Goal: Task Accomplishment & Management: Use online tool/utility

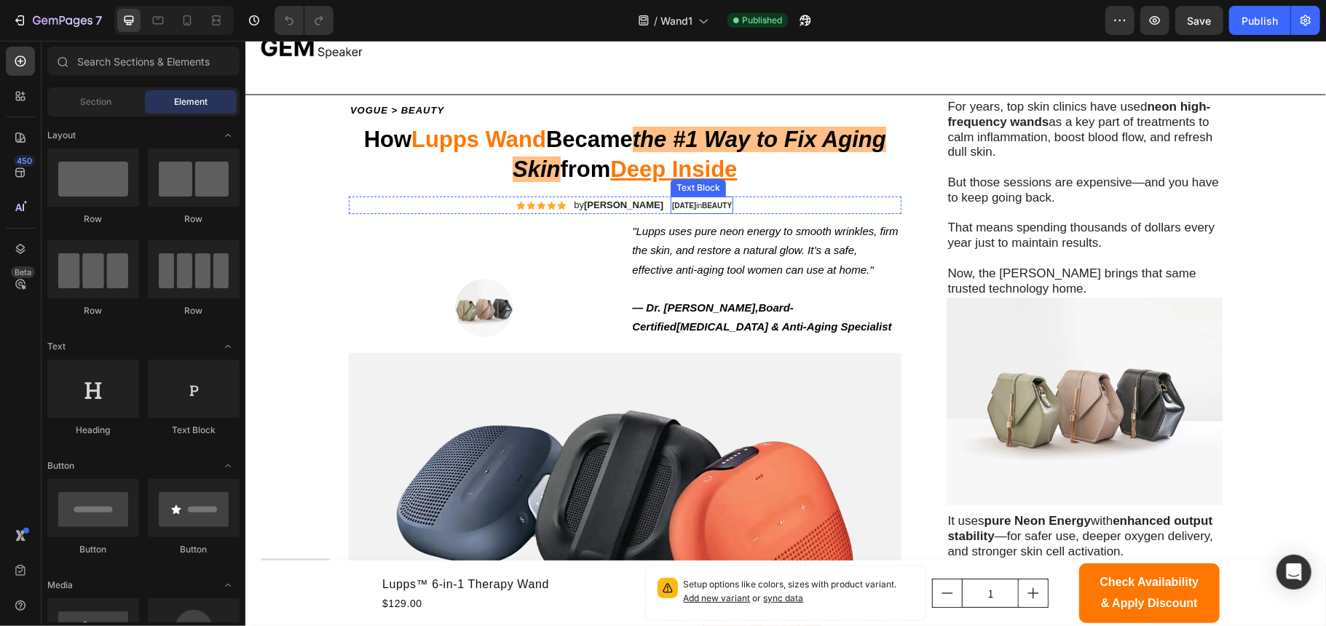
scroll to position [97, 0]
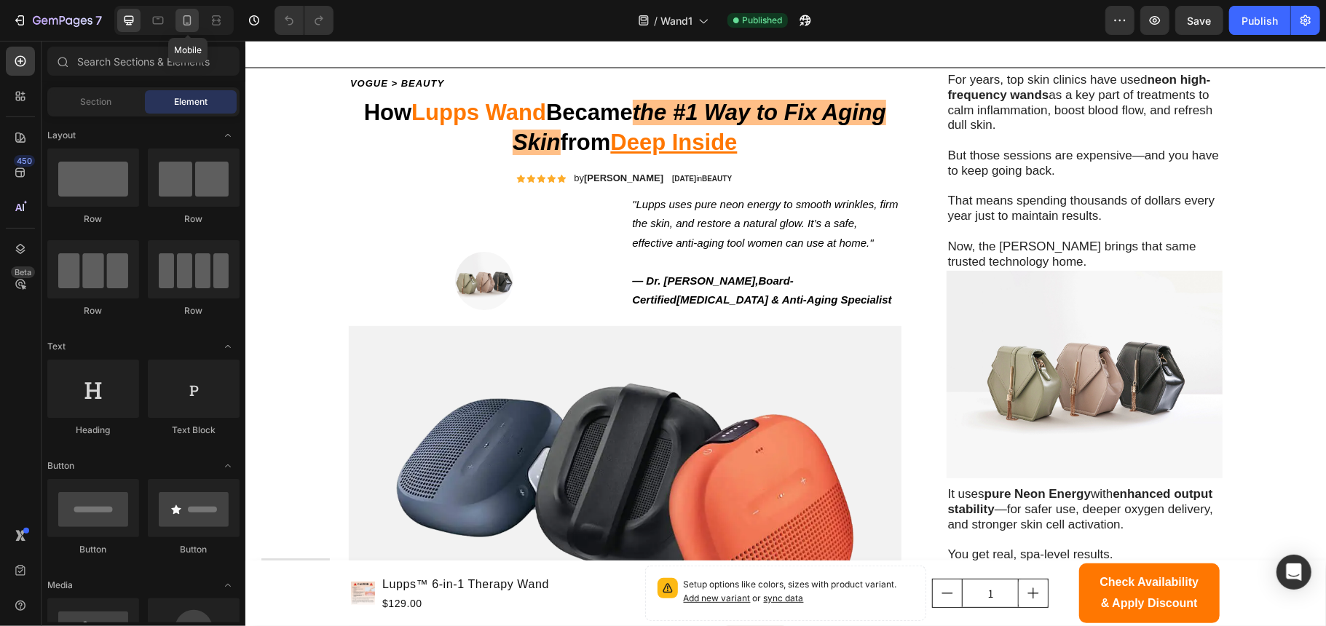
click at [181, 21] on icon at bounding box center [187, 20] width 15 height 15
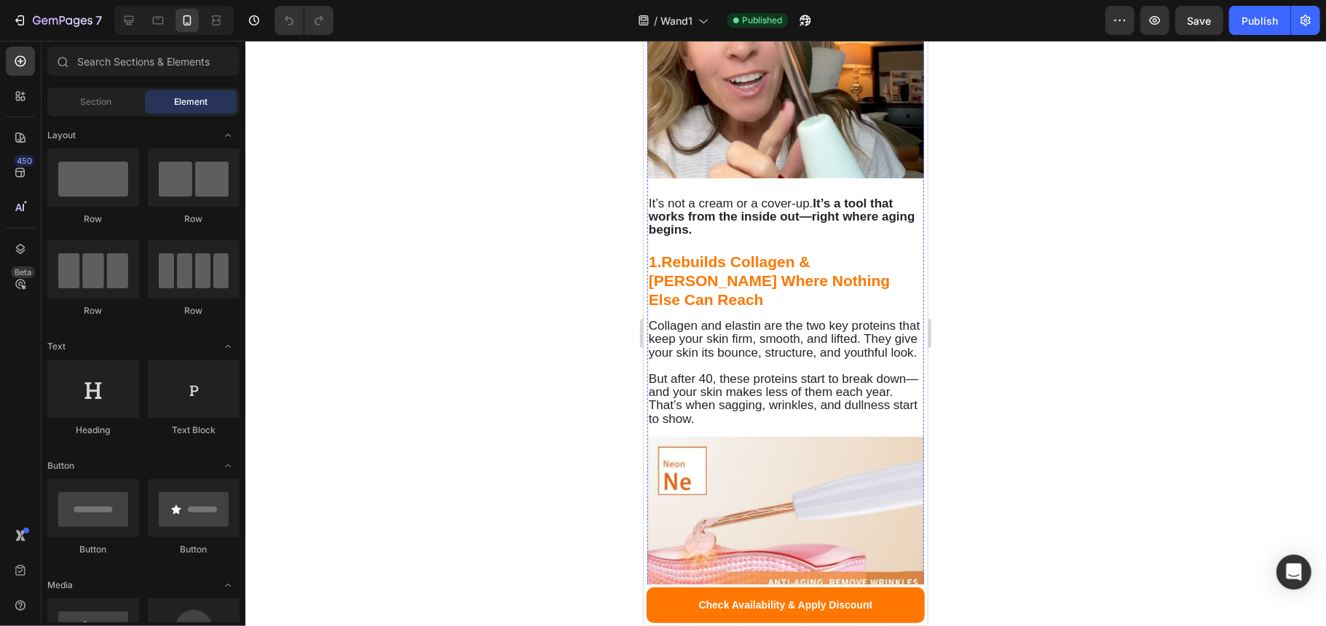
scroll to position [1941, 0]
click at [696, 22] on icon at bounding box center [702, 20] width 15 height 15
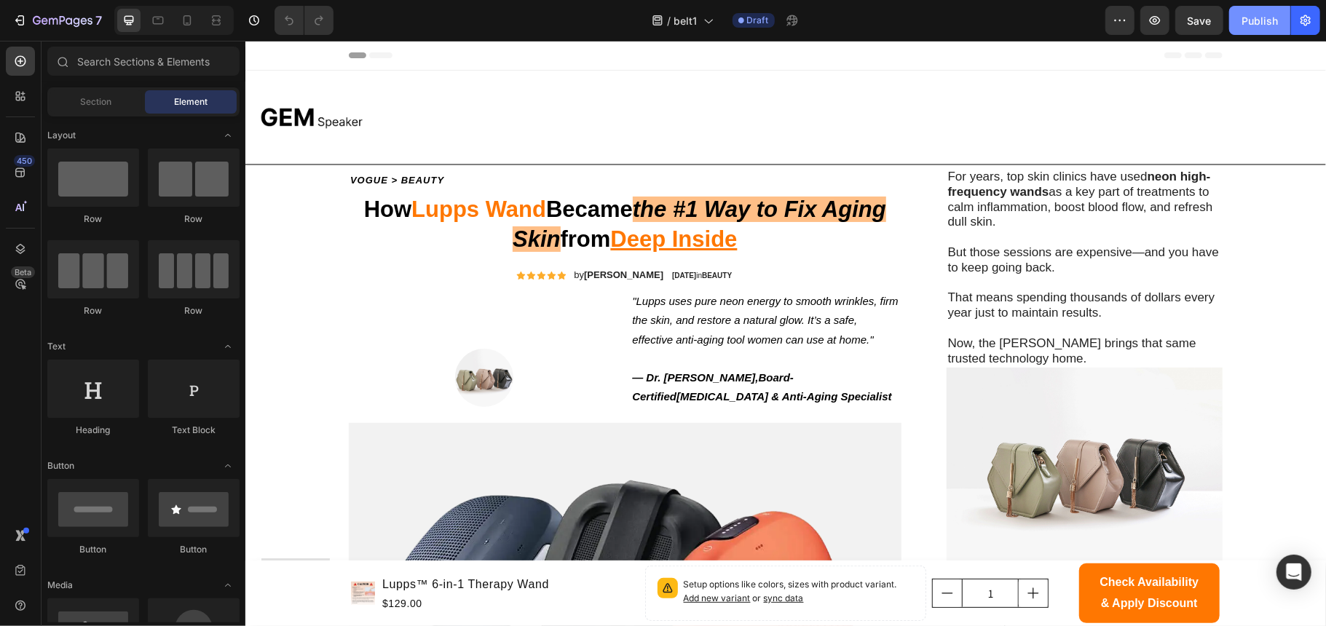
click at [1273, 15] on div "Publish" at bounding box center [1259, 20] width 36 height 15
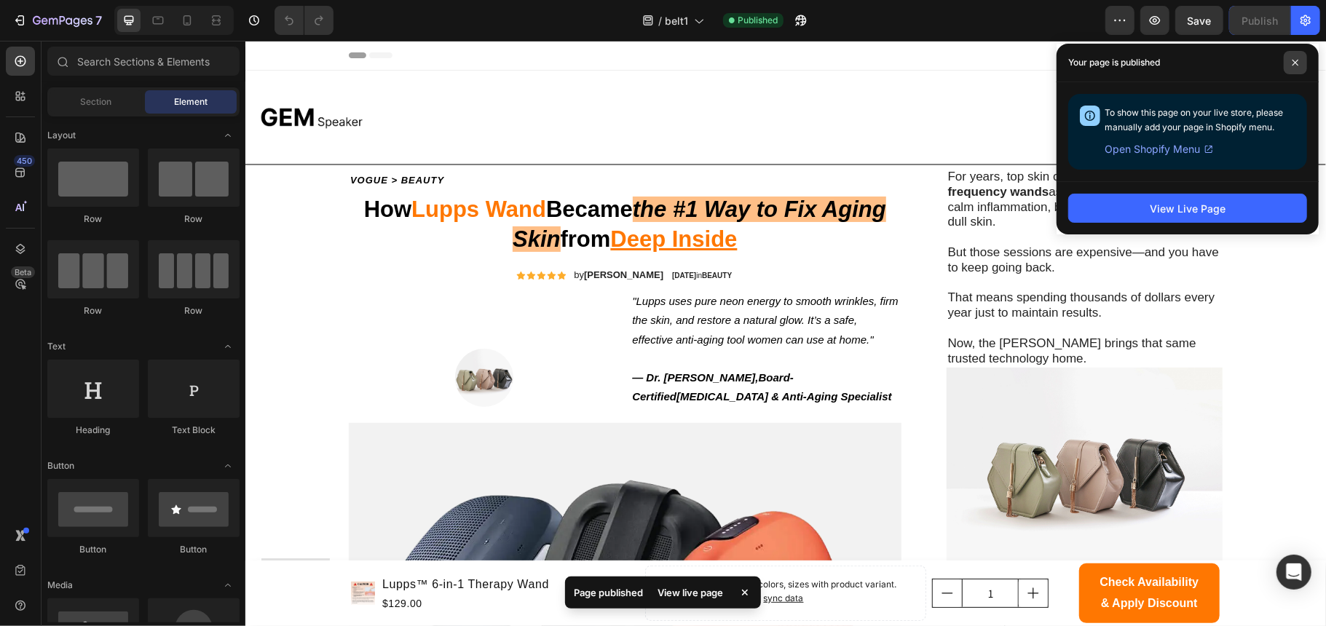
click at [1289, 59] on span at bounding box center [1295, 62] width 23 height 23
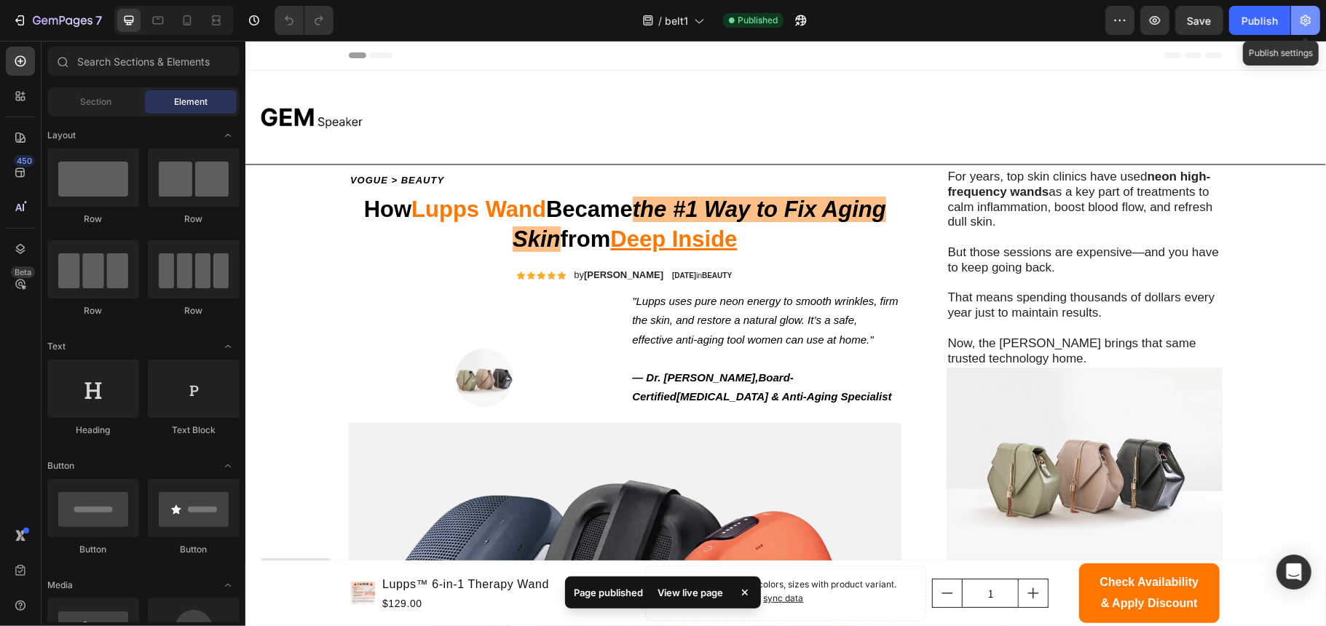
click at [1302, 18] on icon "button" at bounding box center [1305, 20] width 15 height 15
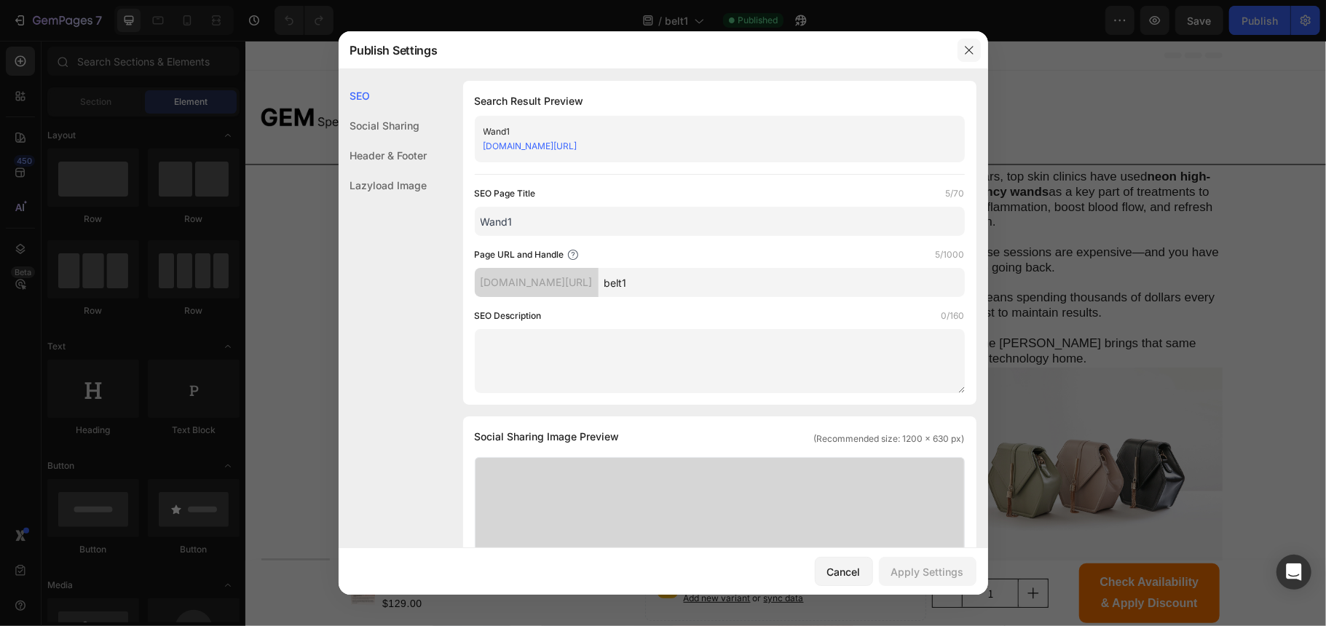
click at [979, 48] on button "button" at bounding box center [968, 50] width 23 height 23
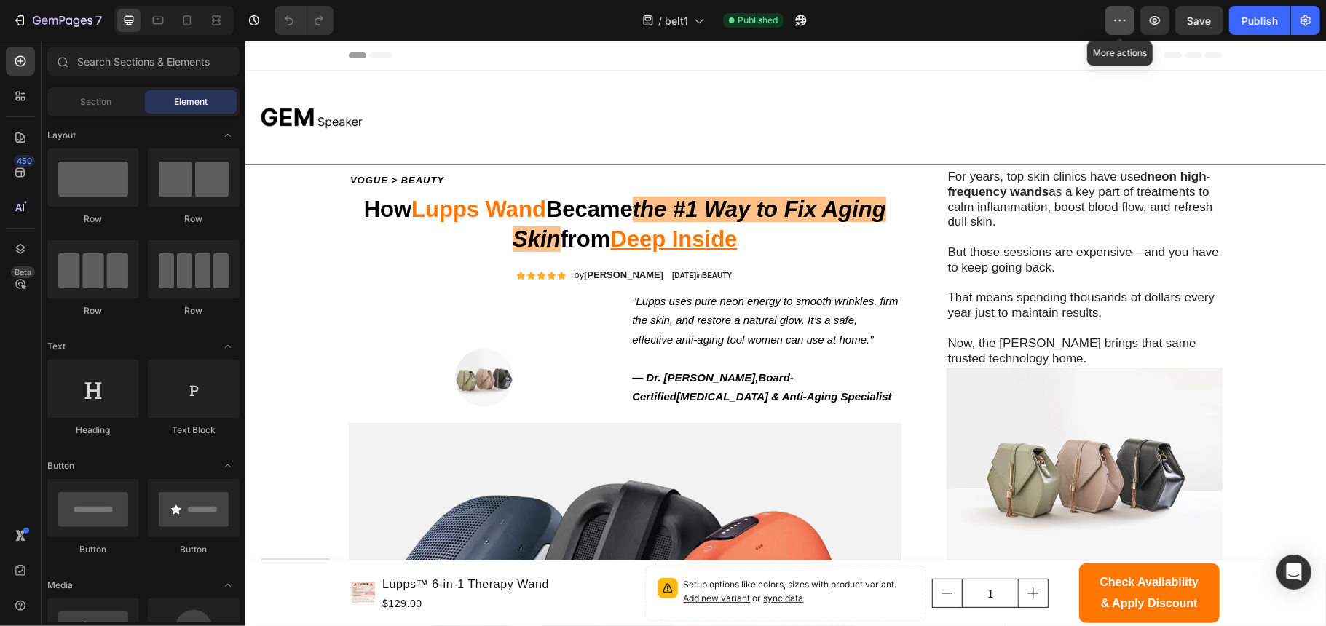
click at [1112, 25] on icon "button" at bounding box center [1119, 20] width 15 height 15
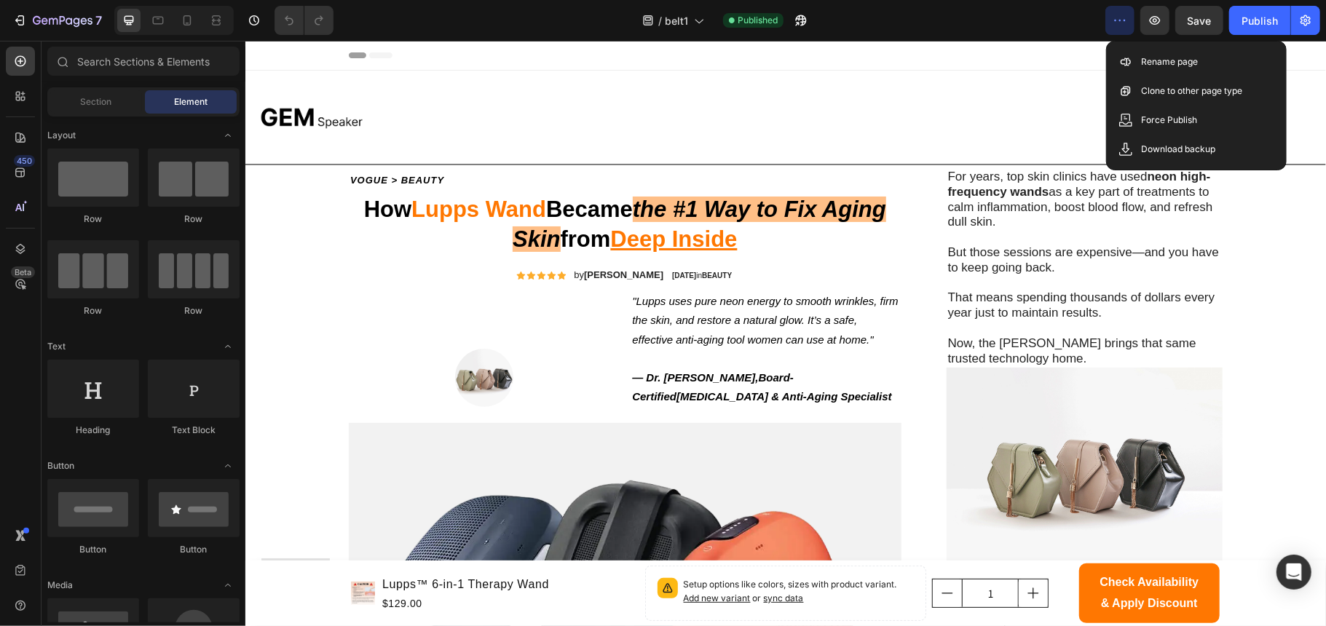
click at [1112, 25] on icon "button" at bounding box center [1119, 20] width 15 height 15
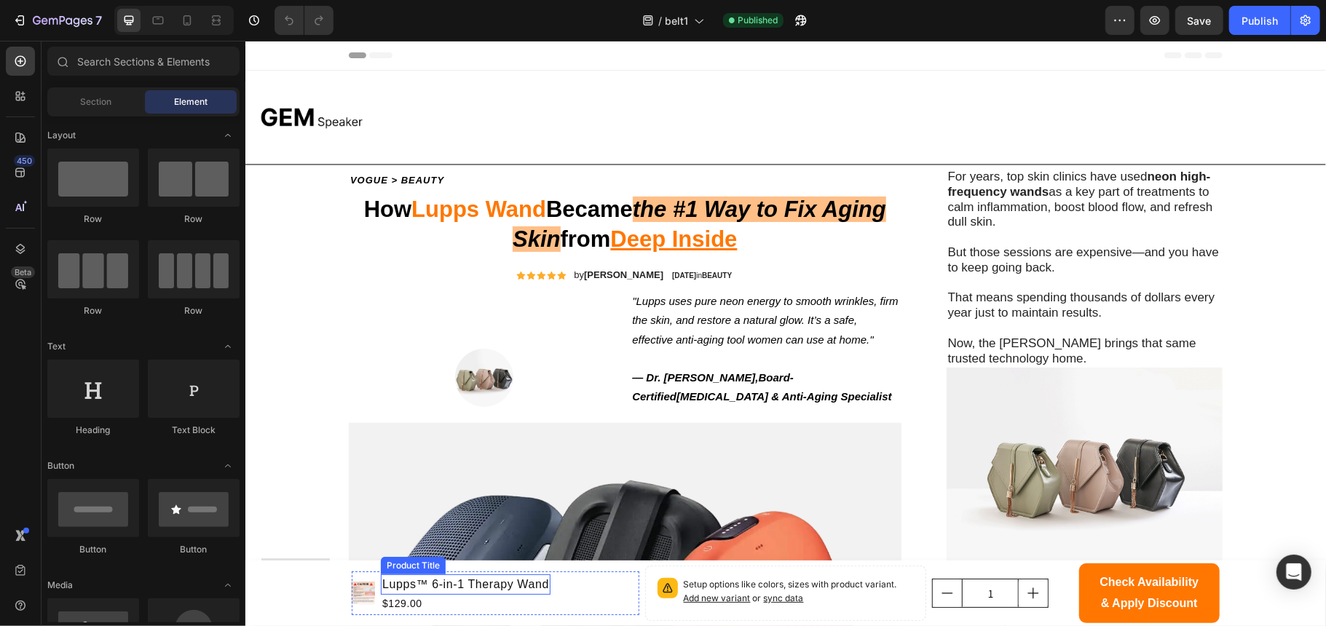
click at [473, 583] on h1 "Lupps™ 6-in-1 Therapy Wand" at bounding box center [465, 584] width 170 height 20
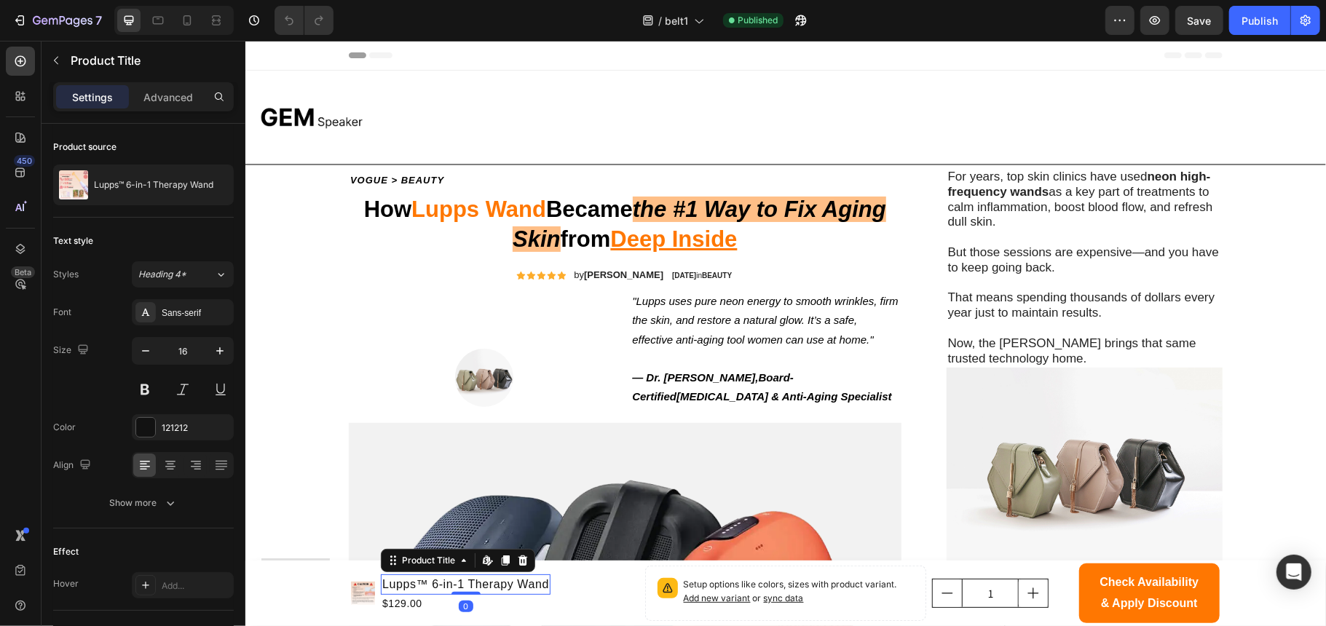
click at [473, 583] on h1 "Lupps™ 6-in-1 Therapy Wand" at bounding box center [465, 584] width 170 height 20
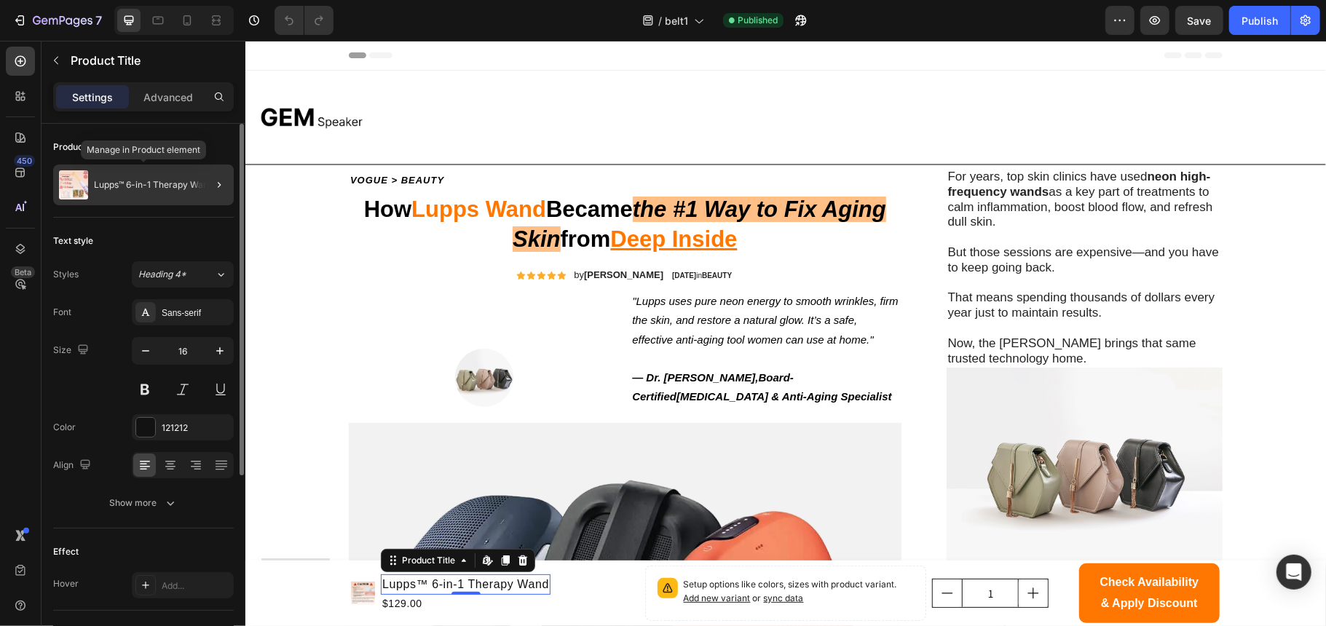
click at [143, 184] on p "Lupps™ 6-in-1 Therapy Wand" at bounding box center [153, 185] width 119 height 10
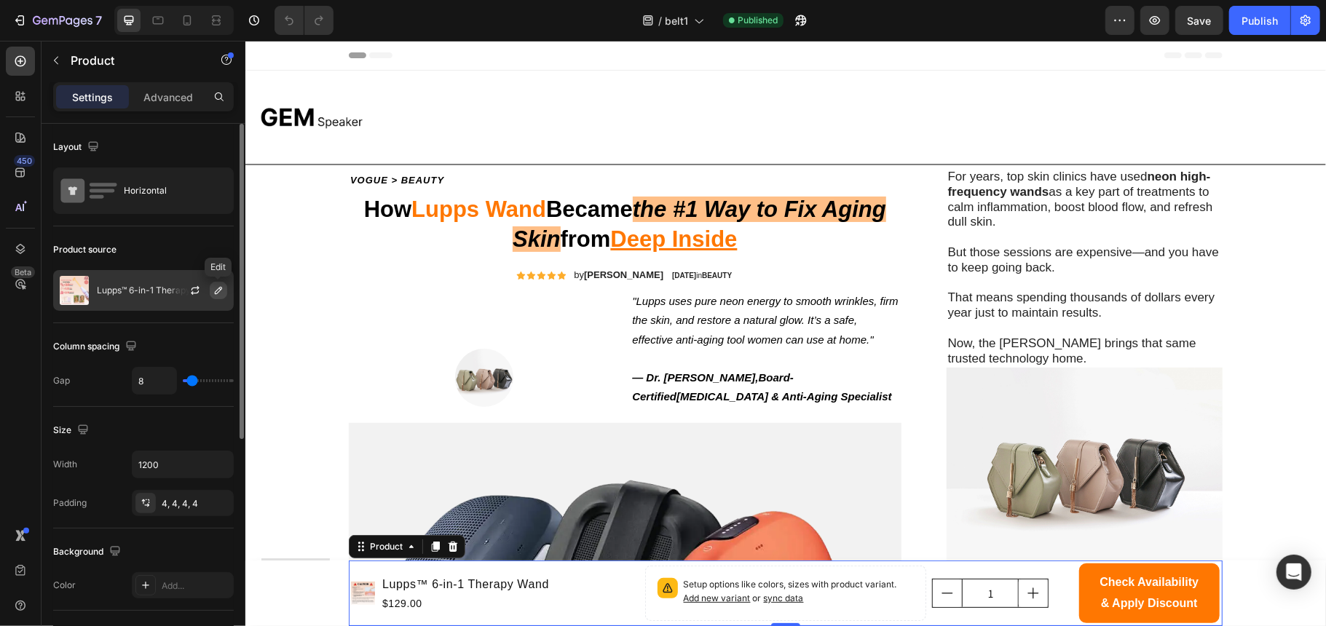
click at [214, 291] on icon "button" at bounding box center [219, 291] width 12 height 12
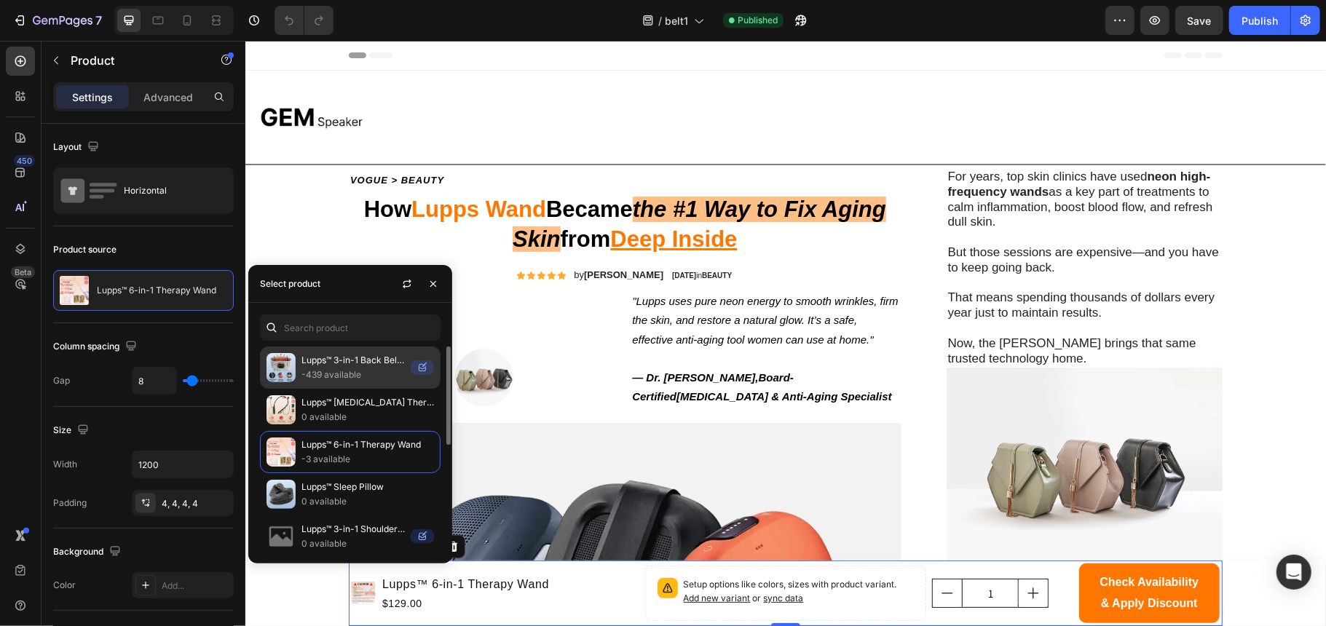
click at [360, 379] on p "-439 available" at bounding box center [352, 375] width 103 height 15
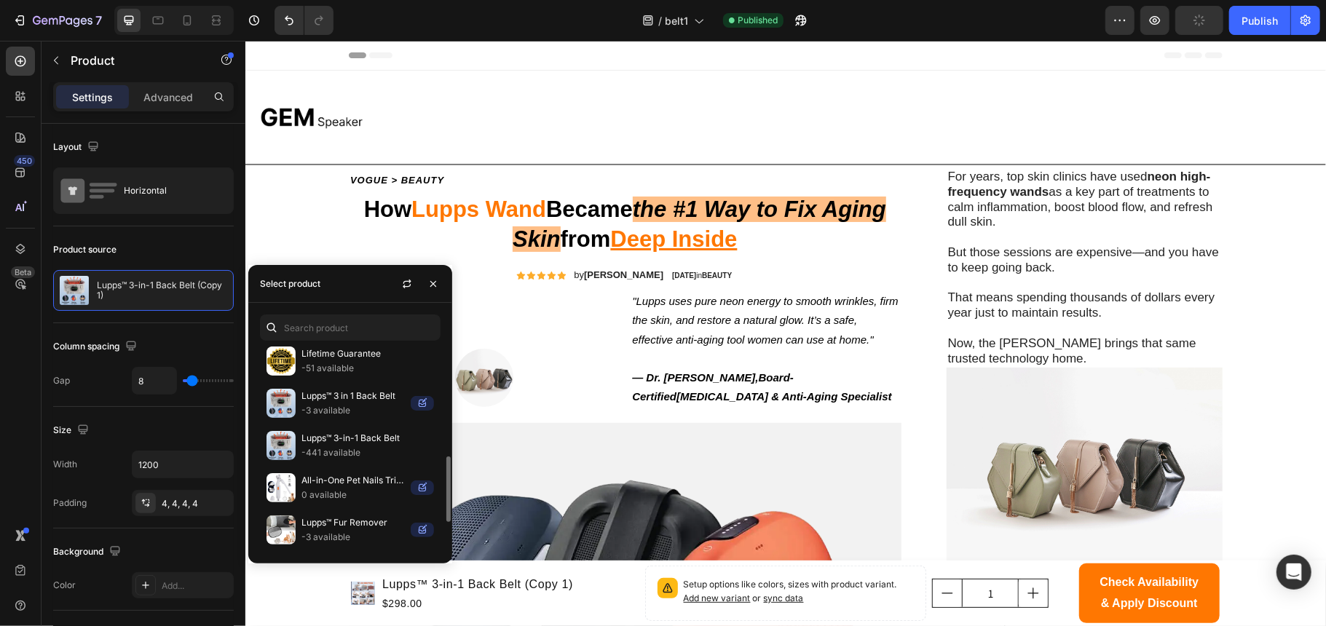
scroll to position [435, 0]
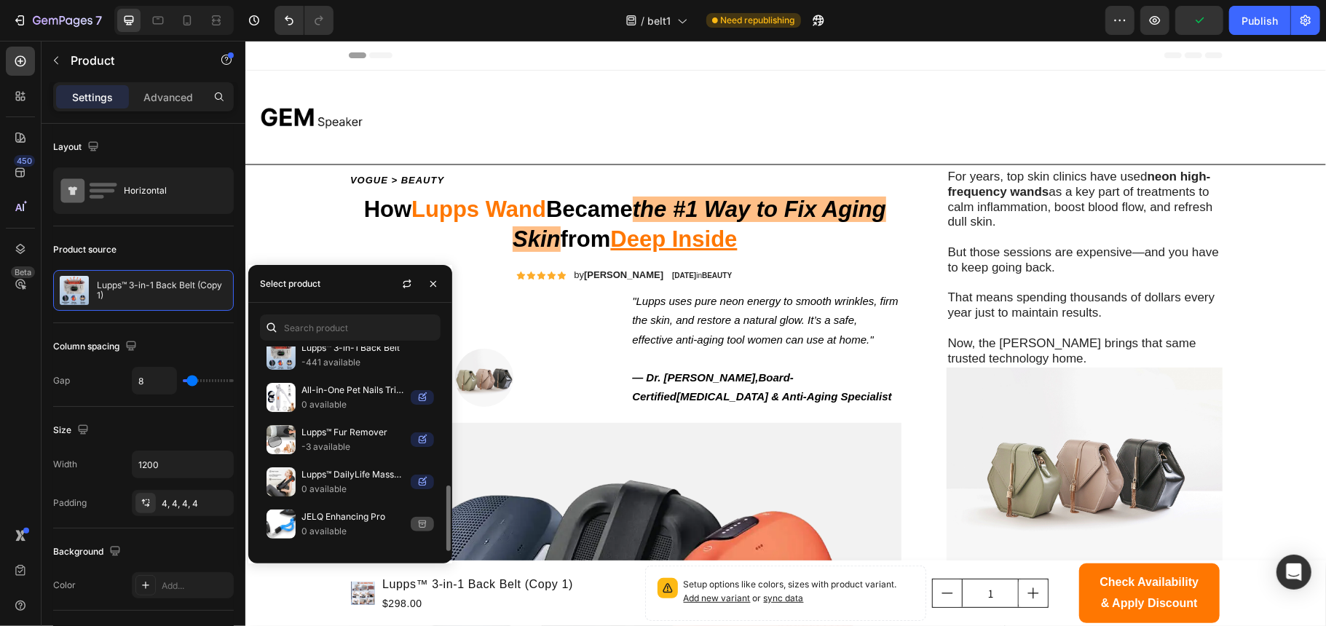
click at [360, 379] on div "Lupps™ 3-in-1 Back Belt -441 available" at bounding box center [350, 397] width 181 height 42
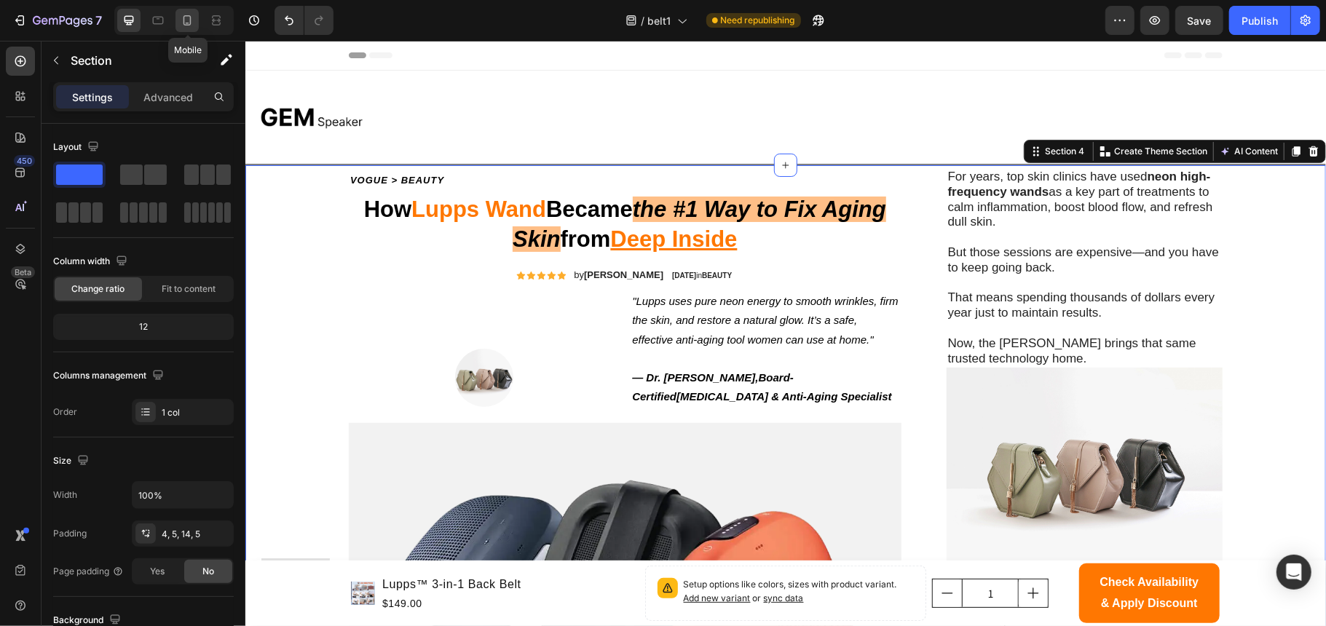
click at [191, 10] on div at bounding box center [186, 20] width 23 height 23
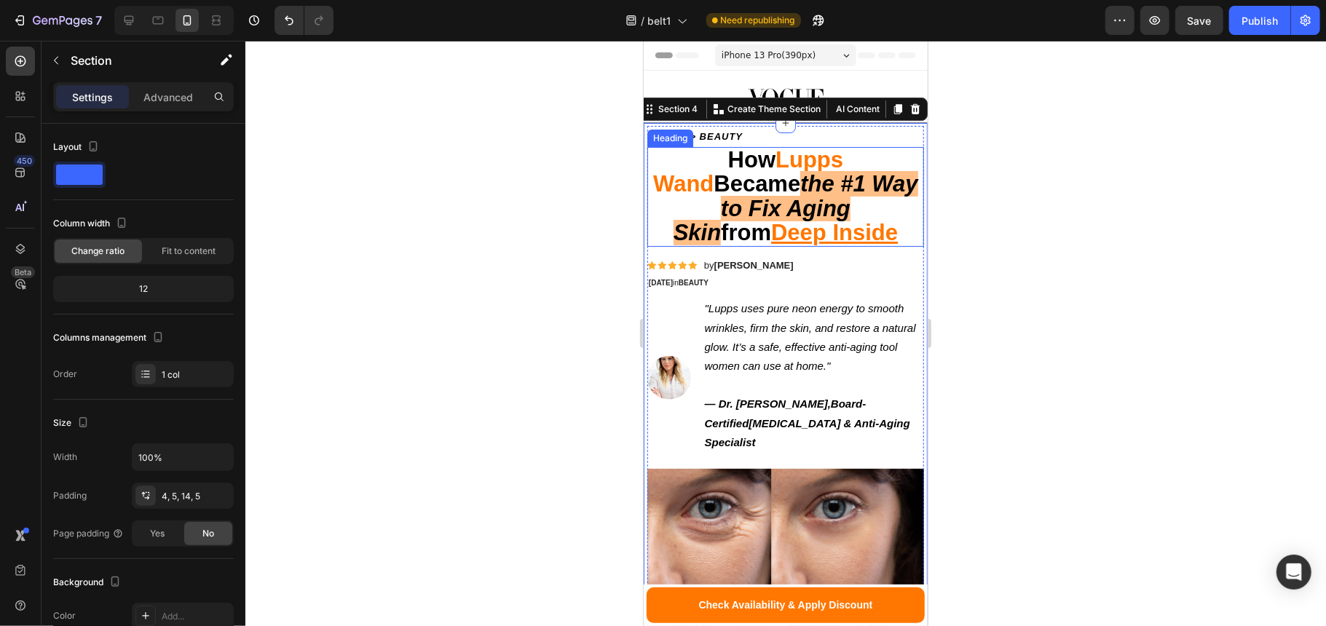
click at [877, 158] on h1 "How Lupps Wand Became the #1 Way to Fix Aging Skin from Deep Inside" at bounding box center [785, 196] width 277 height 100
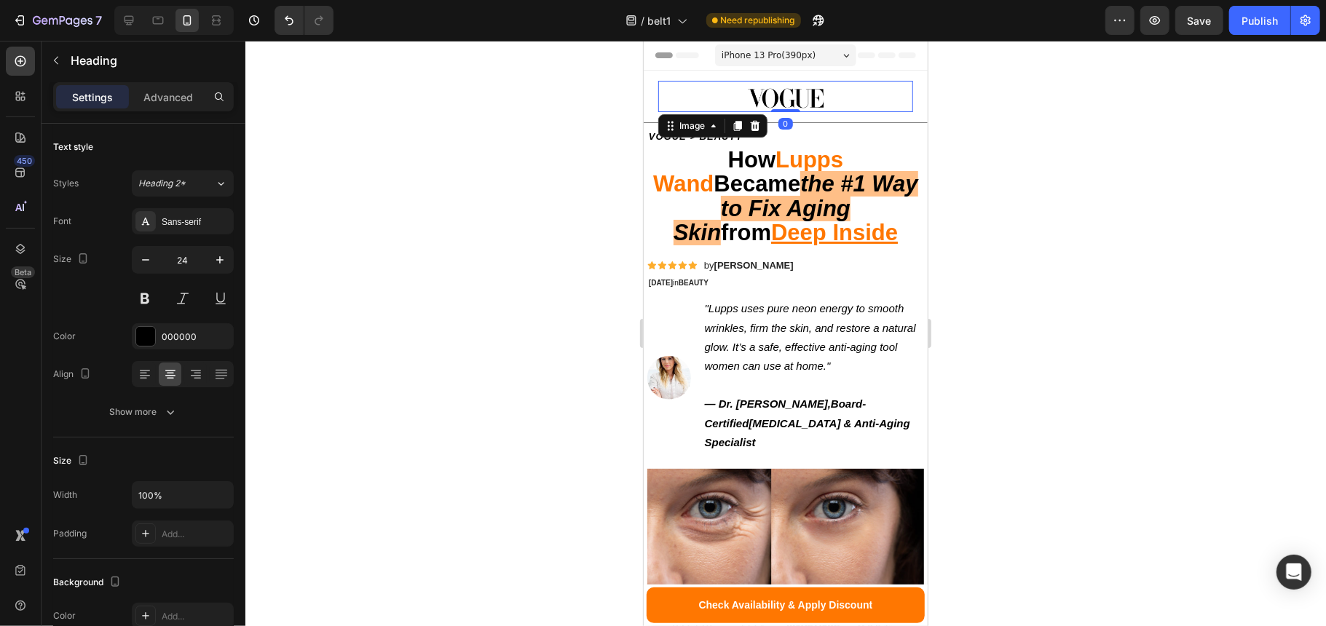
click at [845, 100] on div at bounding box center [784, 97] width 255 height 20
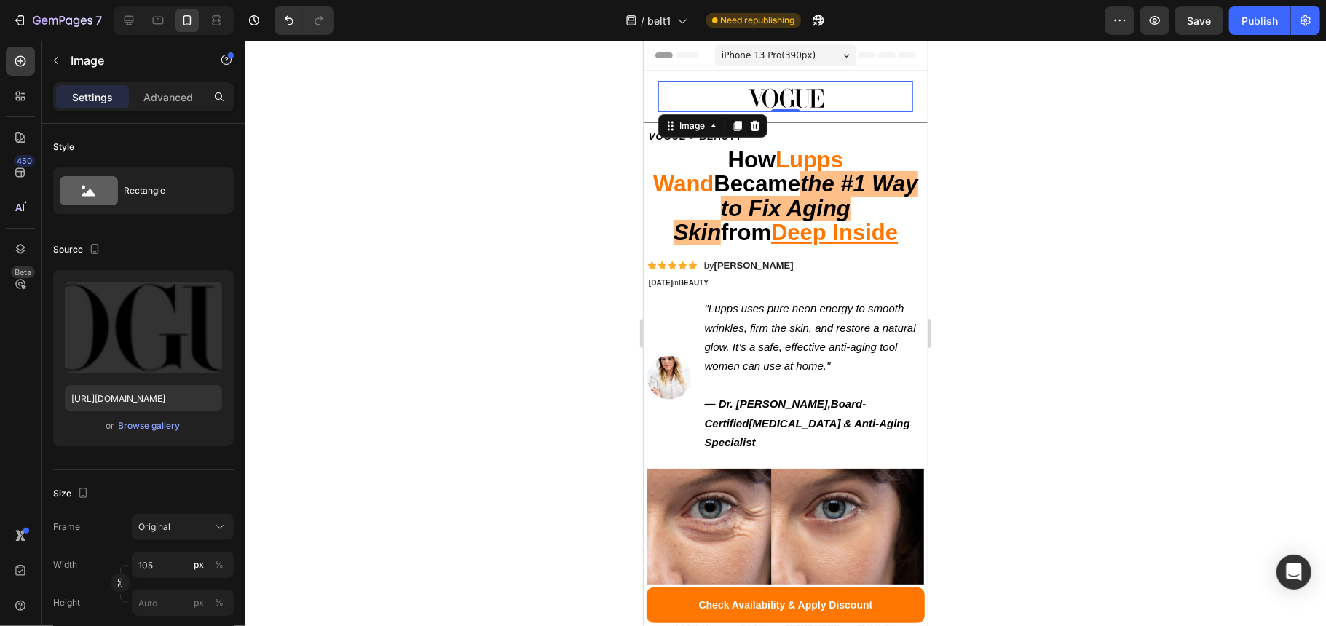
click at [821, 58] on div "iPhone 13 Pro ( 390 px)" at bounding box center [784, 55] width 141 height 22
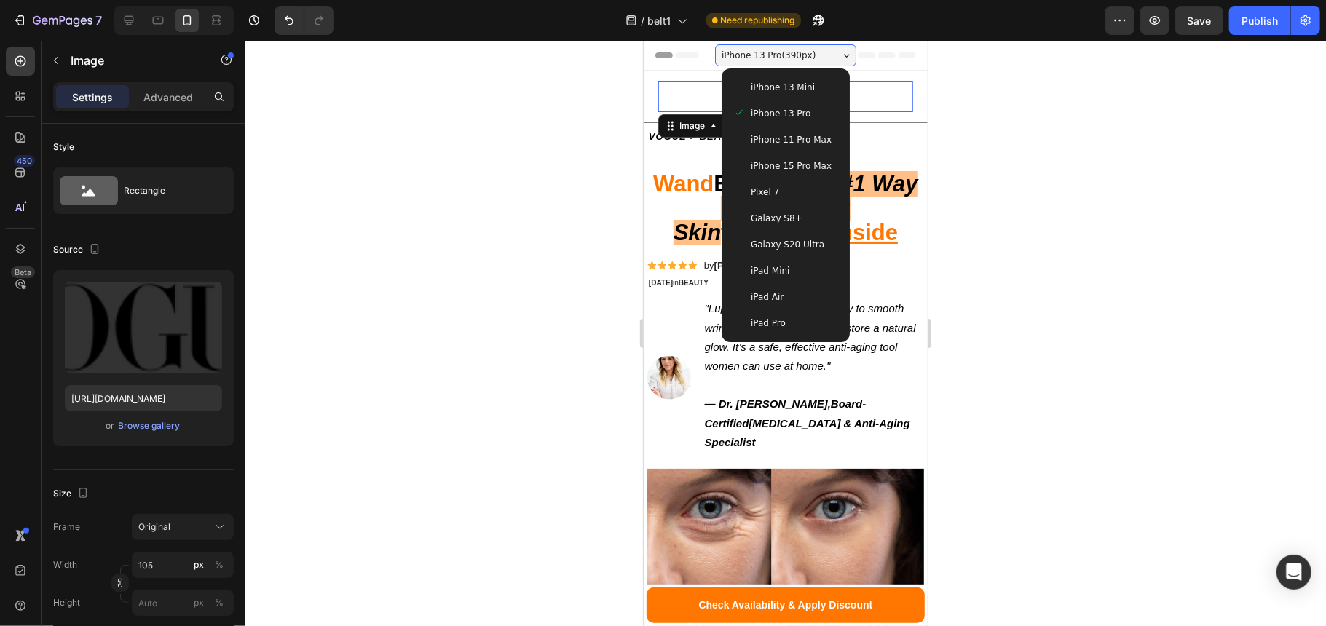
click at [804, 168] on span "iPhone 15 Pro Max" at bounding box center [790, 165] width 81 height 15
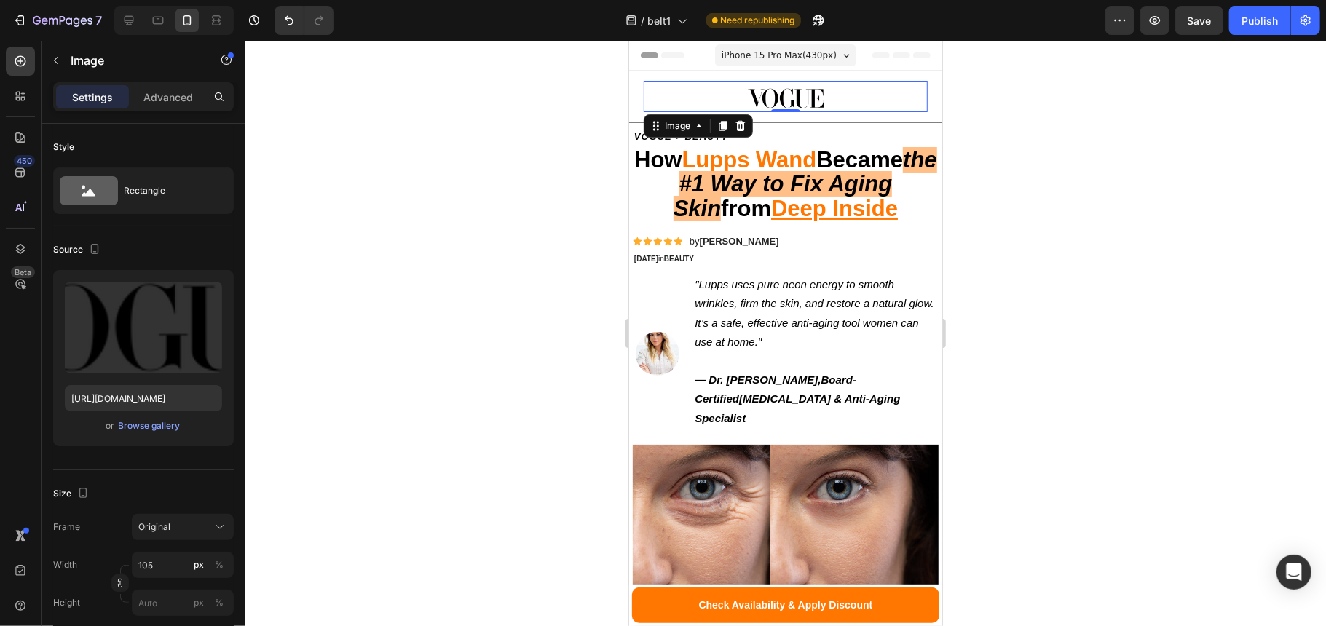
click at [813, 53] on span "iPhone 15 Pro Max ( 430 px)" at bounding box center [778, 54] width 115 height 15
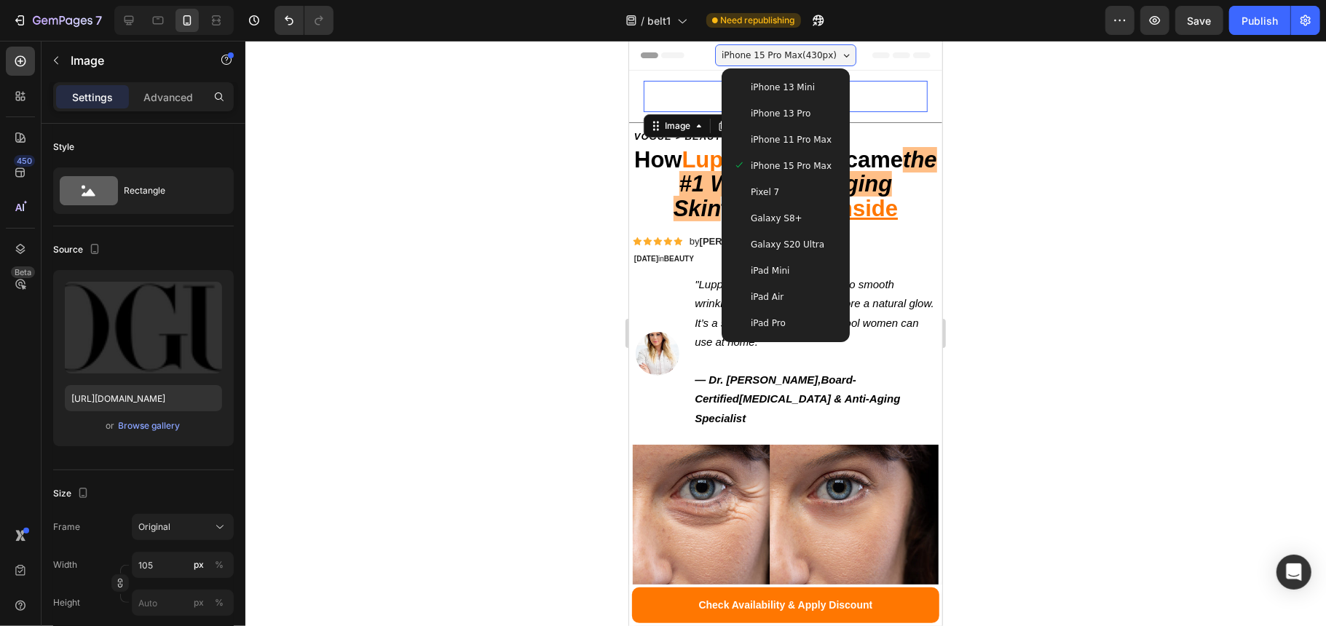
click at [794, 260] on div "iPad Mini" at bounding box center [785, 270] width 116 height 26
type input "141"
type input "https://cdn.shopify.com/s/files/1/0755/2054/0930/files/gempages_577977726632198…"
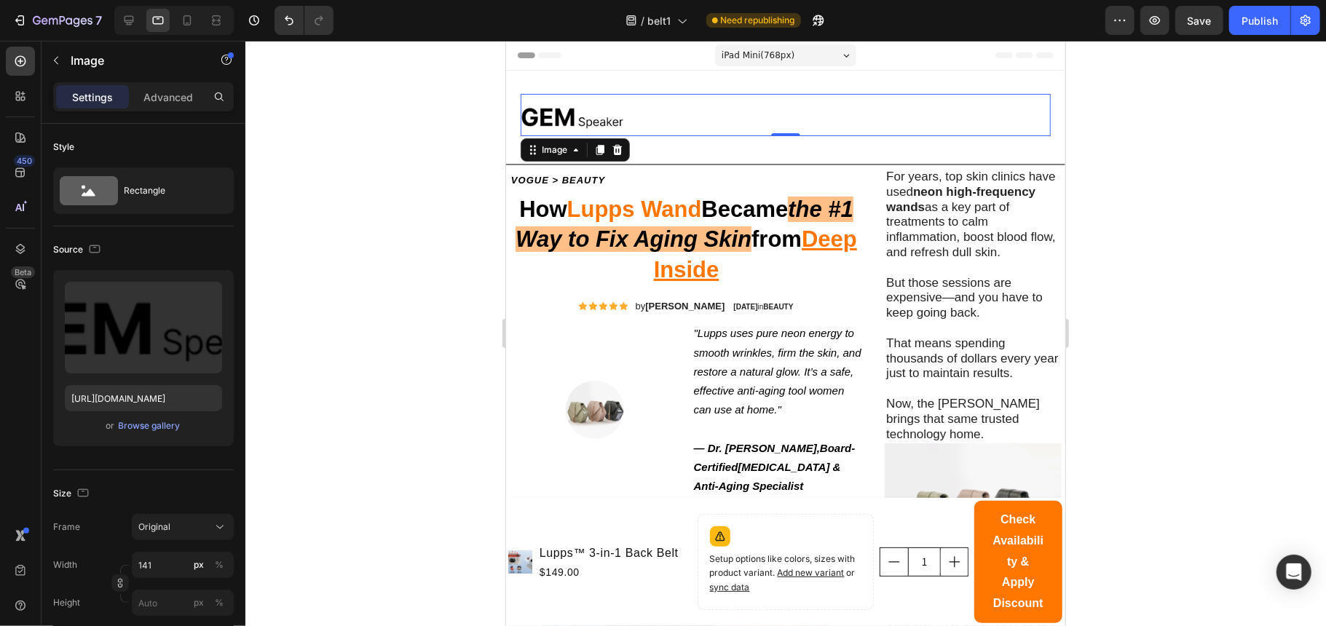
scroll to position [3, 0]
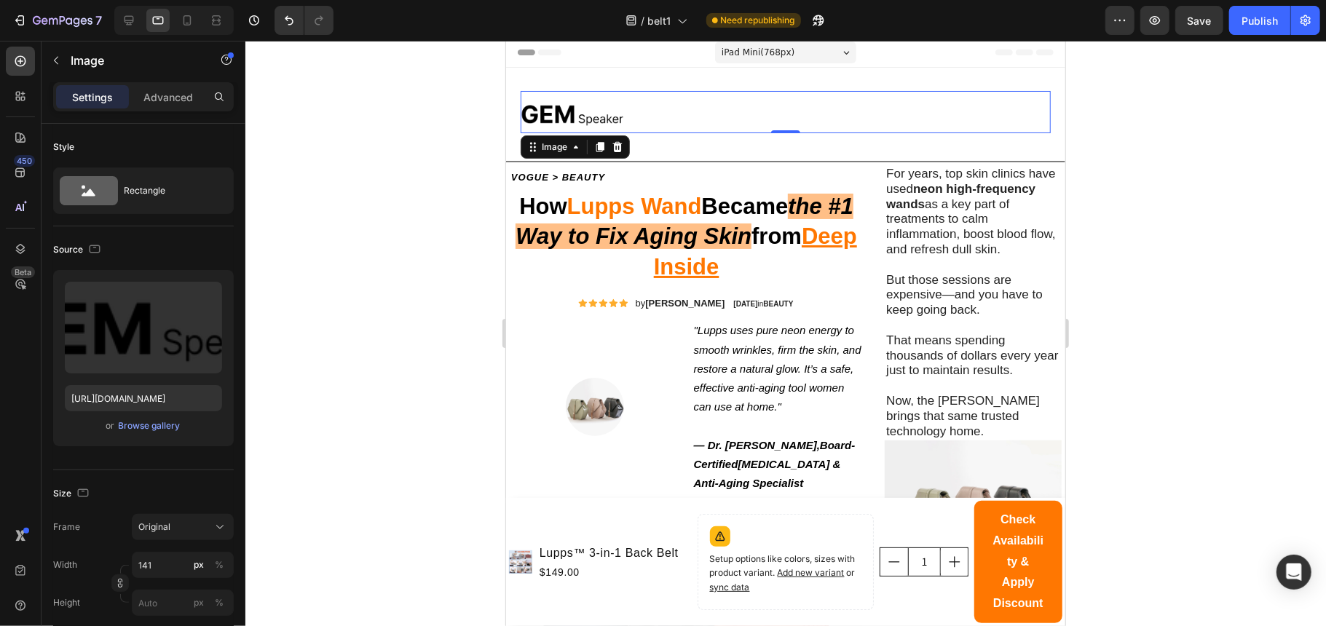
click at [807, 55] on div "iPad Mini ( 768 px)" at bounding box center [784, 52] width 141 height 22
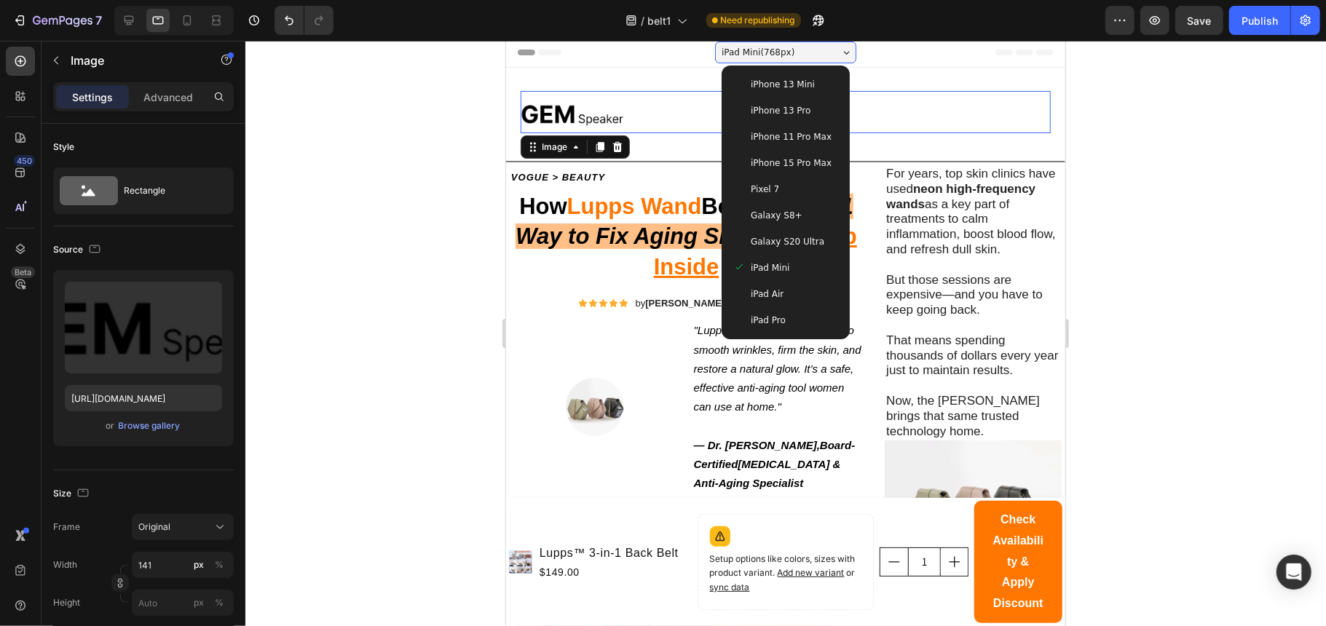
click at [796, 292] on div "iPad Air" at bounding box center [784, 293] width 105 height 15
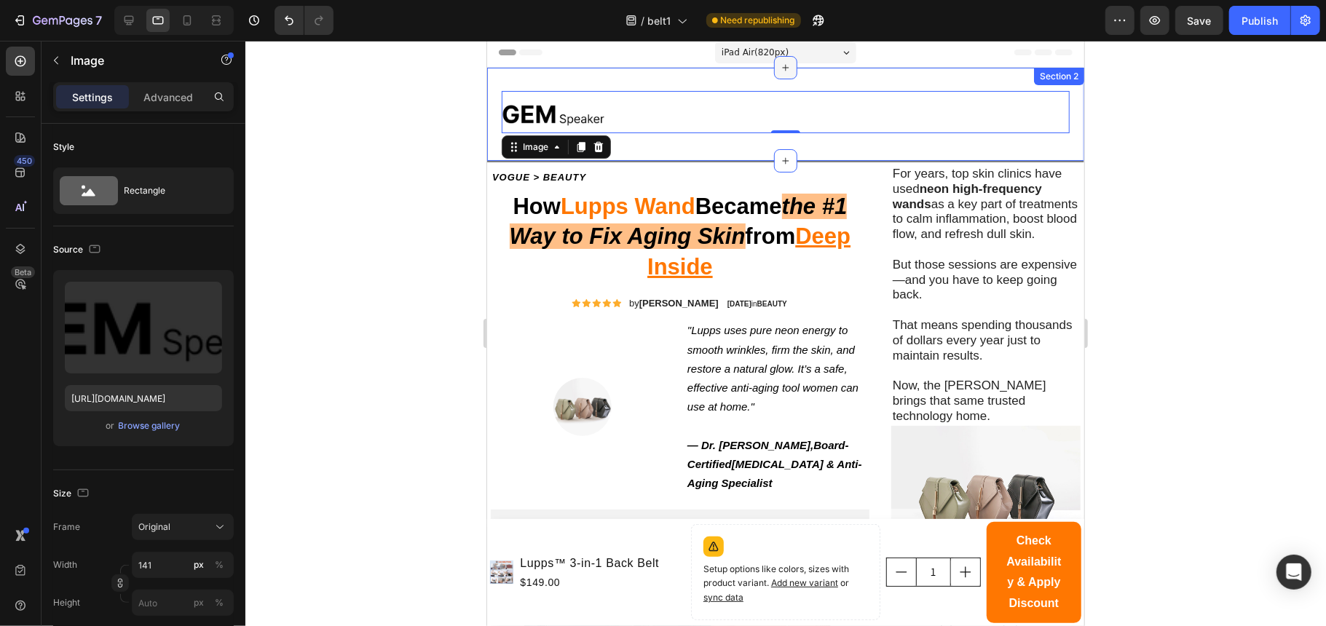
click at [778, 55] on div at bounding box center [784, 66] width 23 height 23
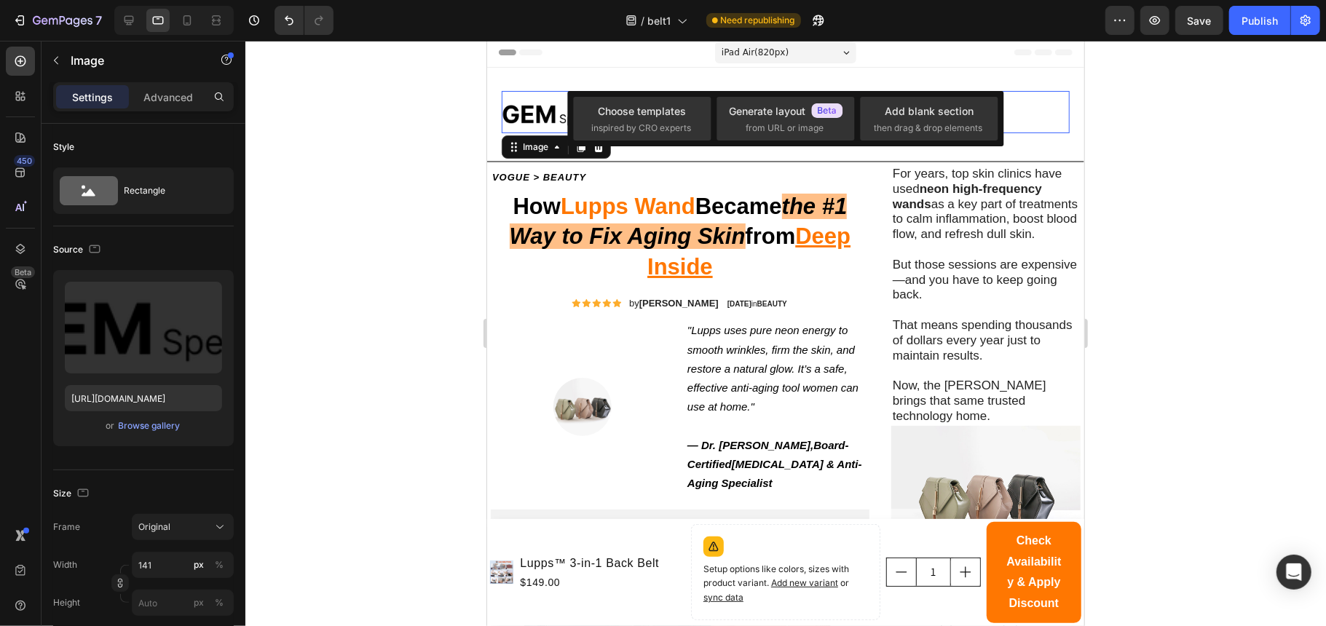
click at [819, 44] on div "iPad Air ( 820 px)" at bounding box center [784, 52] width 141 height 22
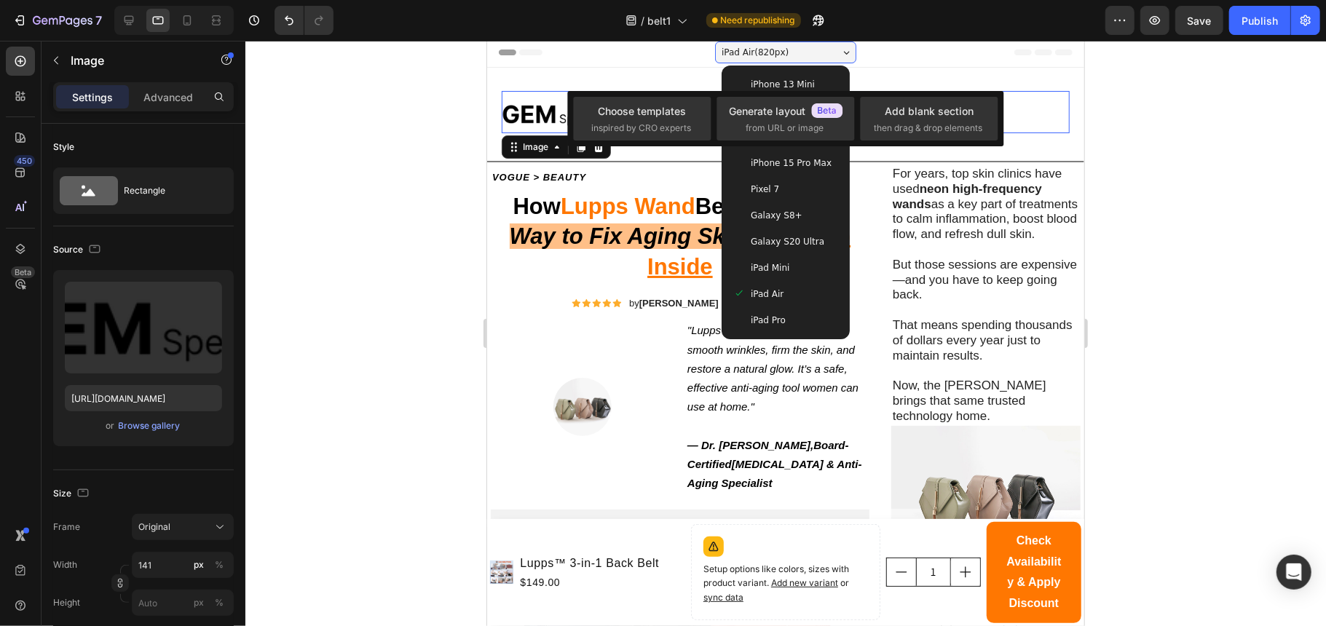
click at [764, 309] on div "iPad Pro" at bounding box center [785, 320] width 116 height 26
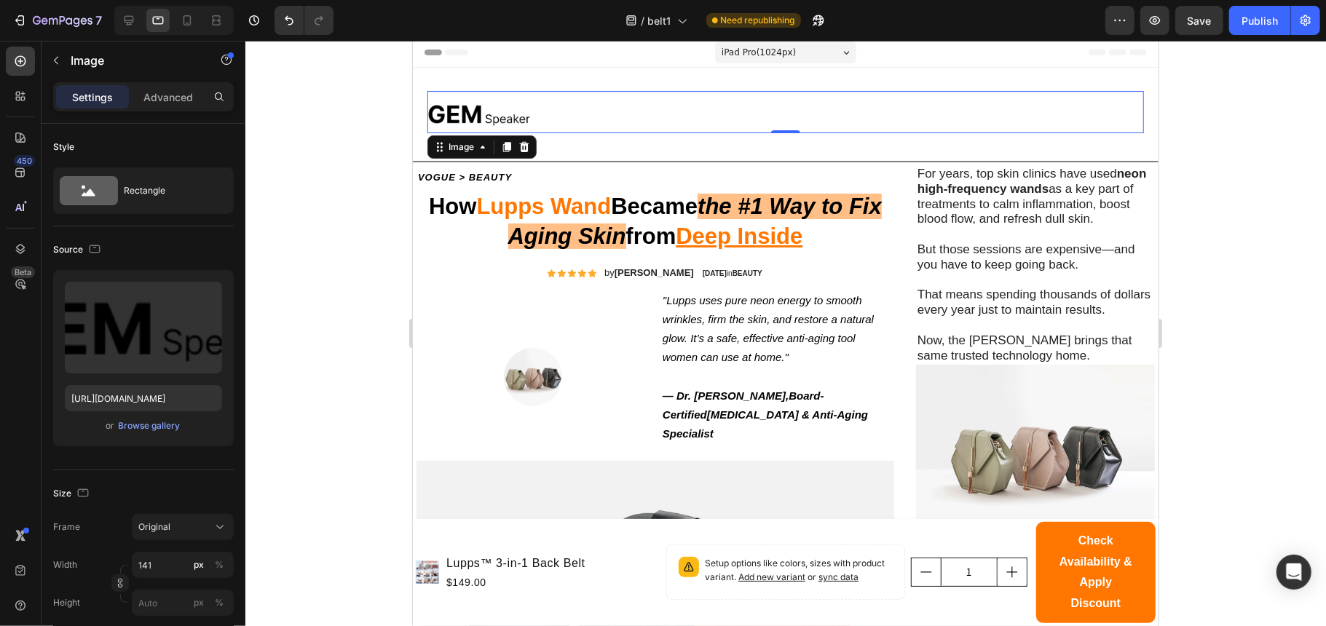
click at [813, 58] on div "iPad Pro ( 1024 px)" at bounding box center [784, 52] width 141 height 22
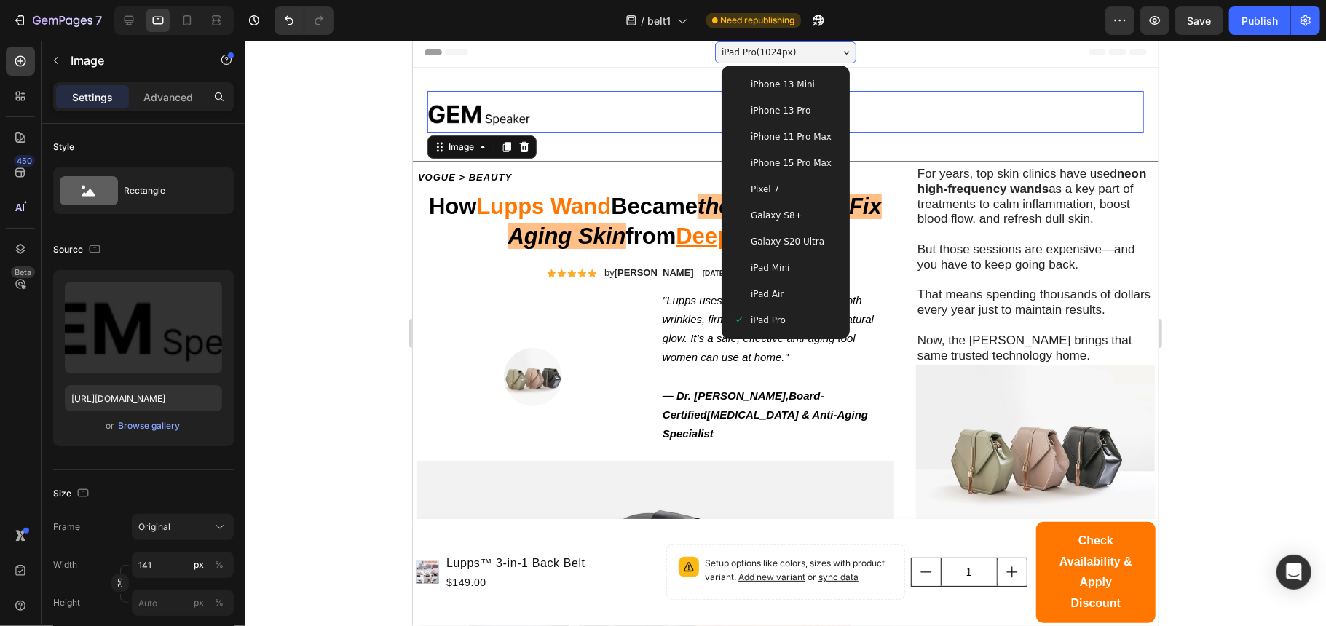
click at [799, 236] on span "Galaxy S20 Ultra" at bounding box center [787, 241] width 74 height 15
type input "105"
type input "https://cdn.shopify.com/s/files/1/0755/2054/0930/files/gempages_577977726632198…"
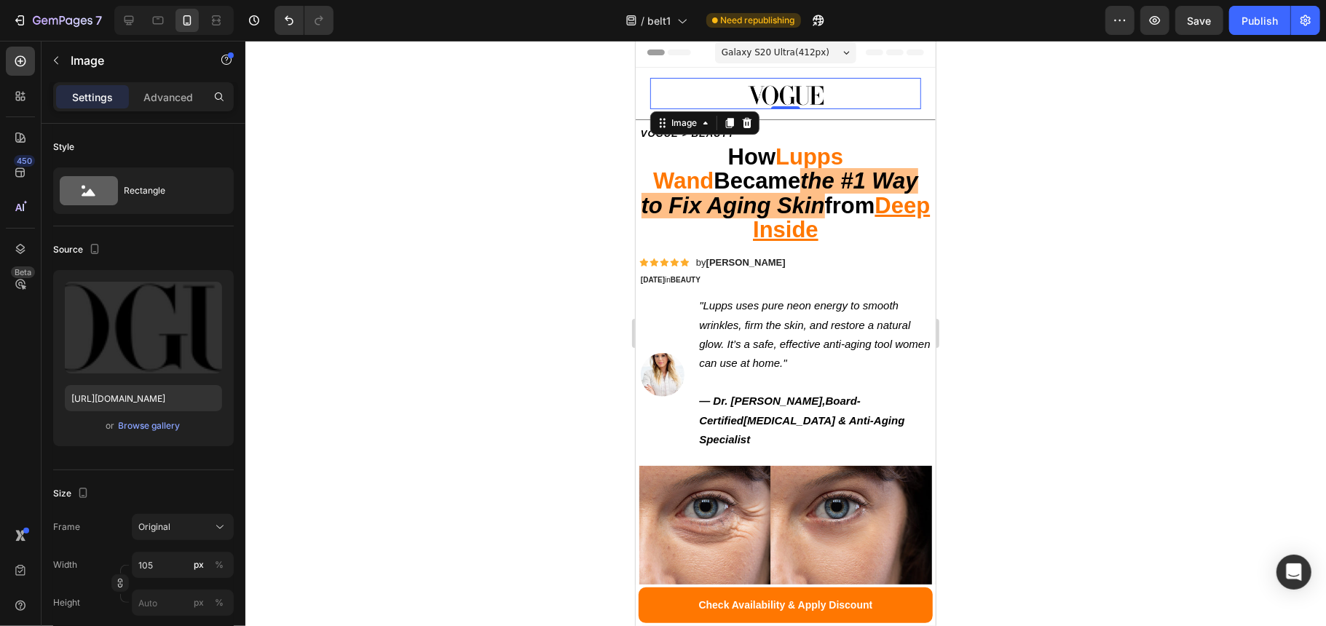
scroll to position [0, 0]
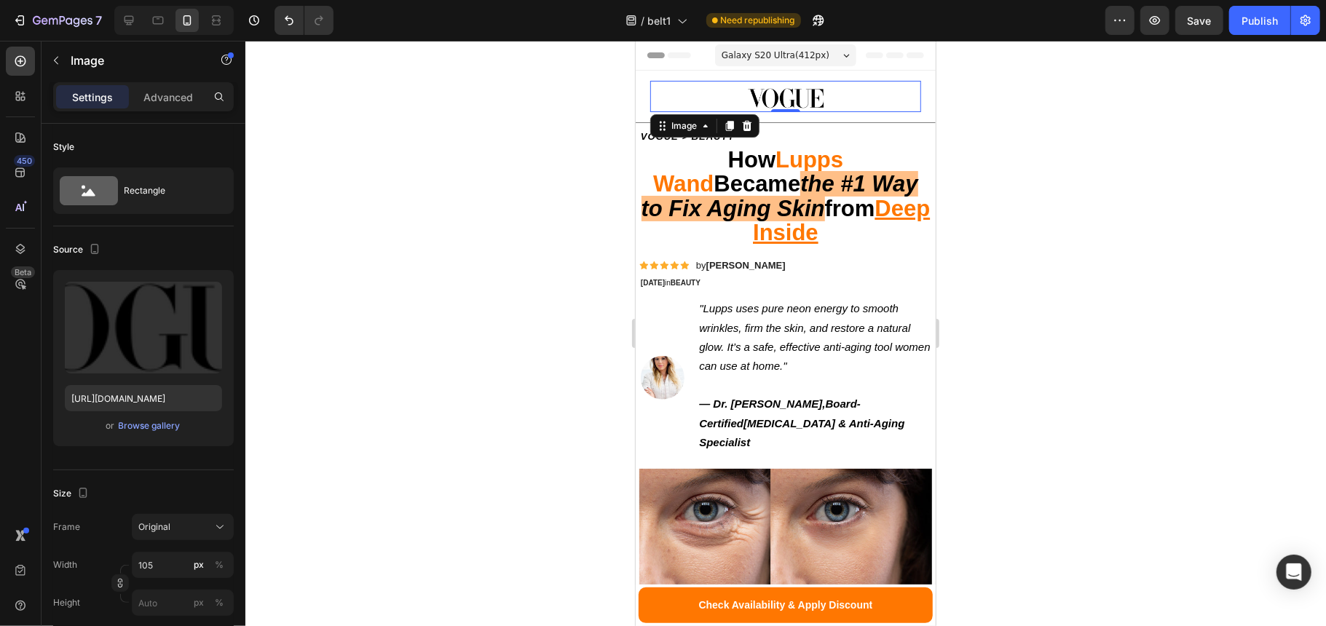
click at [808, 58] on span "Galaxy S20 Ultra ( 412 px)" at bounding box center [775, 54] width 108 height 15
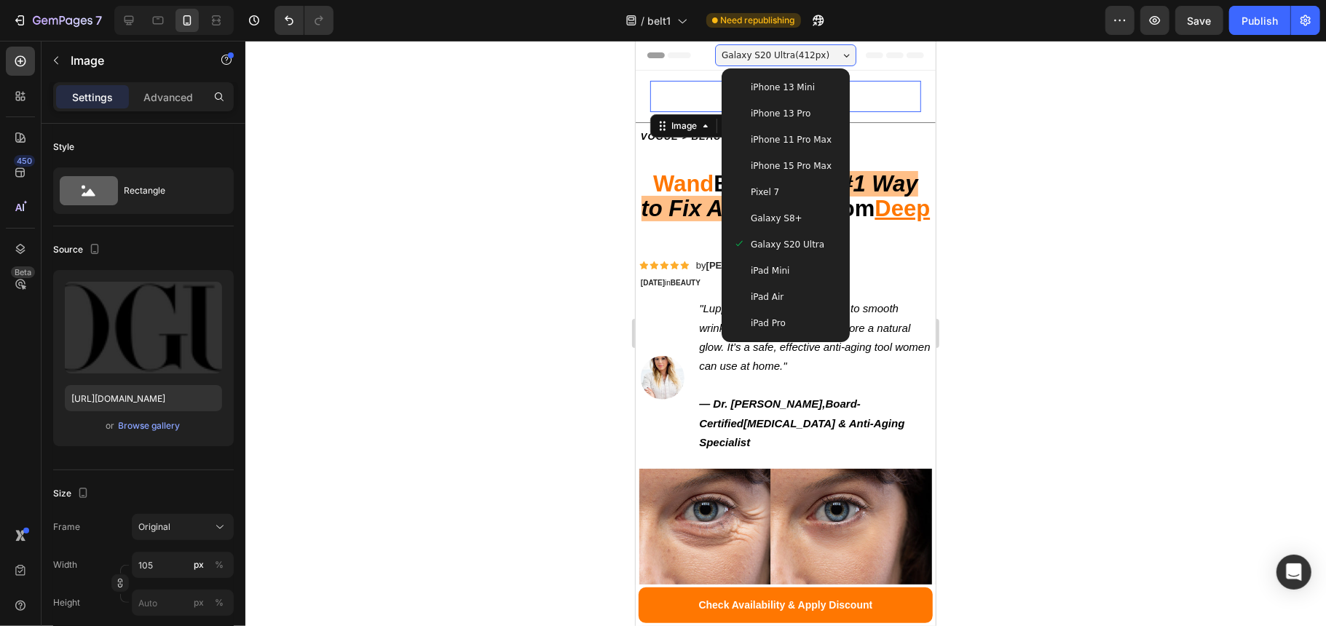
click at [804, 227] on div "Galaxy S8+" at bounding box center [785, 218] width 116 height 26
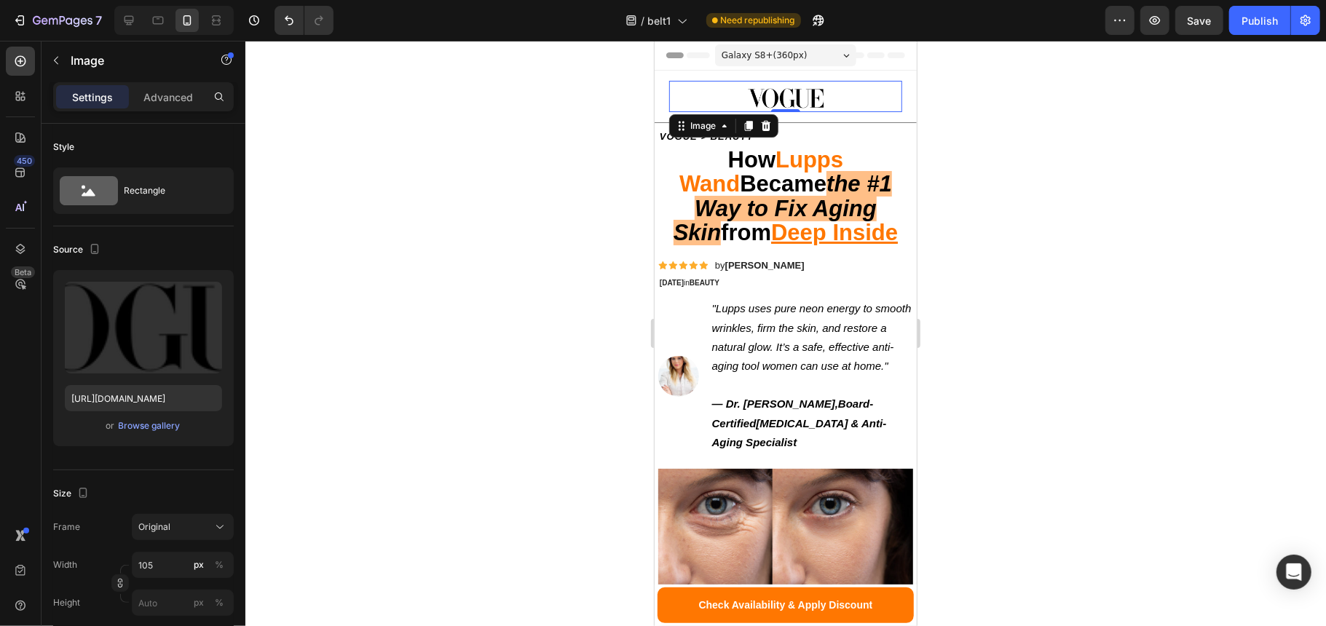
click at [796, 53] on div "Galaxy S8+ ( 360 px)" at bounding box center [784, 55] width 141 height 22
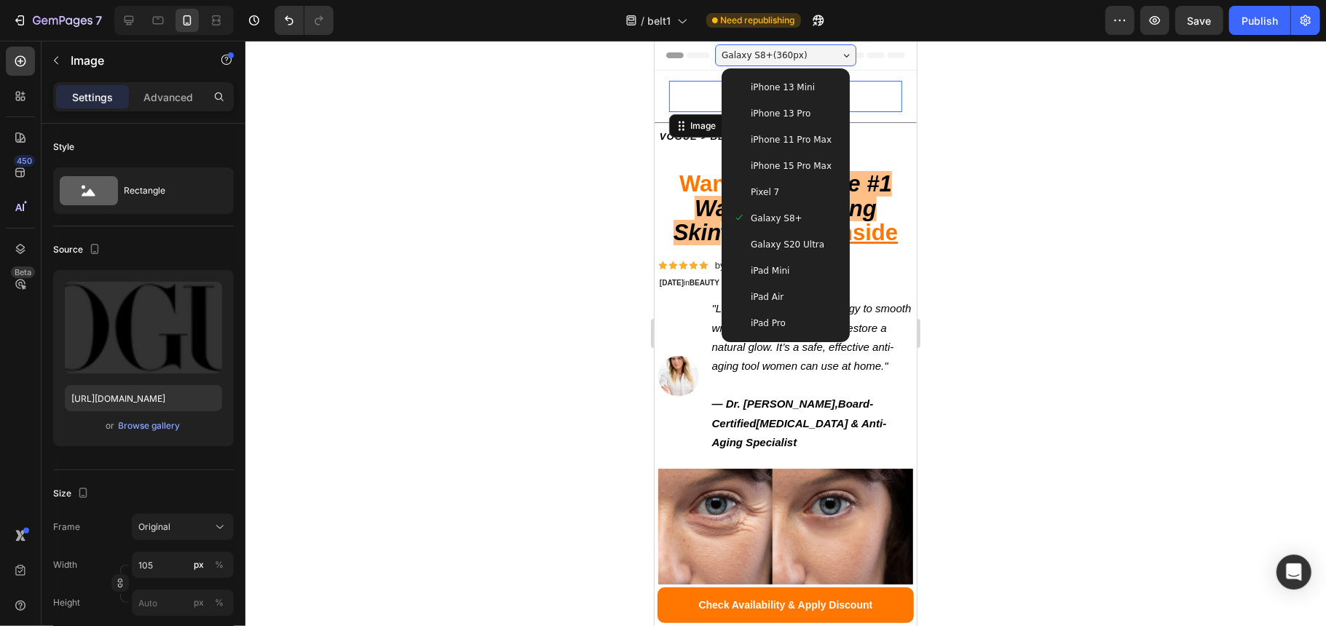
click at [798, 200] on div "Pixel 7" at bounding box center [785, 191] width 116 height 26
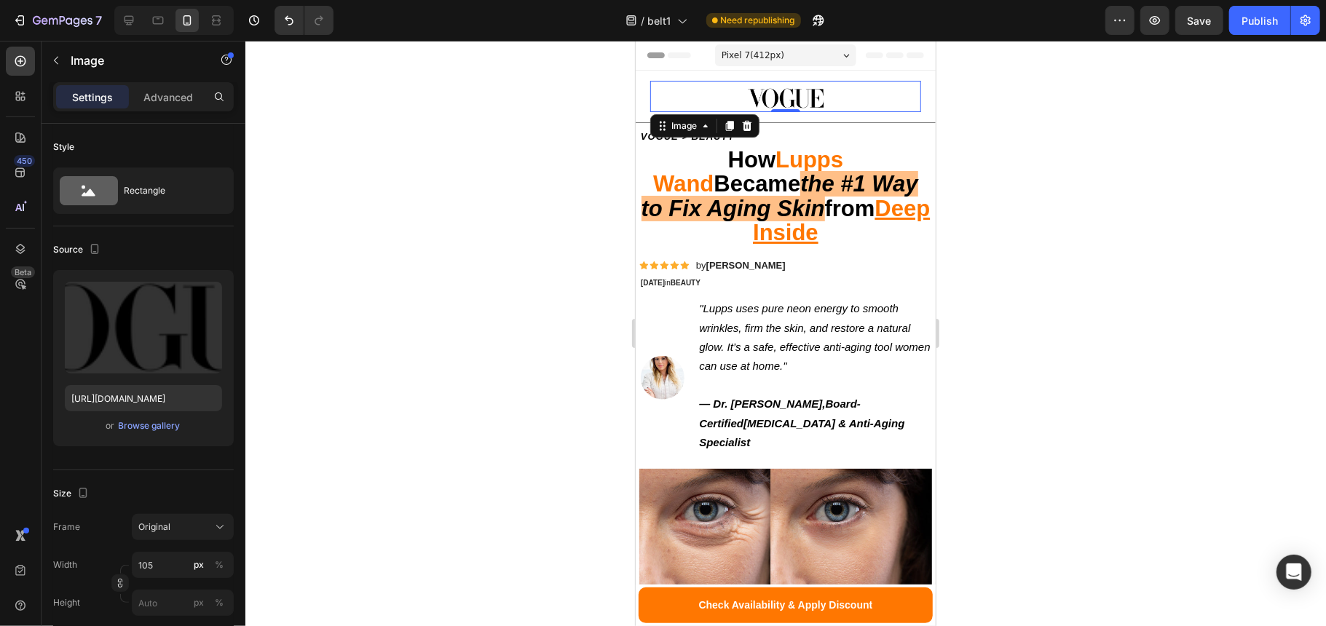
click at [789, 59] on div "Pixel 7 ( 412 px)" at bounding box center [784, 55] width 141 height 22
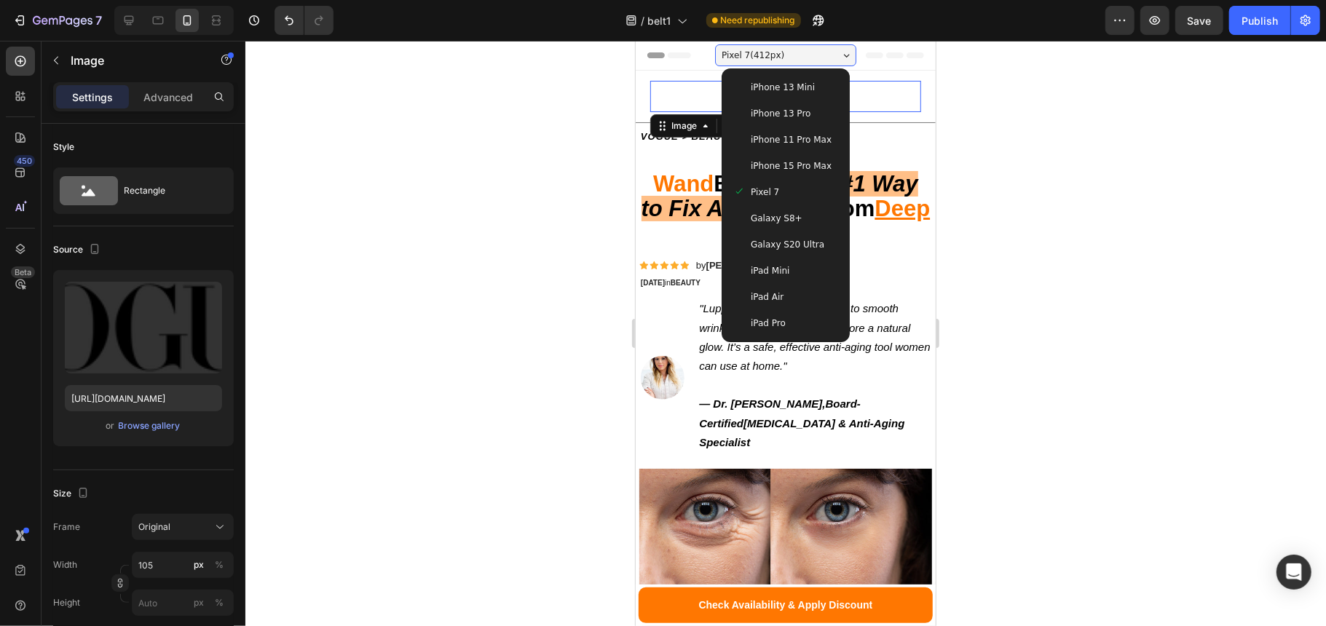
click at [805, 154] on div "iPhone 15 Pro Max" at bounding box center [785, 165] width 116 height 26
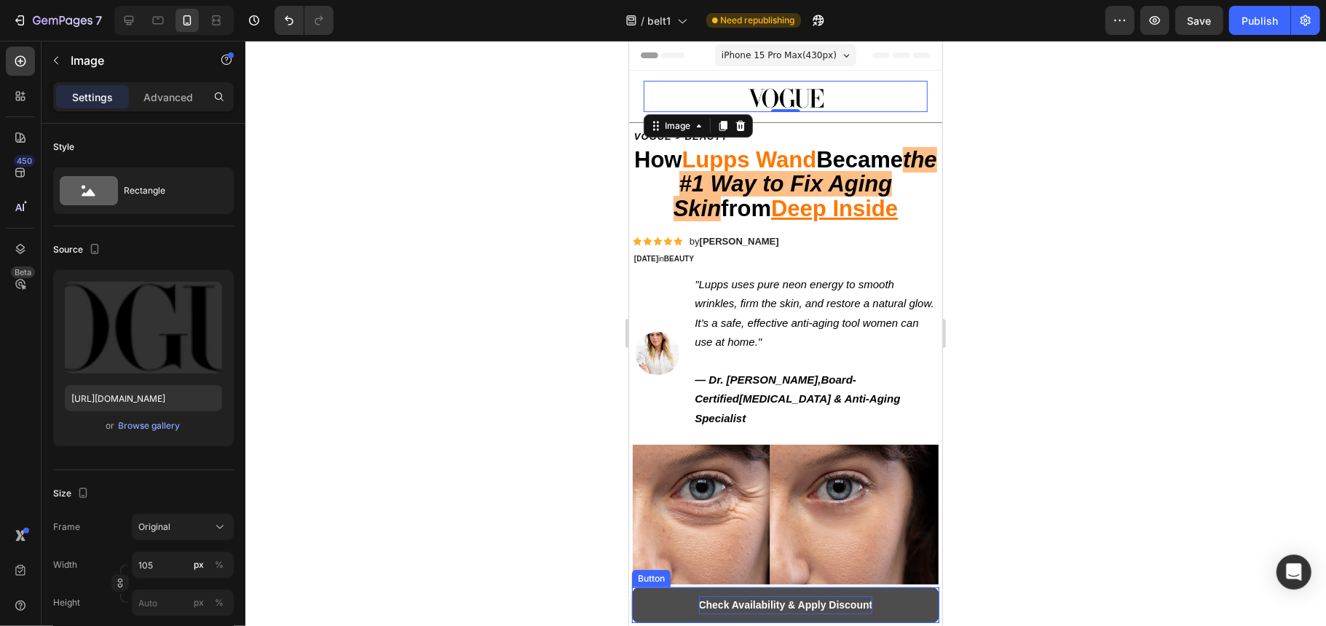
click at [827, 609] on strong "Check Availability & Apply Discount" at bounding box center [785, 604] width 174 height 12
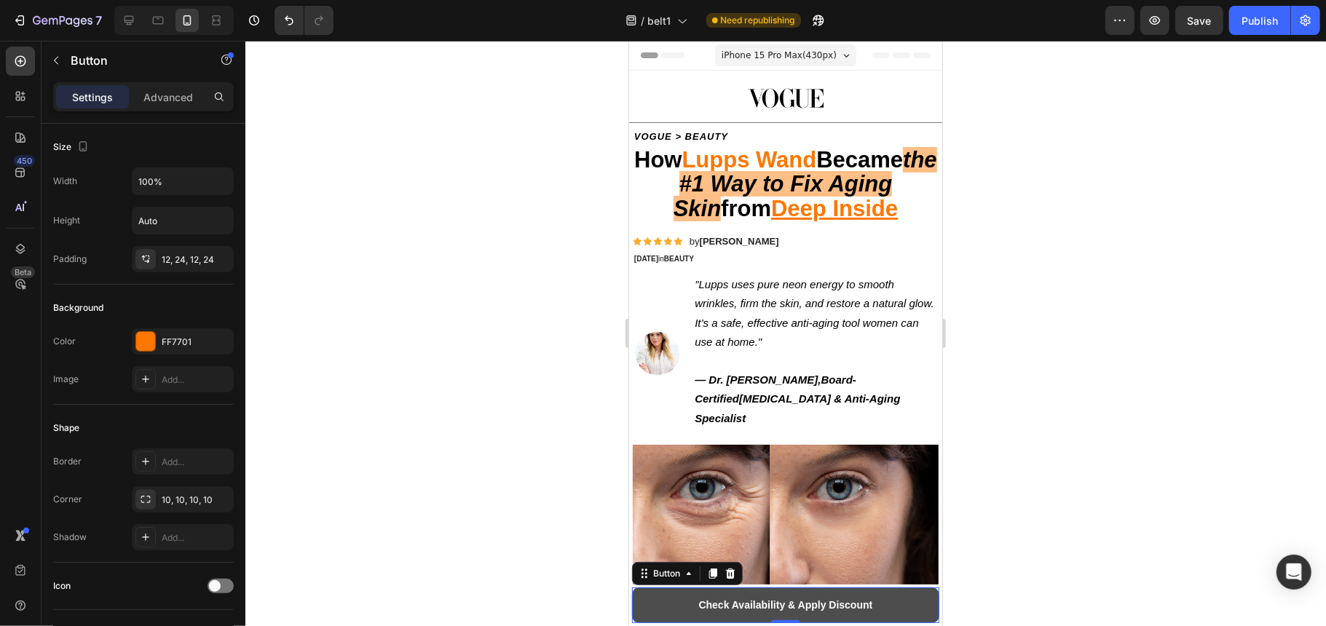
click at [886, 605] on link "Check Availability & Apply Discount" at bounding box center [784, 605] width 307 height 36
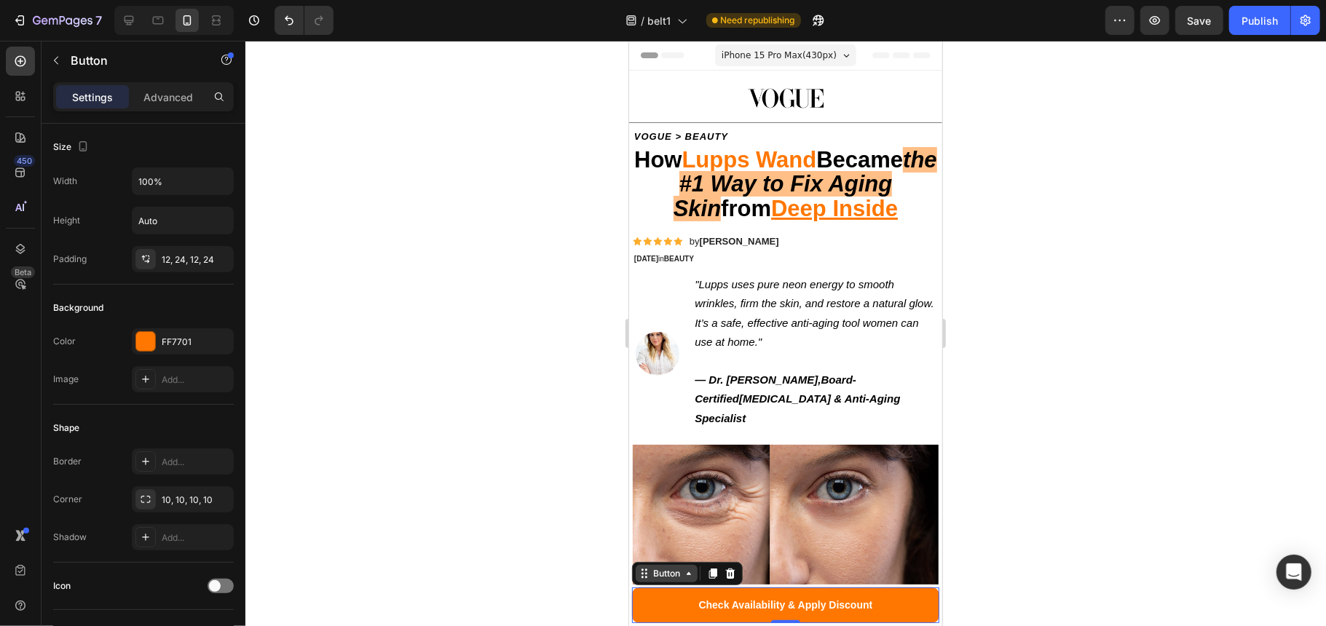
click at [658, 574] on div "Button" at bounding box center [665, 572] width 33 height 13
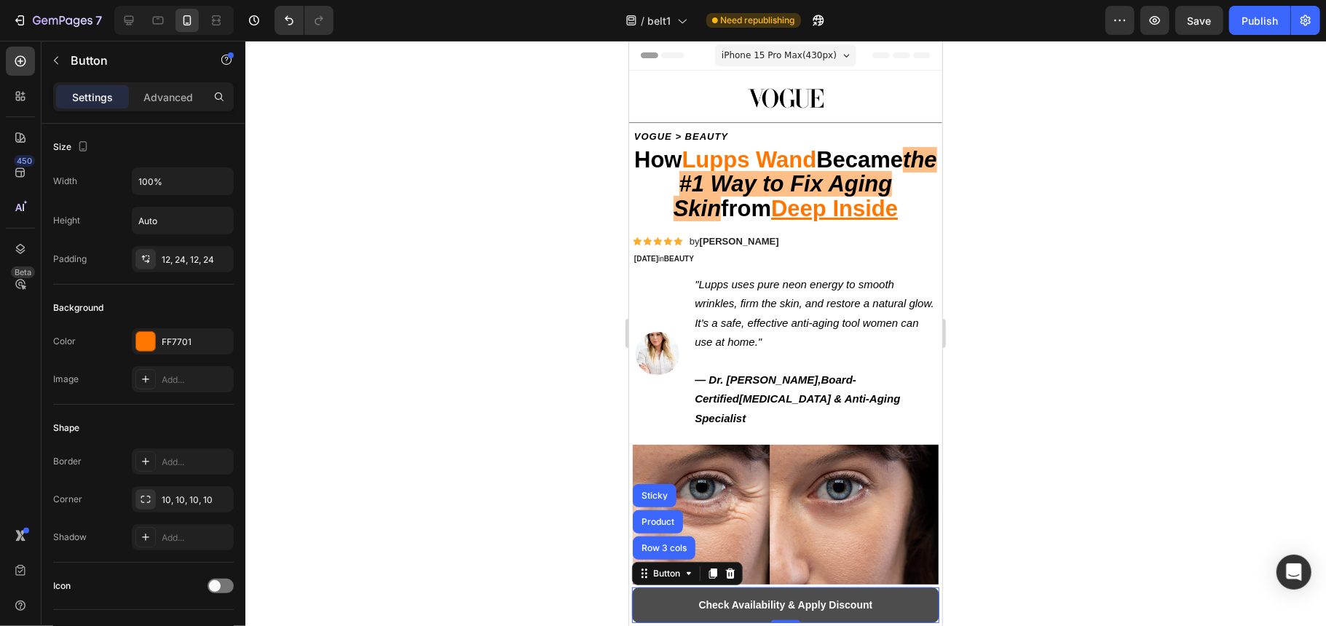
click at [897, 614] on link "Check Availability & Apply Discount" at bounding box center [784, 605] width 307 height 36
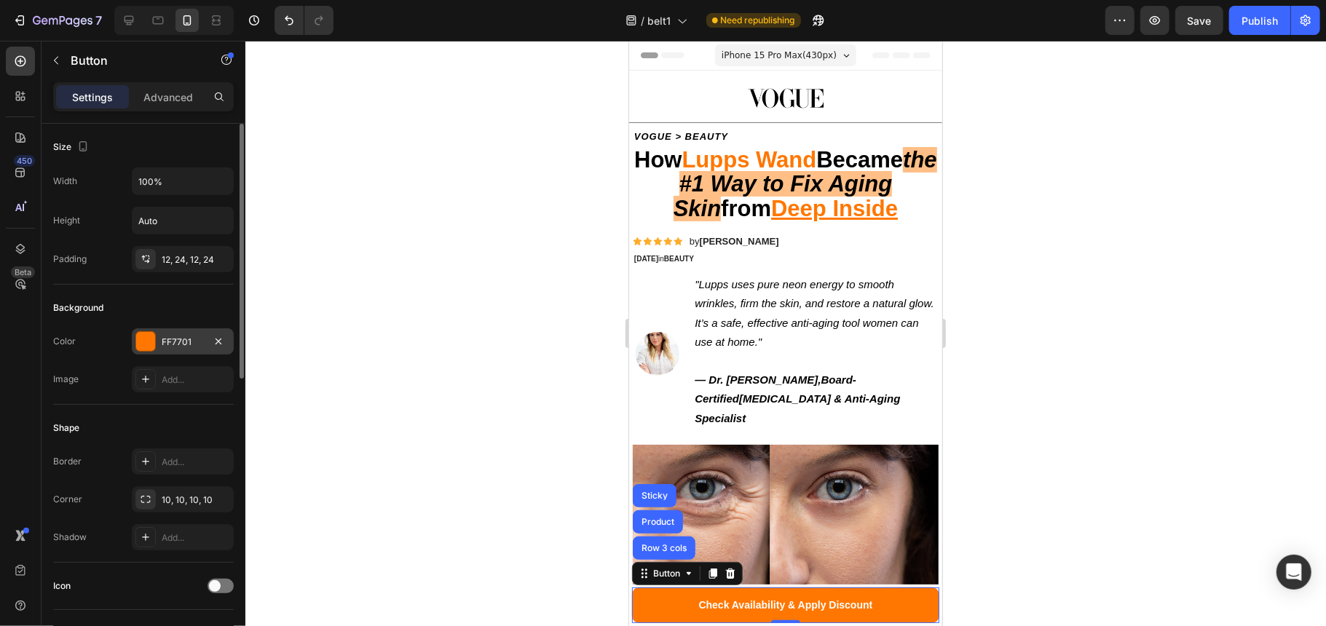
click at [150, 351] on div at bounding box center [145, 341] width 19 height 19
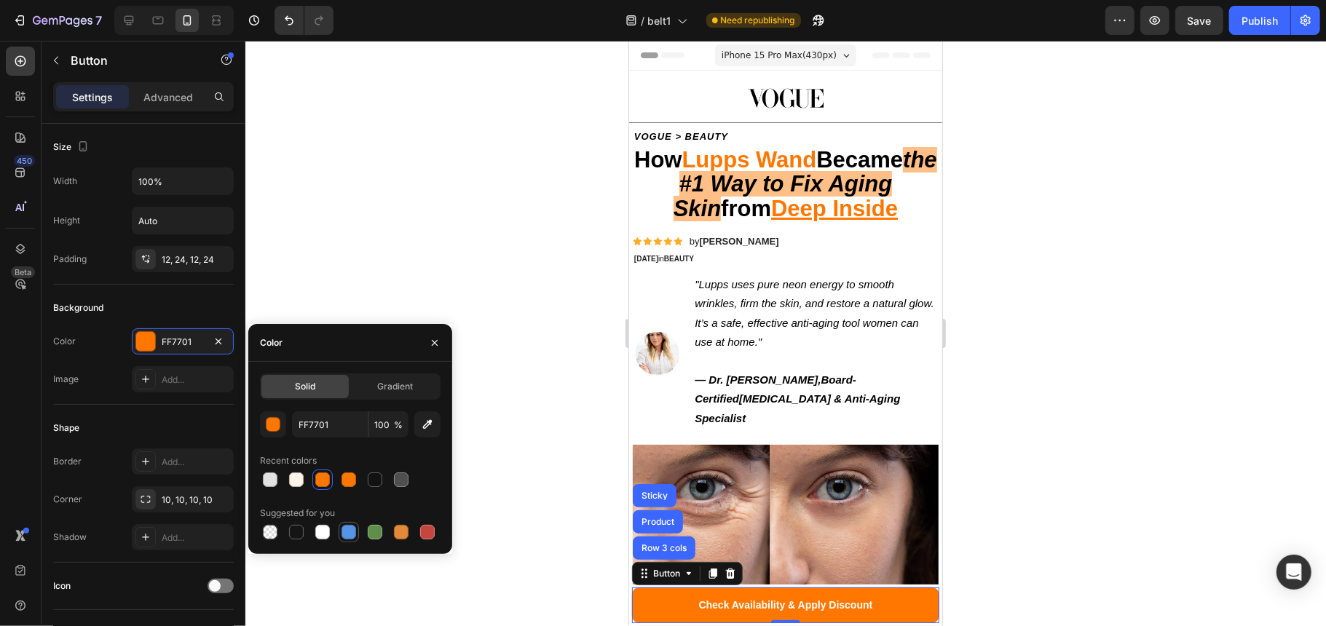
click at [347, 537] on div at bounding box center [348, 532] width 15 height 15
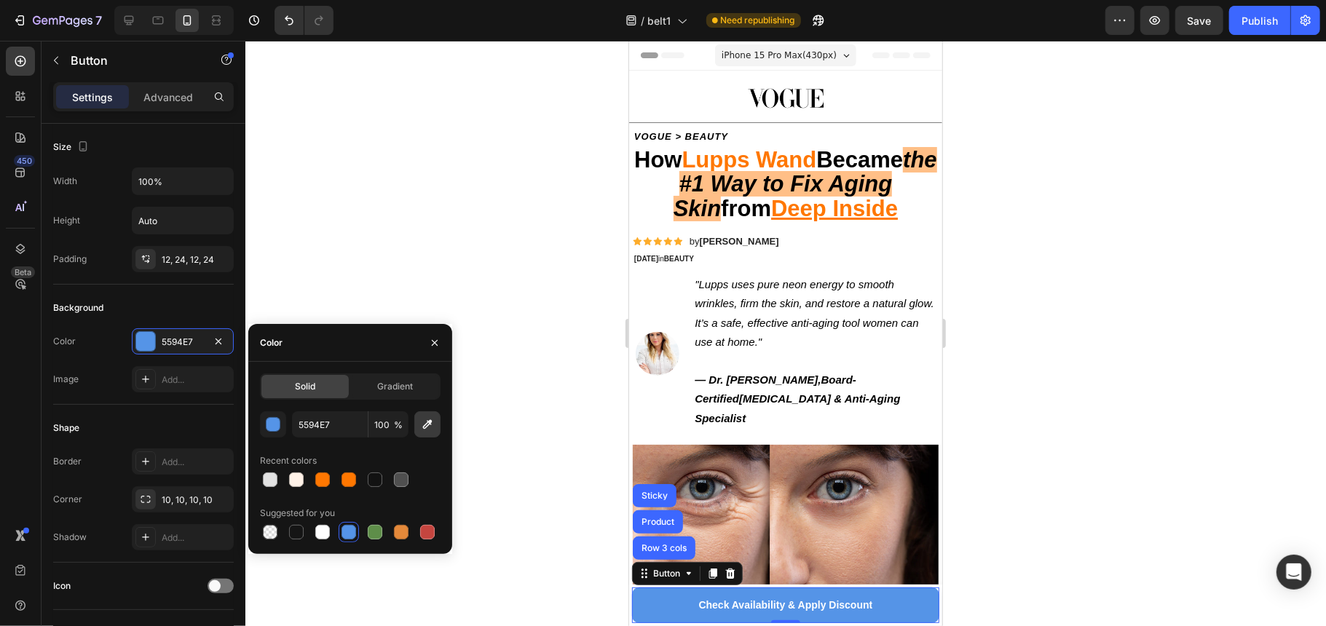
click at [429, 432] on button "button" at bounding box center [427, 424] width 26 height 26
click at [352, 529] on div at bounding box center [348, 532] width 15 height 15
click at [280, 429] on button "button" at bounding box center [273, 424] width 26 height 26
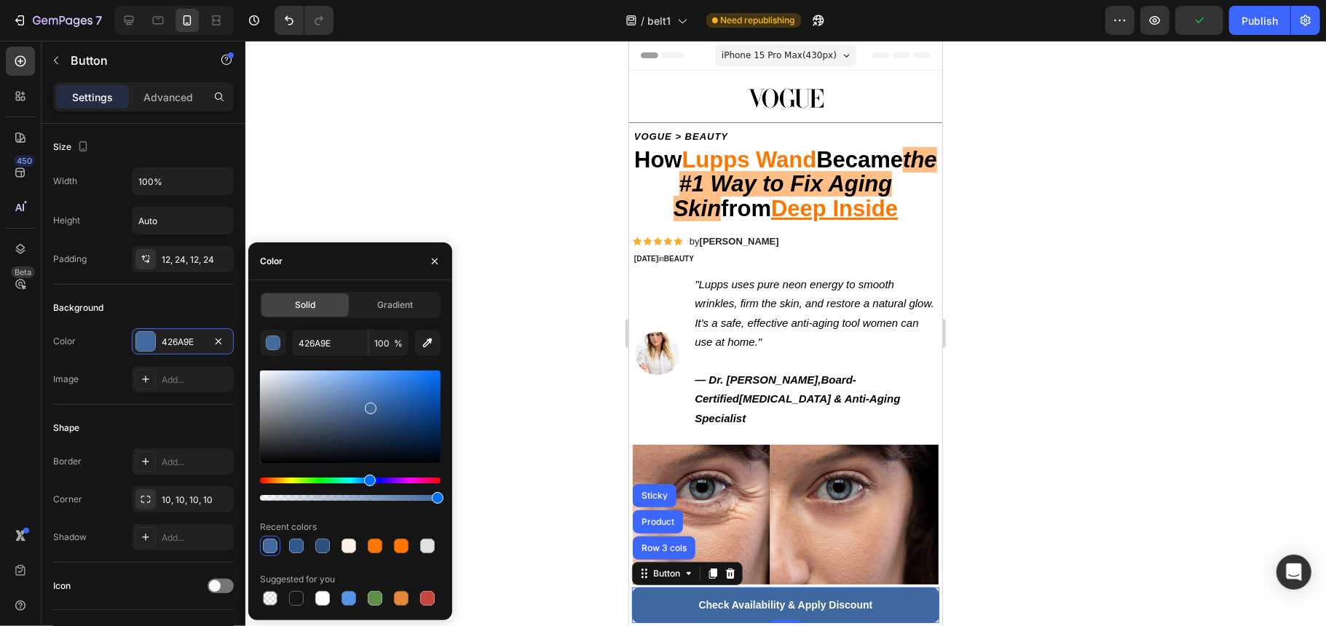
type input "3F689E"
drag, startPoint x: 376, startPoint y: 379, endPoint x: 370, endPoint y: 406, distance: 27.7
click at [370, 406] on div at bounding box center [371, 409] width 12 height 12
click at [470, 437] on div at bounding box center [785, 333] width 1080 height 585
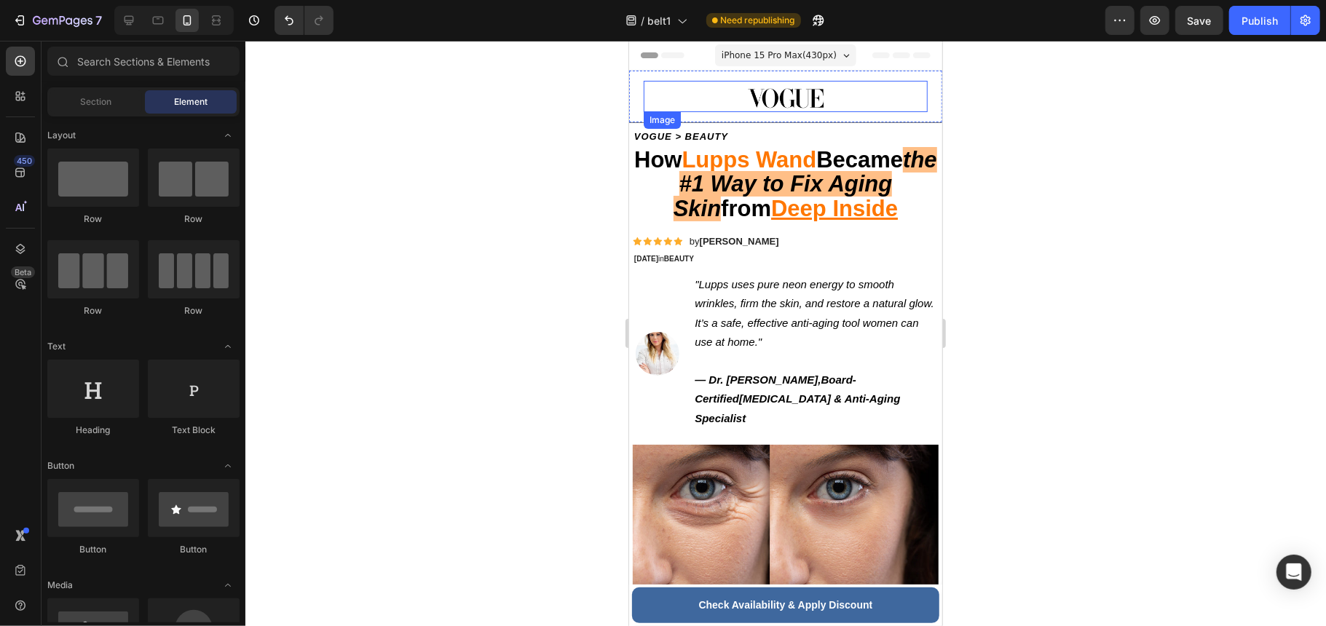
click at [779, 106] on img at bounding box center [785, 97] width 76 height 20
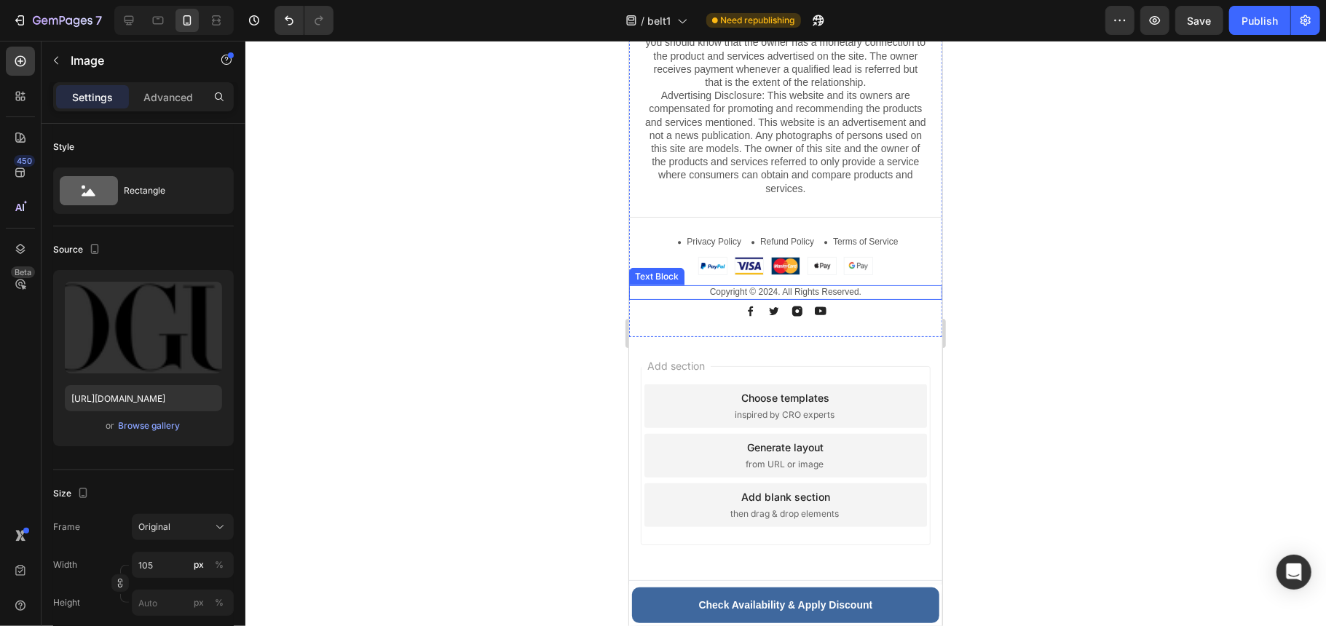
scroll to position [8018, 0]
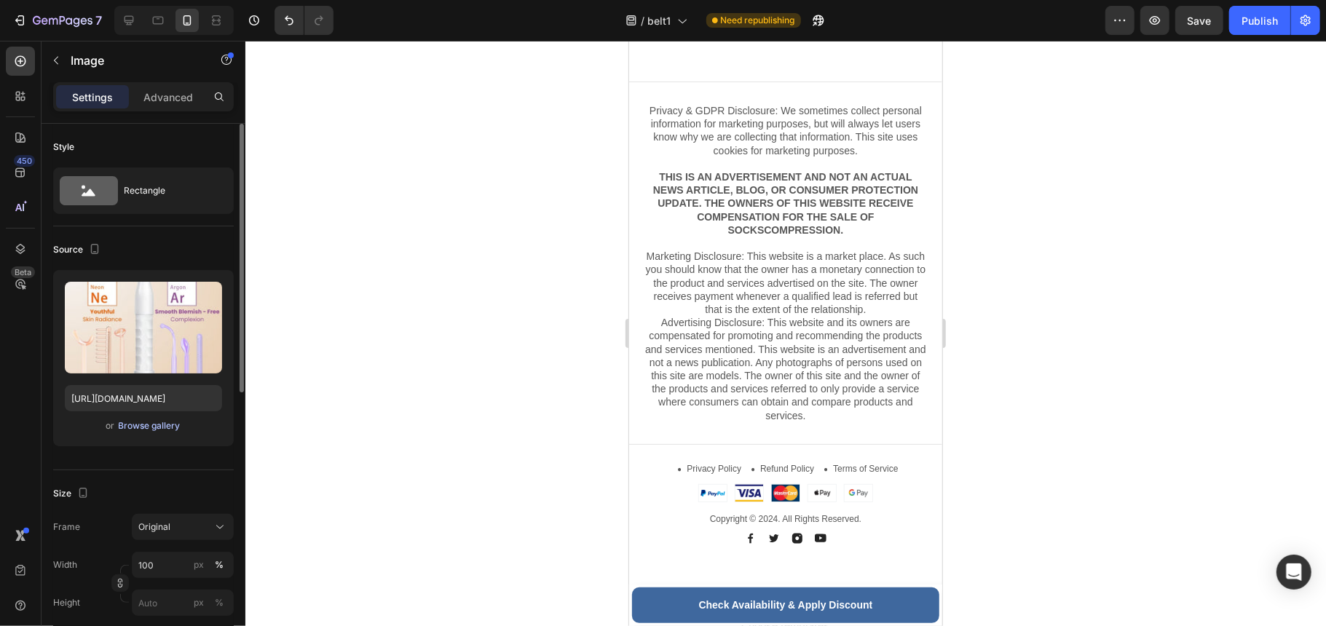
click at [164, 429] on div "Browse gallery" at bounding box center [150, 425] width 62 height 13
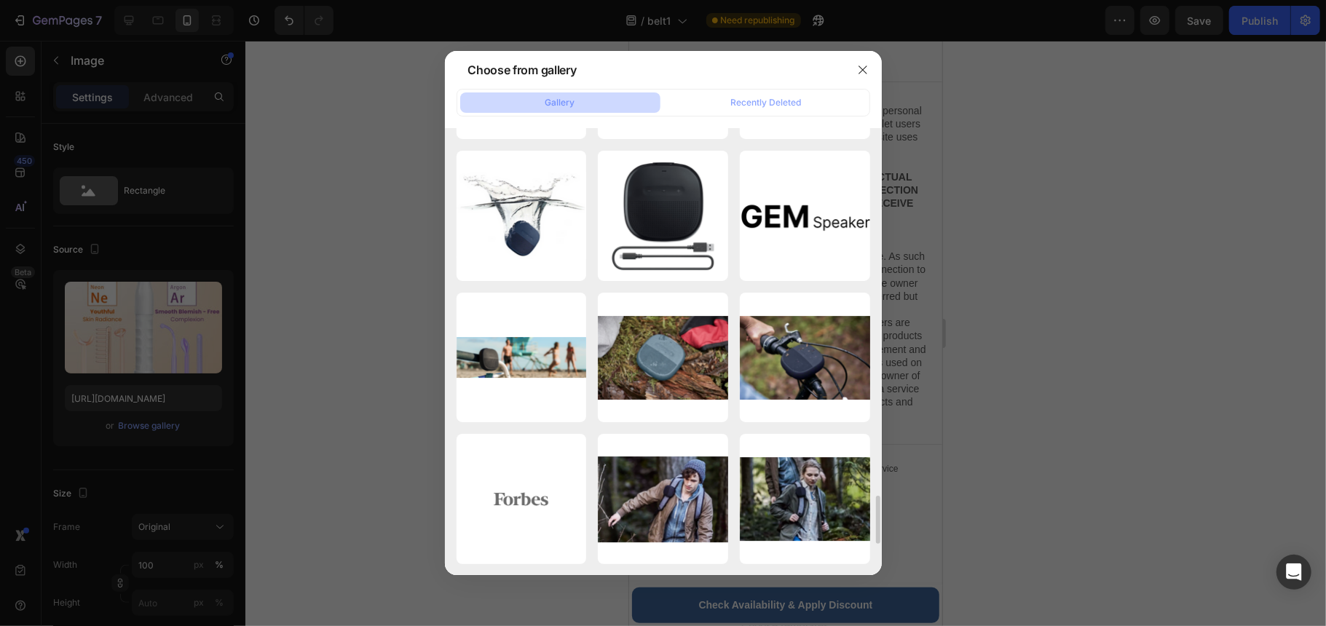
scroll to position [3674, 0]
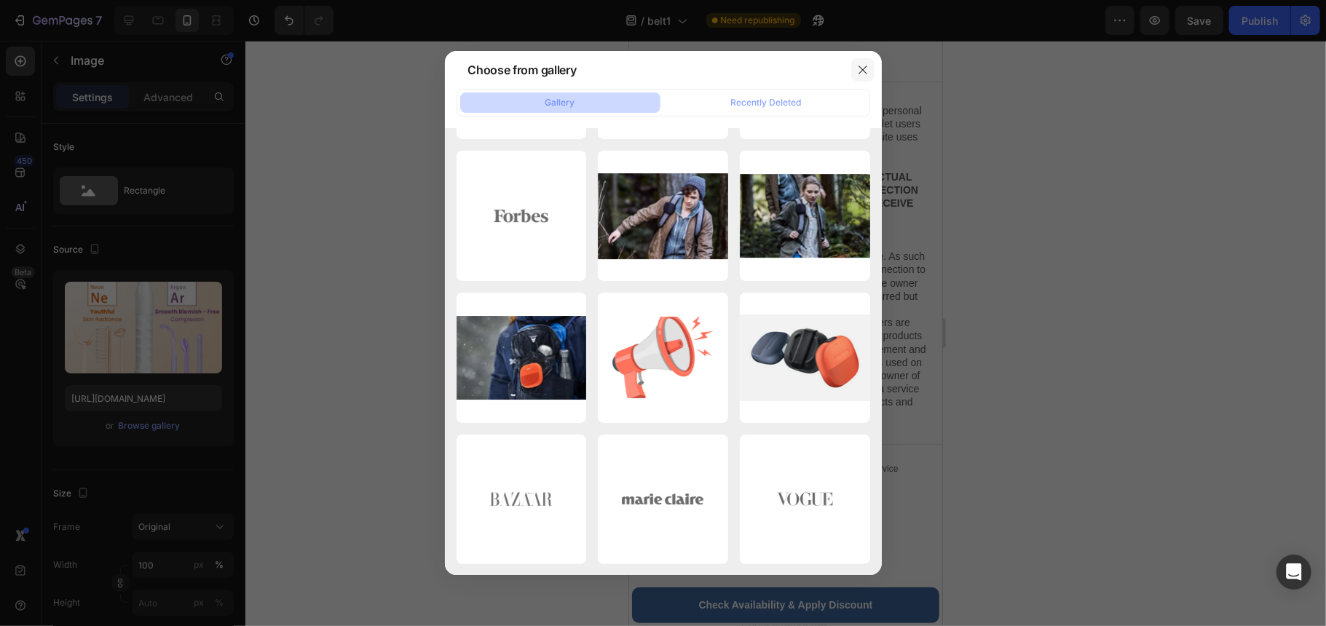
click at [872, 68] on button "button" at bounding box center [862, 69] width 23 height 23
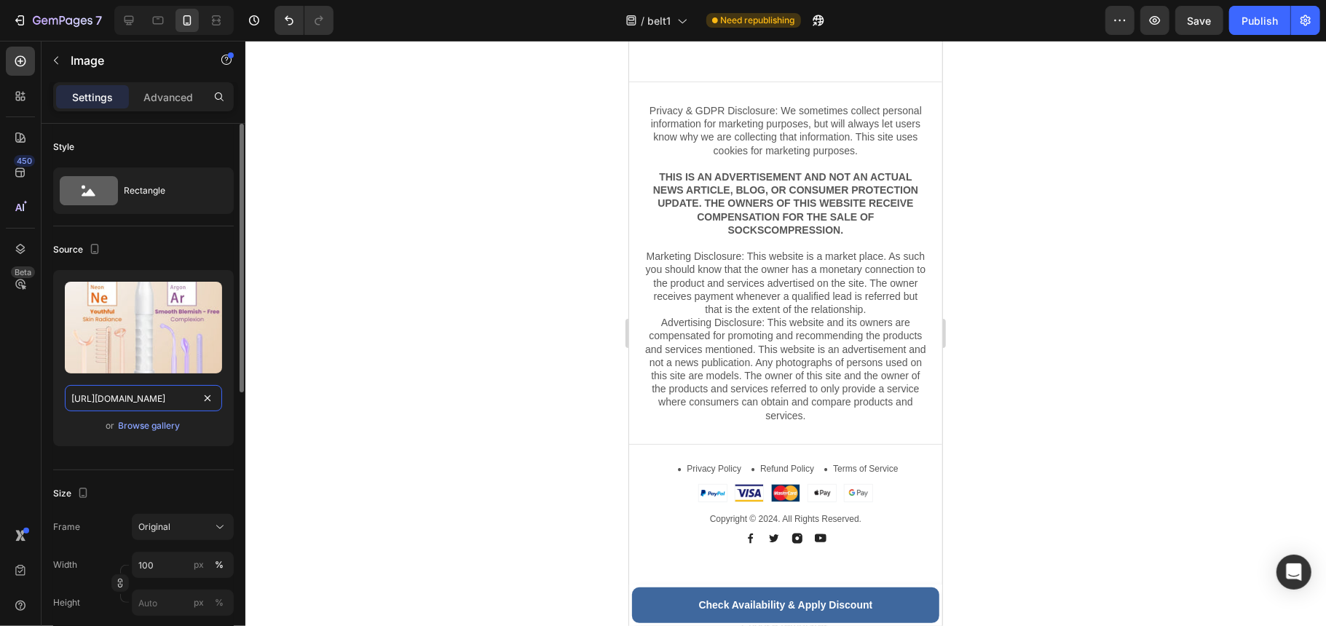
click at [135, 405] on input "https://cdn.shopify.com/s/files/1/0755/2054/0930/files/gempages_577977726632198…" at bounding box center [143, 398] width 157 height 26
click at [88, 249] on icon "button" at bounding box center [94, 249] width 15 height 15
click at [102, 250] on button "button" at bounding box center [94, 248] width 17 height 17
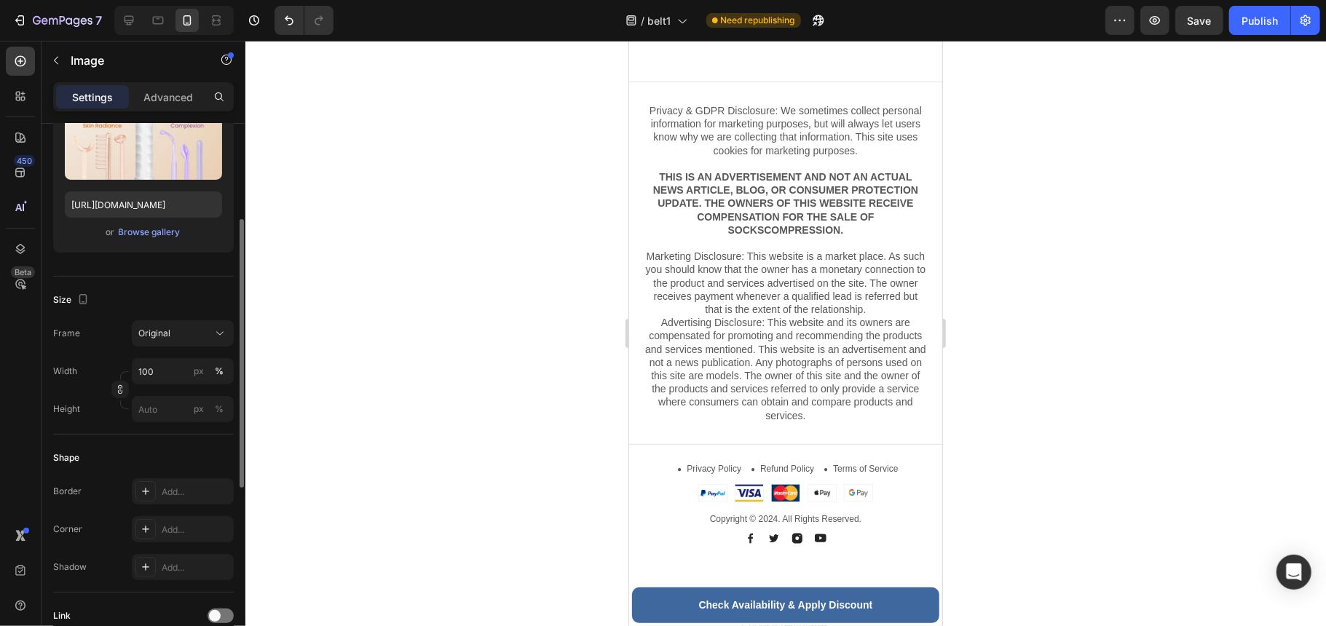
scroll to position [0, 0]
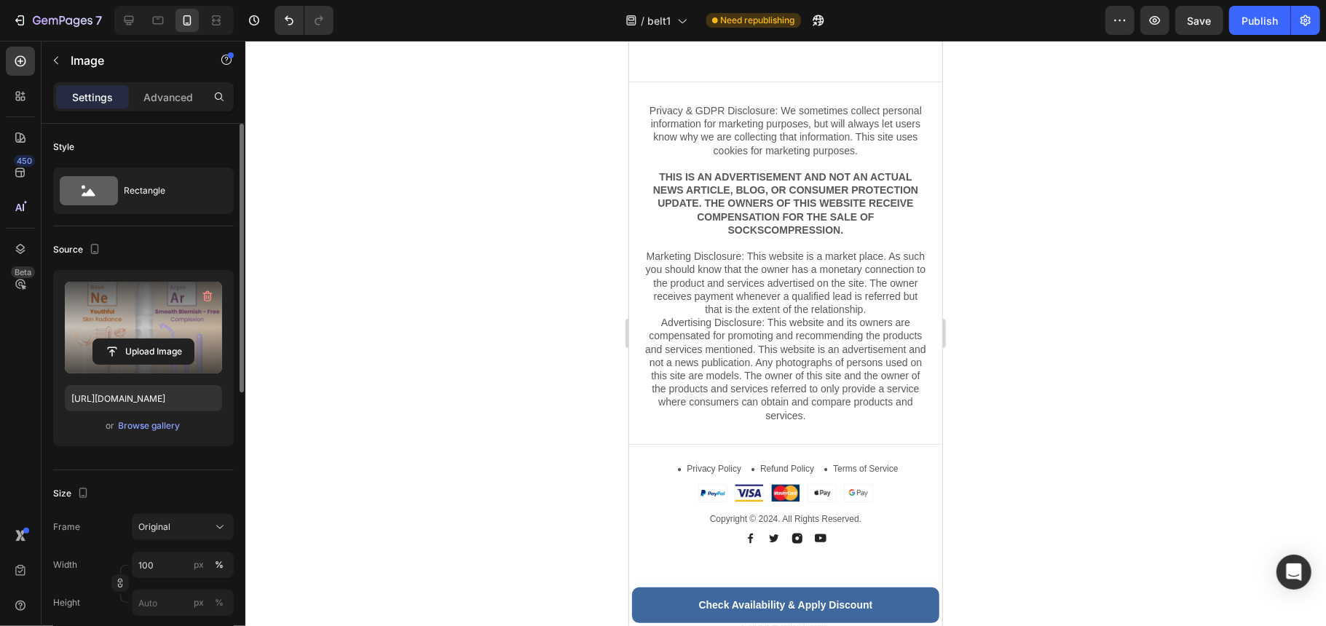
click at [156, 313] on label at bounding box center [143, 328] width 157 height 92
click at [156, 339] on input "file" at bounding box center [143, 351] width 100 height 25
click at [157, 329] on label at bounding box center [143, 328] width 157 height 92
click at [157, 339] on input "file" at bounding box center [143, 351] width 100 height 25
click at [181, 330] on label at bounding box center [143, 328] width 157 height 92
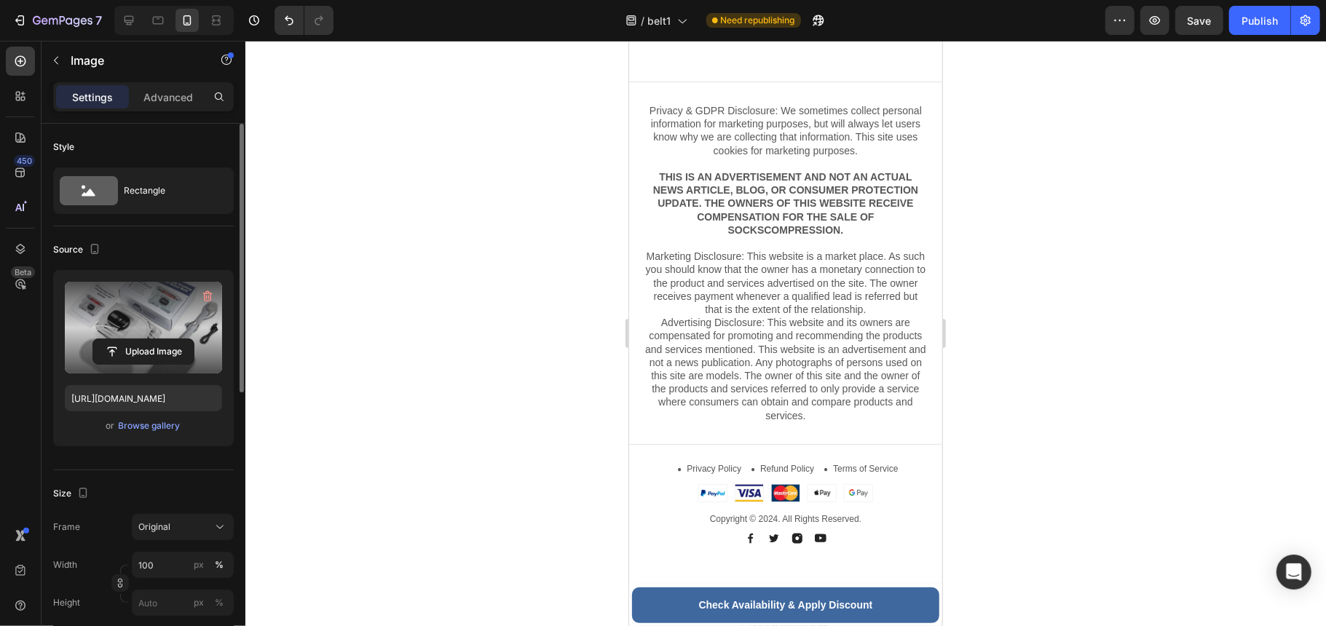
click at [181, 339] on input "file" at bounding box center [143, 351] width 100 height 25
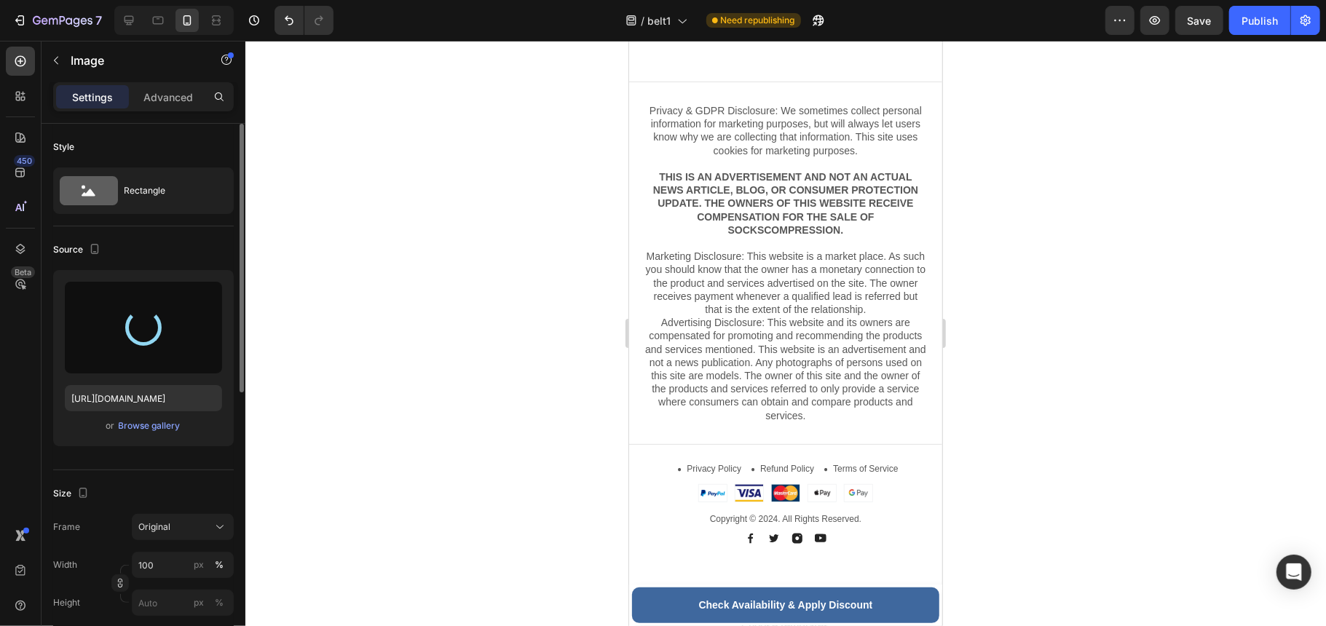
type input "https://cdn.shopify.com/s/files/1/0755/2054/0930/files/gempages_577977726632198…"
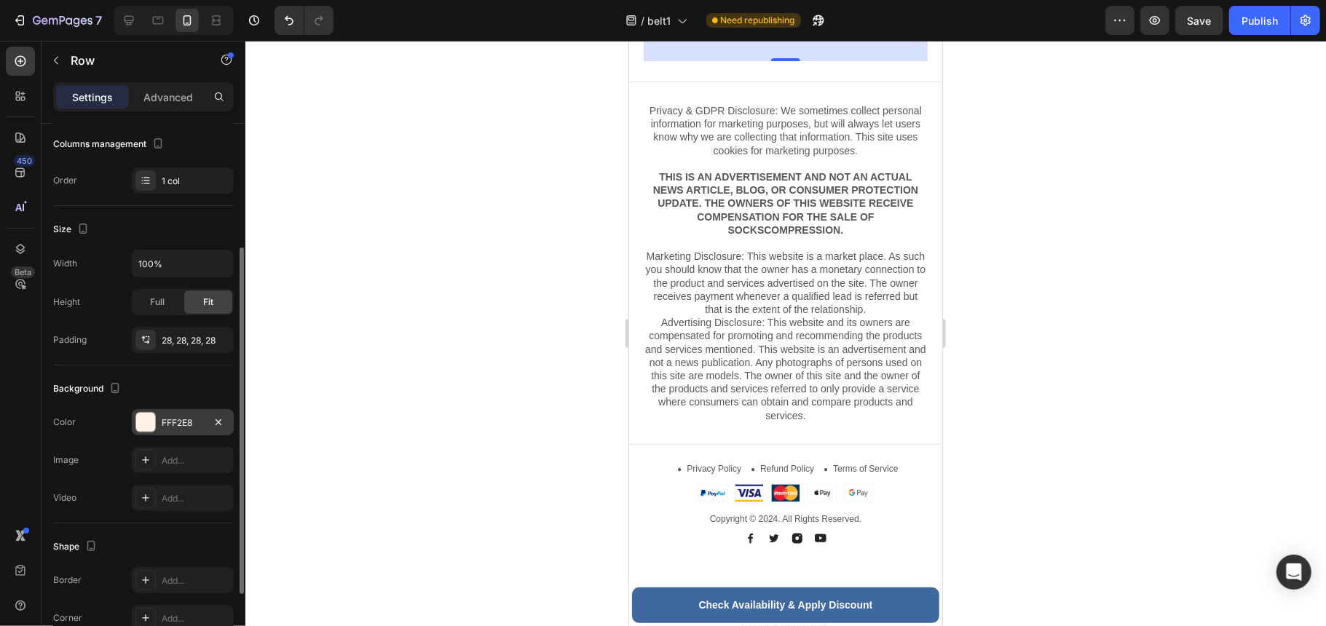
click at [187, 431] on div "FFF2E8" at bounding box center [183, 422] width 102 height 26
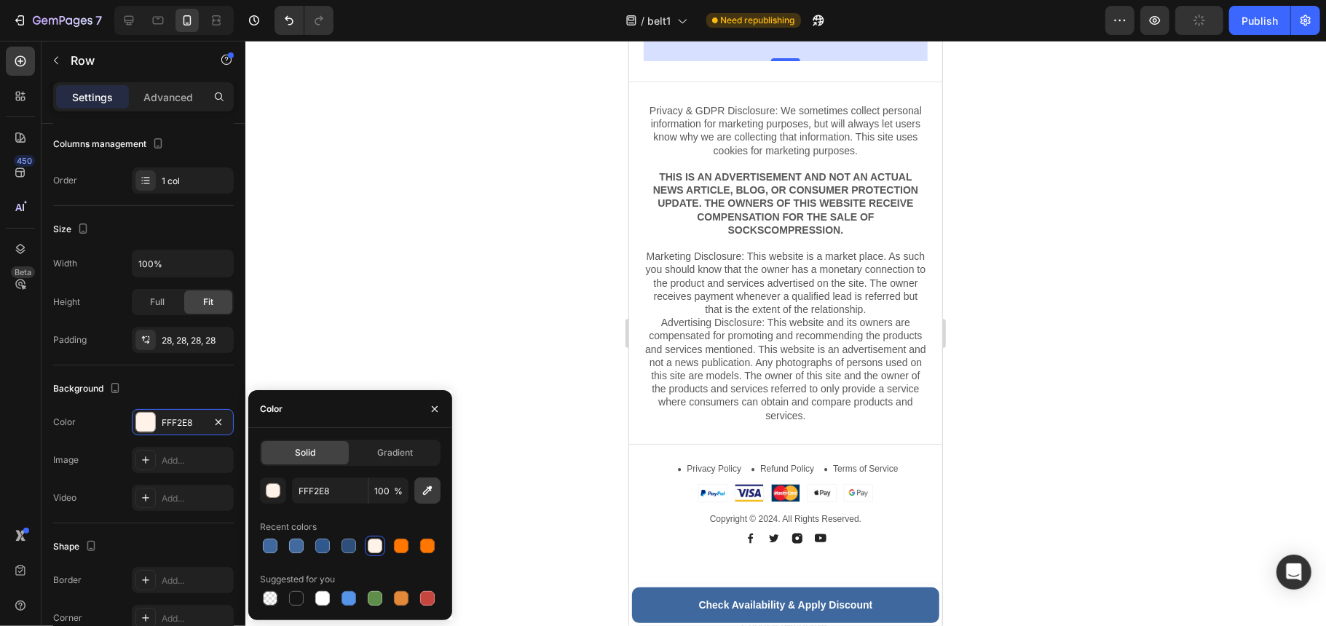
click at [423, 497] on icon "button" at bounding box center [427, 490] width 15 height 15
click at [422, 494] on icon "button" at bounding box center [427, 490] width 15 height 15
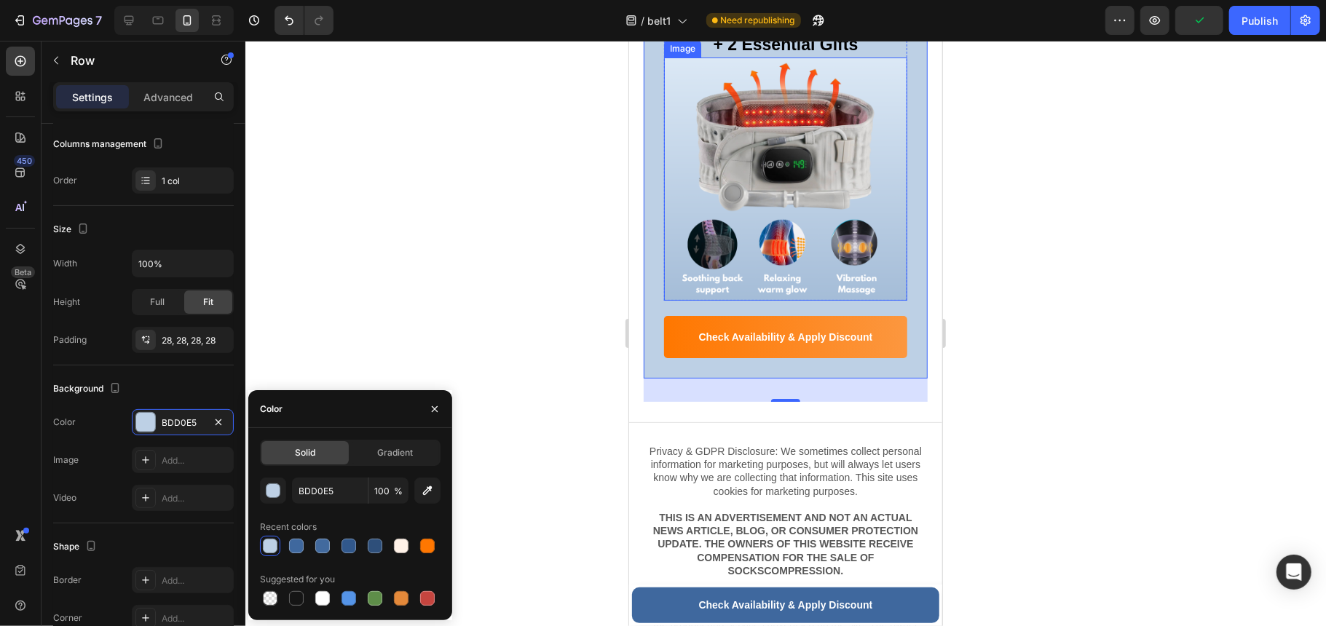
scroll to position [8018, 0]
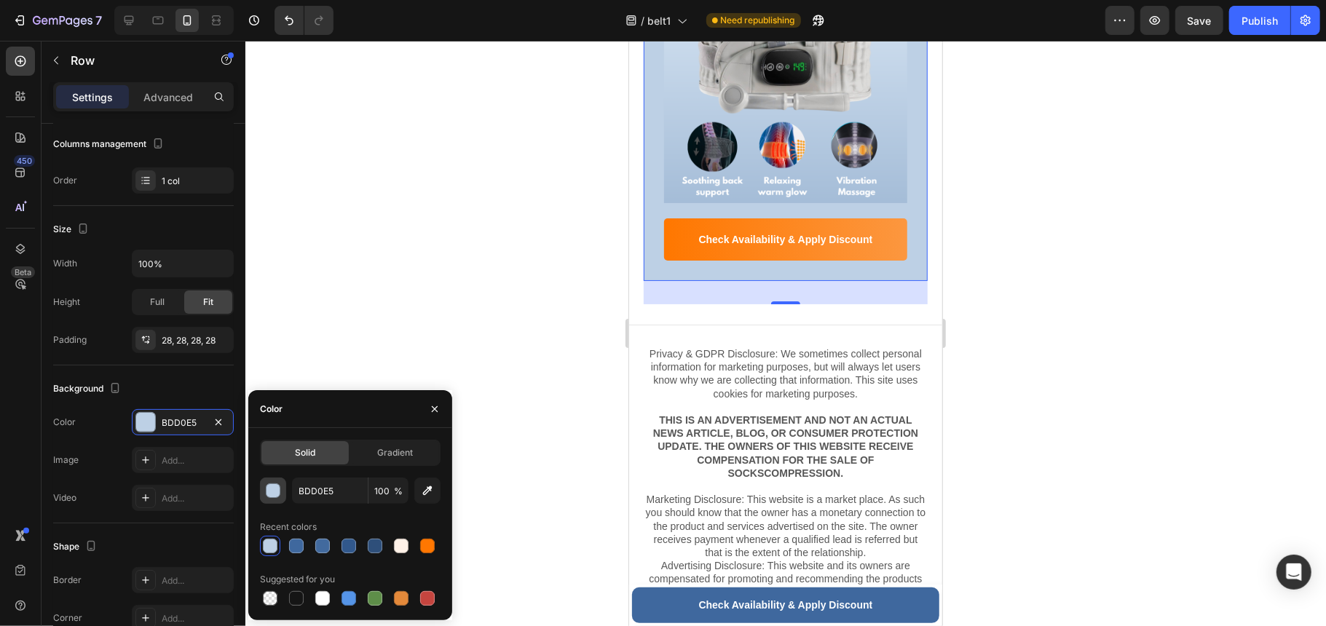
click at [274, 493] on div "button" at bounding box center [273, 491] width 15 height 15
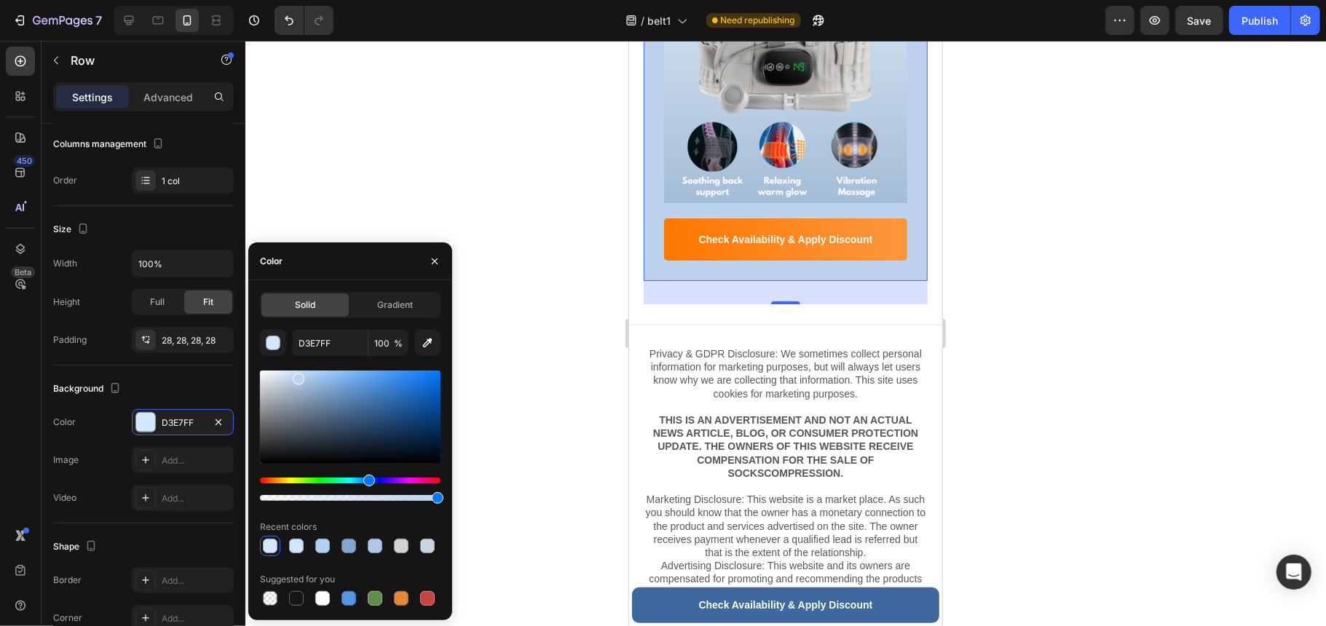
drag, startPoint x: 293, startPoint y: 382, endPoint x: 298, endPoint y: 376, distance: 7.7
click at [298, 376] on div at bounding box center [299, 380] width 12 height 12
click at [425, 347] on icon "button" at bounding box center [427, 343] width 9 height 9
type input "D7E4F2"
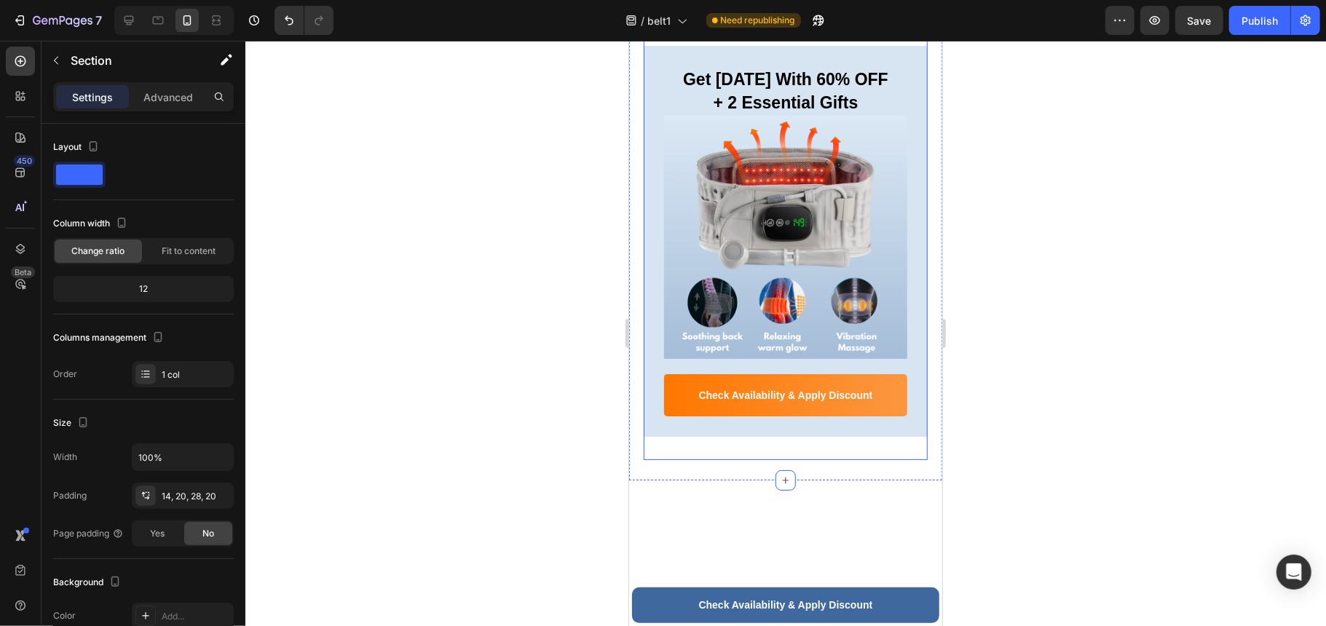
scroll to position [7823, 0]
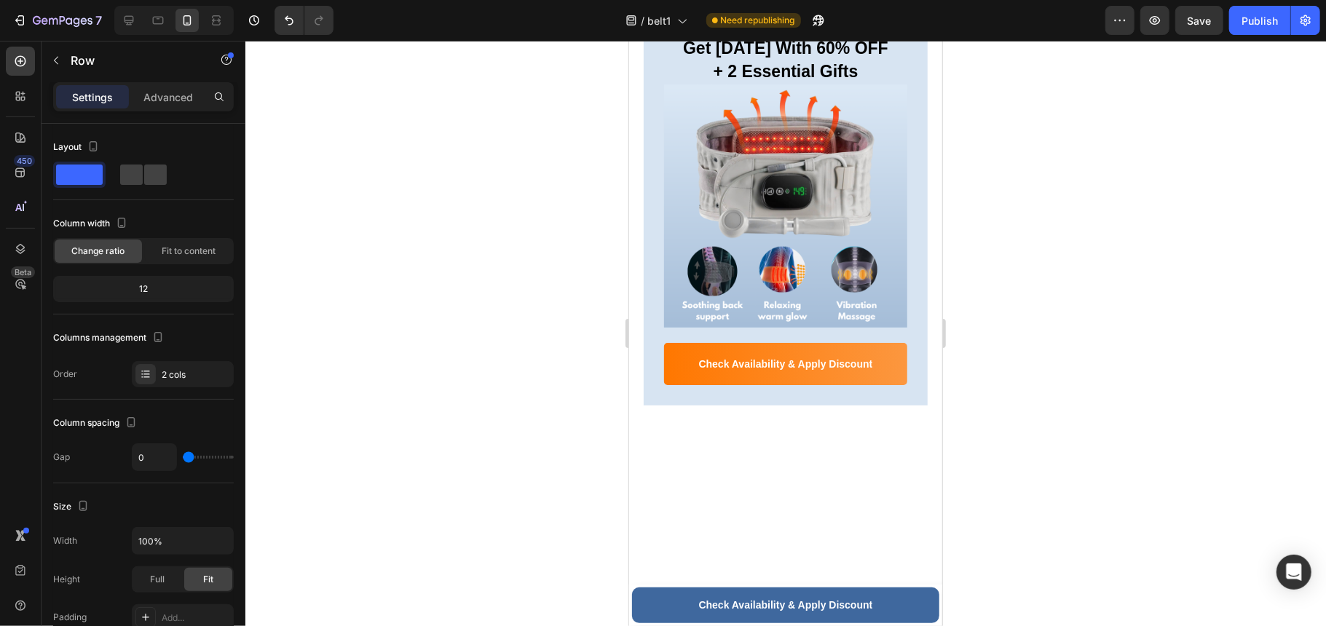
scroll to position [8114, 0]
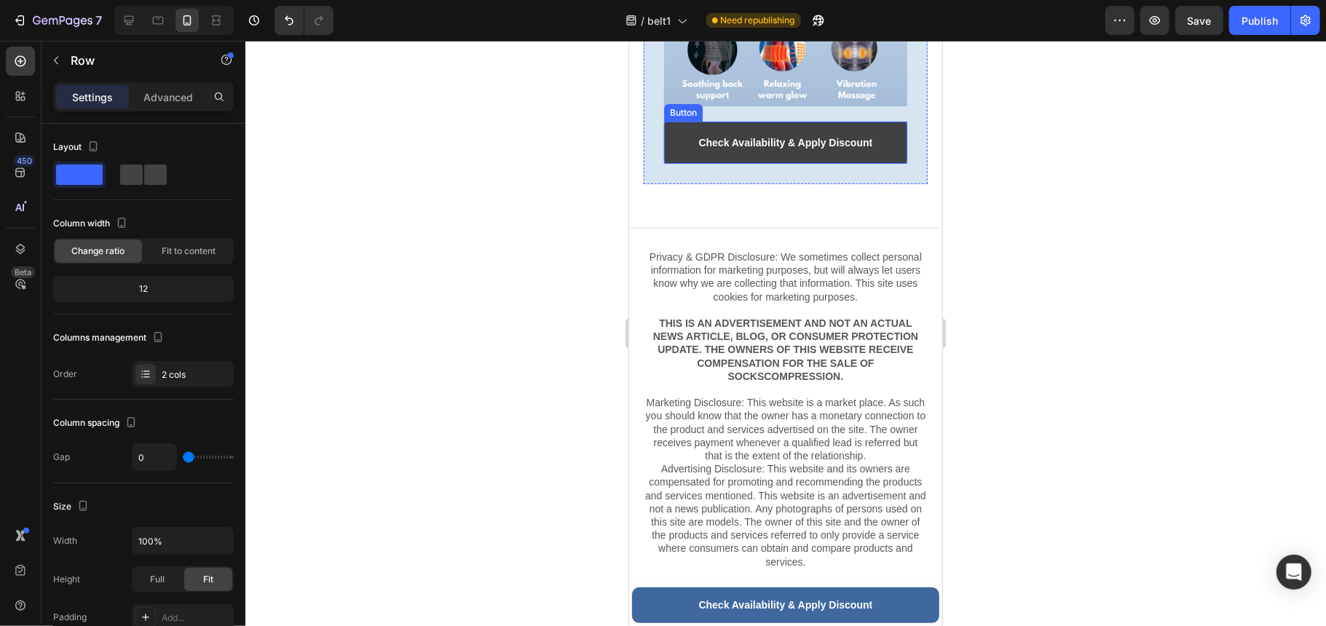
click at [877, 163] on link "Check Availability & Apply Discount" at bounding box center [784, 142] width 243 height 42
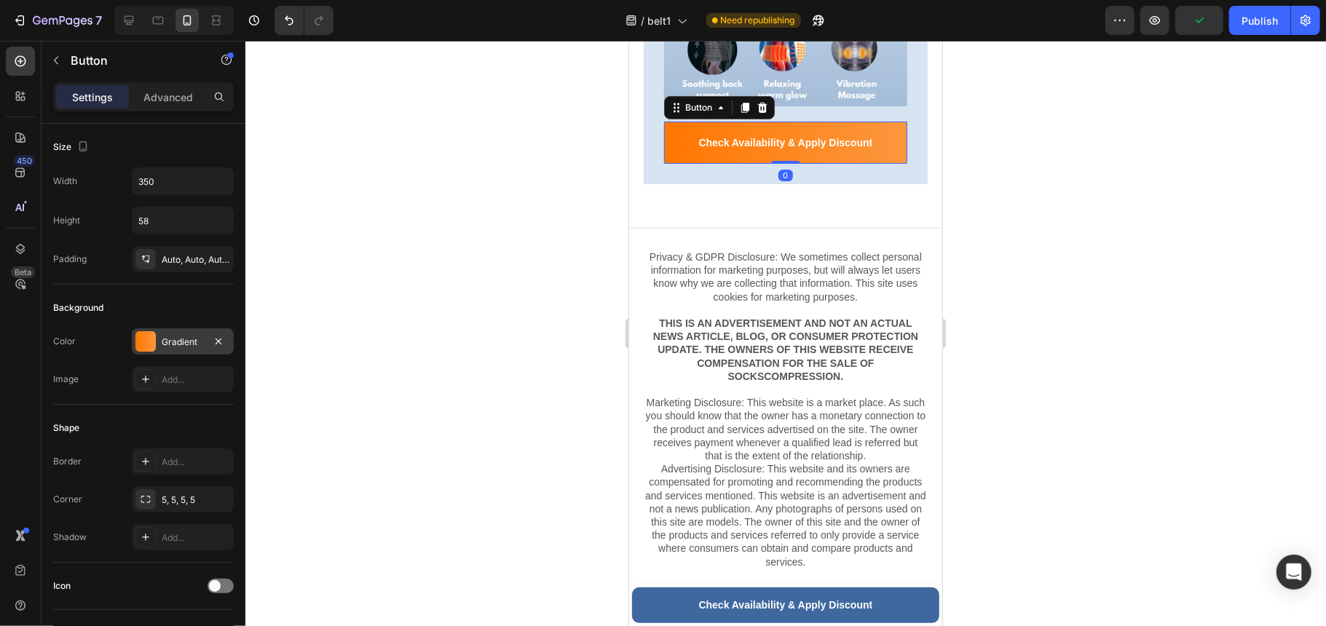
click at [186, 339] on div "Gradient" at bounding box center [183, 342] width 42 height 13
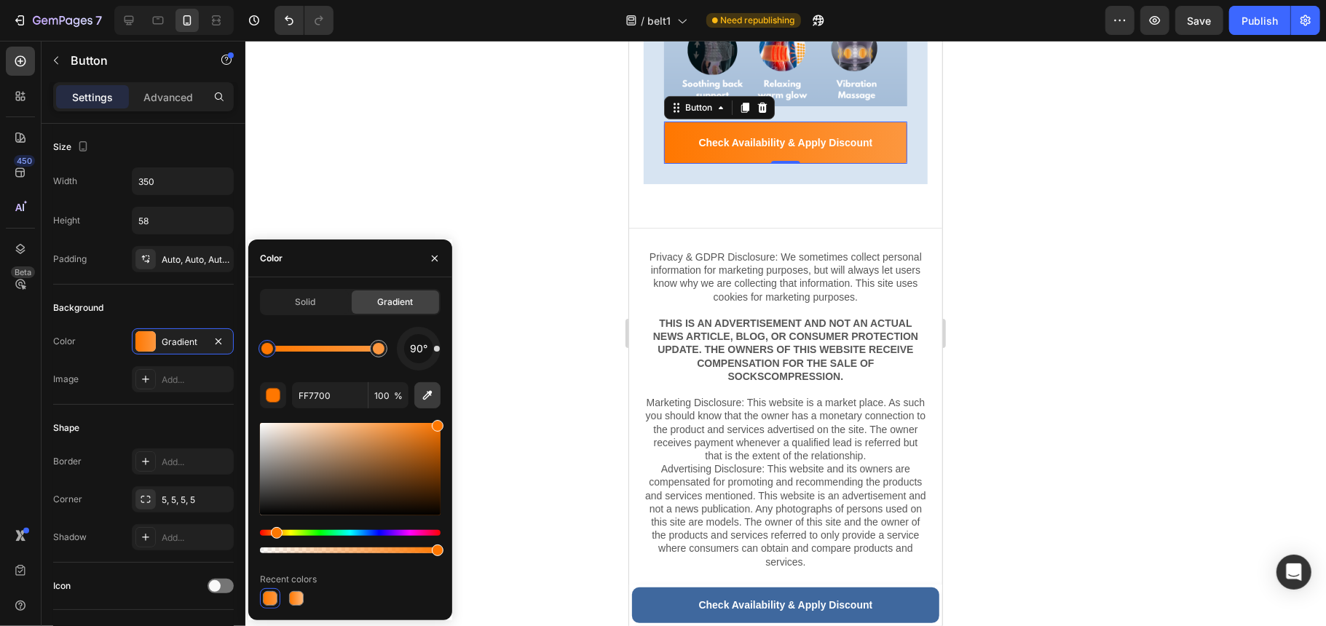
click at [429, 391] on icon "button" at bounding box center [427, 395] width 15 height 15
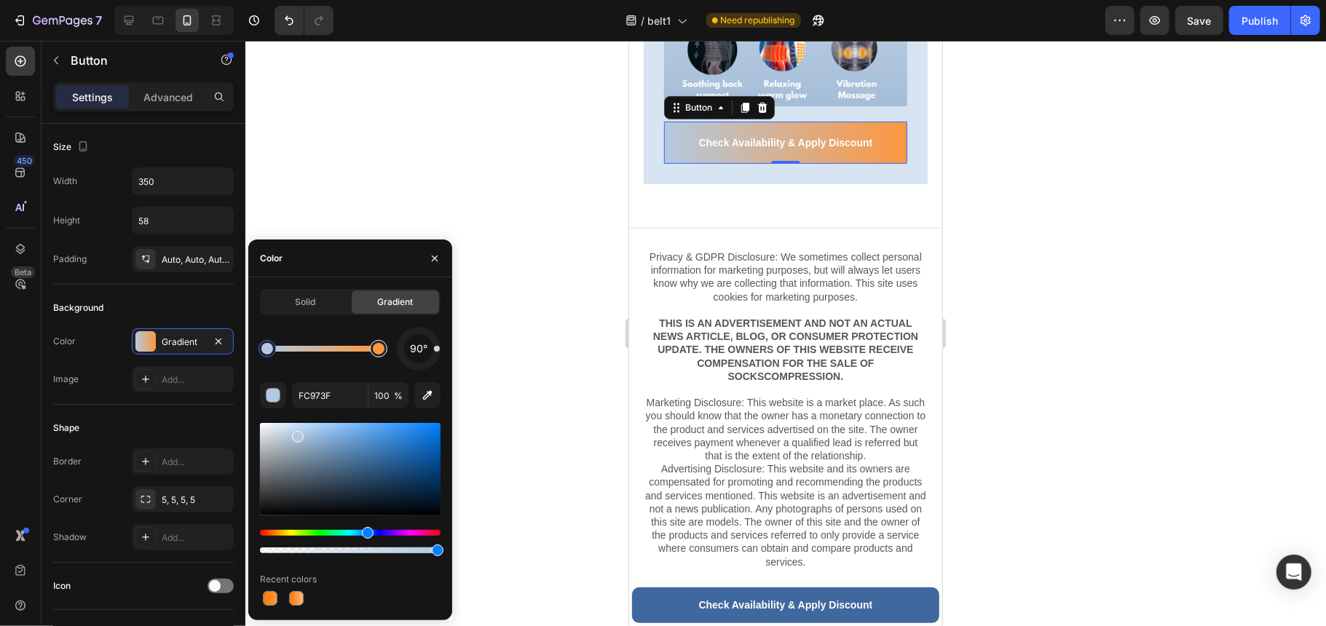
click at [376, 345] on div at bounding box center [379, 349] width 12 height 12
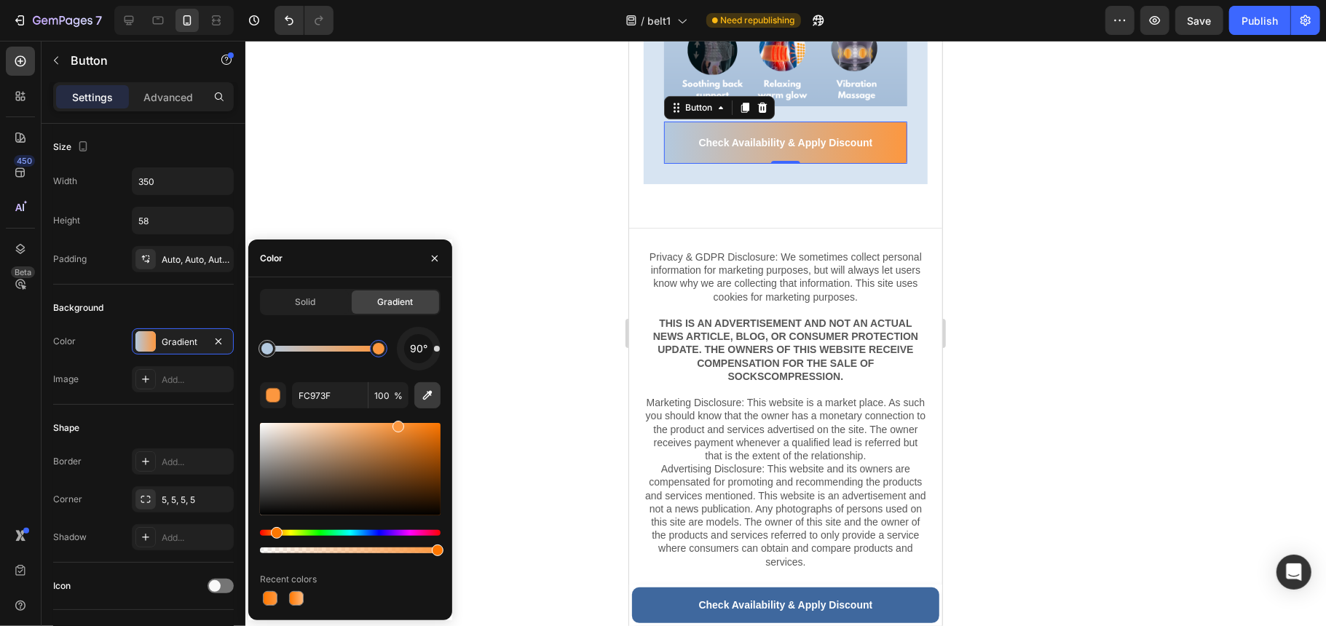
click at [432, 389] on icon "button" at bounding box center [427, 395] width 15 height 15
type input "D7E4F2"
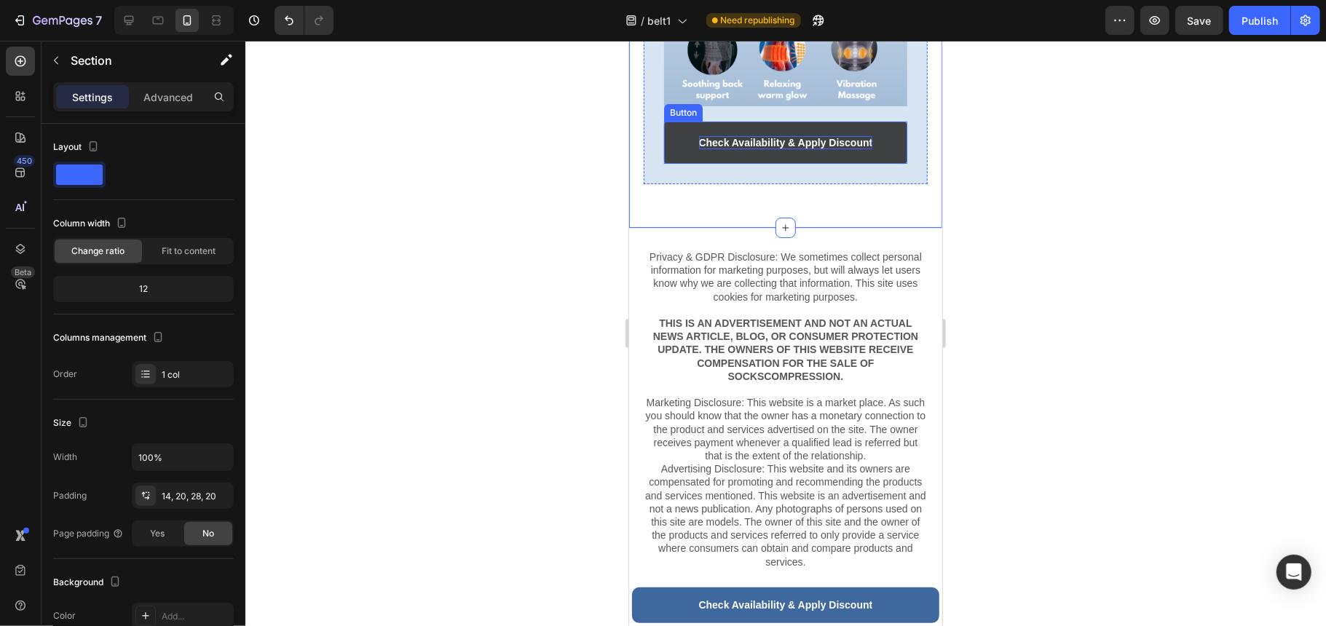
click at [842, 148] on strong "Check Availability & Apply Discount" at bounding box center [785, 142] width 174 height 12
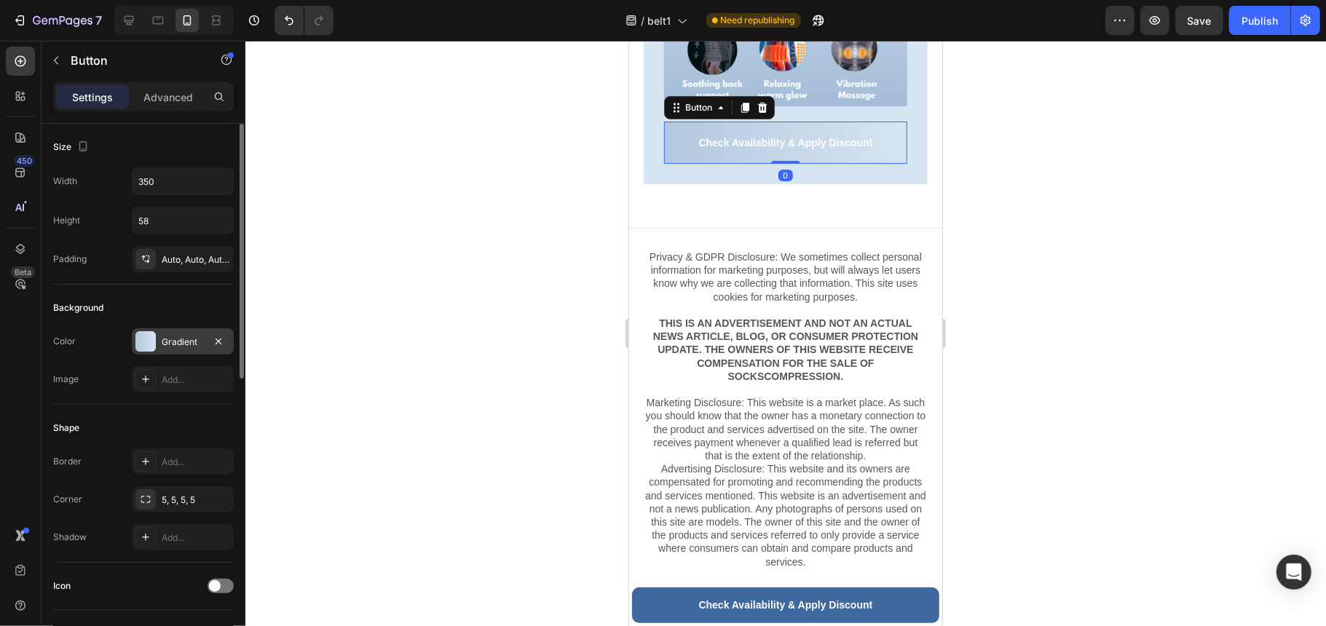
click at [155, 350] on div at bounding box center [145, 341] width 20 height 20
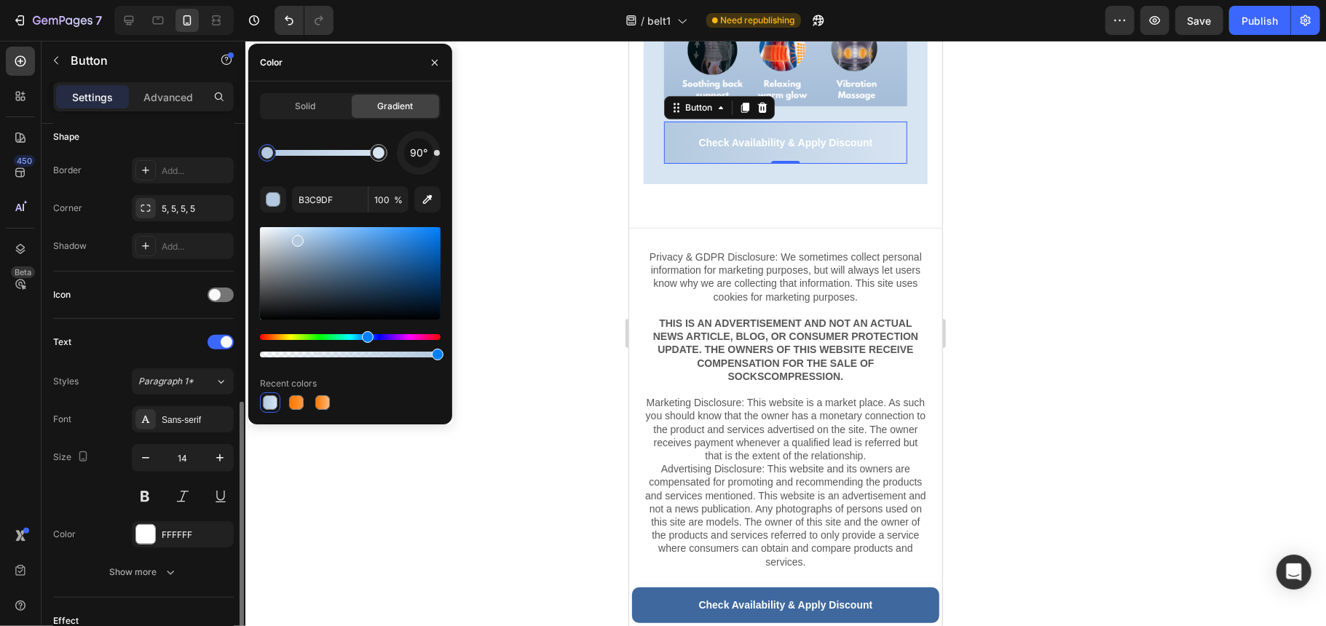
scroll to position [388, 0]
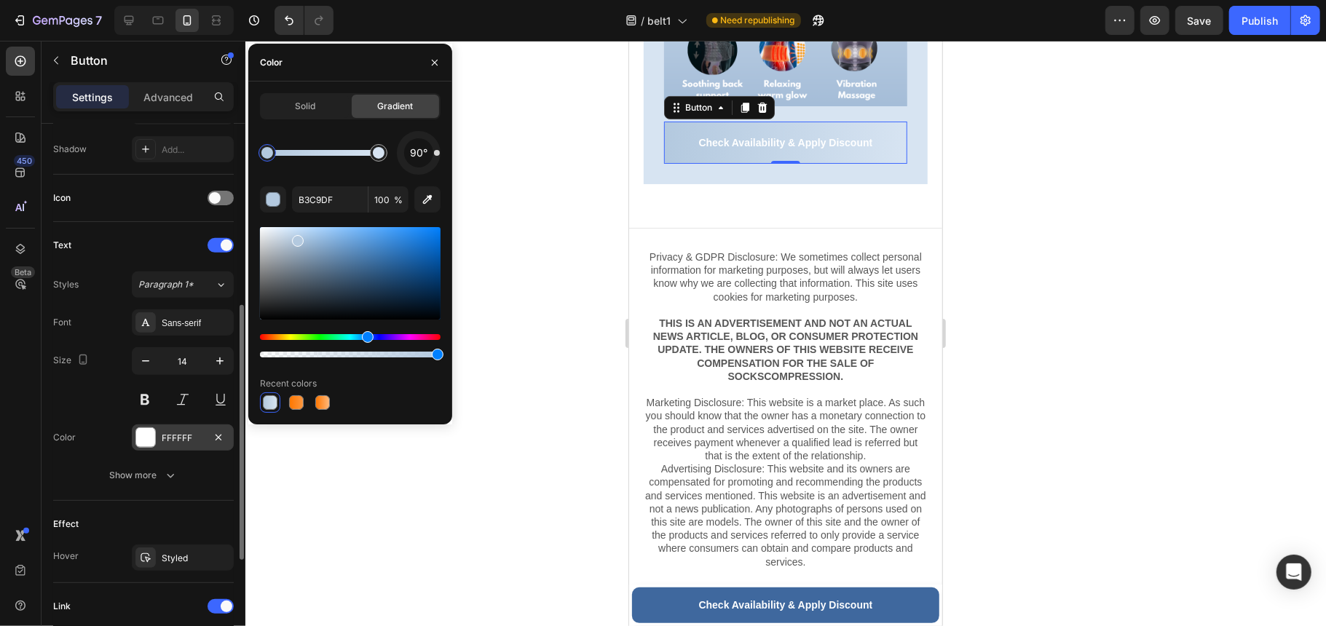
click at [167, 432] on div "FFFFFF" at bounding box center [183, 437] width 102 height 26
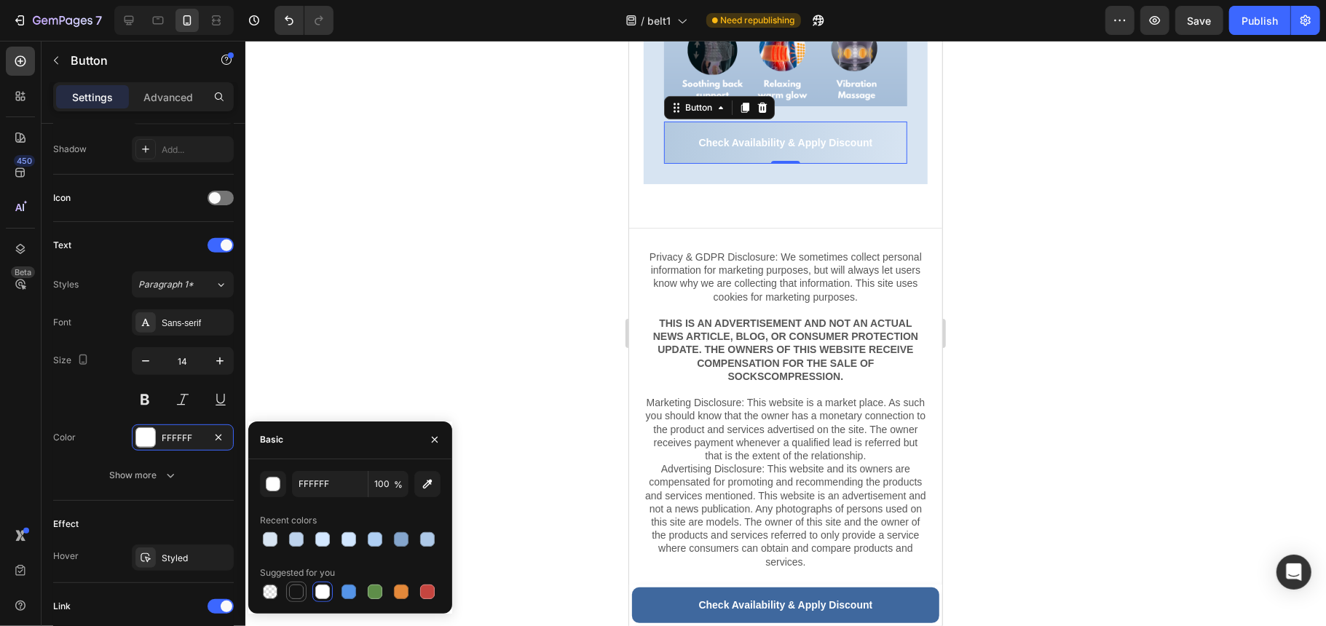
click at [300, 591] on div at bounding box center [296, 592] width 15 height 15
type input "151515"
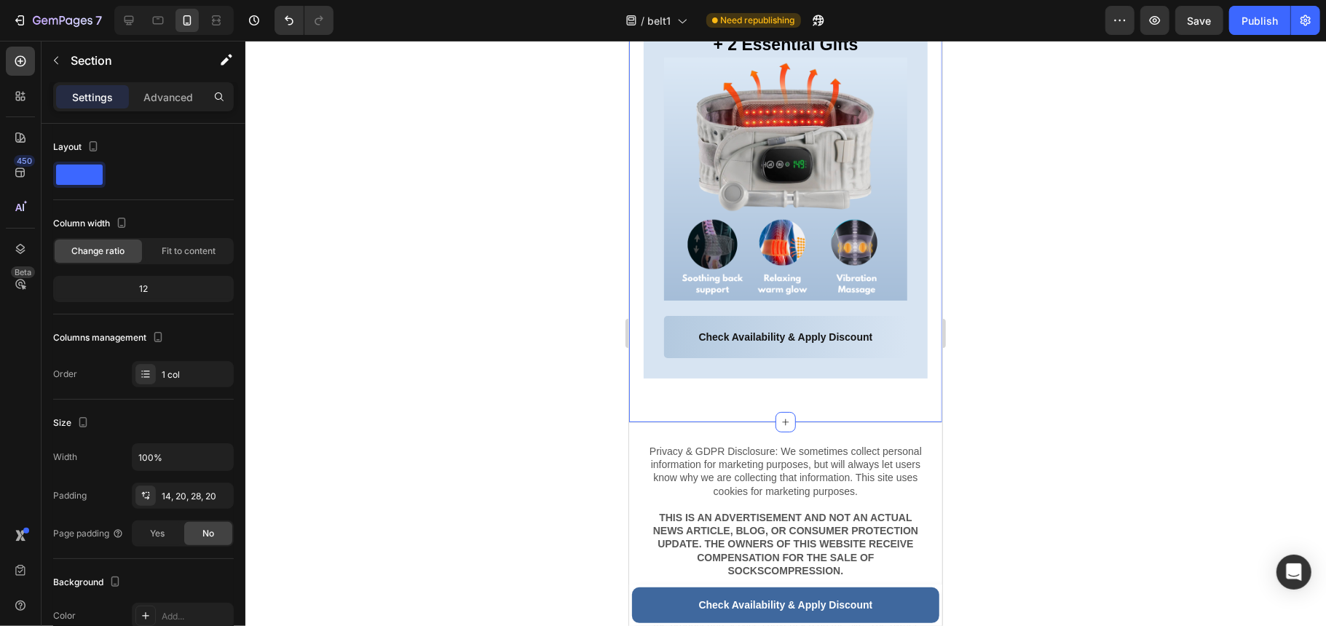
scroll to position [8018, 0]
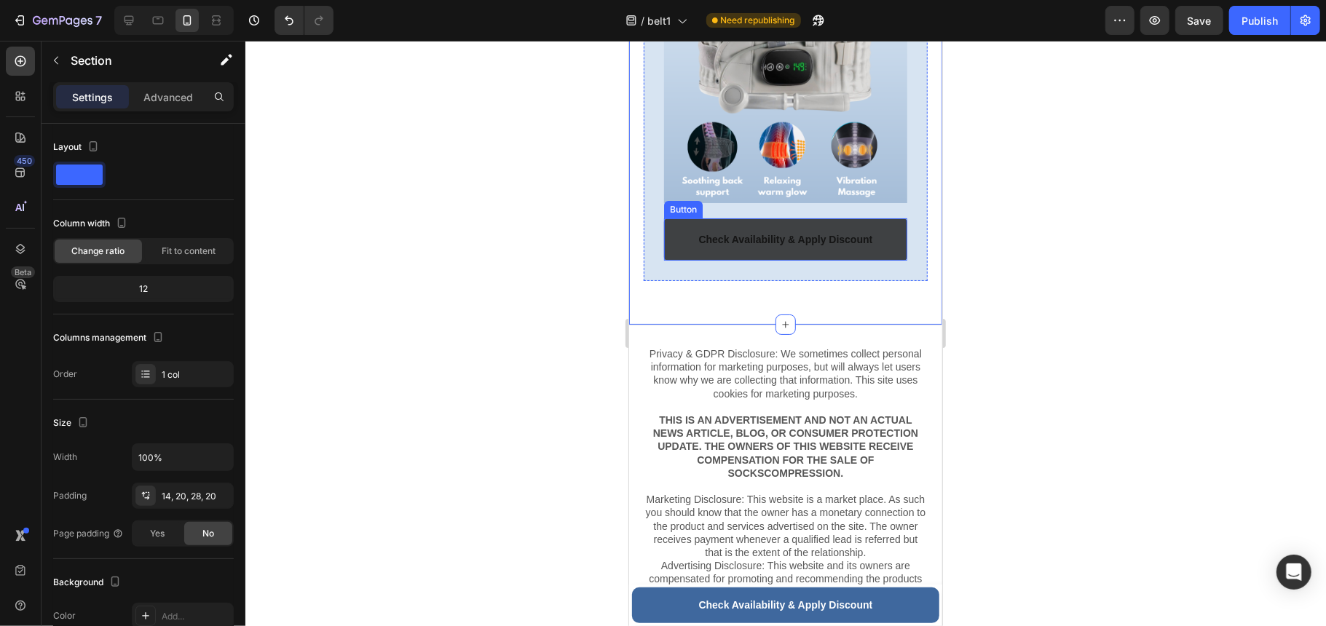
click at [877, 260] on link "Check Availability & Apply Discount" at bounding box center [784, 239] width 243 height 42
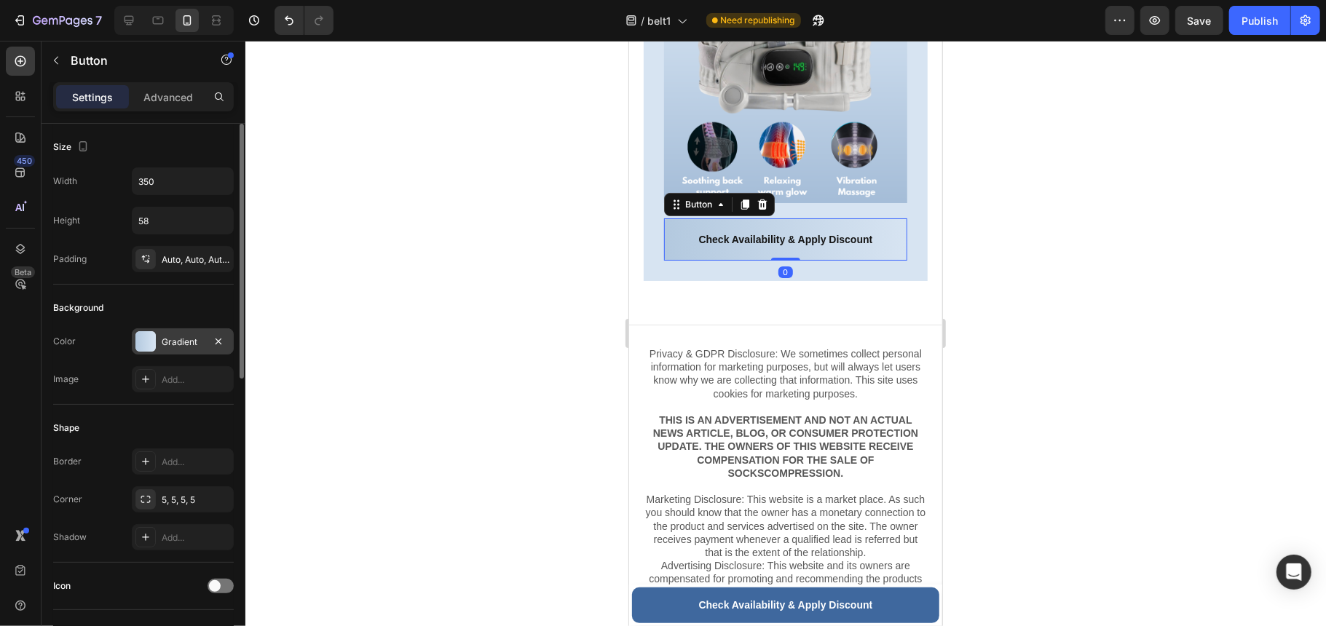
click at [149, 341] on div at bounding box center [145, 341] width 20 height 20
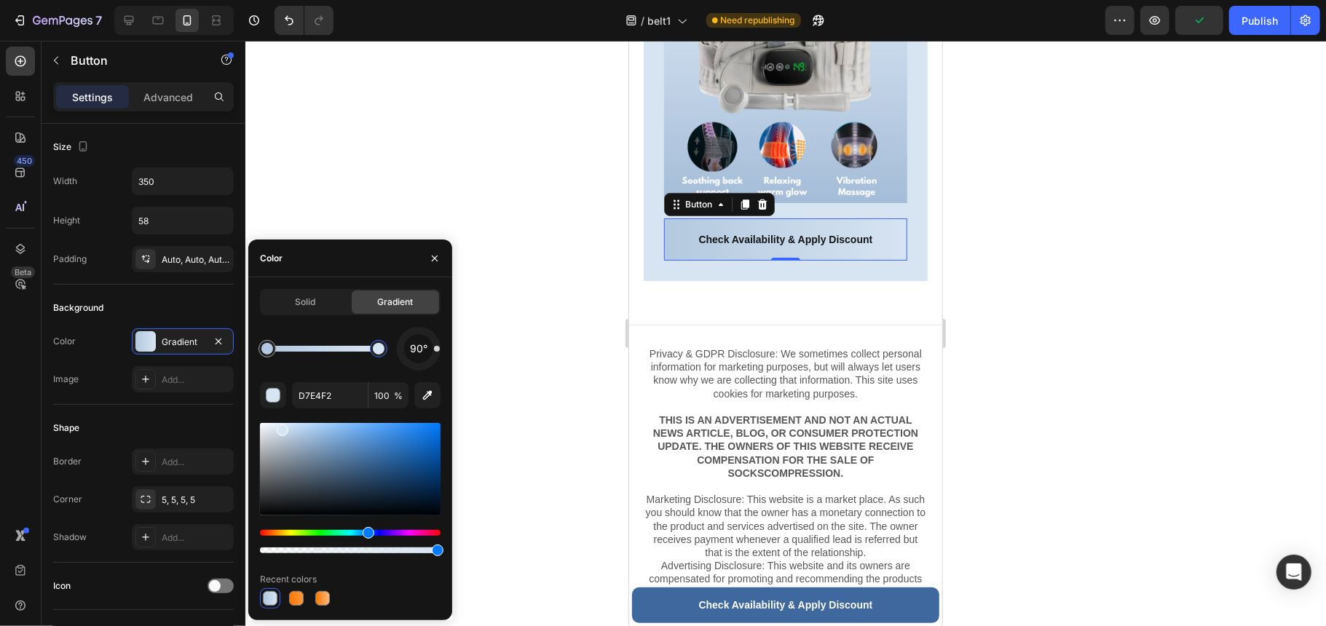
click at [376, 348] on div at bounding box center [379, 349] width 12 height 12
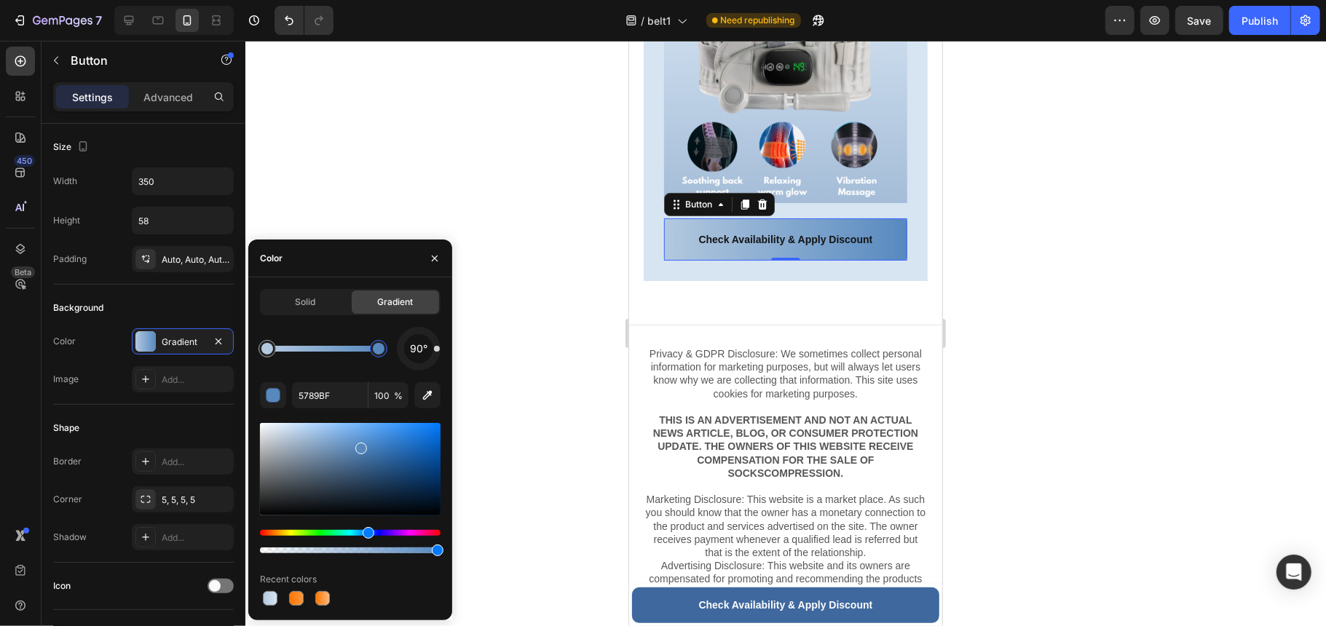
drag, startPoint x: 280, startPoint y: 430, endPoint x: 384, endPoint y: 438, distance: 104.5
click at [272, 344] on div at bounding box center [266, 348] width 17 height 17
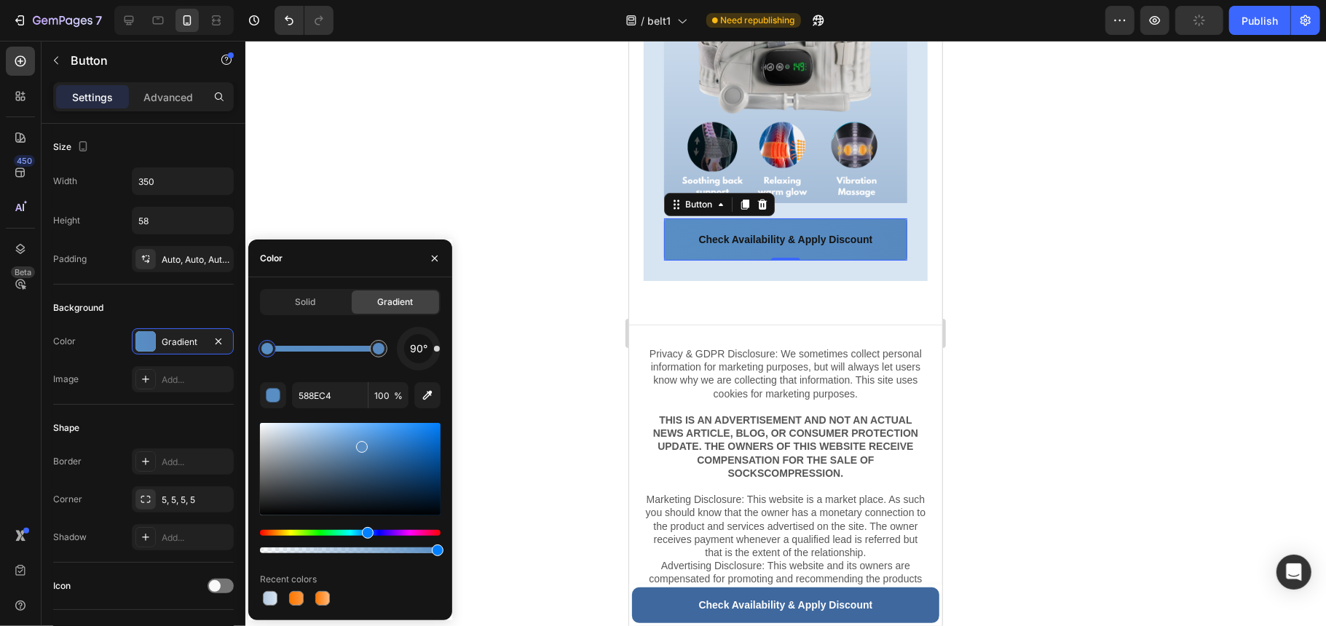
drag, startPoint x: 301, startPoint y: 435, endPoint x: 361, endPoint y: 479, distance: 75.0
drag, startPoint x: 361, startPoint y: 447, endPoint x: 318, endPoint y: 438, distance: 43.8
drag, startPoint x: 359, startPoint y: 463, endPoint x: 306, endPoint y: 431, distance: 62.1
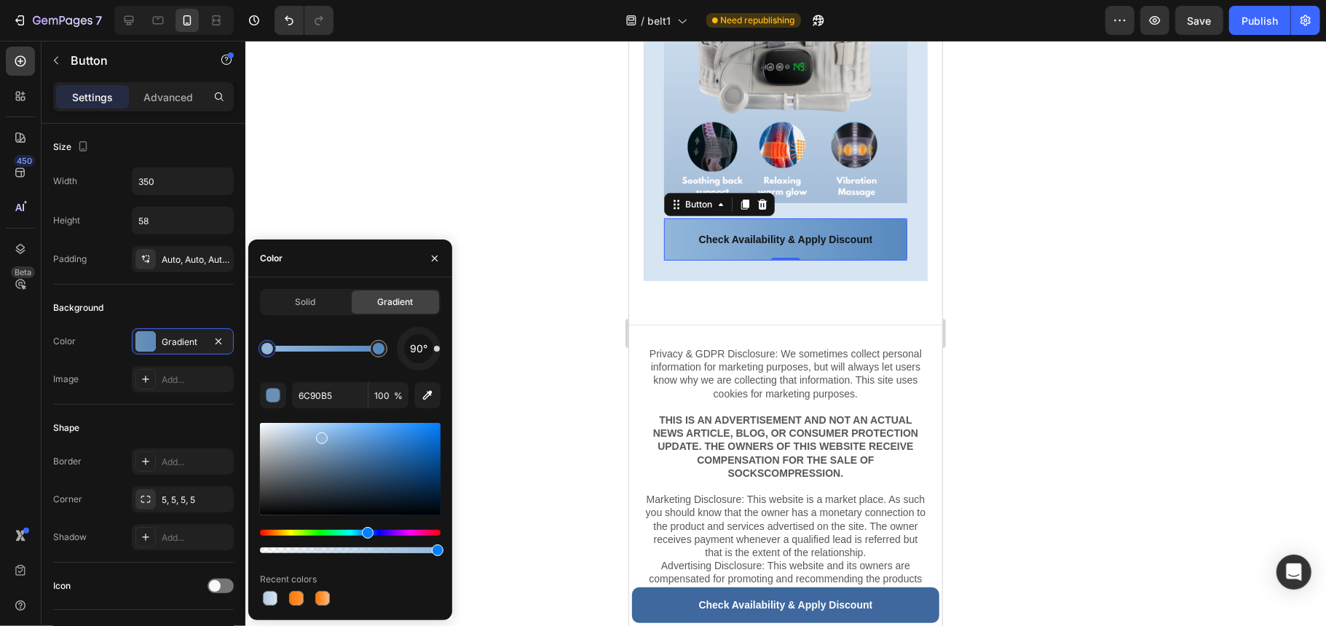
type input "92B7DB"
drag, startPoint x: 331, startPoint y: 452, endPoint x: 320, endPoint y: 435, distance: 19.6
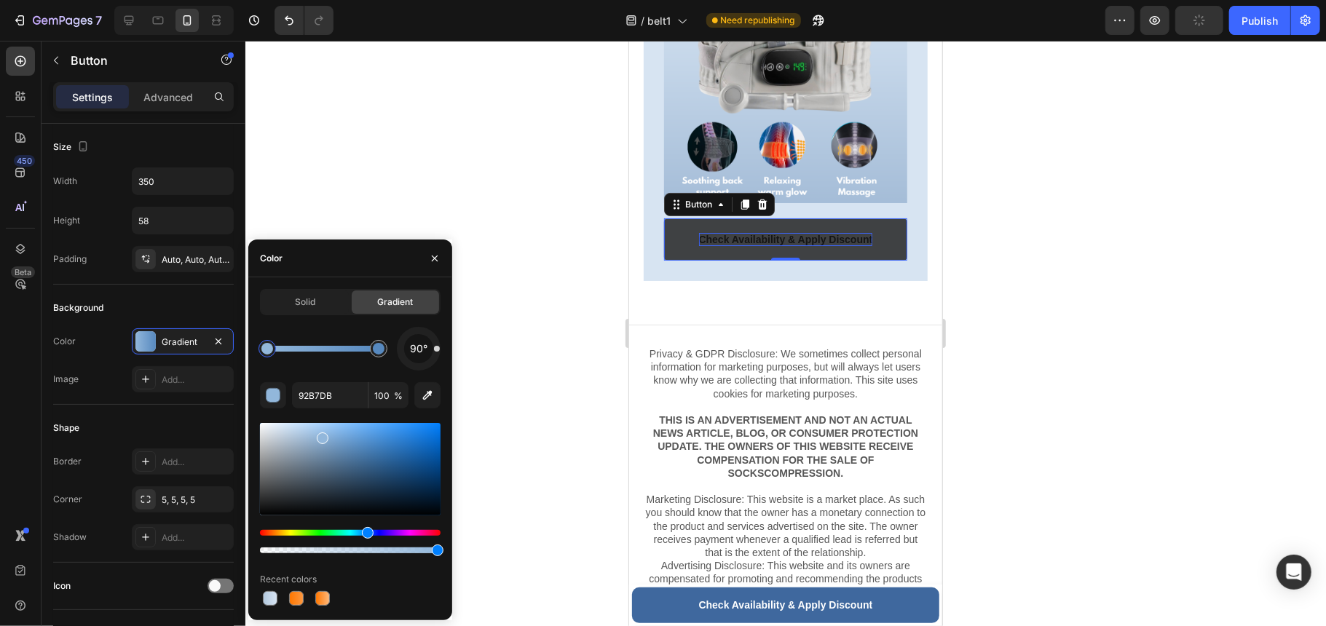
click at [738, 245] on strong "Check Availability & Apply Discount" at bounding box center [785, 239] width 174 height 12
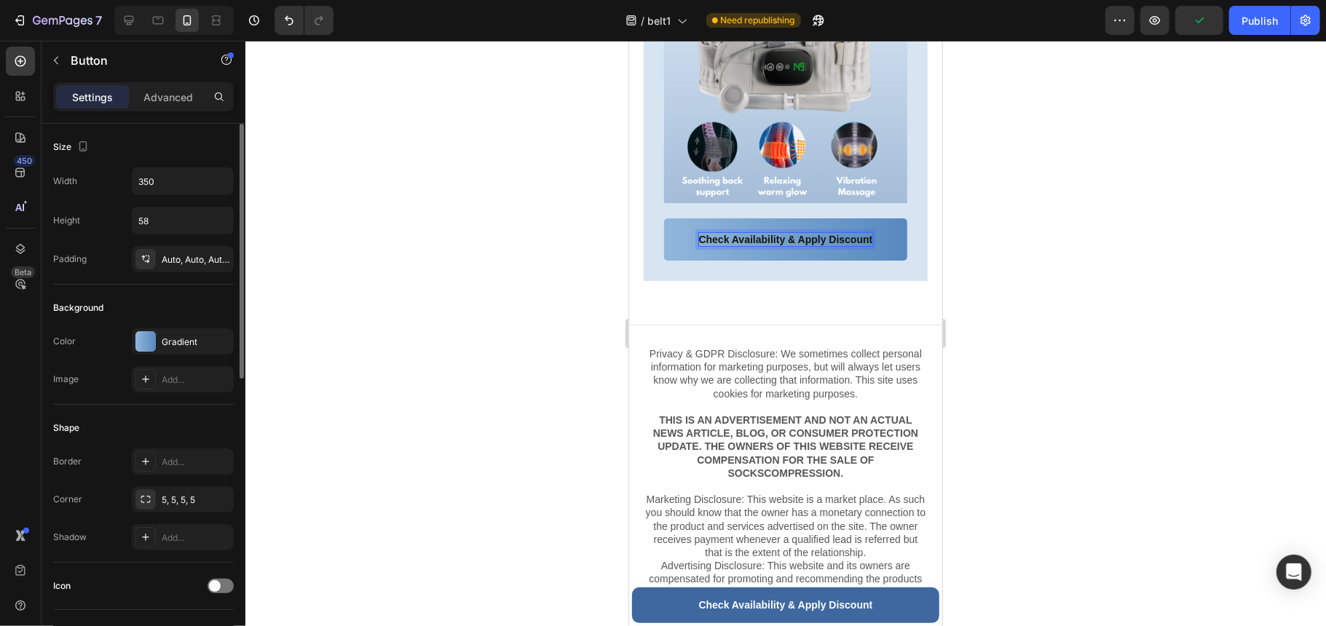
scroll to position [388, 0]
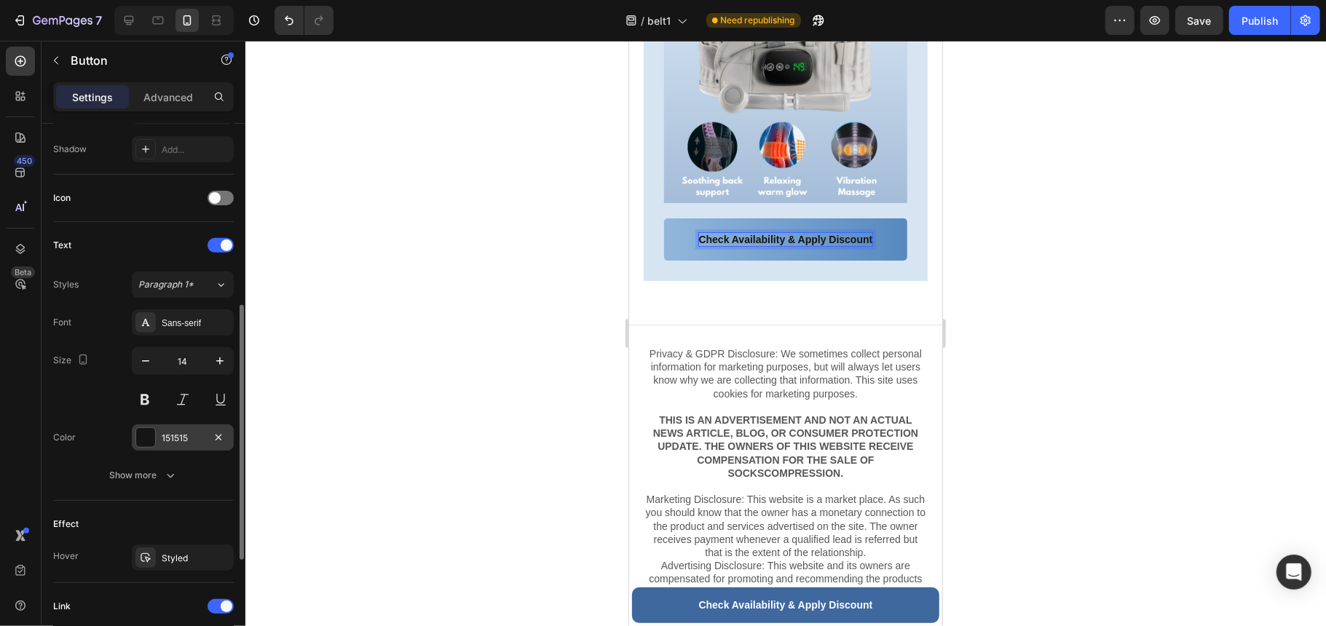
click at [187, 444] on div "151515" at bounding box center [183, 438] width 42 height 13
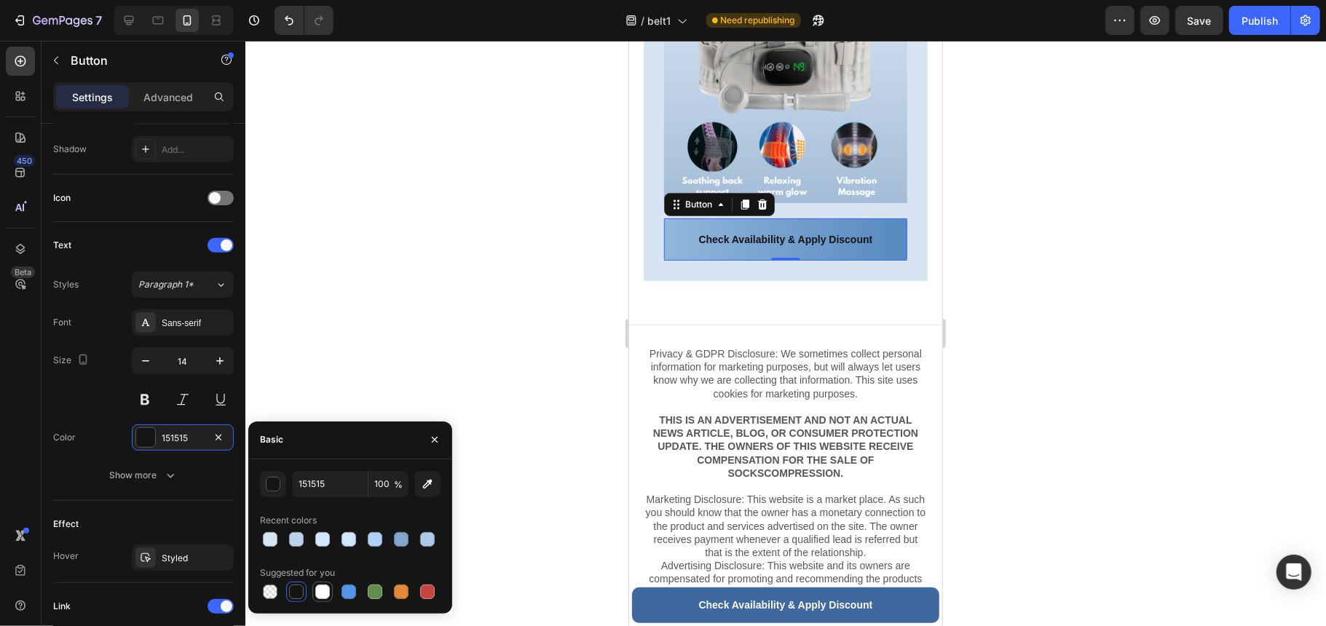
click at [323, 593] on div at bounding box center [322, 592] width 15 height 15
type input "FFFFFF"
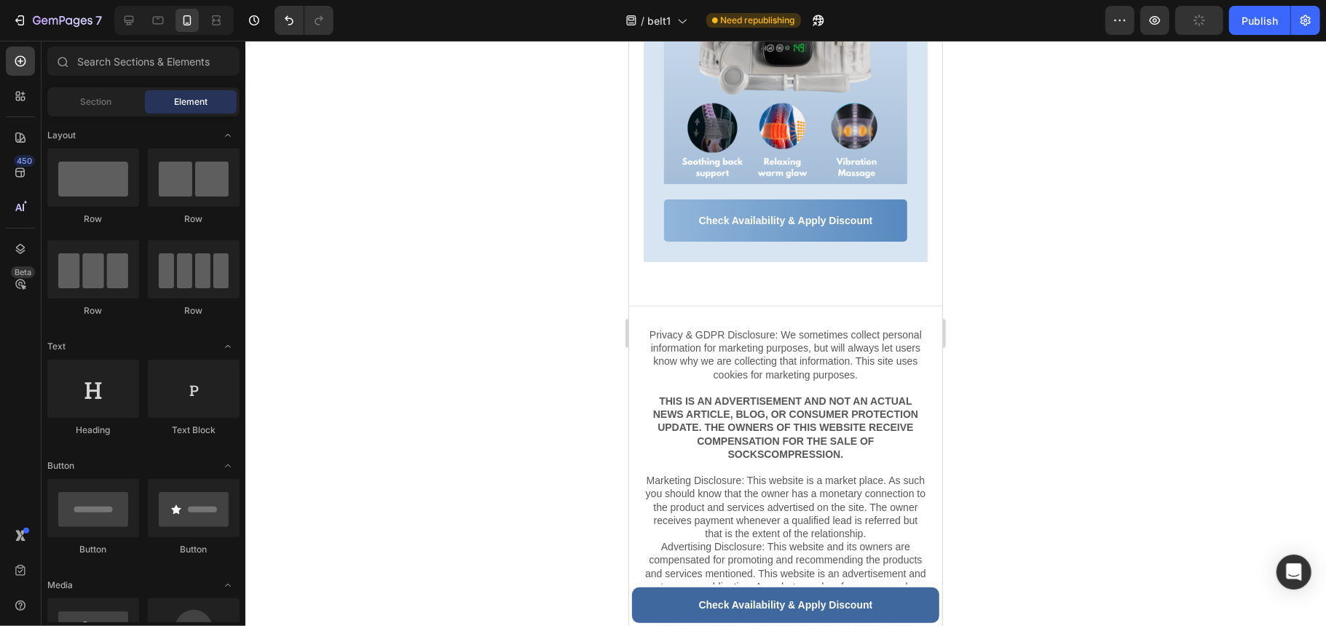
scroll to position [7991, 0]
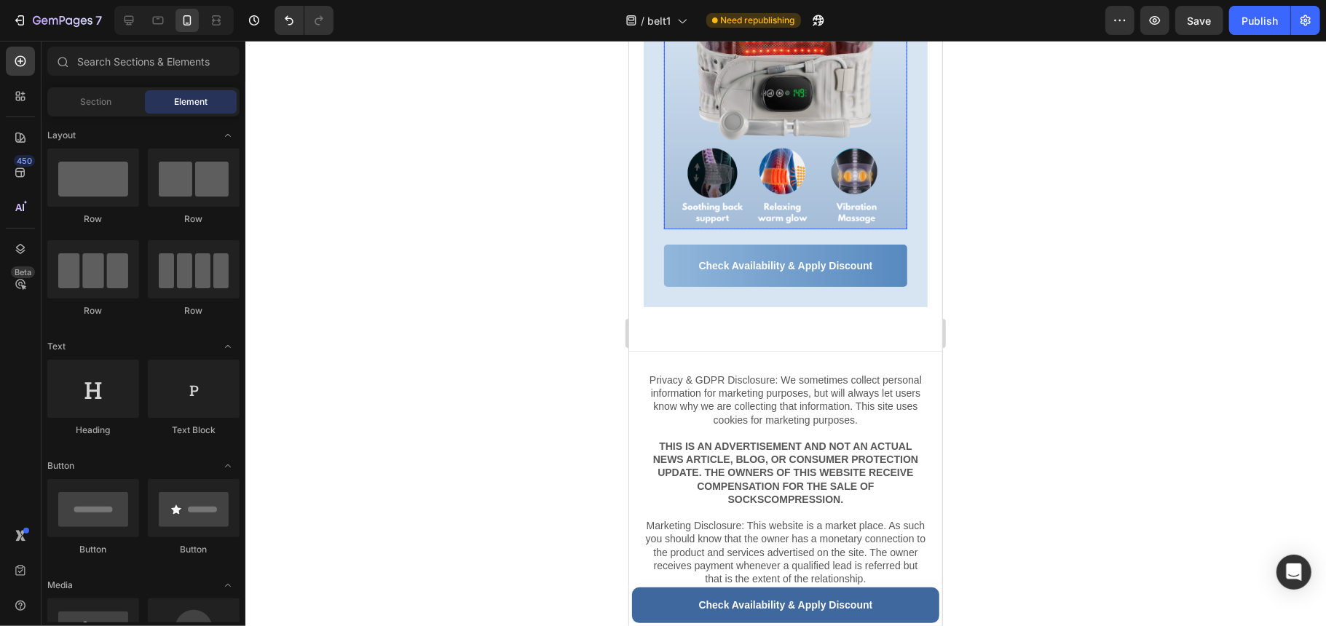
click at [679, 229] on img at bounding box center [784, 106] width 243 height 243
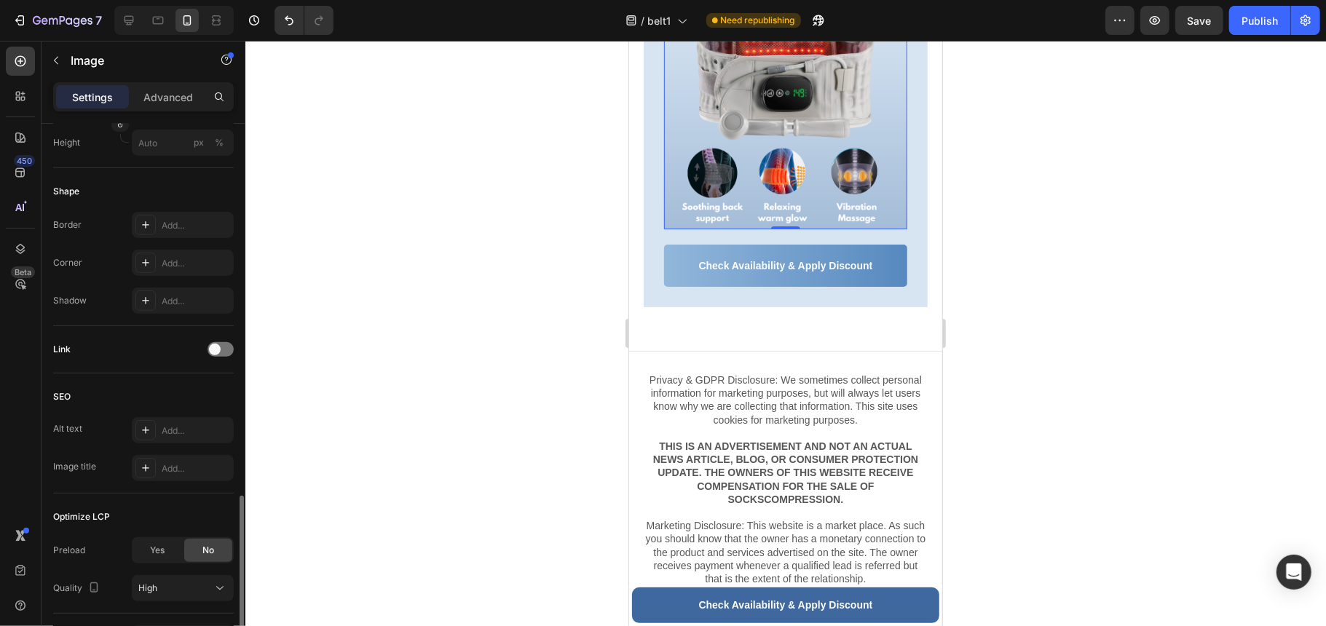
scroll to position [557, 0]
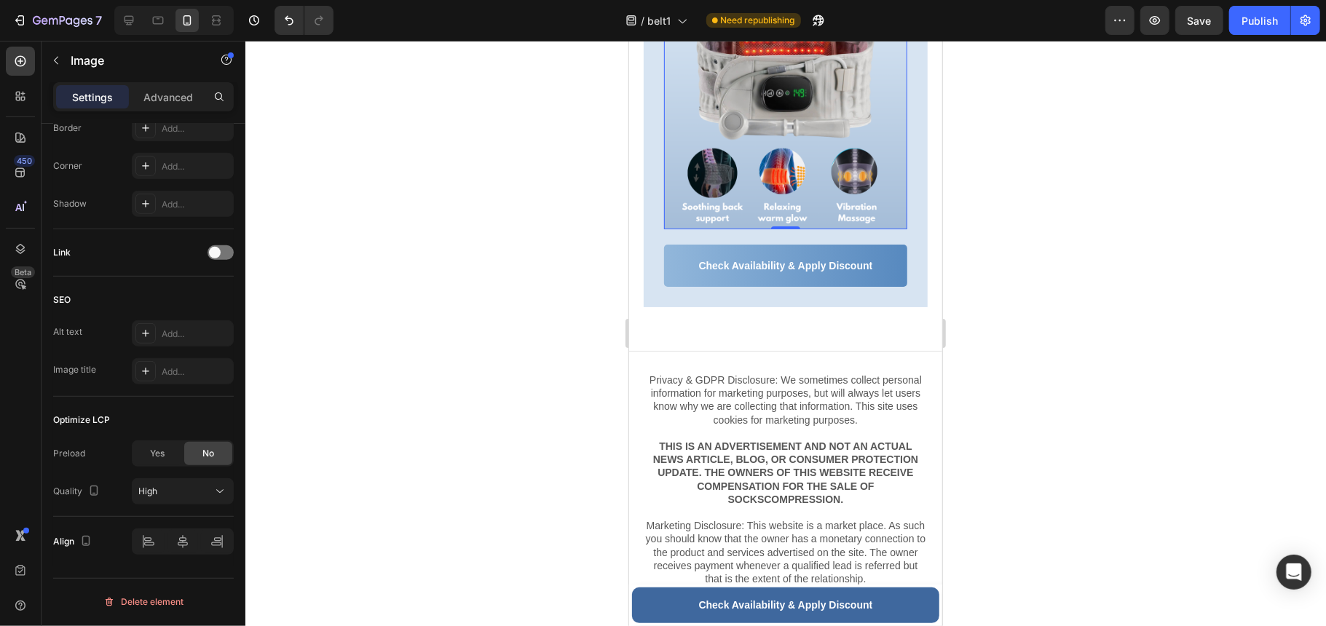
click at [679, 229] on img at bounding box center [784, 106] width 243 height 243
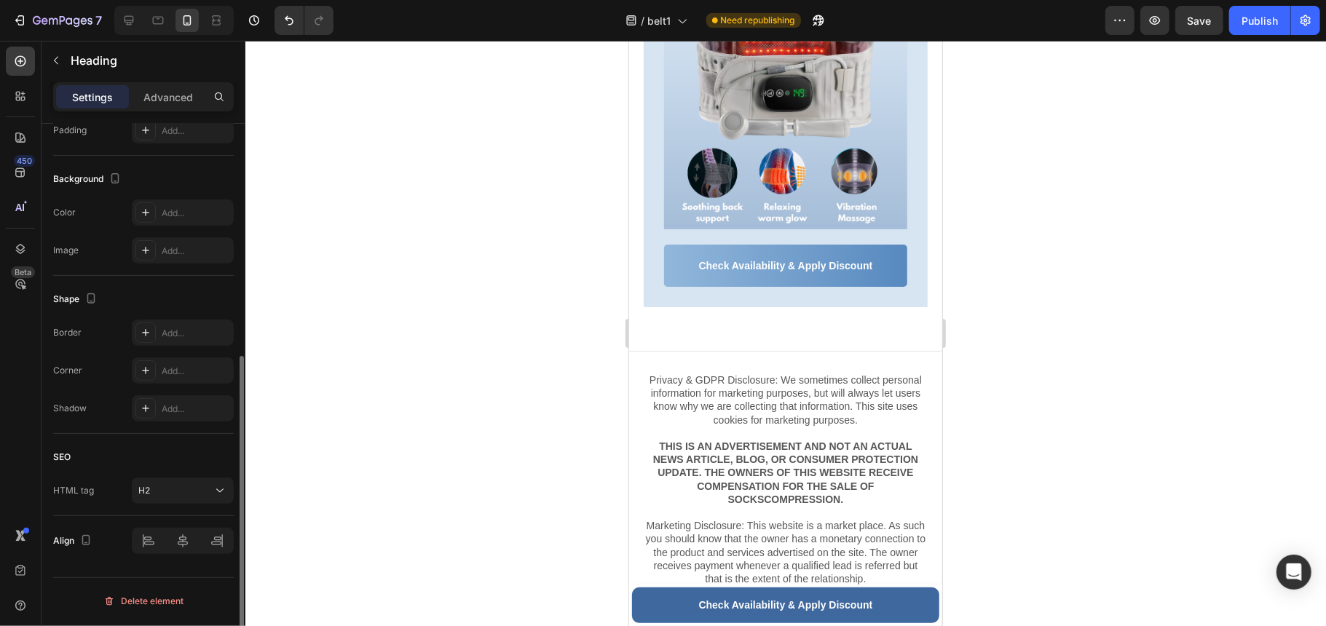
scroll to position [0, 0]
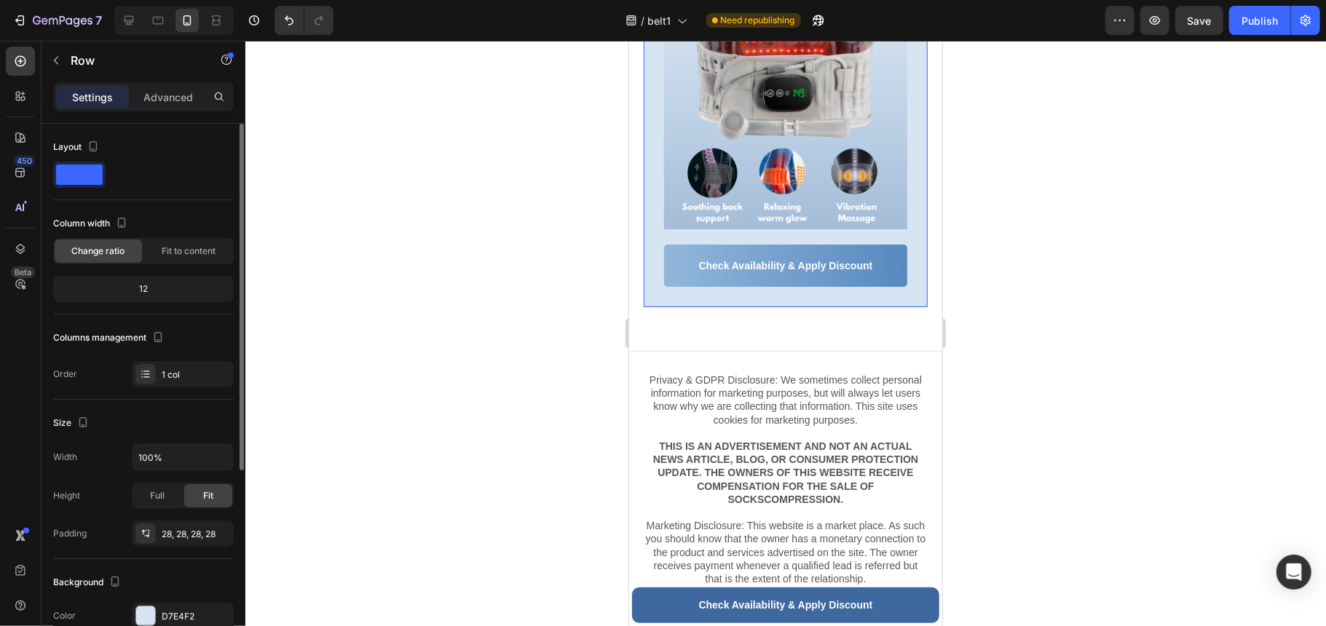
click at [654, 170] on div "Get Today With 60% OFF + 2 Essential Gifts Heading Image Row Check Availability…" at bounding box center [785, 111] width 284 height 391
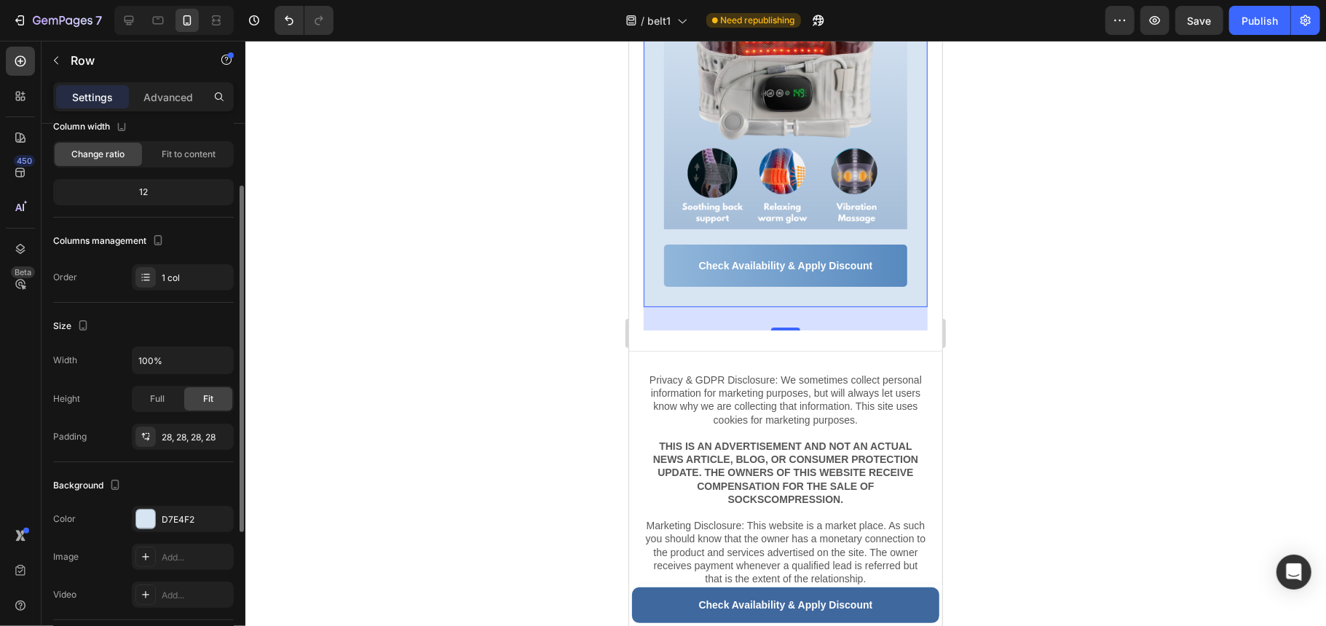
scroll to position [194, 0]
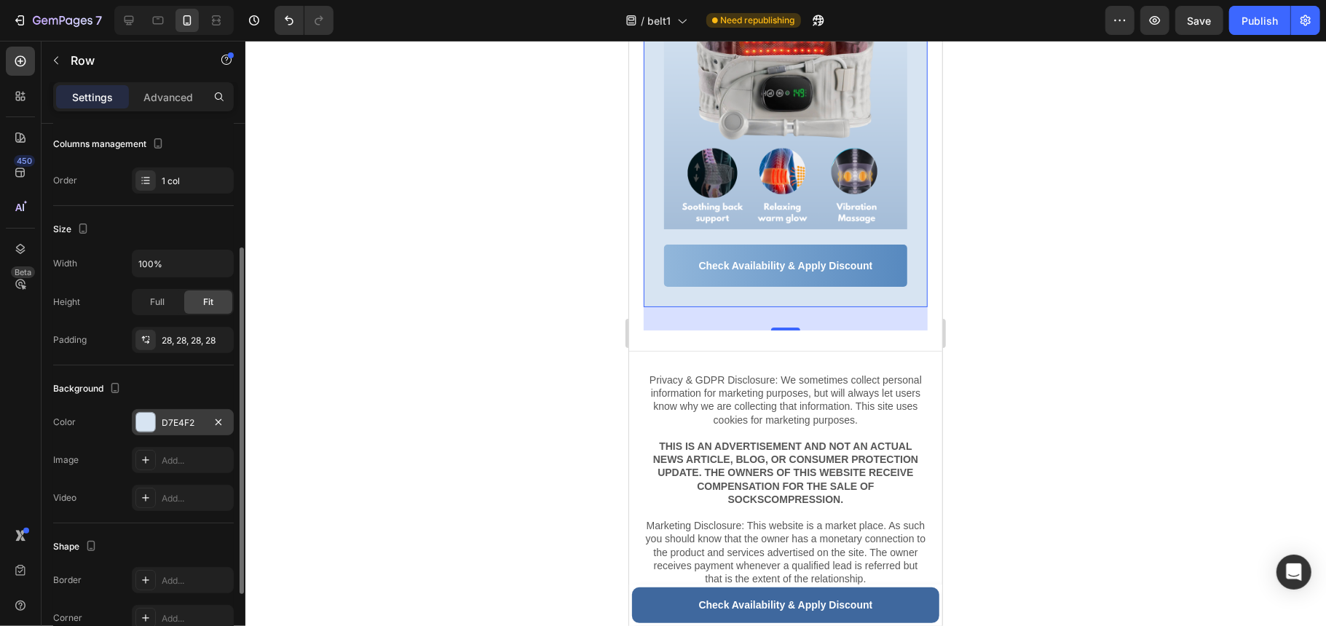
click at [158, 425] on div "D7E4F2" at bounding box center [183, 422] width 102 height 26
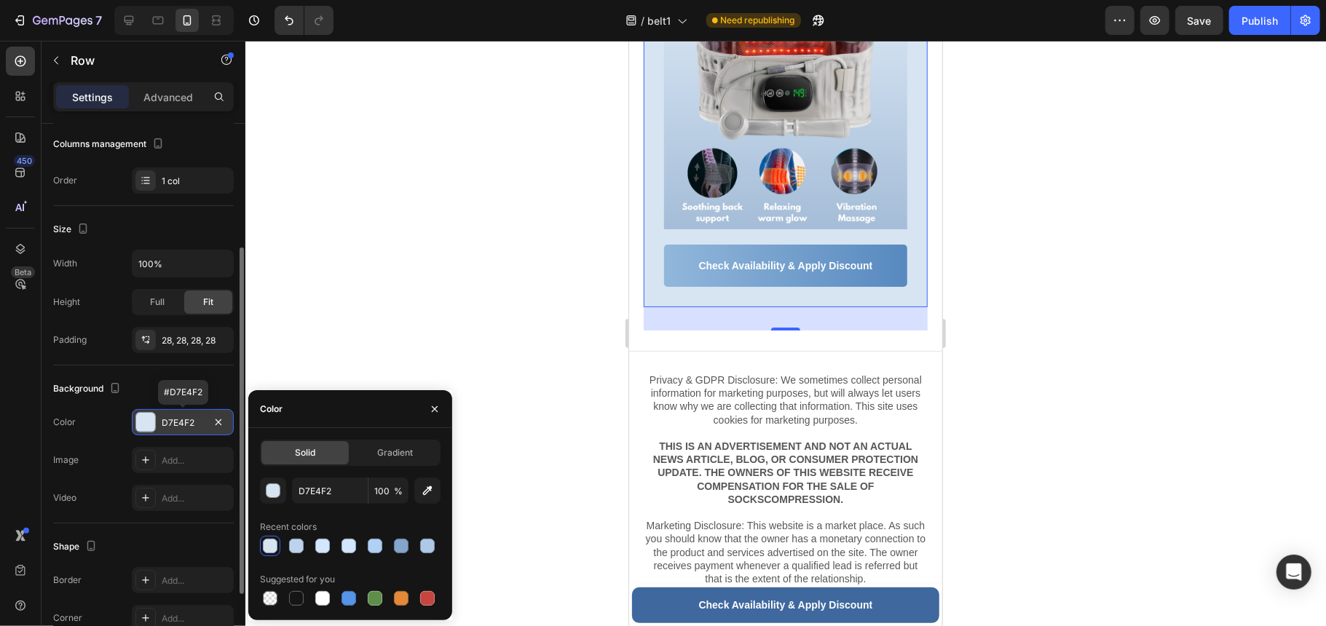
click at [158, 425] on div "D7E4F2" at bounding box center [183, 422] width 102 height 26
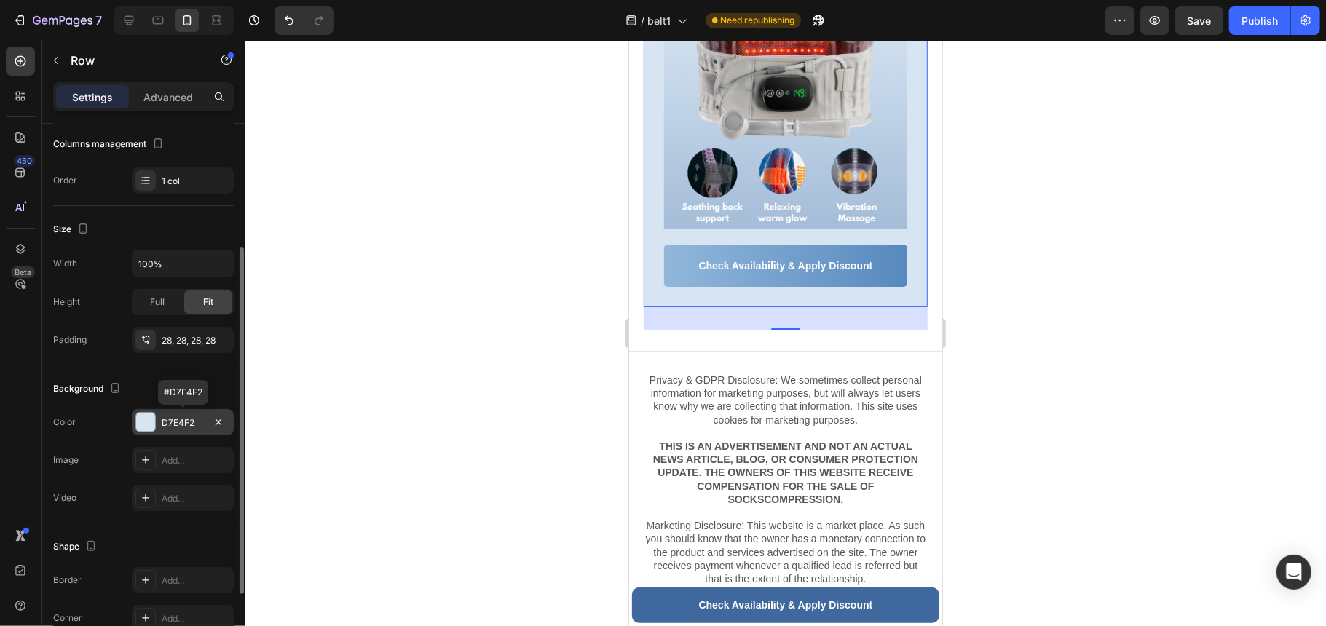
click at [158, 425] on div "D7E4F2" at bounding box center [183, 422] width 102 height 26
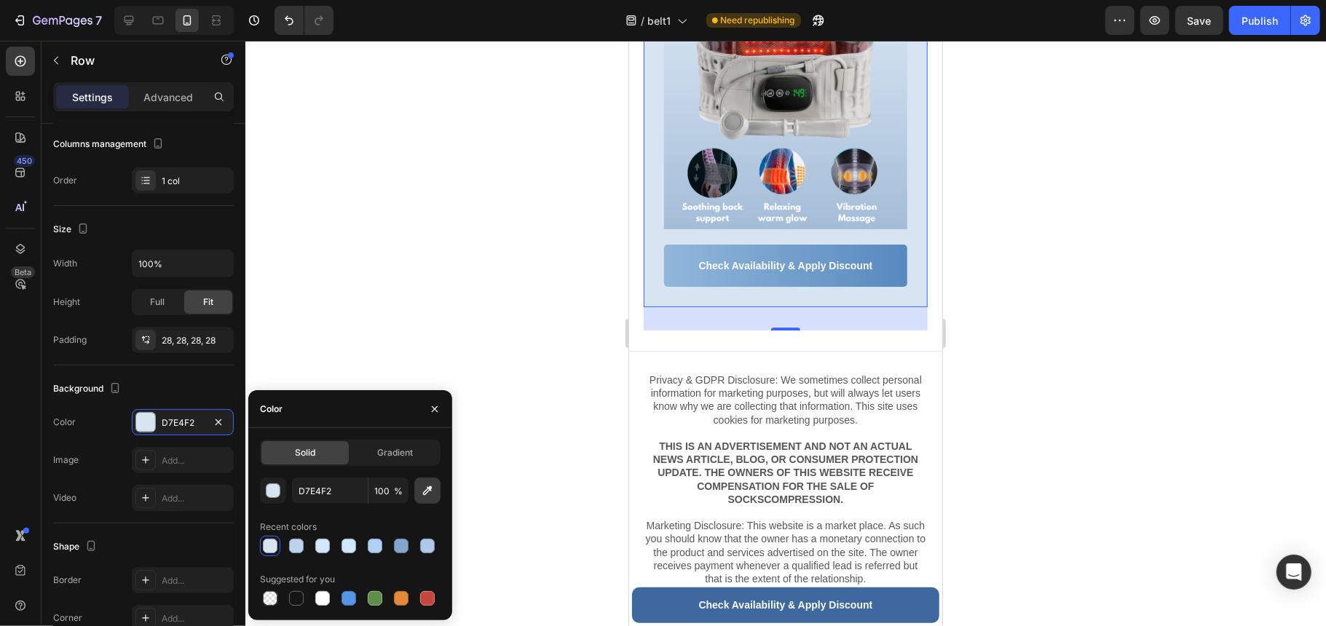
click at [431, 494] on icon "button" at bounding box center [427, 490] width 15 height 15
type input "AFC4DC"
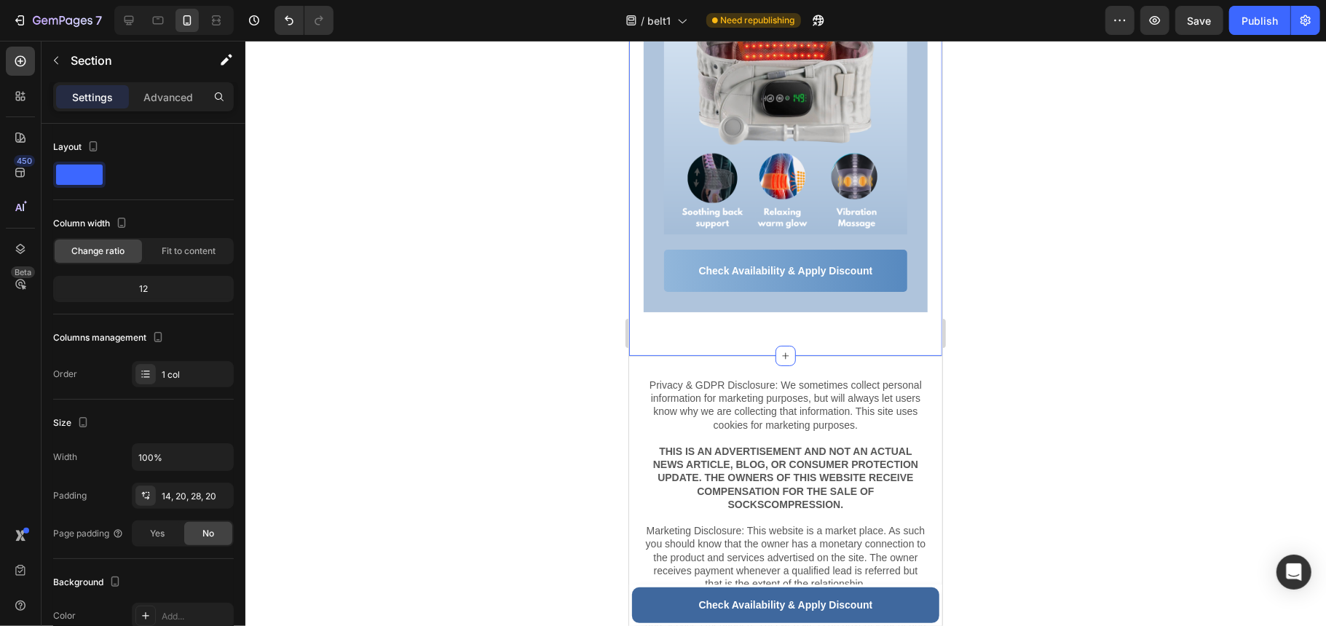
scroll to position [8088, 0]
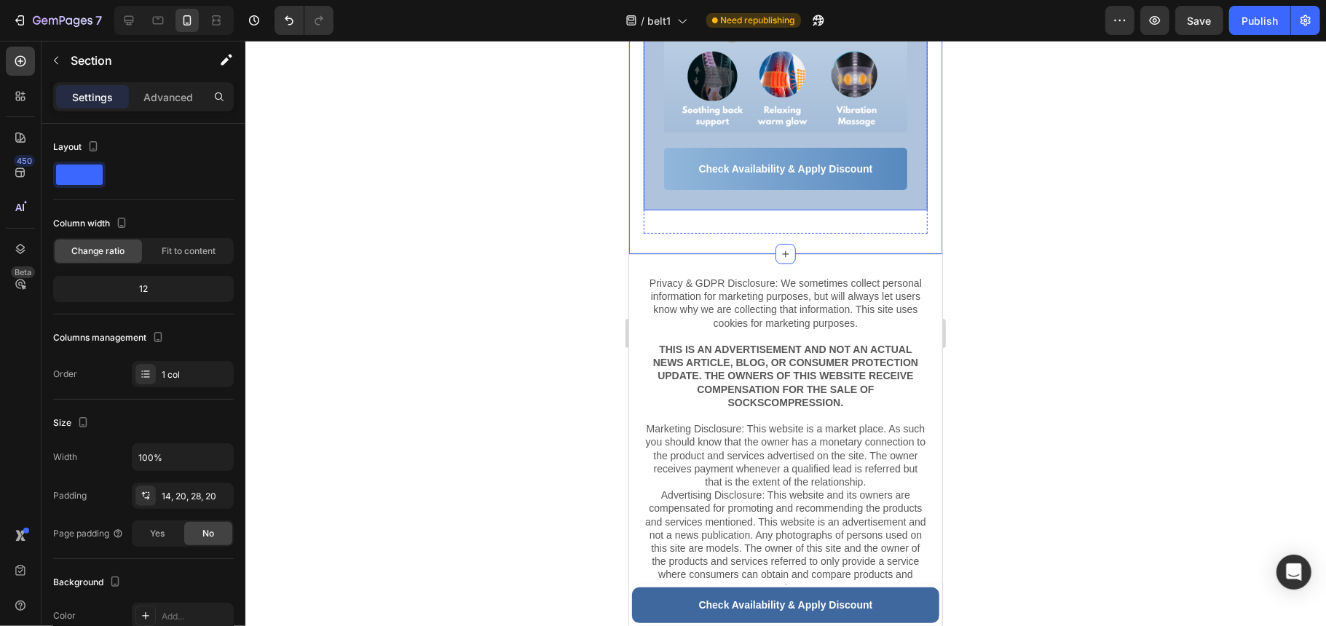
click at [904, 210] on div "Get Today With 60% OFF + 2 Essential Gifts Heading Image Row Check Availability…" at bounding box center [785, 14] width 284 height 391
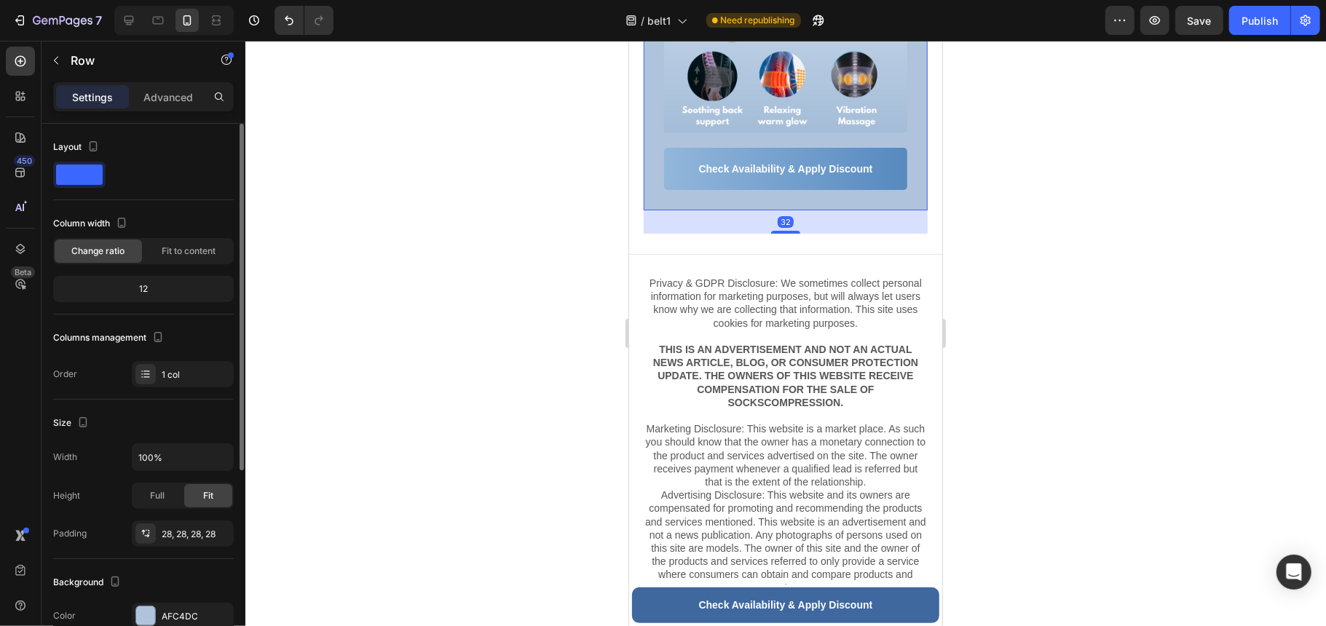
scroll to position [291, 0]
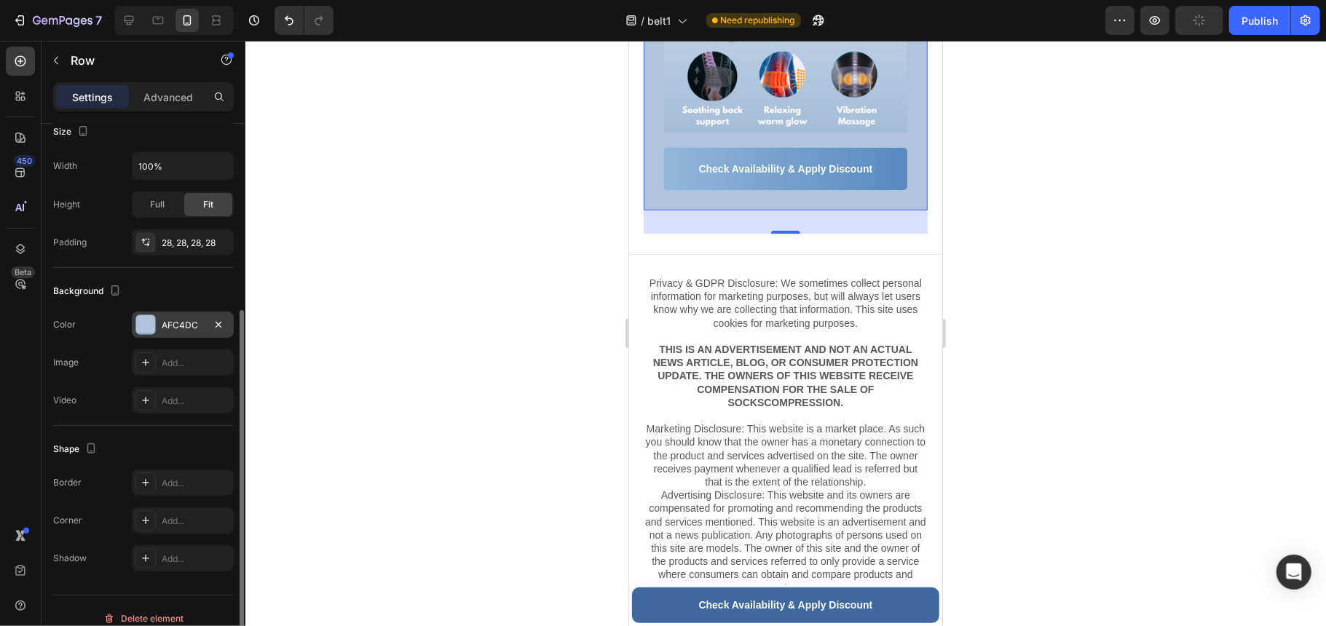
click at [160, 321] on div "AFC4DC" at bounding box center [183, 325] width 102 height 26
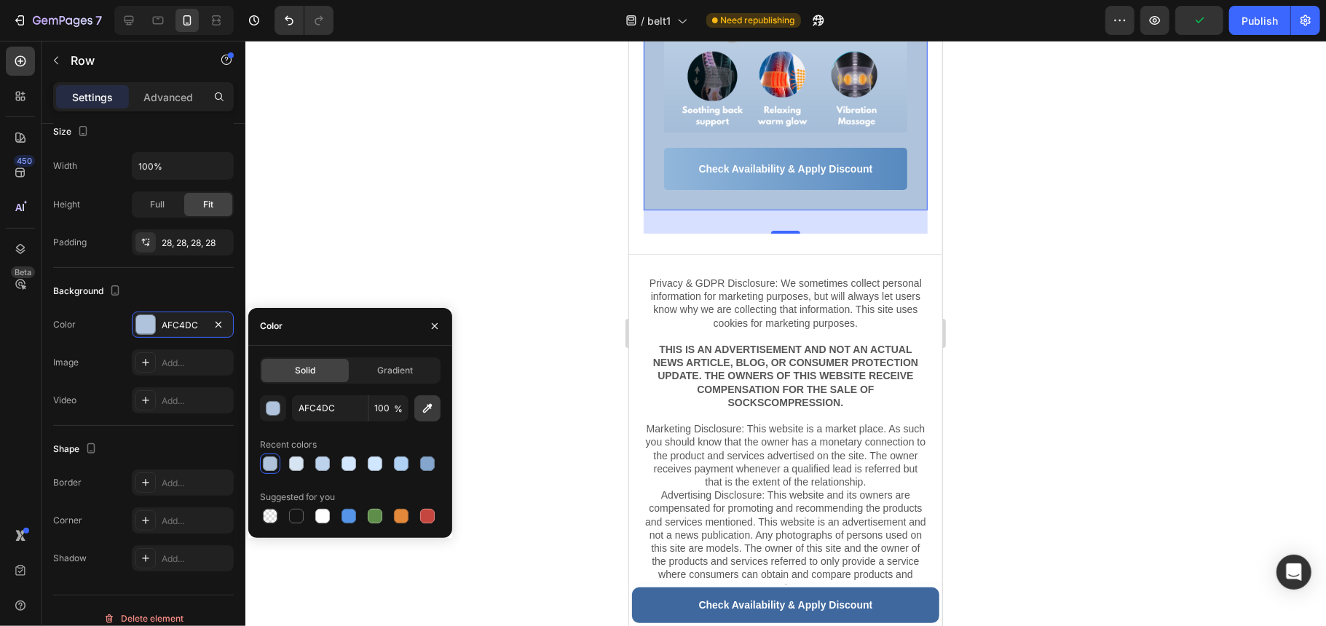
click at [428, 403] on icon "button" at bounding box center [427, 408] width 15 height 15
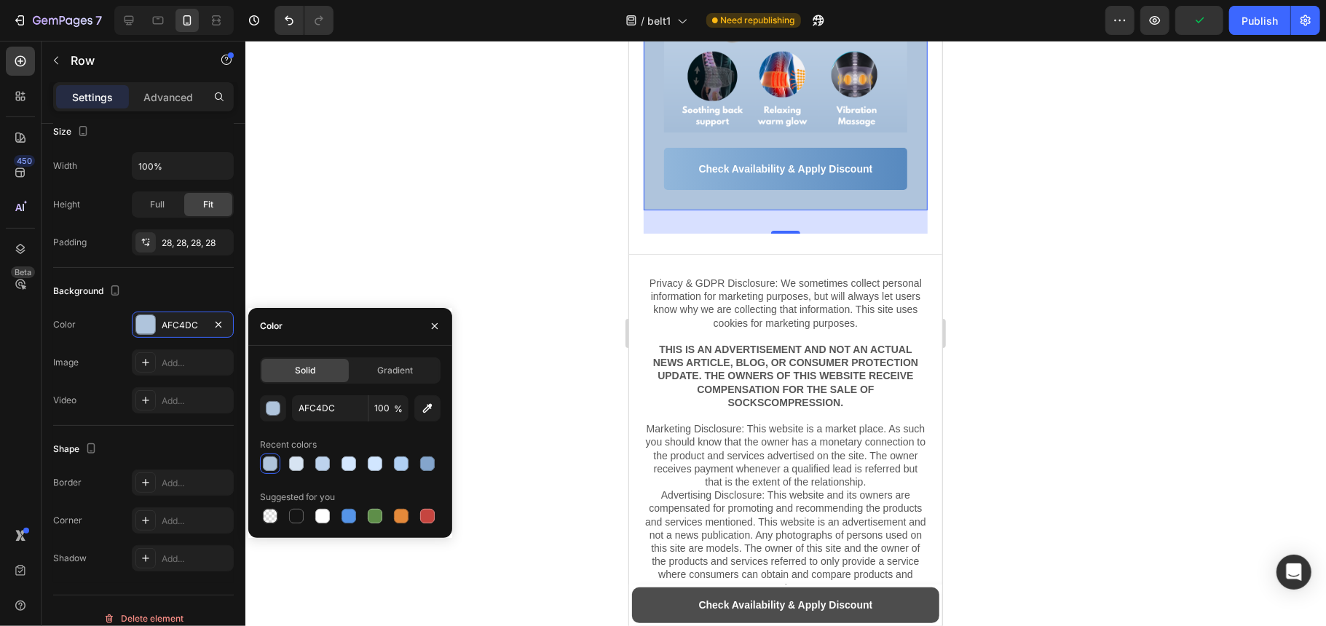
type input "3F689E"
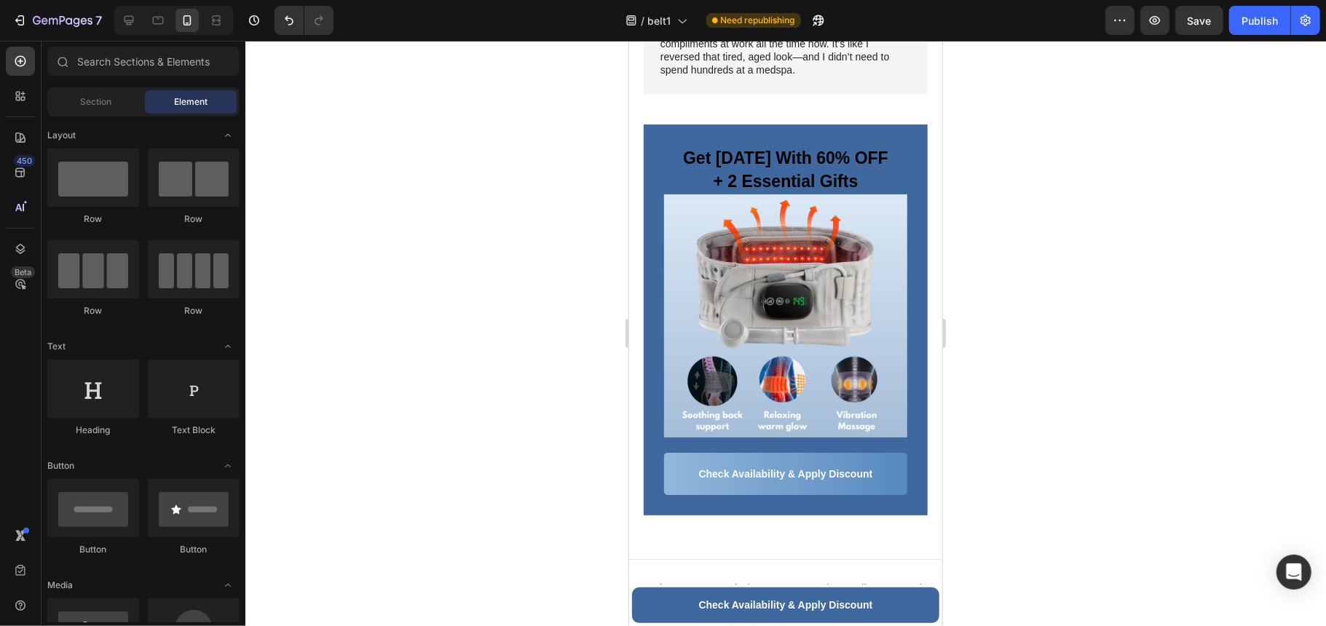
scroll to position [7965, 0]
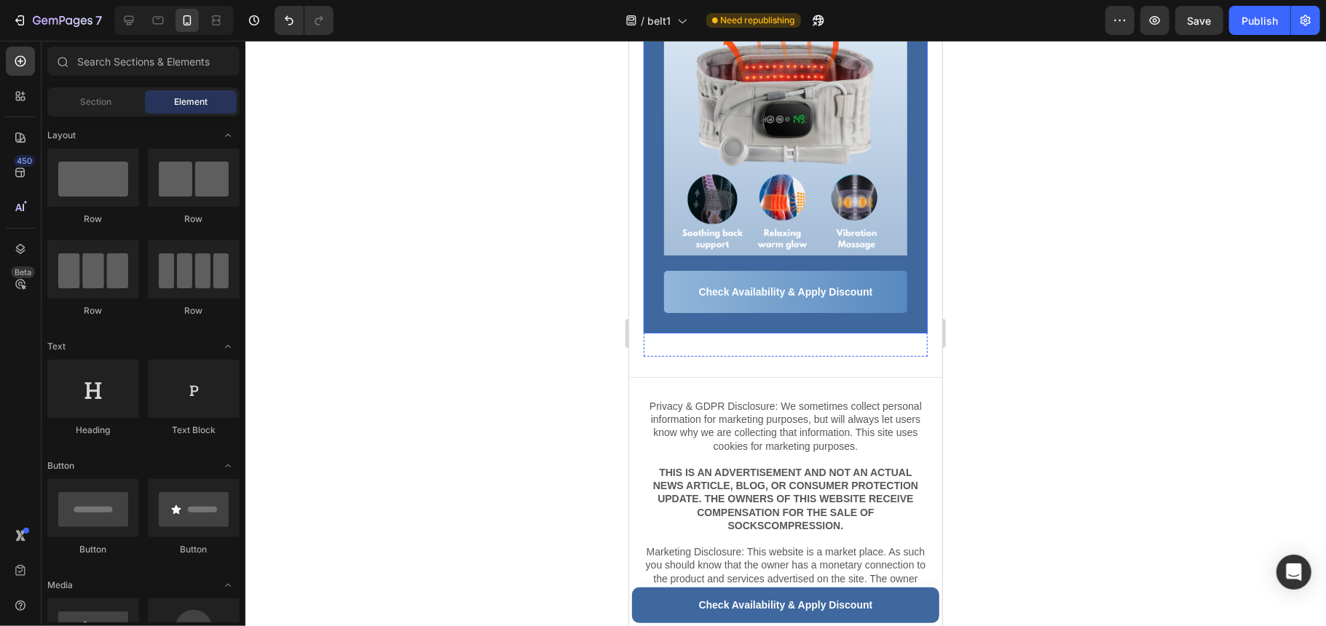
click at [906, 333] on div "Get Today With 60% OFF + 2 Essential Gifts Heading Image Row Check Availability…" at bounding box center [785, 137] width 284 height 391
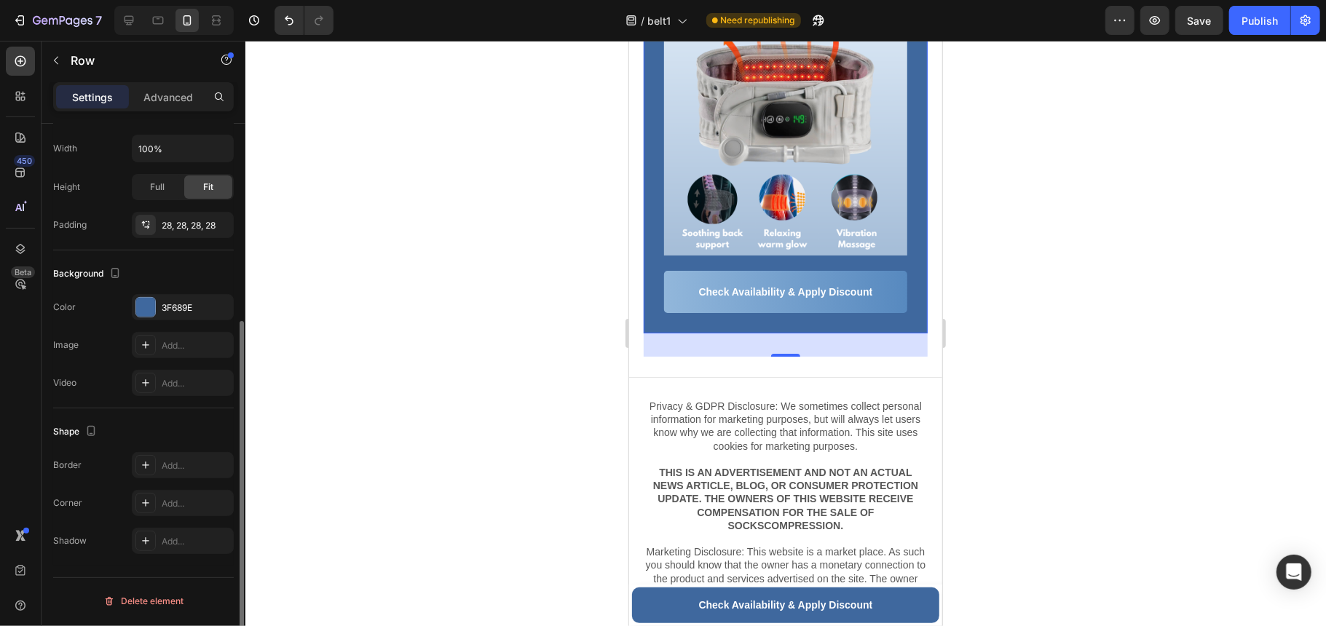
scroll to position [0, 0]
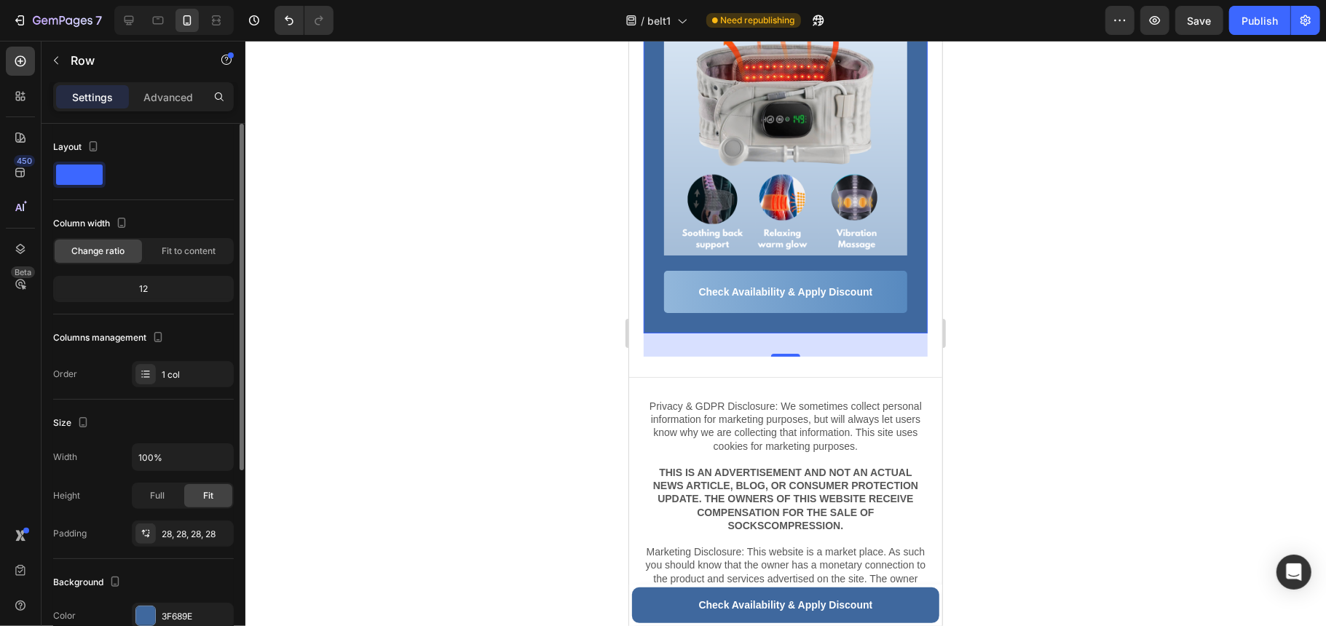
click at [76, 178] on span at bounding box center [79, 175] width 47 height 20
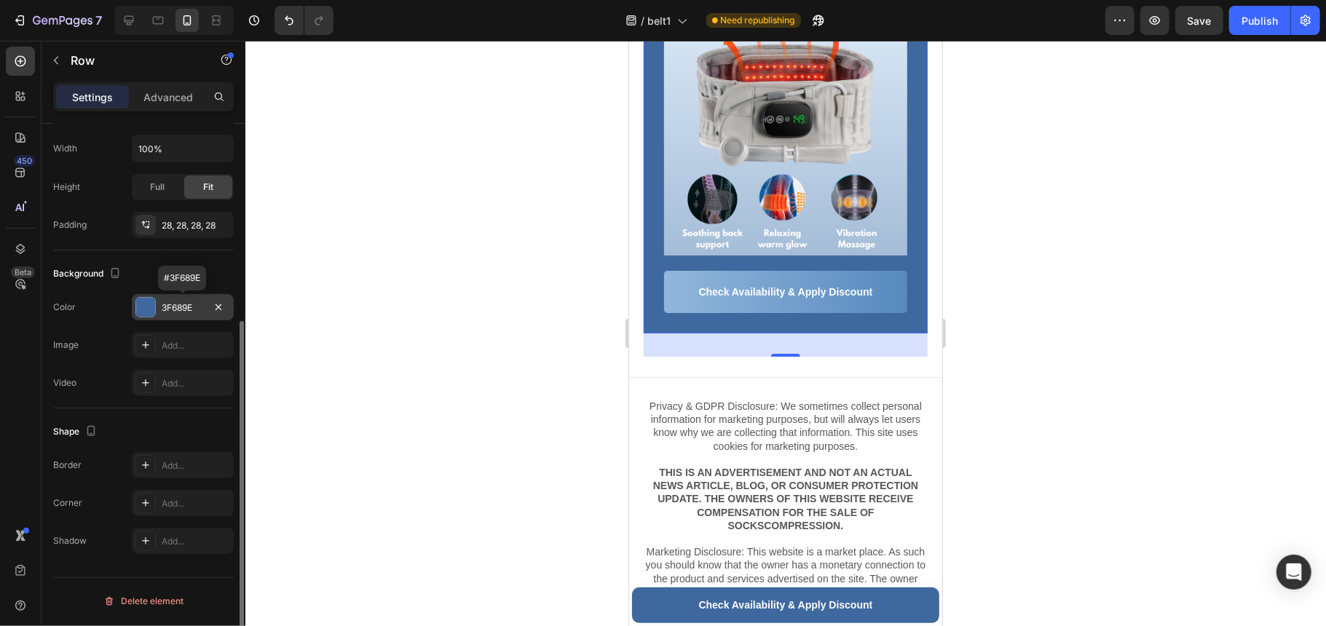
click at [190, 307] on div "3F689E" at bounding box center [183, 307] width 42 height 13
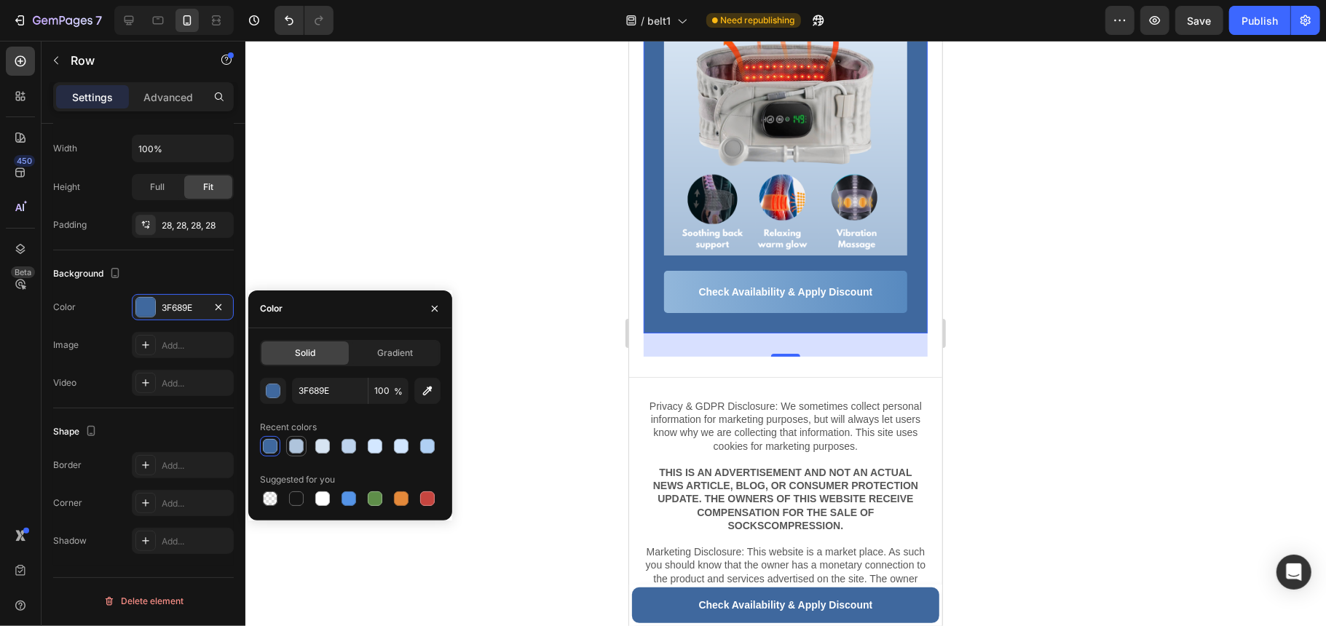
click at [301, 449] on div at bounding box center [296, 446] width 15 height 15
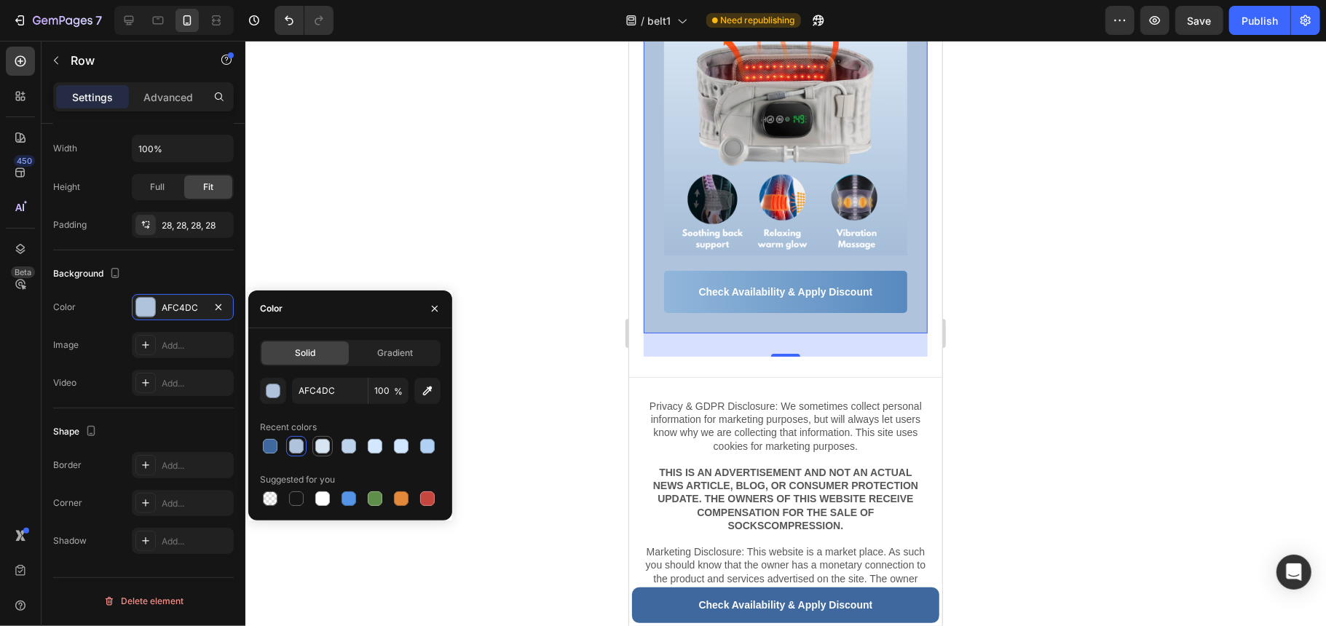
click at [325, 449] on div at bounding box center [322, 446] width 15 height 15
type input "D7E4F2"
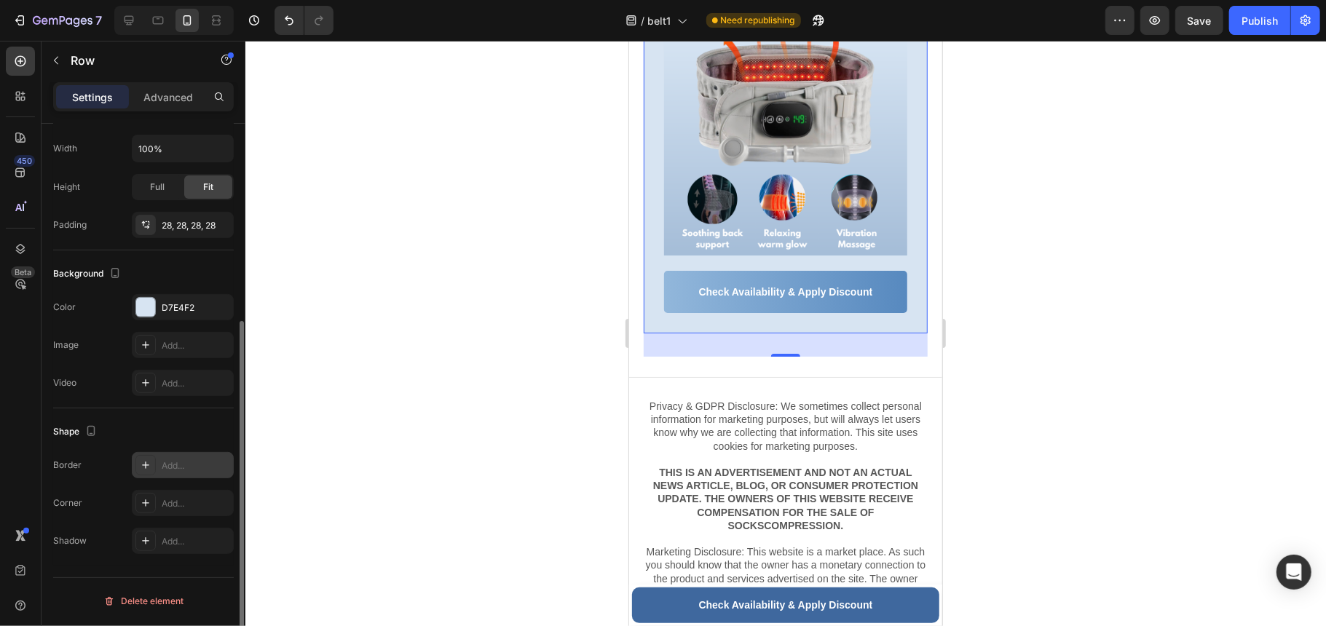
click at [185, 466] on div "Add..." at bounding box center [196, 465] width 68 height 13
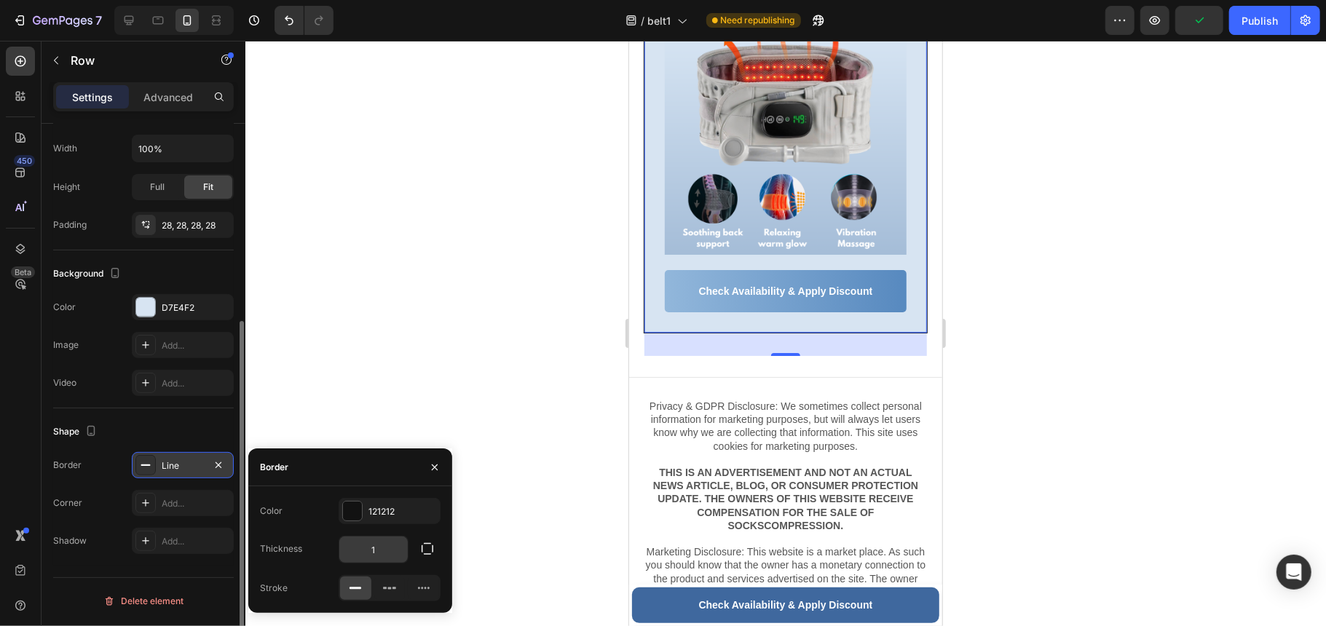
click at [395, 553] on input "1" at bounding box center [373, 550] width 68 height 26
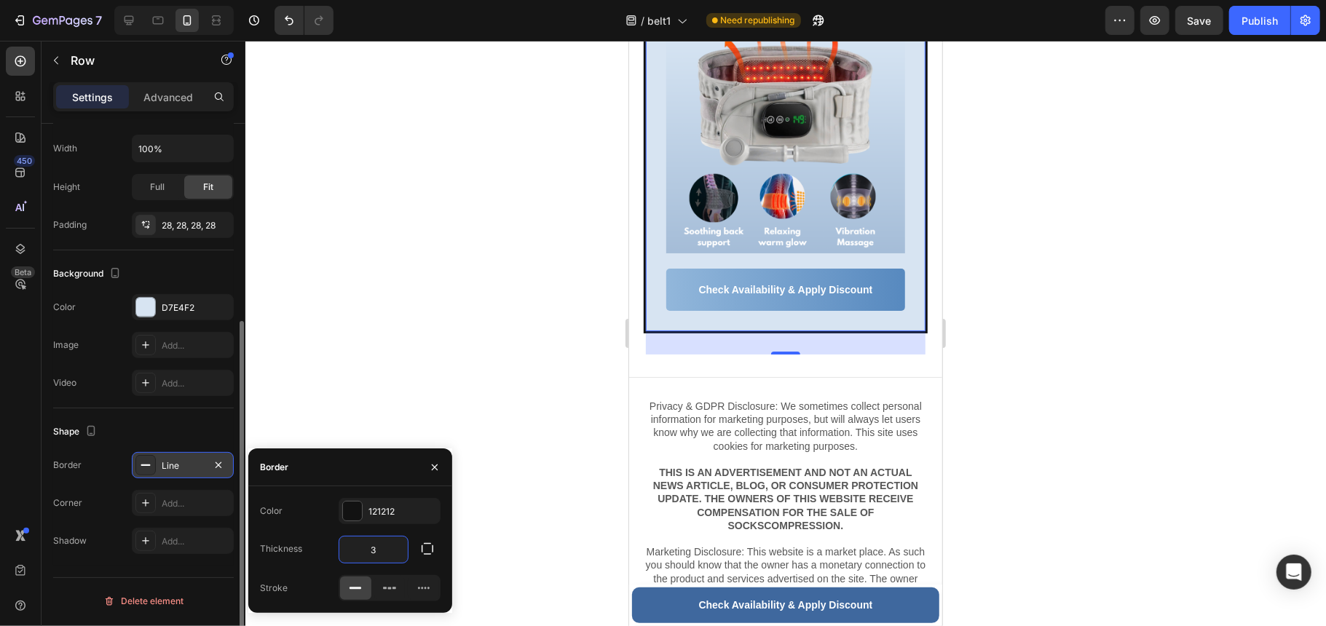
drag, startPoint x: 399, startPoint y: 548, endPoint x: 323, endPoint y: 563, distance: 77.2
click at [323, 563] on div "Thickness 3" at bounding box center [350, 550] width 181 height 28
type input "5"
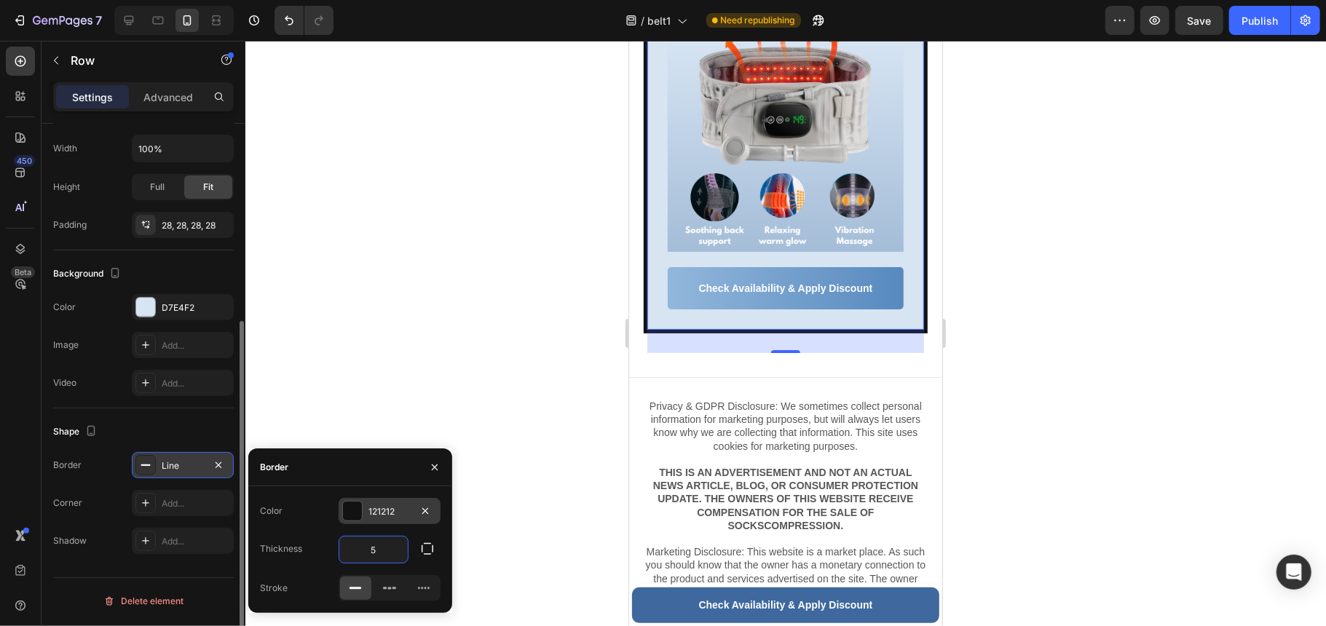
click at [385, 513] on div "121212" at bounding box center [389, 511] width 42 height 13
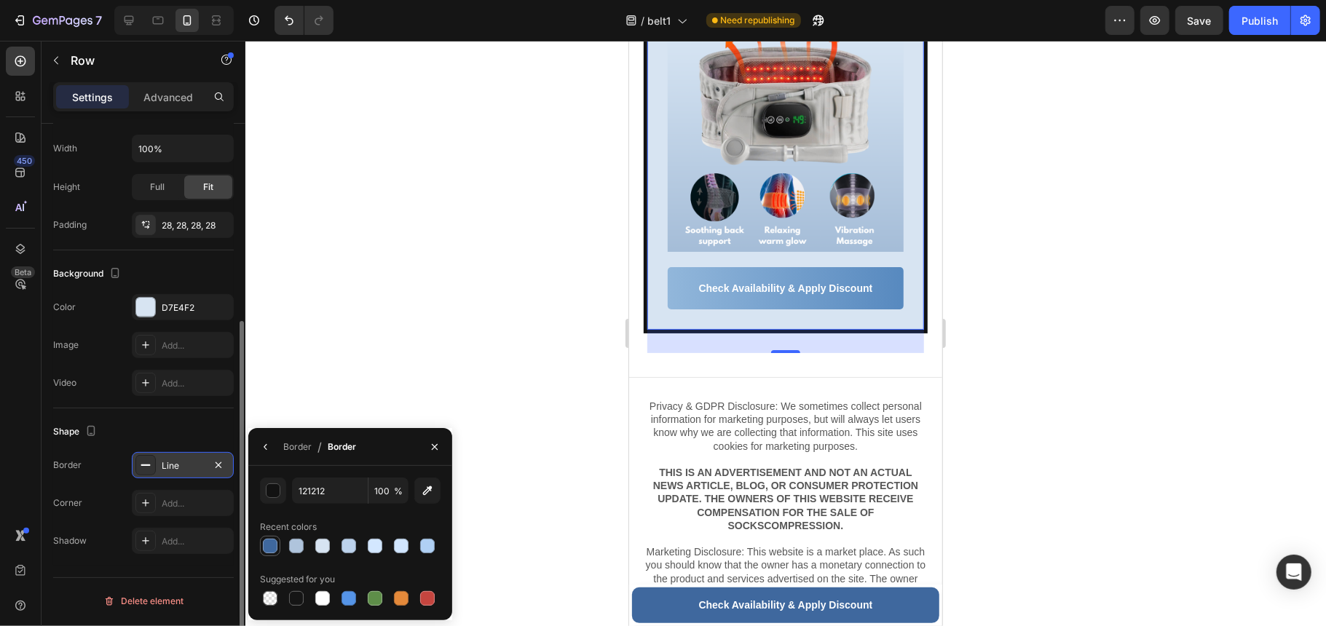
click at [274, 548] on div at bounding box center [270, 546] width 15 height 15
type input "3F689E"
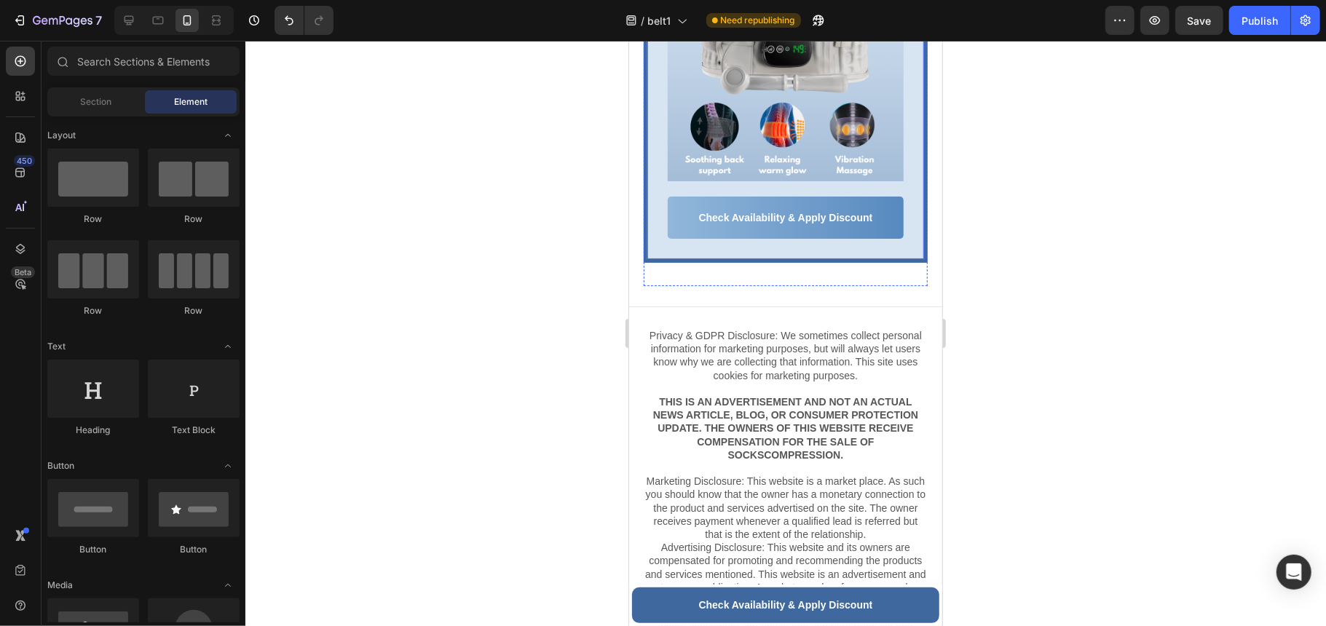
scroll to position [7939, 0]
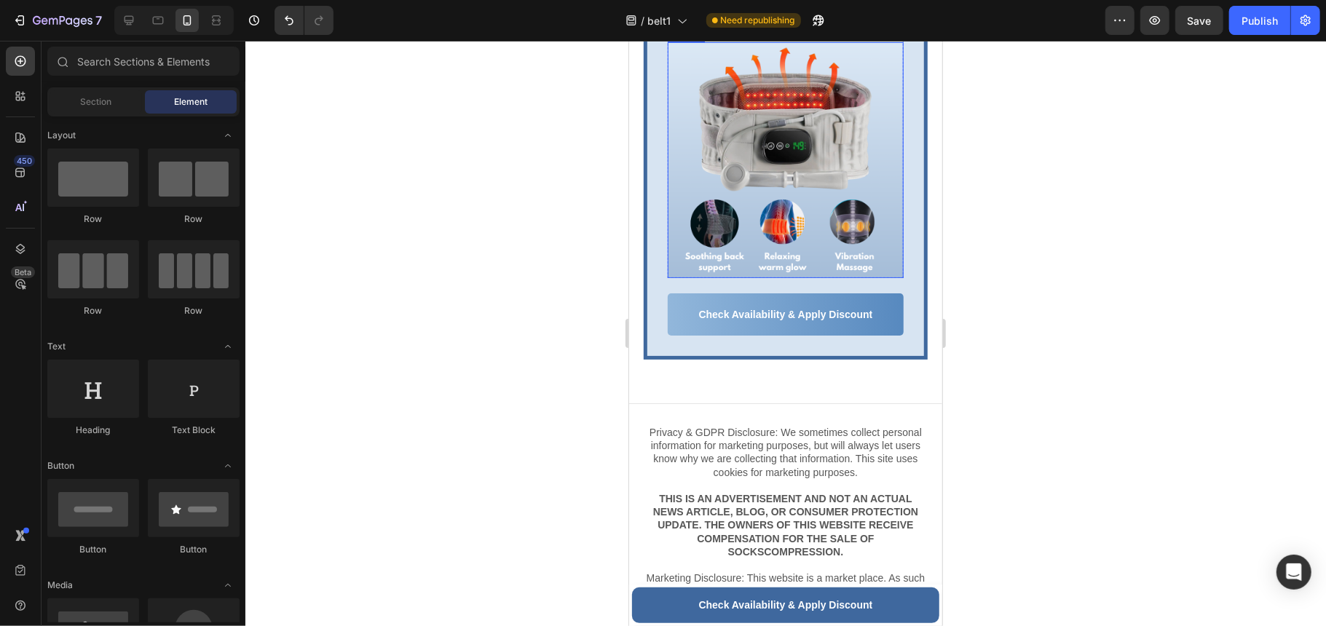
click at [799, 277] on img at bounding box center [785, 160] width 236 height 236
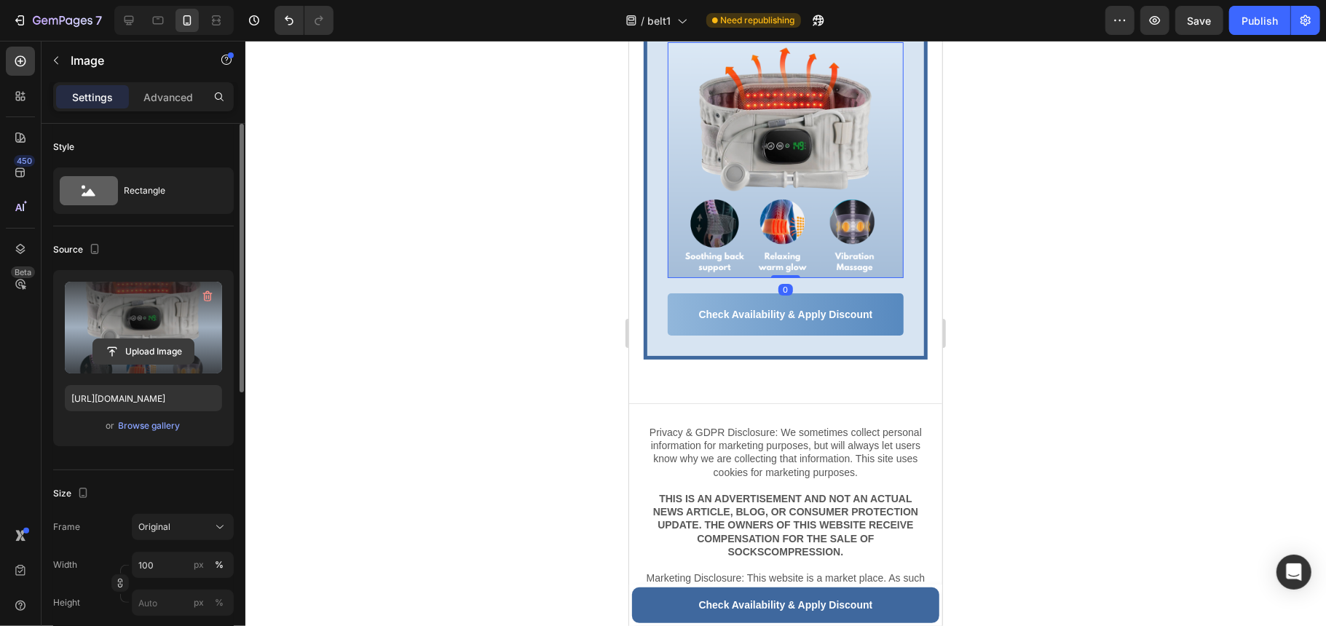
click at [135, 341] on input "file" at bounding box center [143, 351] width 100 height 25
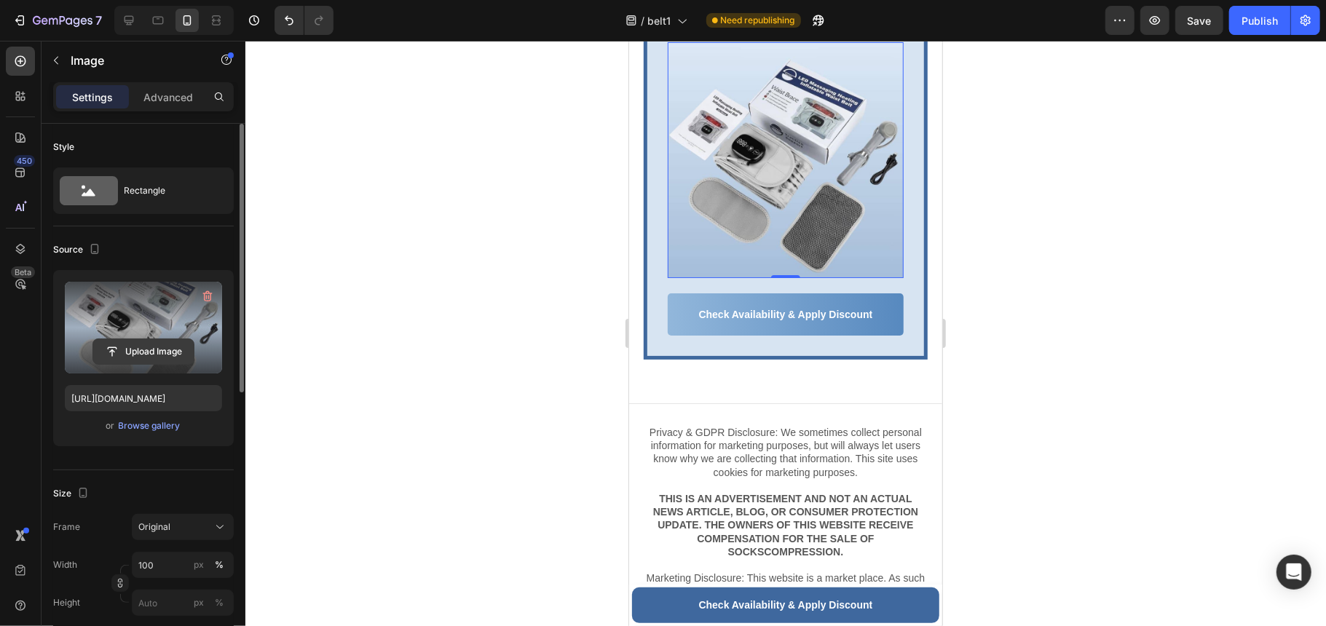
click at [157, 353] on input "file" at bounding box center [143, 351] width 100 height 25
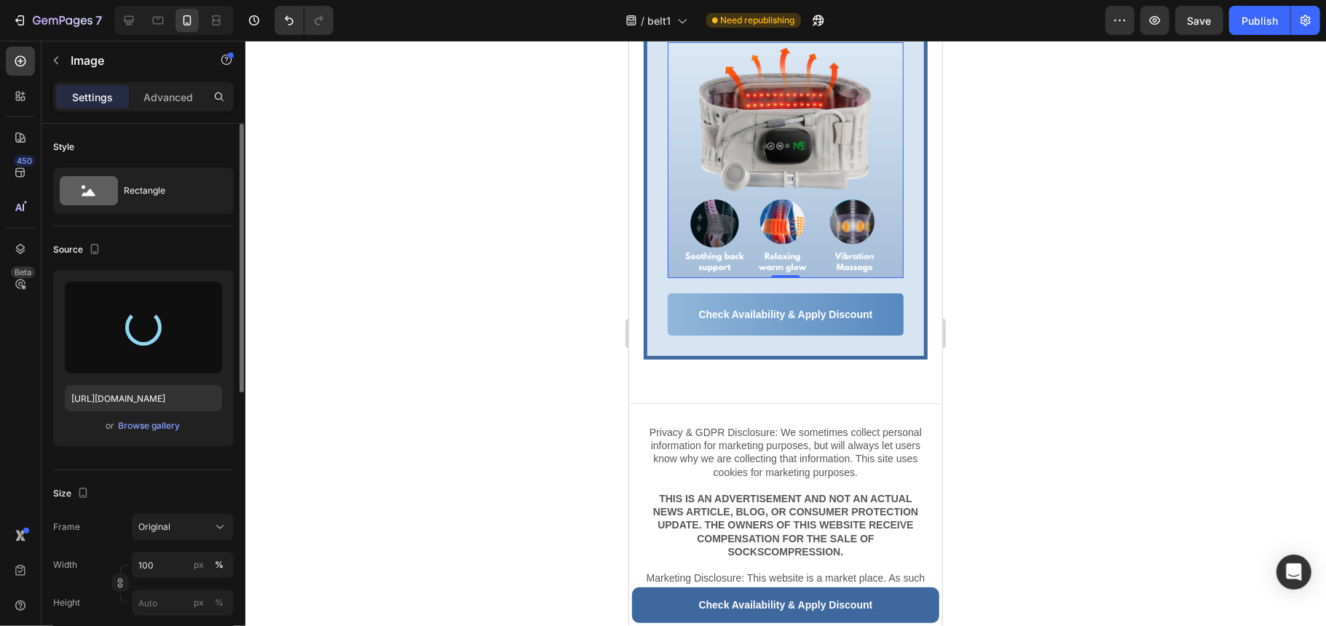
type input "https://cdn.shopify.com/s/files/1/0755/2054/0930/files/gempages_577977726632198…"
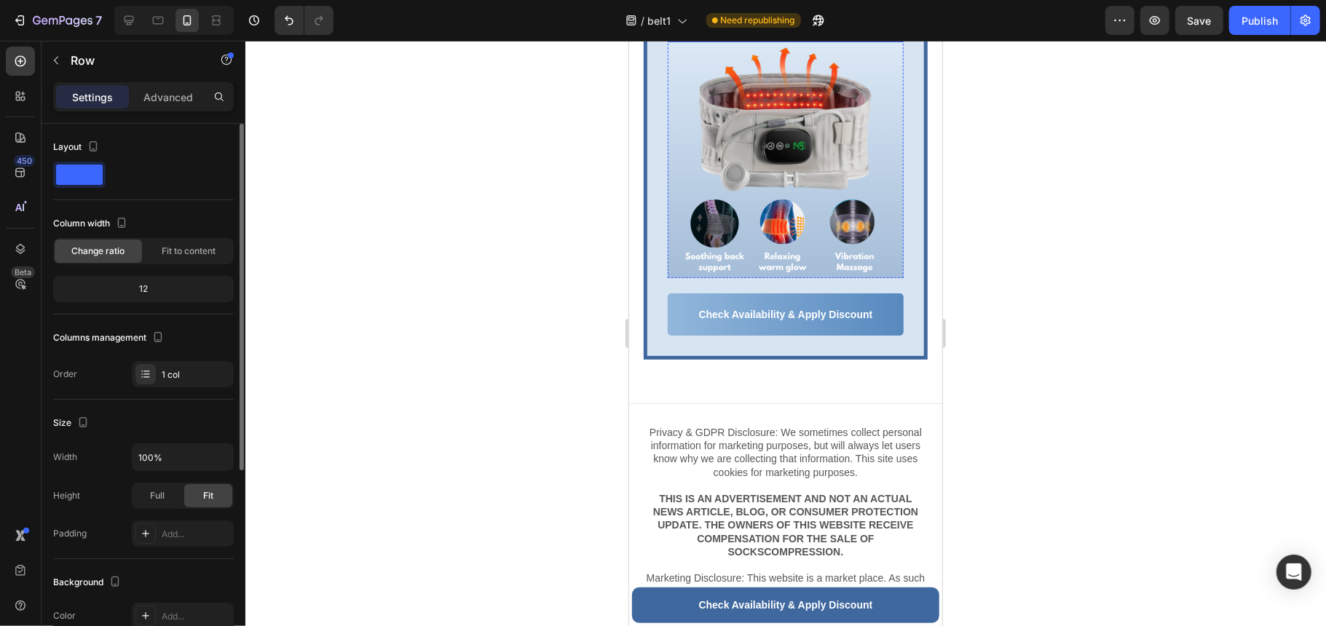
click at [852, 15] on strong "Get Today With 60% OFF" at bounding box center [784, 5] width 205 height 19
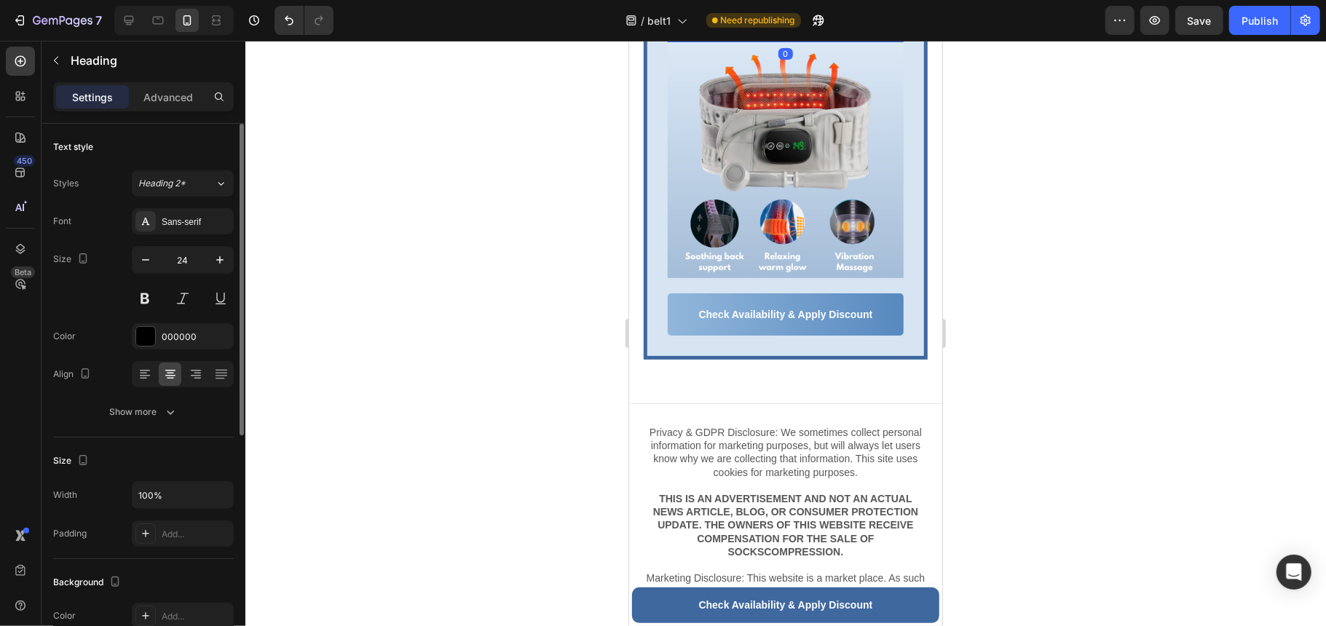
click at [852, 15] on strong "Get Today With 60% OFF" at bounding box center [784, 5] width 205 height 19
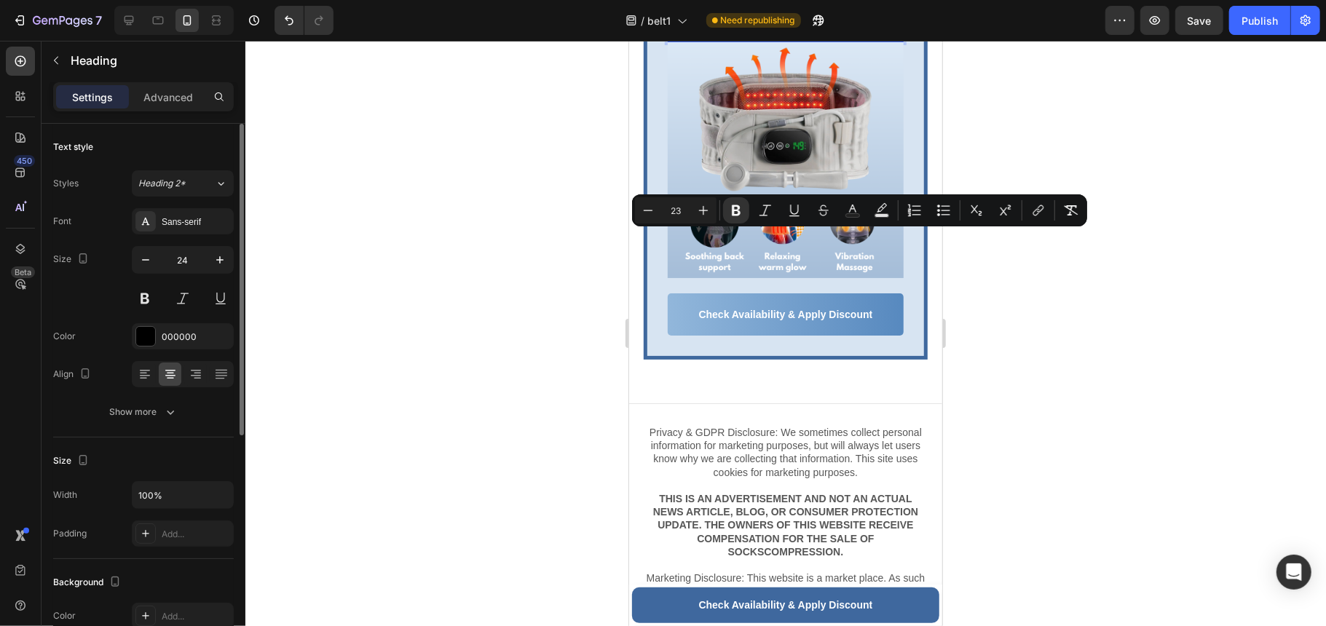
click at [816, 15] on strong "Get Today With 60% OFF" at bounding box center [784, 5] width 205 height 19
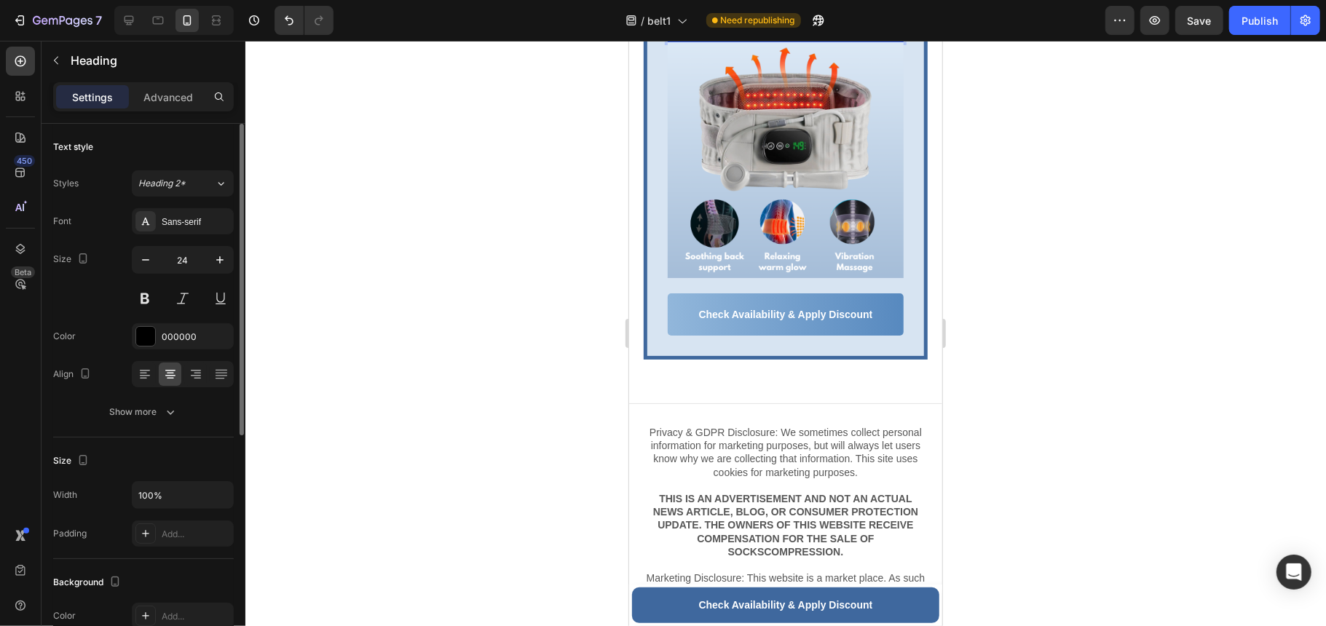
click at [807, 15] on strong "Get Today With 60% OFF" at bounding box center [784, 5] width 205 height 19
click at [782, 15] on strong "Get Today With 60% OFF" at bounding box center [784, 5] width 205 height 19
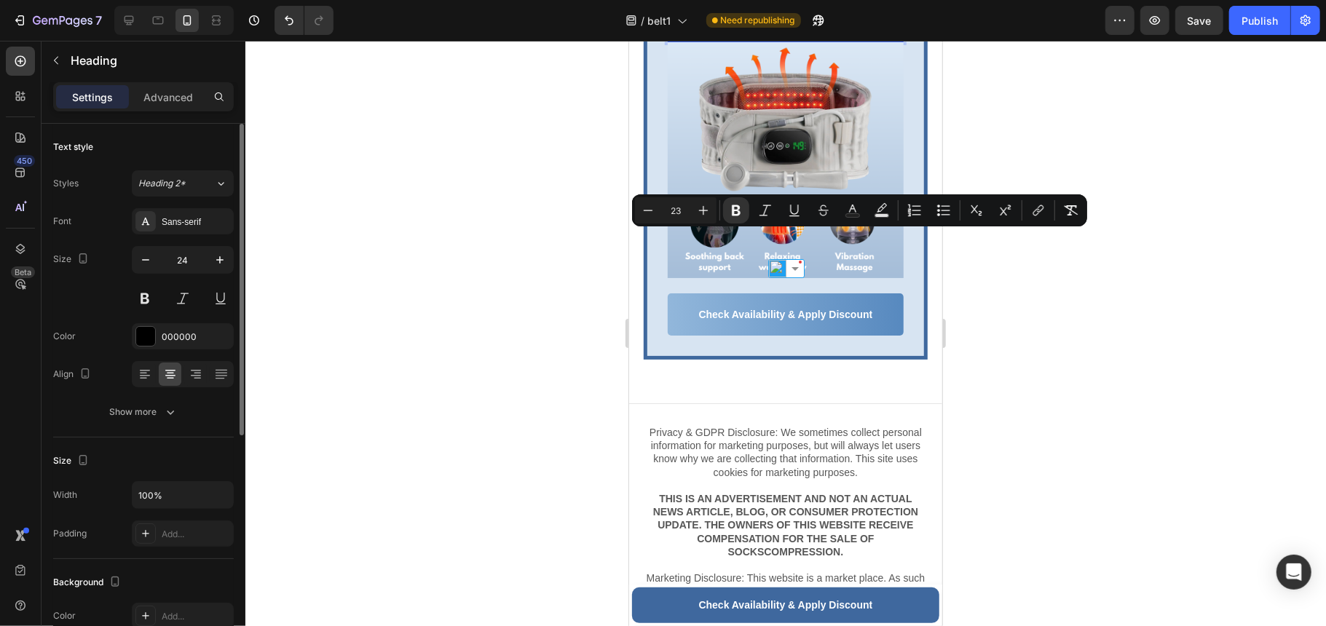
click at [782, 15] on strong "Get Today With 60% OFF" at bounding box center [784, 5] width 205 height 19
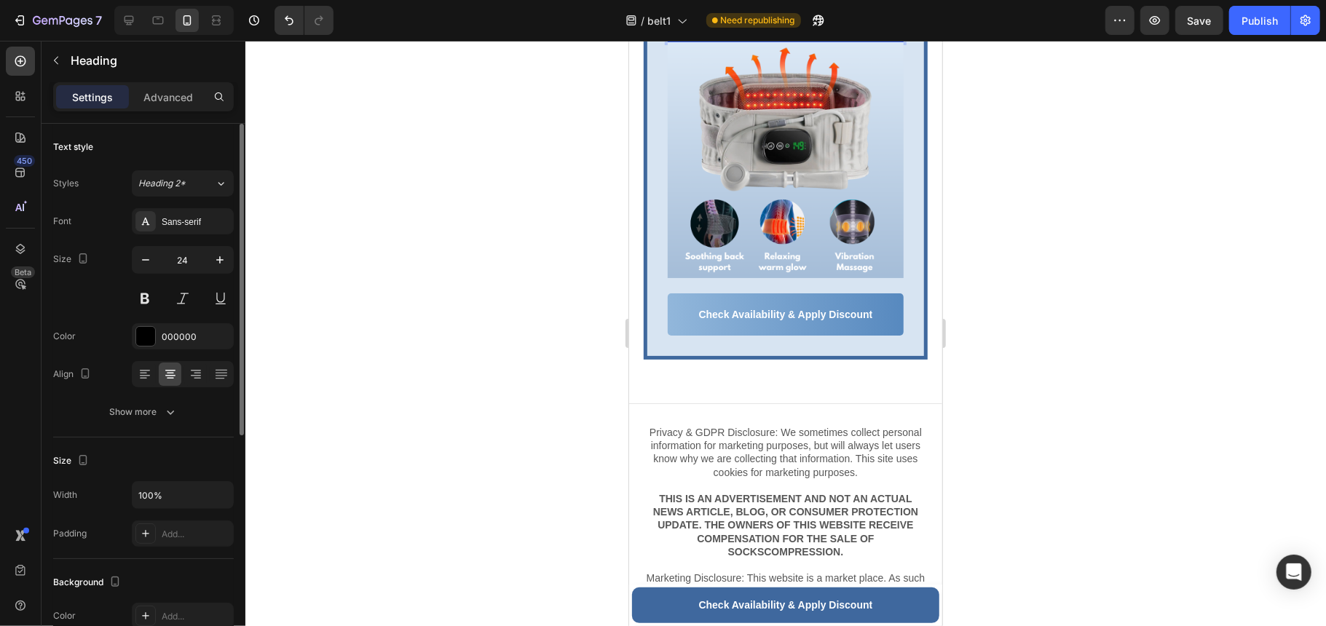
click at [772, 15] on strong "Get Today With 60% OFF" at bounding box center [784, 5] width 205 height 19
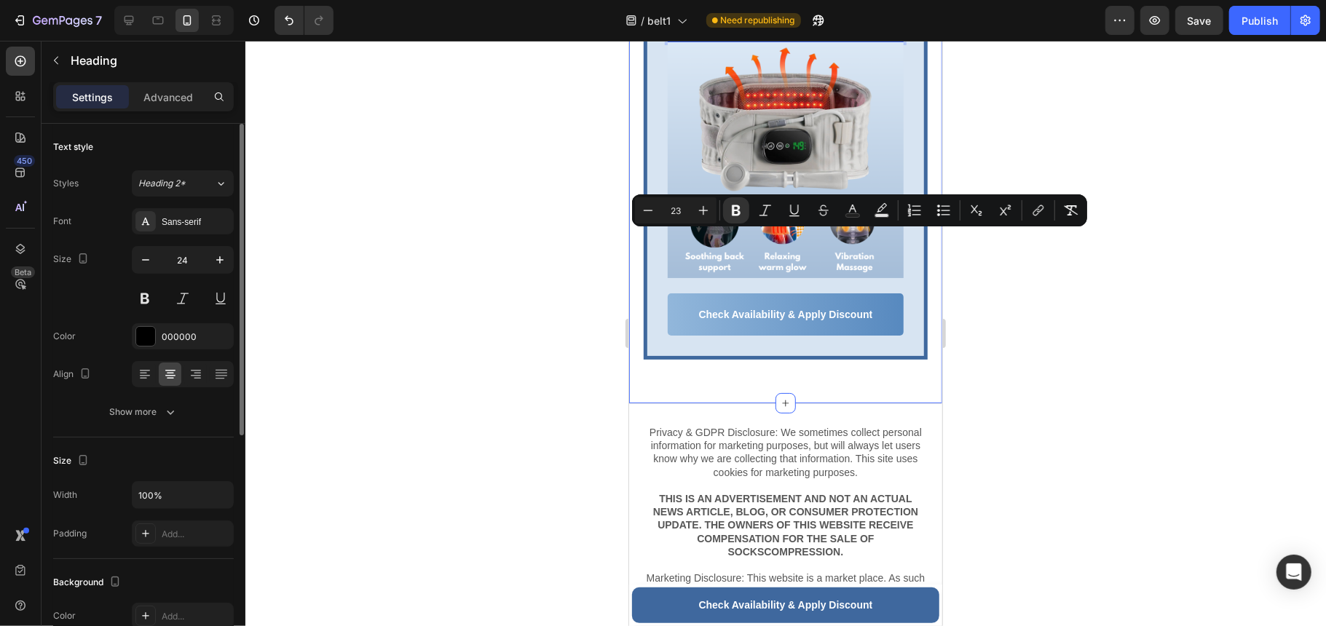
drag, startPoint x: 874, startPoint y: 242, endPoint x: 641, endPoint y: 239, distance: 232.3
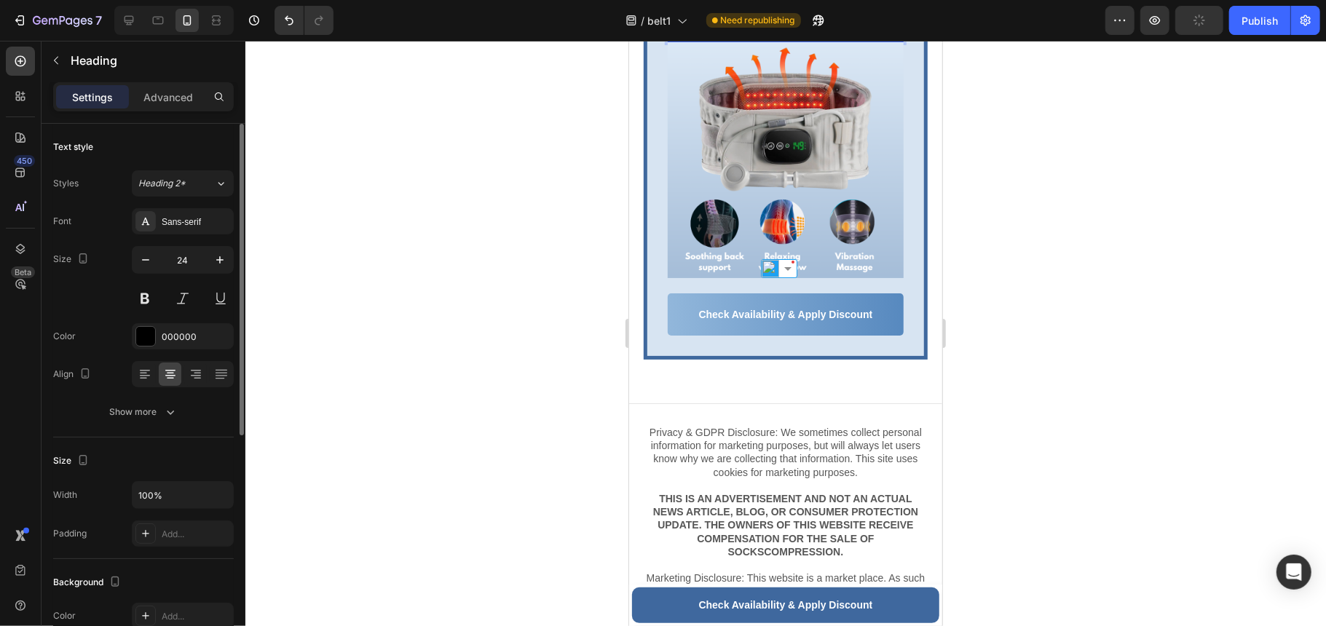
click at [956, 252] on div at bounding box center [785, 333] width 1080 height 585
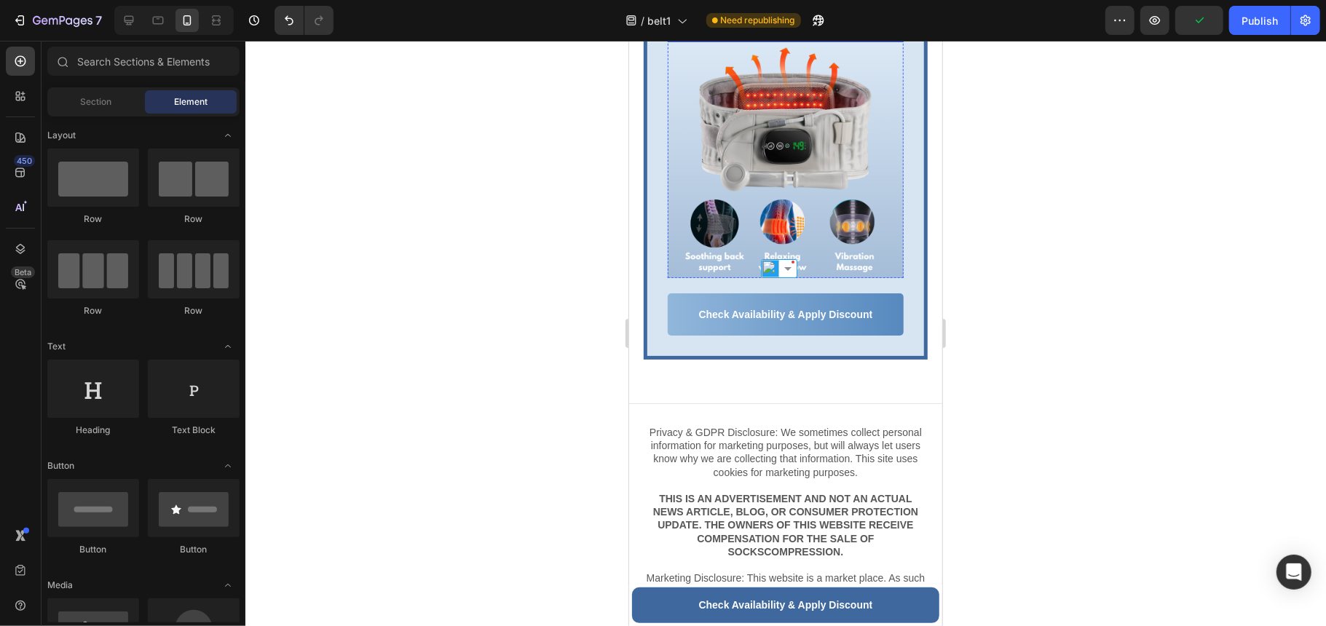
click at [877, 40] on p "⁠⁠⁠⁠⁠⁠⁠ Save $200 TODAY + 2 Essential Gifts" at bounding box center [784, 16] width 233 height 47
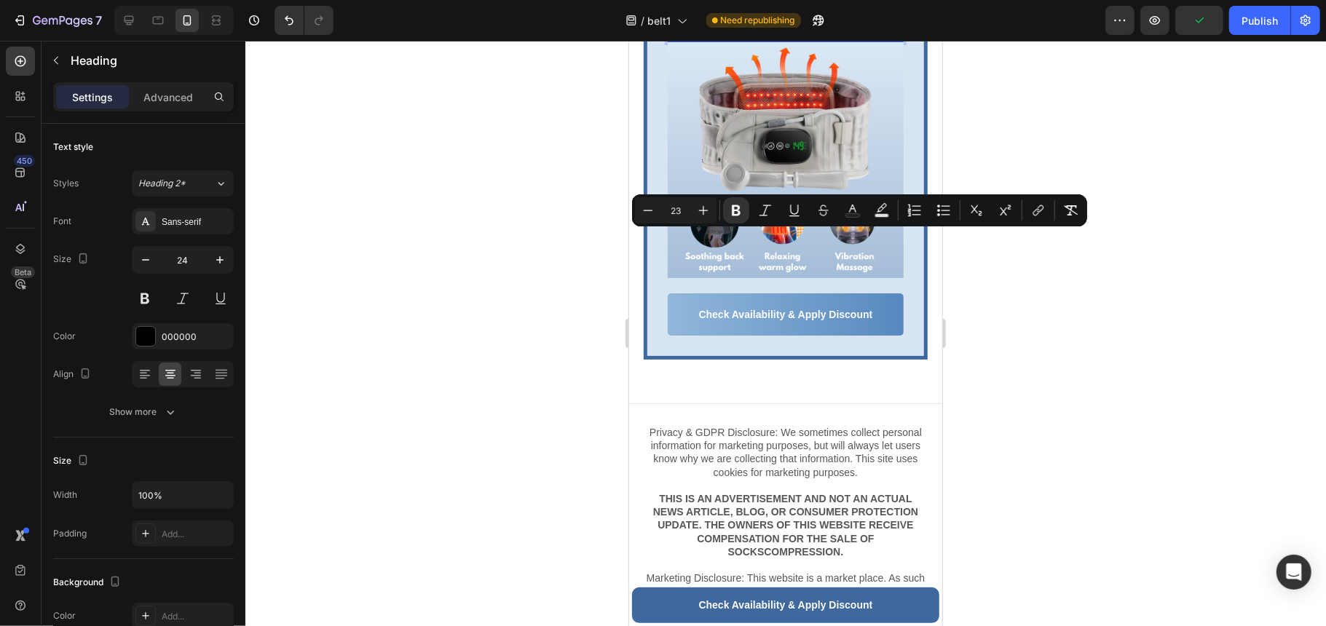
drag, startPoint x: 866, startPoint y: 241, endPoint x: 699, endPoint y: 237, distance: 166.8
click at [699, 40] on p "Save $200 TODAY + 2 Essential Gifts" at bounding box center [784, 16] width 233 height 47
click at [734, 208] on icon "Editor contextual toolbar" at bounding box center [736, 210] width 9 height 11
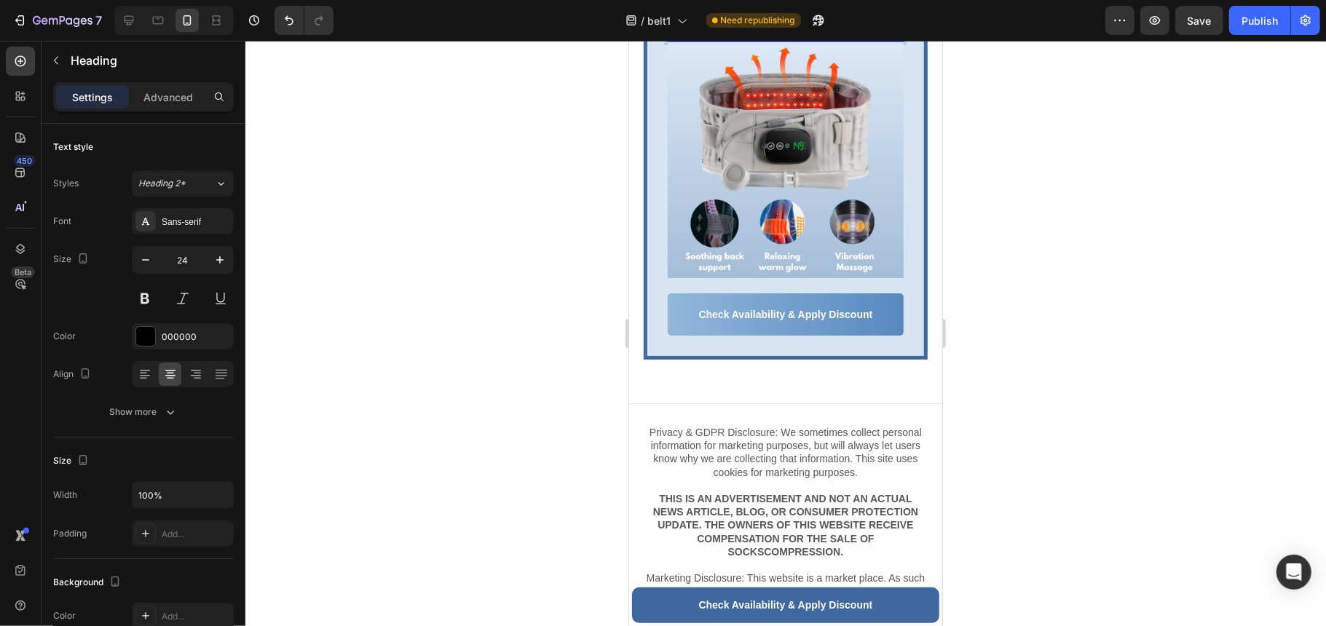
drag, startPoint x: 708, startPoint y: 242, endPoint x: 863, endPoint y: 242, distance: 154.4
click at [863, 40] on p "Save $200 TODAY + 2 Essential Gifts" at bounding box center [784, 16] width 233 height 47
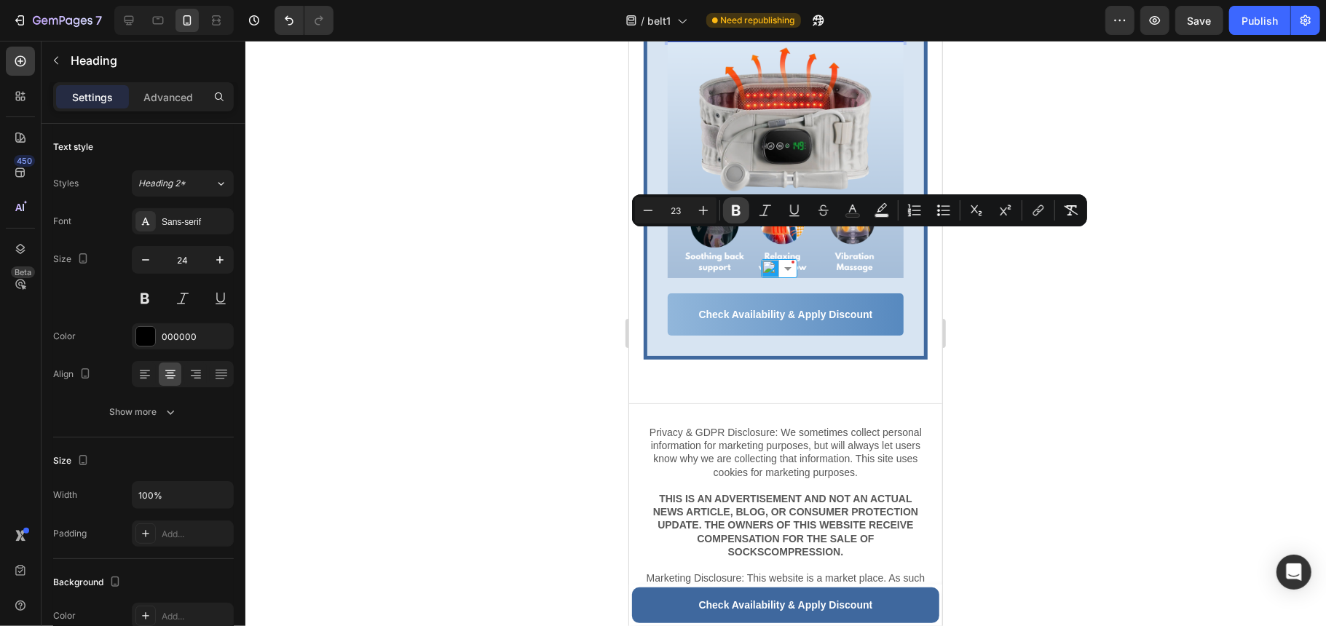
click at [743, 216] on button "Bold" at bounding box center [736, 210] width 26 height 26
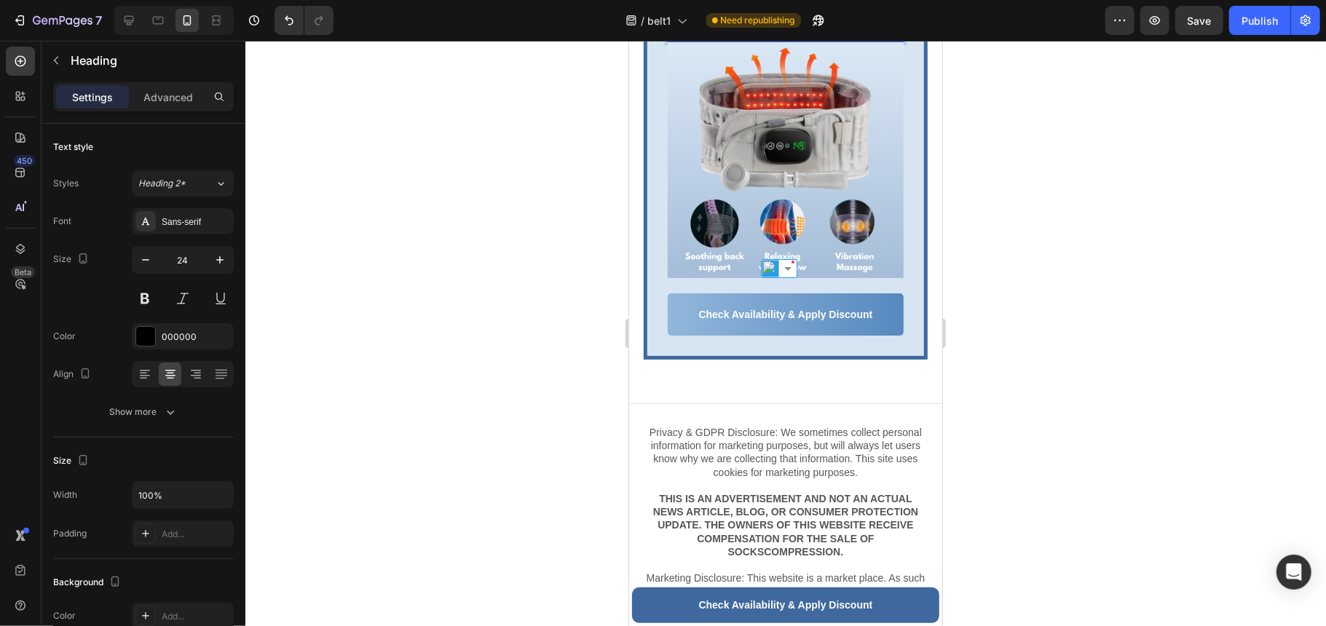
click at [1050, 260] on div at bounding box center [785, 333] width 1080 height 585
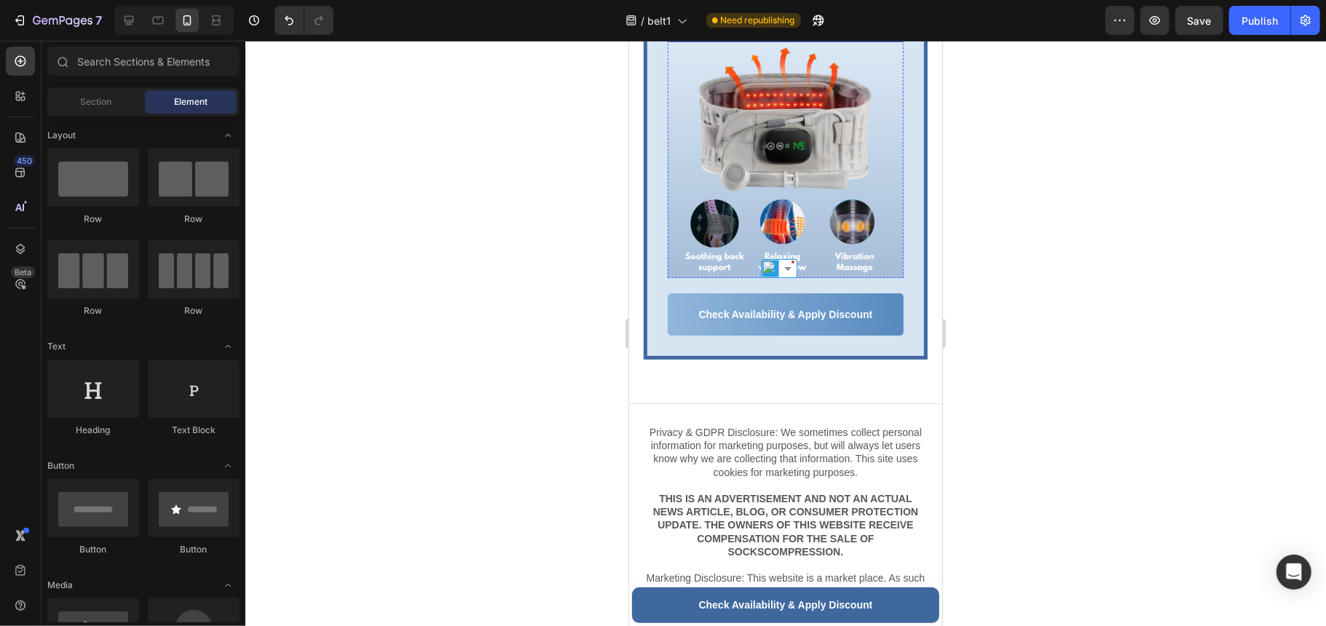
click at [872, 40] on p "⁠⁠⁠⁠⁠⁠⁠ Save $200 TODAY + 2 Essential Gifts" at bounding box center [784, 16] width 233 height 47
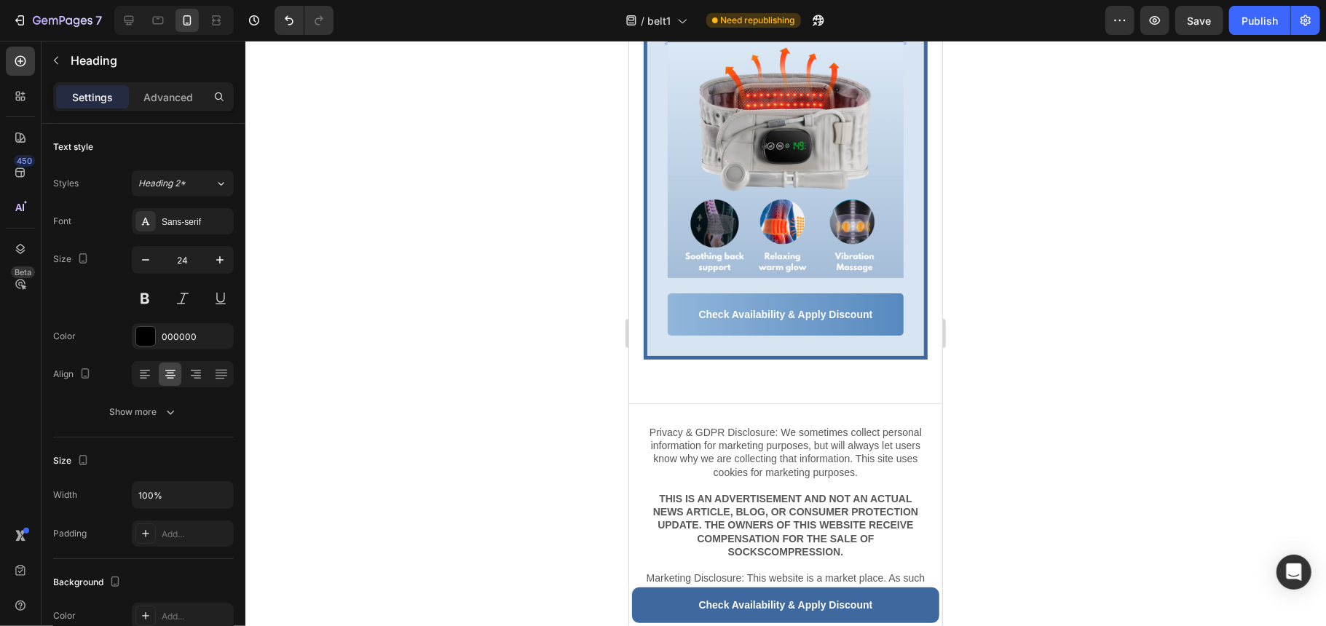
click at [872, 40] on p "Save $200 TODAY + 2 Essential Gifts" at bounding box center [784, 16] width 233 height 47
click at [855, 40] on p "Save $200 TODAY + 2 Essential Gifts" at bounding box center [784, 16] width 233 height 47
click at [874, 40] on p "Save $200 TODAY + 2 Essential Gifts" at bounding box center [784, 16] width 233 height 47
drag, startPoint x: 874, startPoint y: 265, endPoint x: 702, endPoint y: 267, distance: 172.6
click at [702, 40] on p "Save $200 TODAY + 2 Essential Gifts" at bounding box center [784, 16] width 233 height 47
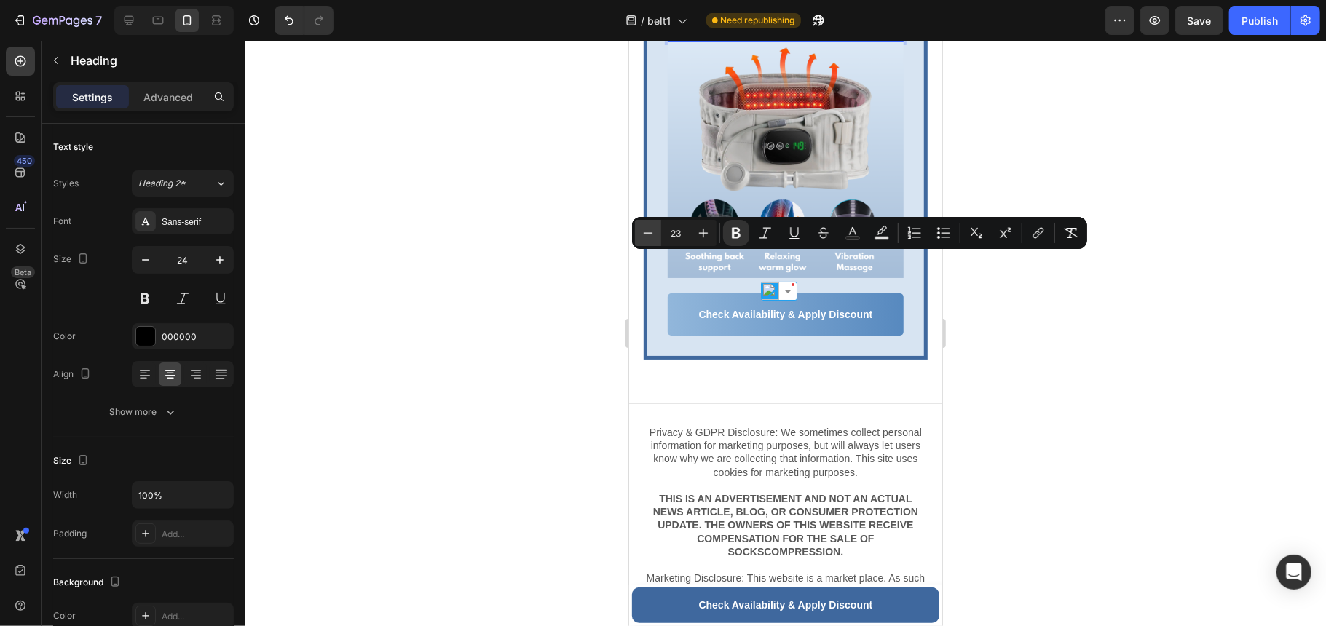
click at [652, 234] on icon "Editor contextual toolbar" at bounding box center [648, 233] width 15 height 15
type input "21"
click at [993, 307] on div at bounding box center [785, 333] width 1080 height 585
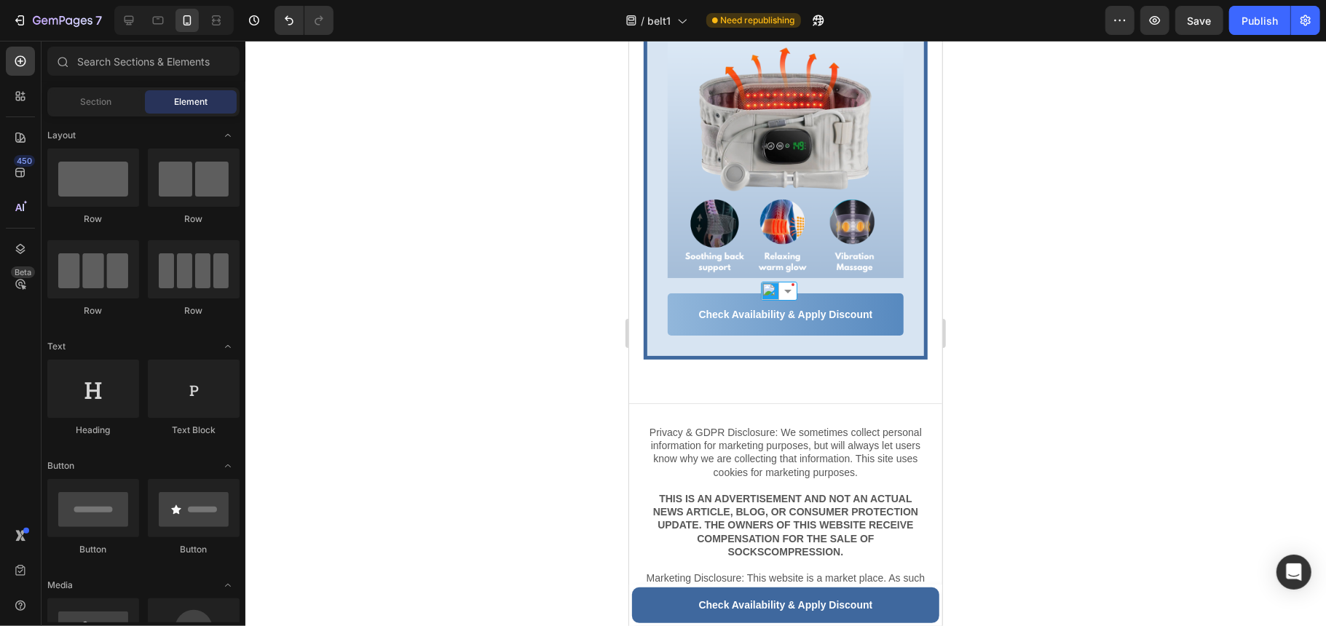
click at [994, 307] on div at bounding box center [785, 333] width 1080 height 585
click at [817, 15] on strong "Save $200 [DATE]" at bounding box center [784, 5] width 141 height 19
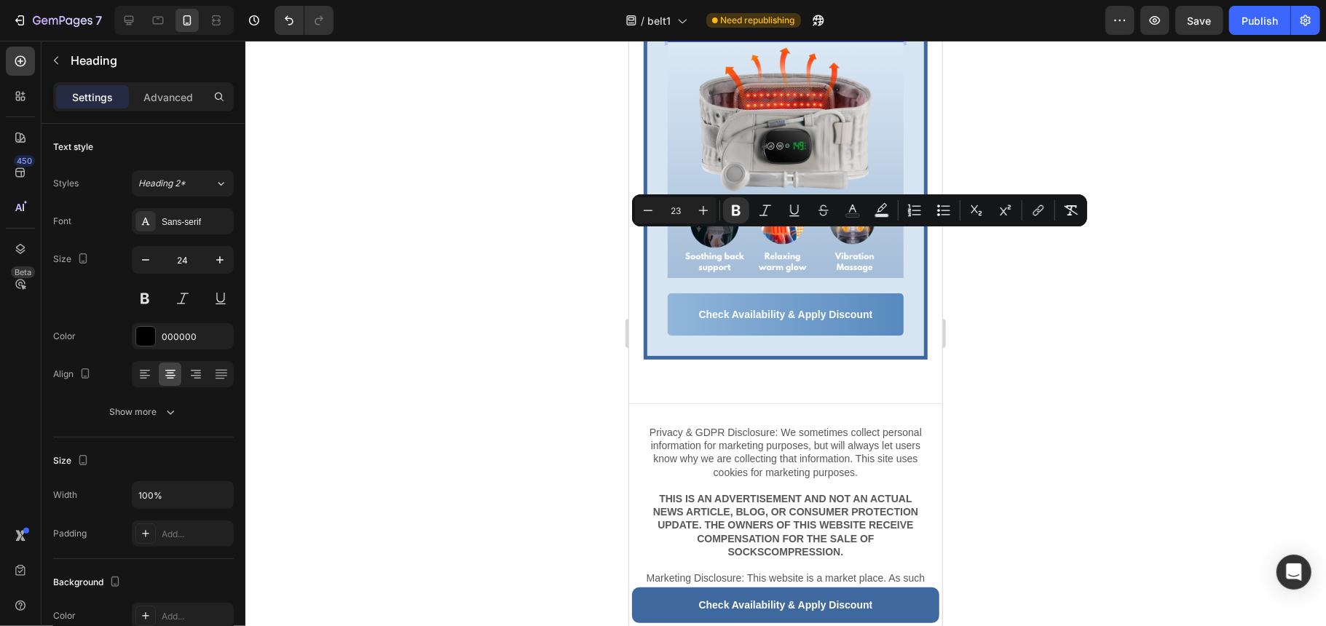
drag, startPoint x: 859, startPoint y: 238, endPoint x: 706, endPoint y: 238, distance: 153.6
click at [699, 208] on icon "Editor contextual toolbar" at bounding box center [703, 210] width 15 height 15
click at [700, 208] on icon "Editor contextual toolbar" at bounding box center [703, 210] width 15 height 15
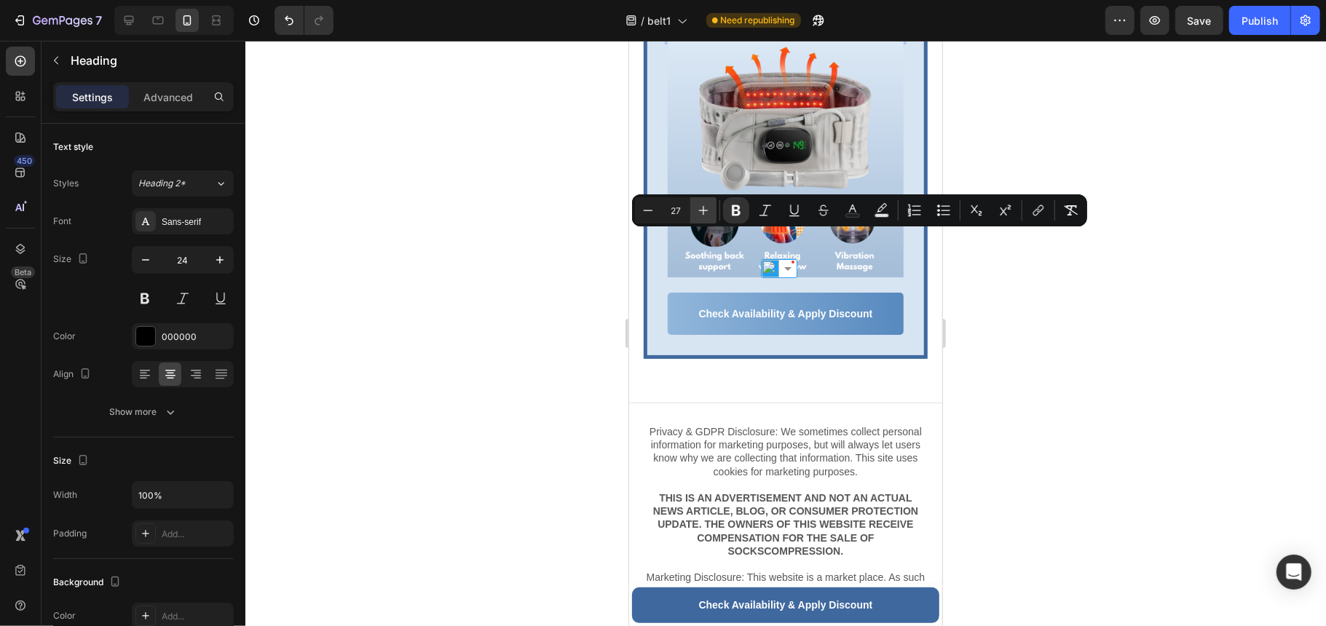
click at [702, 210] on icon "Editor contextual toolbar" at bounding box center [703, 210] width 15 height 15
type input "31"
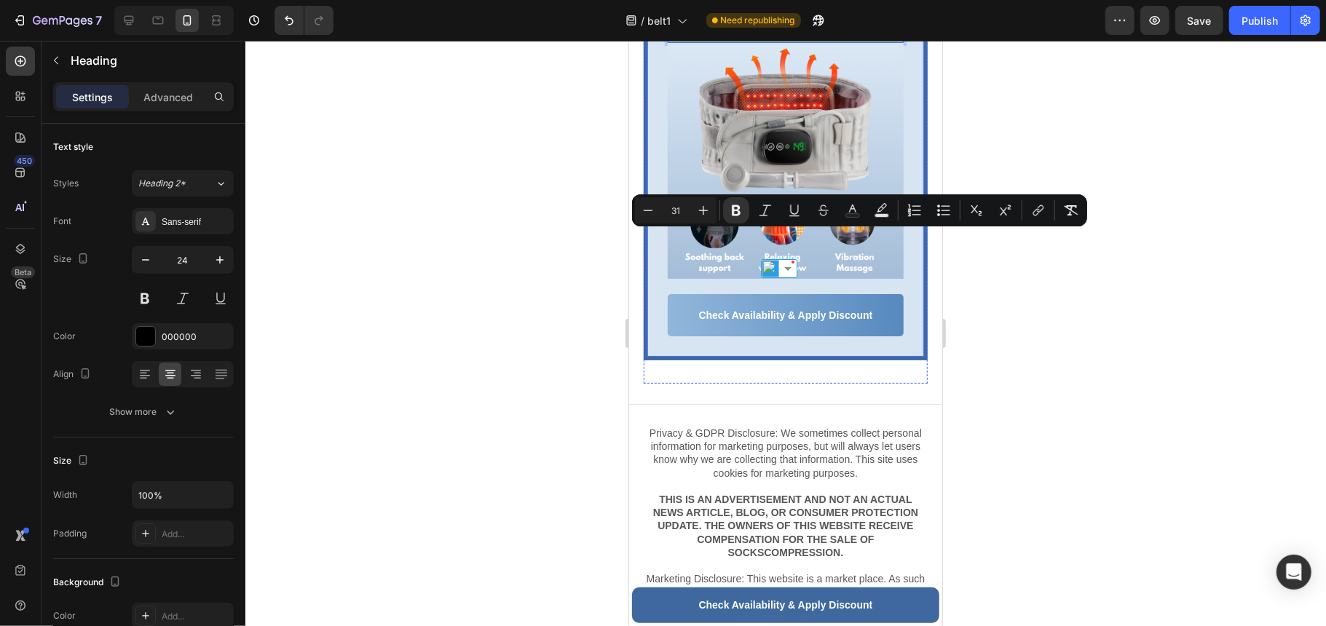
click at [1041, 310] on div at bounding box center [785, 333] width 1080 height 585
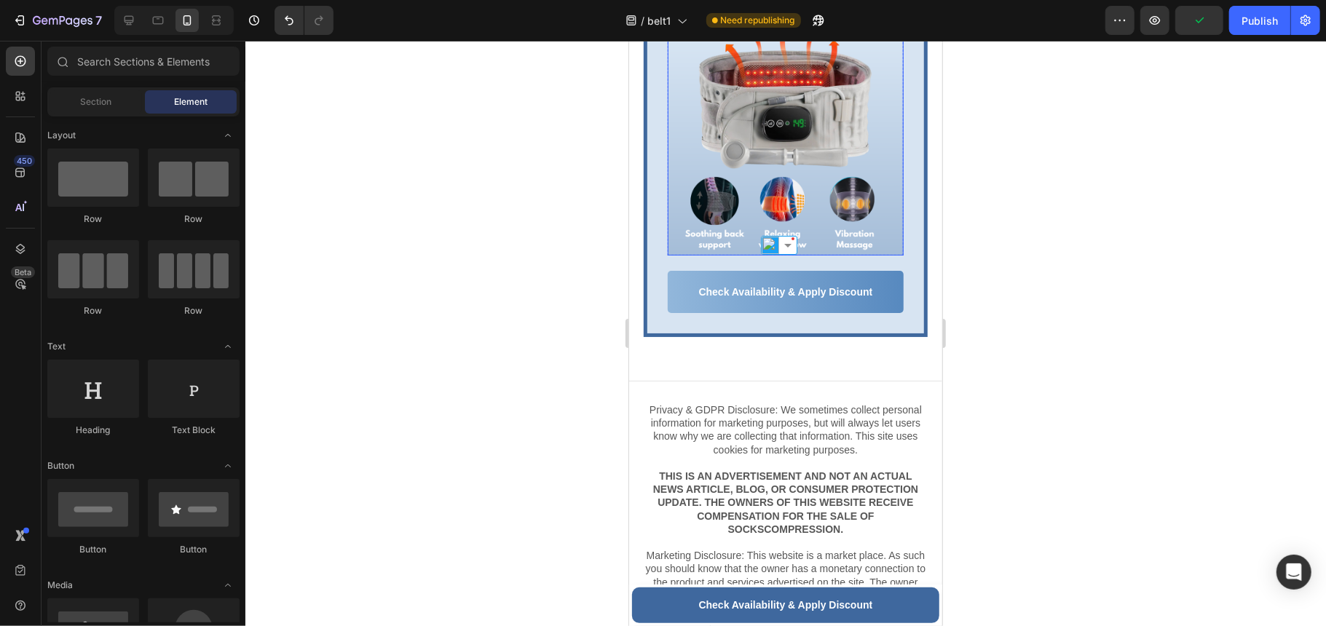
scroll to position [8230, 0]
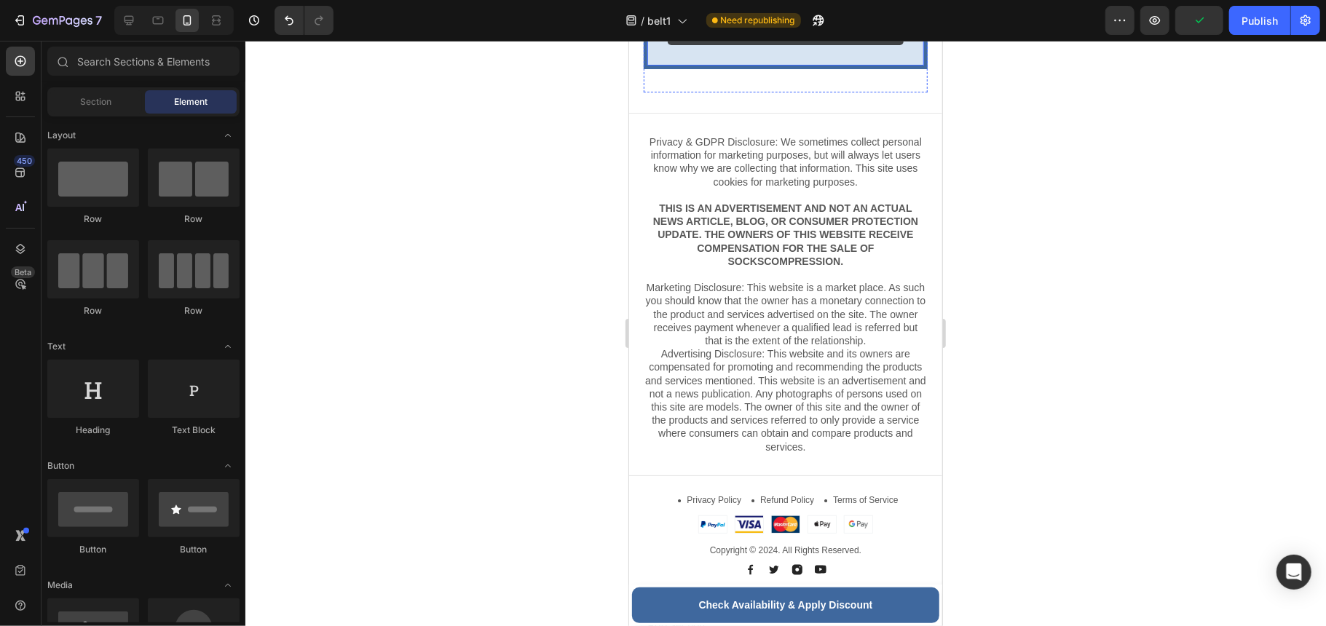
click at [827, 29] on strong "Check Availability & Apply Discount" at bounding box center [785, 23] width 174 height 12
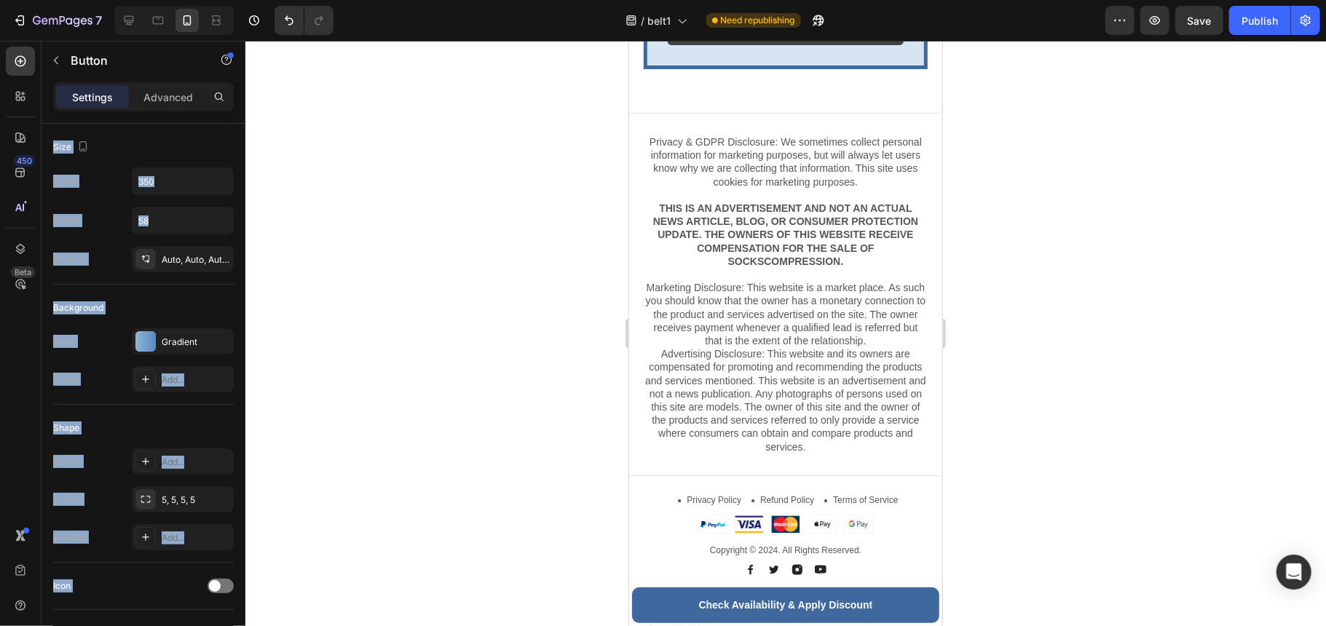
click at [957, 304] on div at bounding box center [785, 333] width 1080 height 585
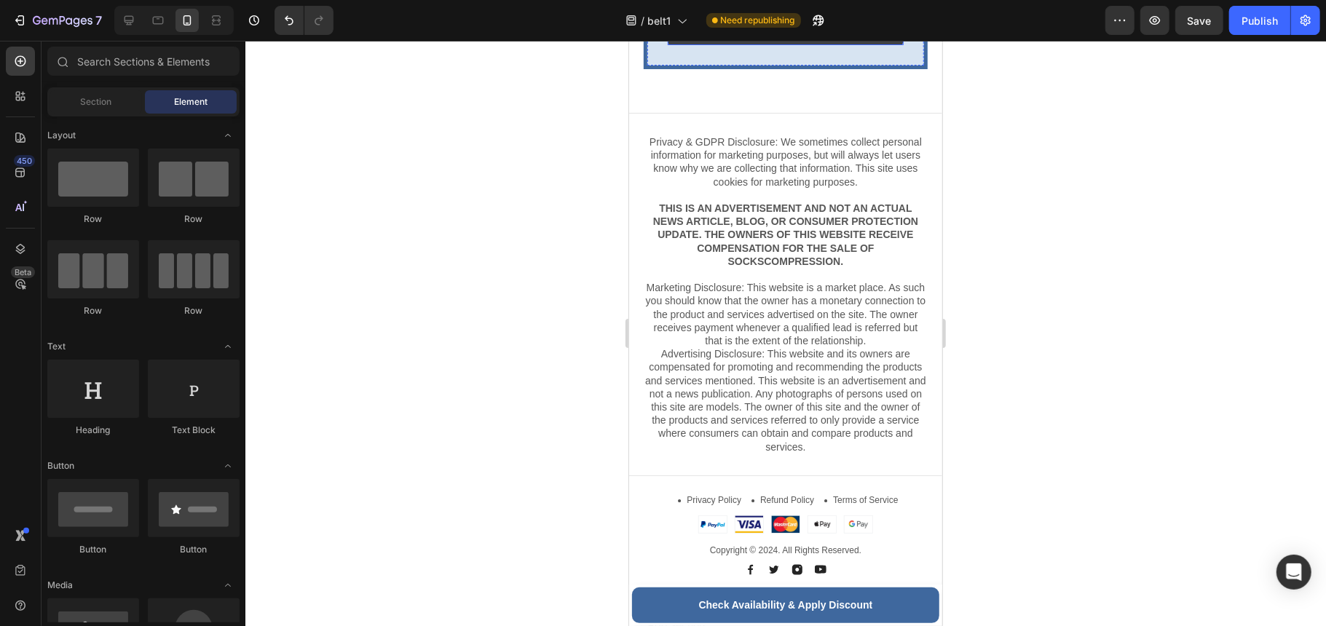
click at [820, 29] on strong "Check Availability & Apply Discount" at bounding box center [785, 23] width 174 height 12
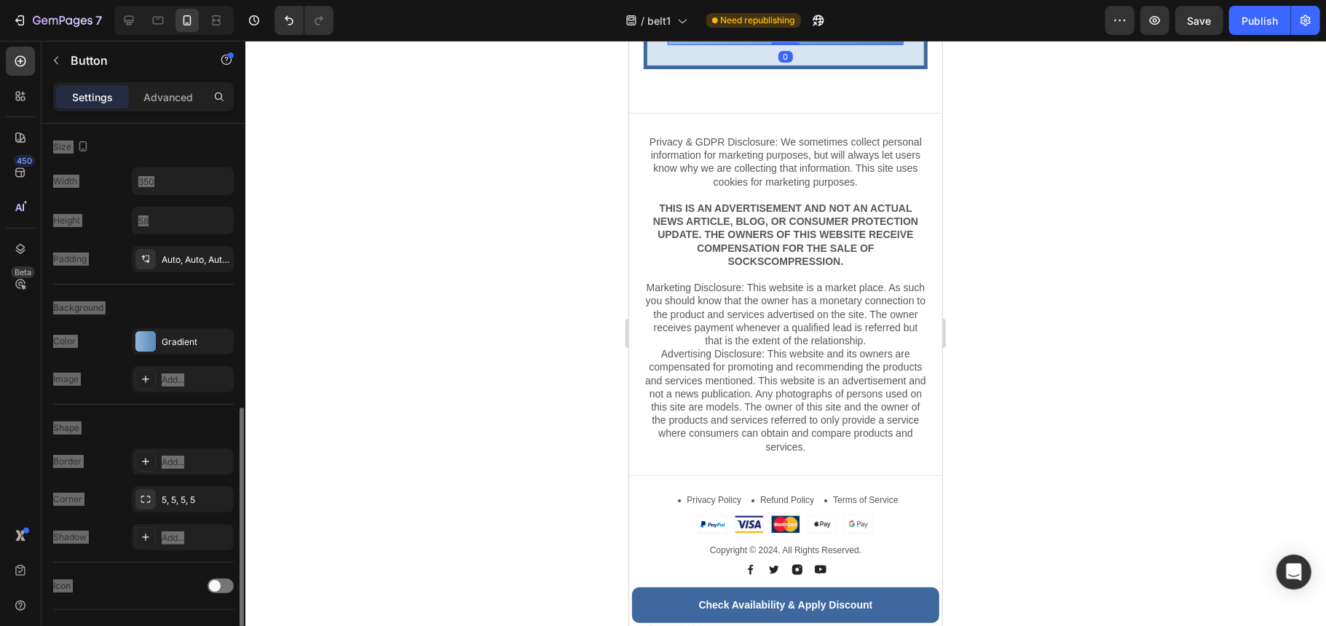
scroll to position [291, 0]
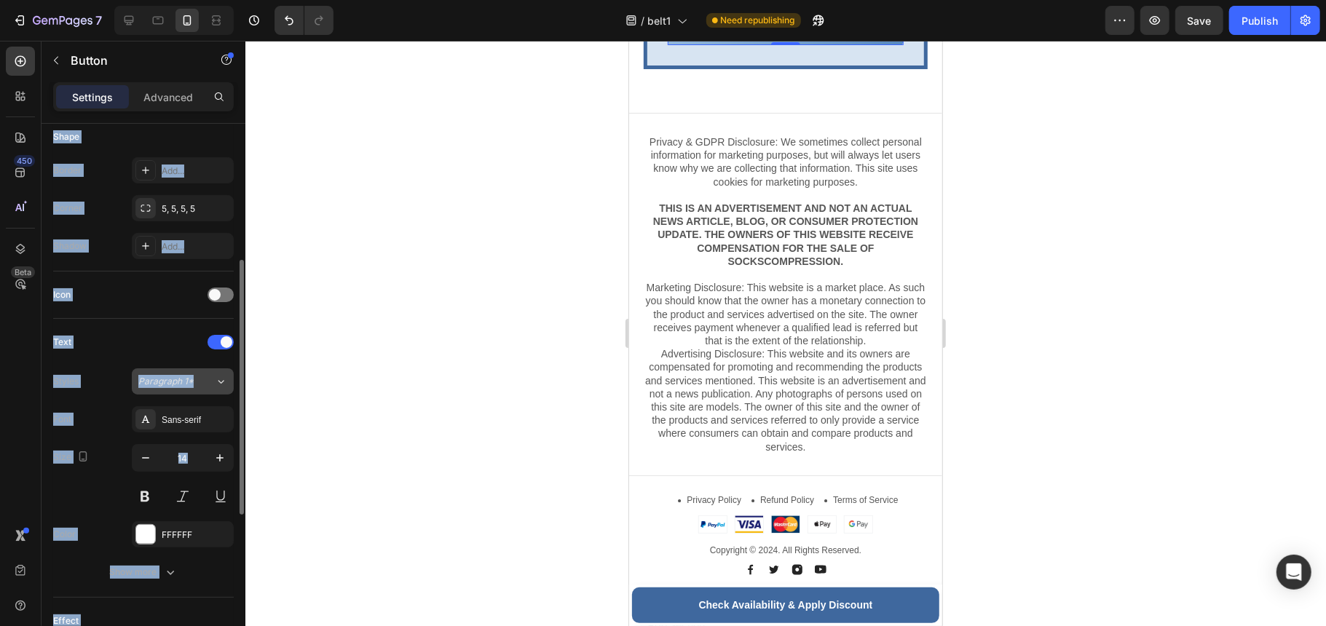
click at [211, 383] on div "Paragraph 1*" at bounding box center [176, 381] width 76 height 13
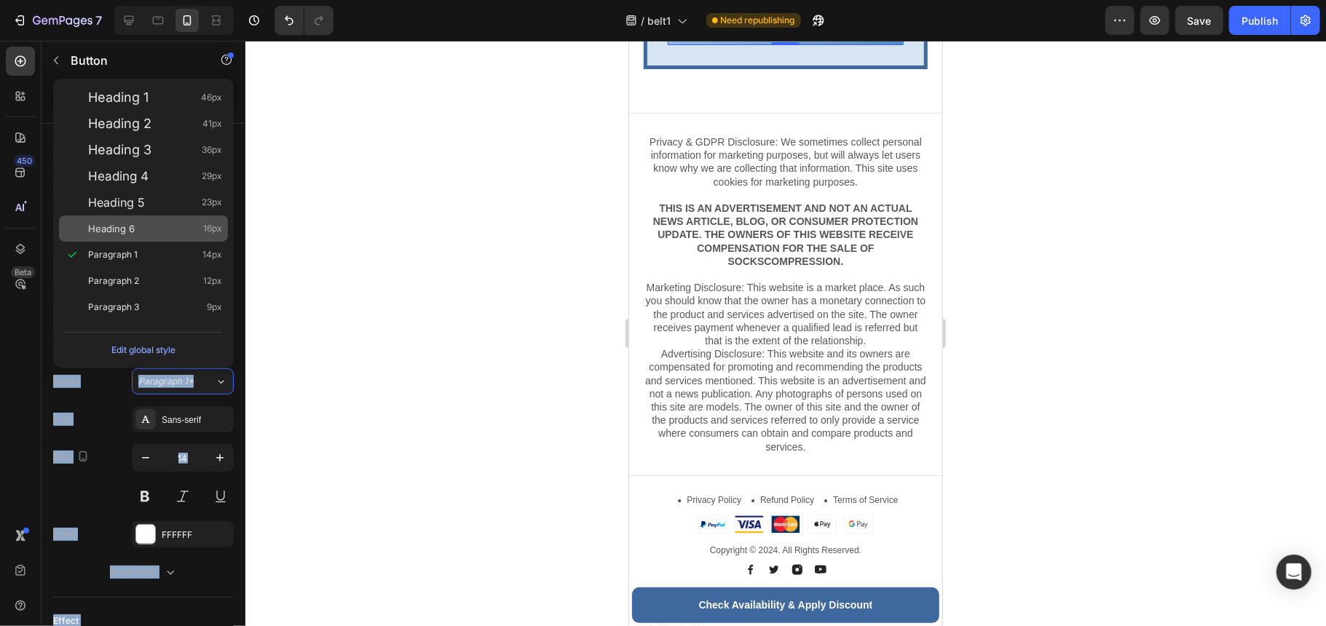
click at [129, 226] on span "Heading 6" at bounding box center [111, 228] width 47 height 15
type input "16"
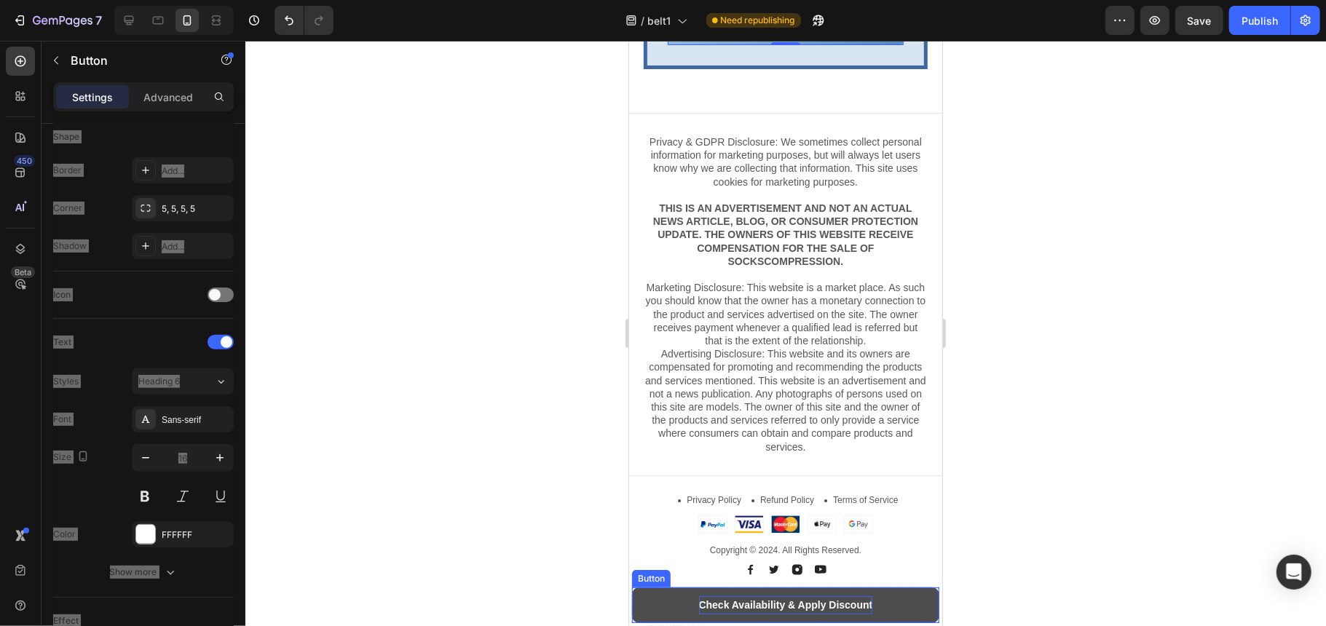
click at [735, 606] on strong "Check Availability & Apply Discount" at bounding box center [785, 604] width 174 height 12
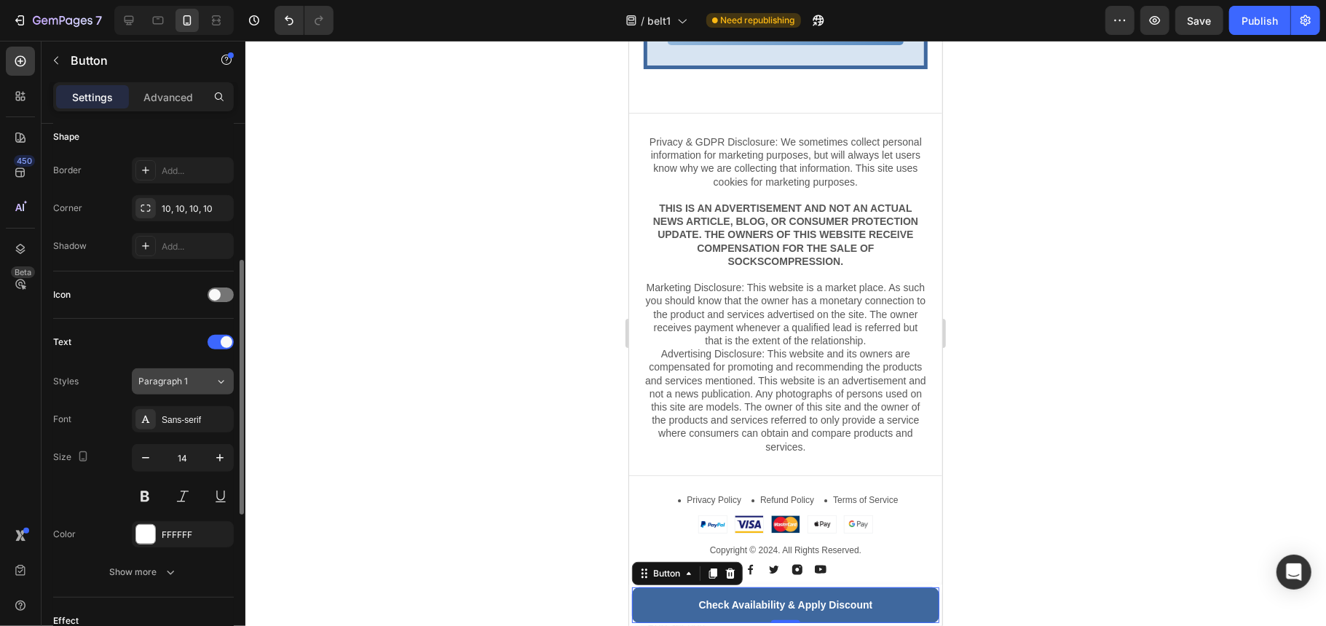
click at [210, 382] on div "Paragraph 1" at bounding box center [176, 381] width 76 height 13
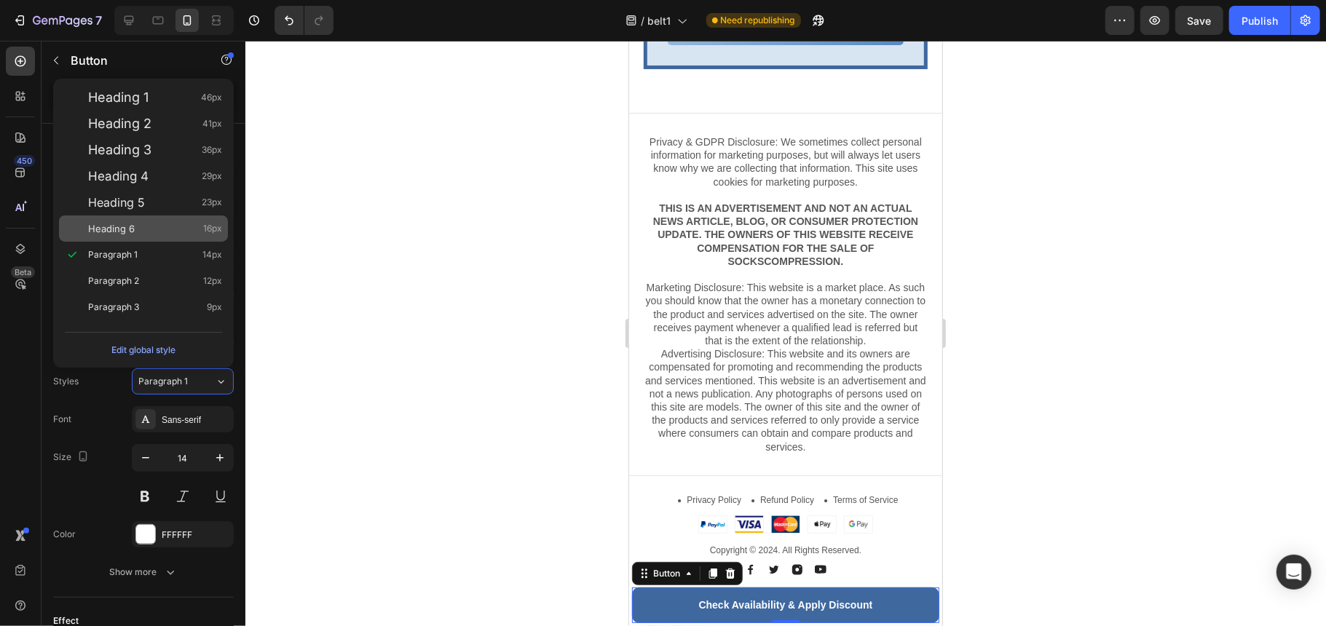
click at [160, 230] on div "Heading 6 16px" at bounding box center [155, 228] width 134 height 15
type input "16"
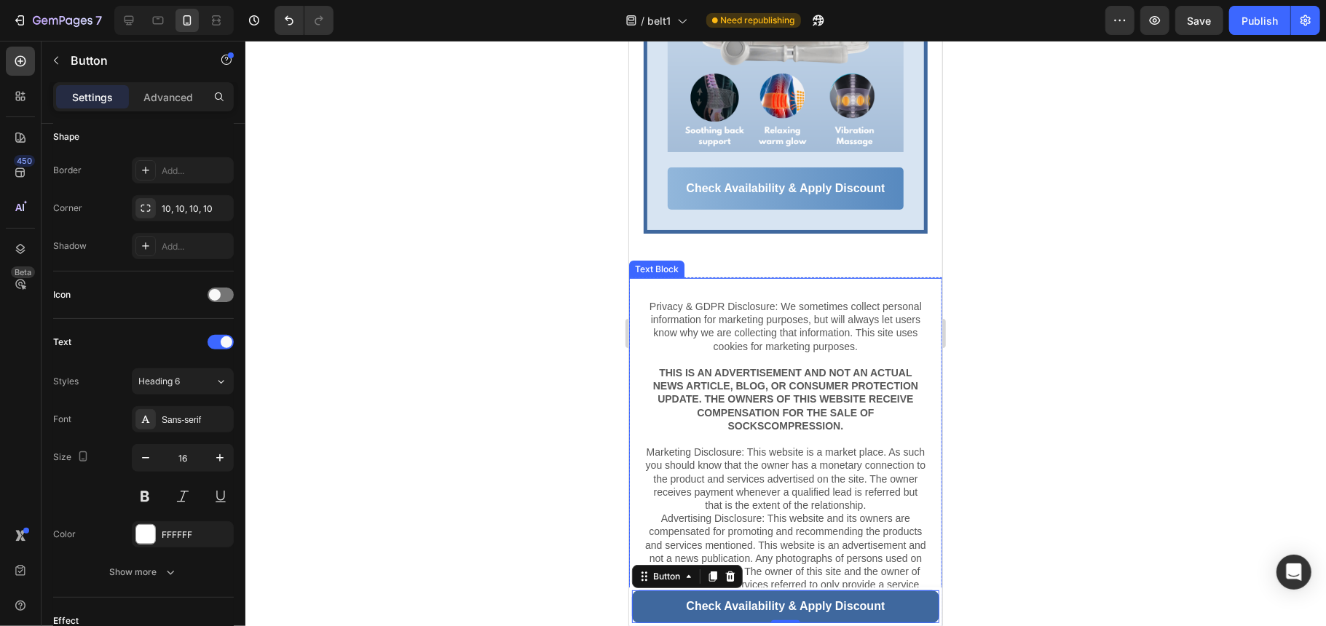
scroll to position [8036, 0]
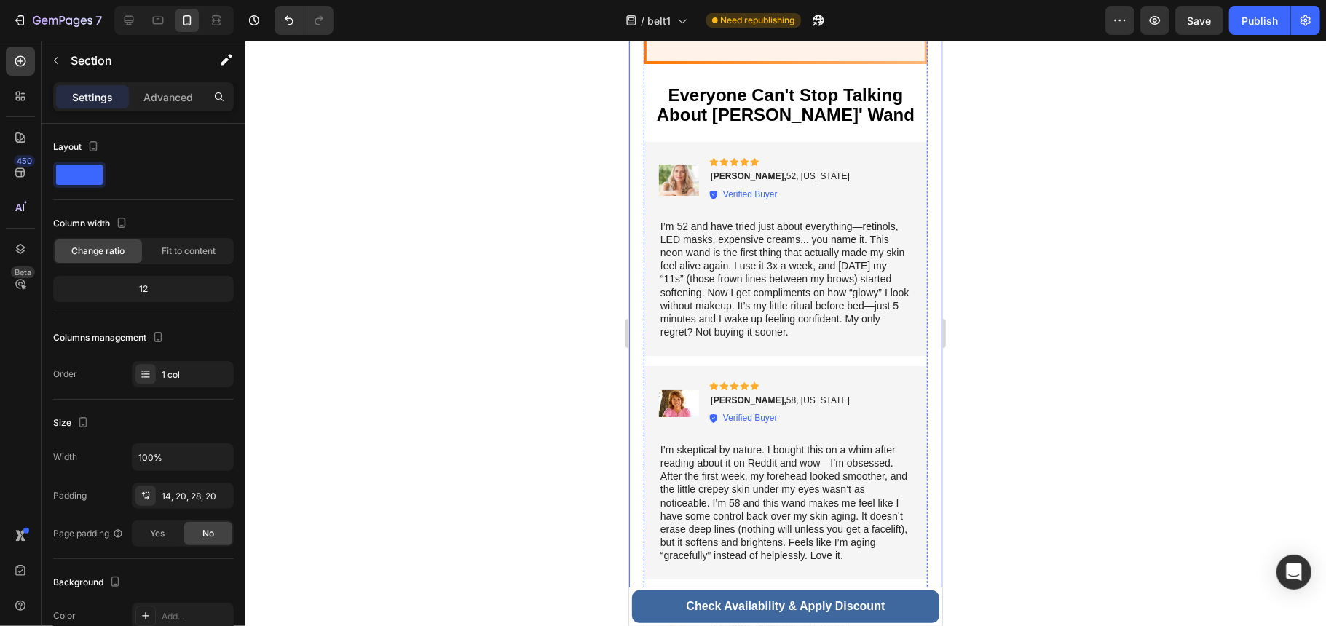
scroll to position [6676, 0]
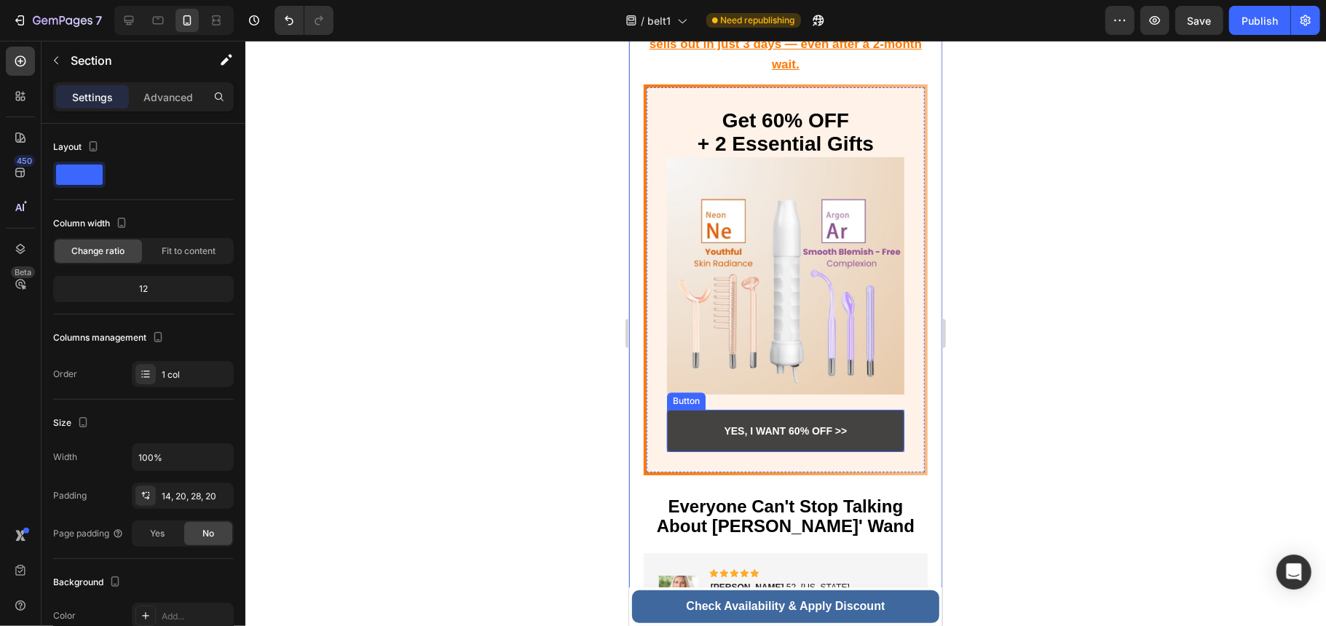
click at [773, 409] on link "YES, I WANT 60% OFF >>" at bounding box center [784, 430] width 237 height 42
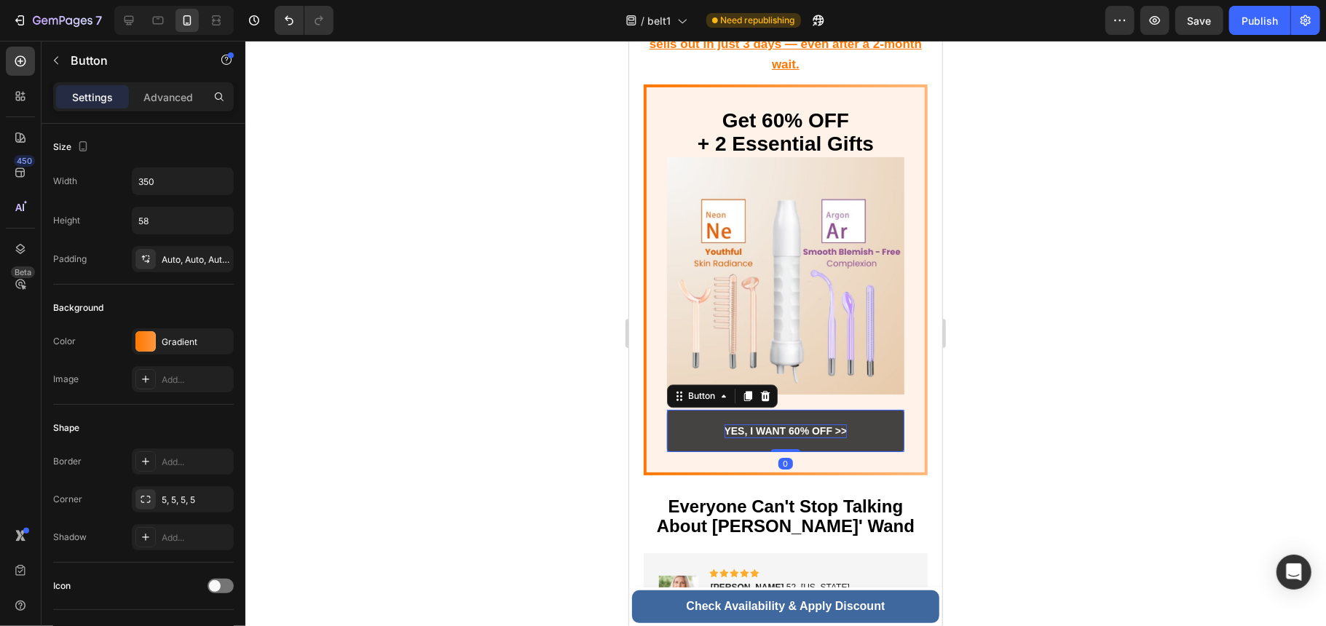
click at [786, 424] on p "YES, I WANT 60% OFF >>" at bounding box center [785, 430] width 123 height 13
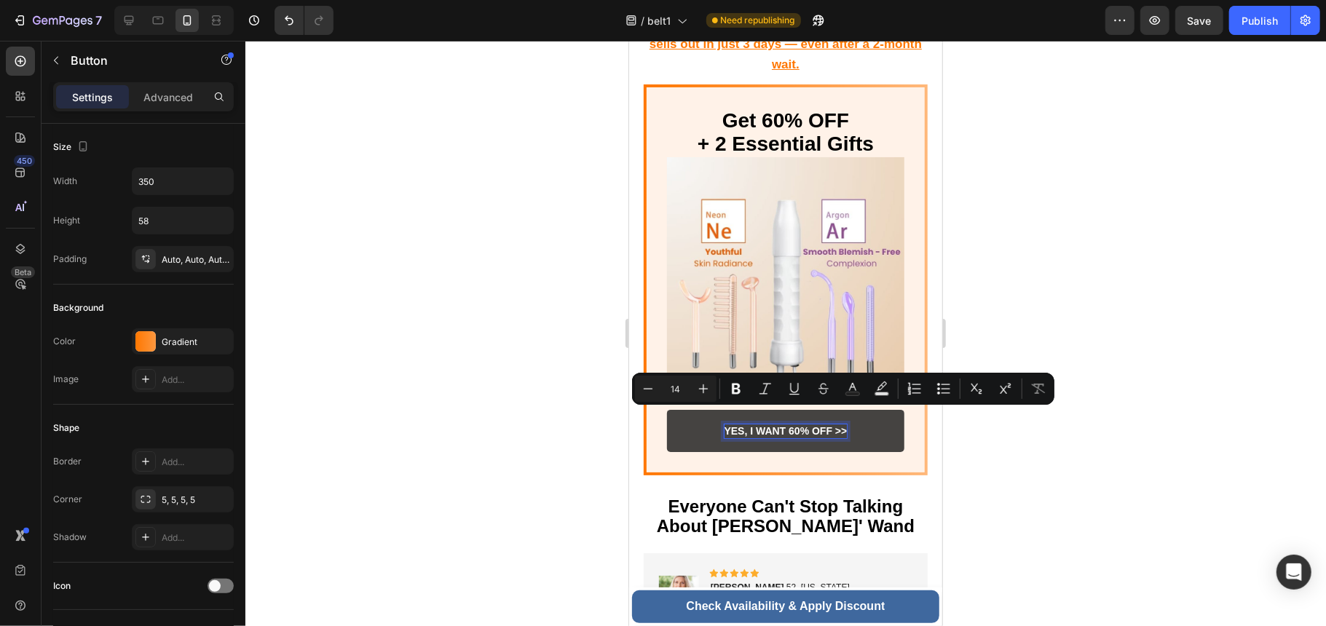
click at [798, 424] on p "YES, I WANT 60% OFF >>" at bounding box center [785, 430] width 123 height 13
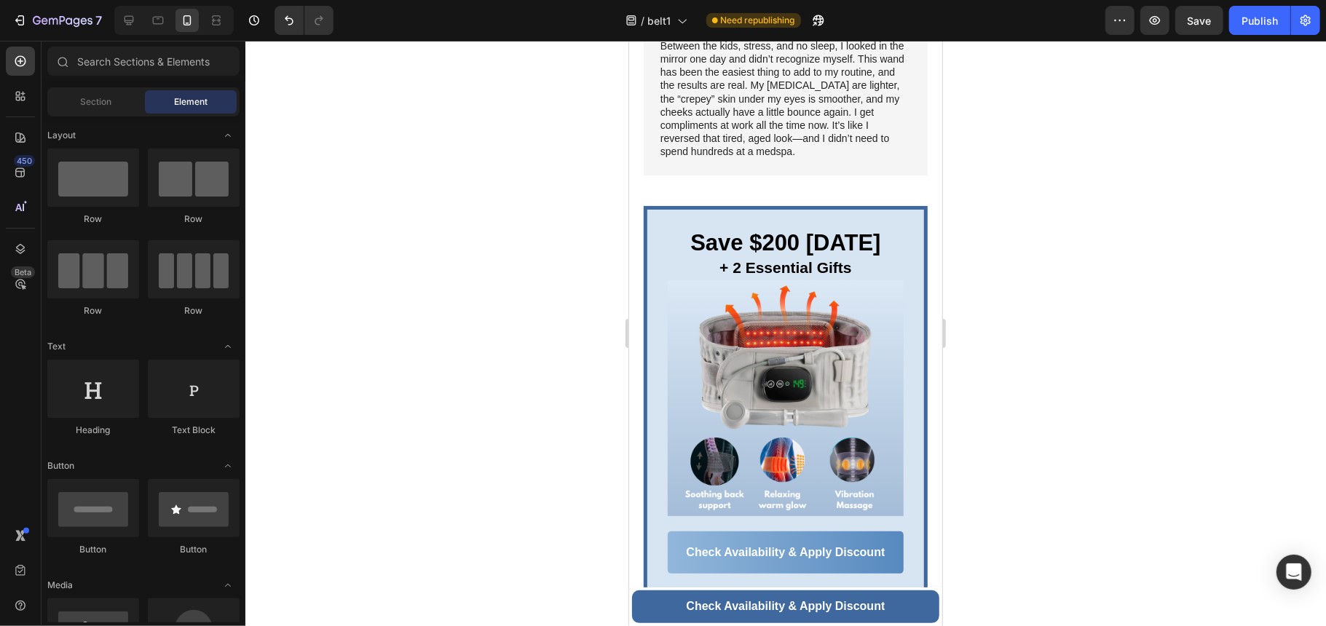
scroll to position [8036, 0]
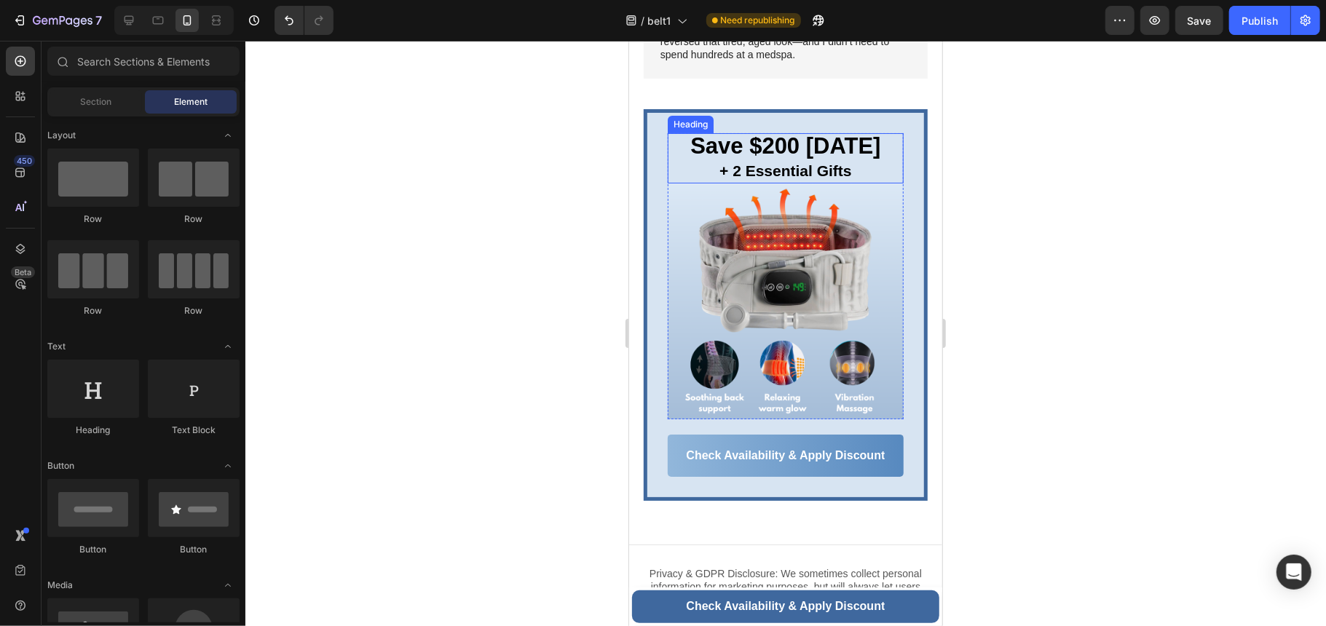
click at [794, 175] on strong "+ 2 Essential Gifts" at bounding box center [785, 170] width 133 height 17
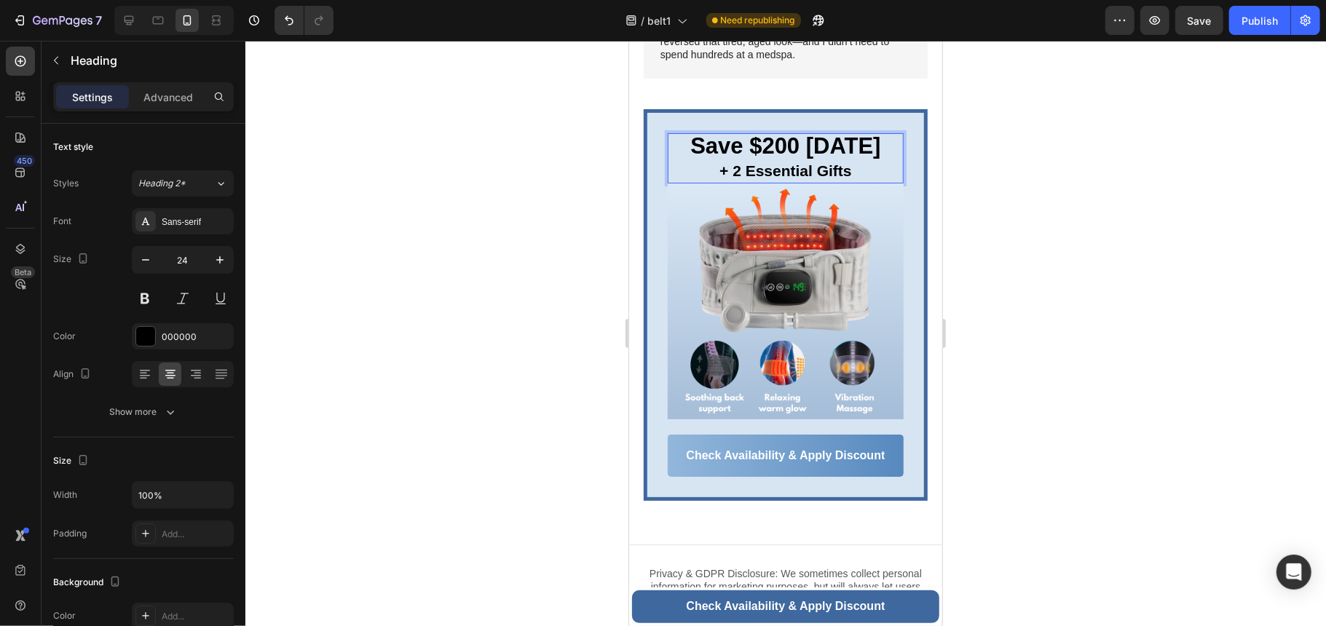
click at [799, 170] on strong "+ 2 Essential Gifts" at bounding box center [785, 170] width 133 height 17
click at [805, 173] on strong "+ 2 Essential Gifts" at bounding box center [785, 170] width 133 height 17
click at [738, 169] on strong "+ 2 Essential Gifts" at bounding box center [785, 170] width 133 height 17
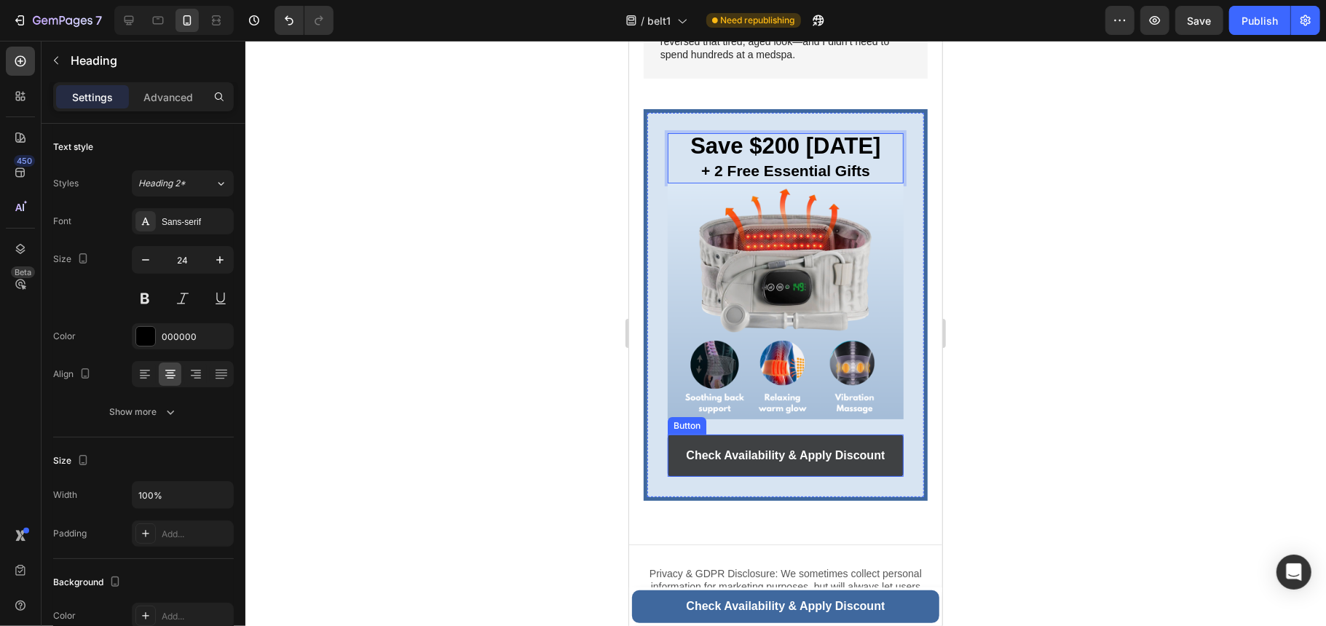
click at [886, 443] on link "Check Availability & Apply Discount" at bounding box center [785, 455] width 236 height 42
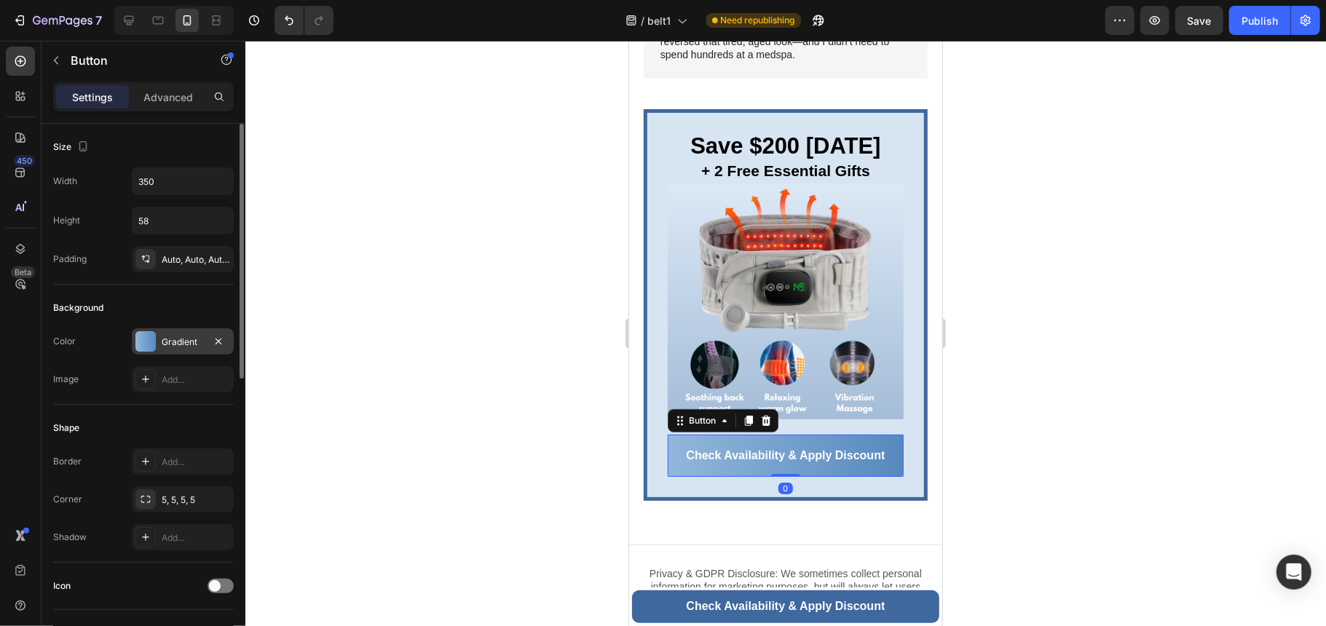
click at [188, 350] on div "Gradient" at bounding box center [183, 341] width 102 height 26
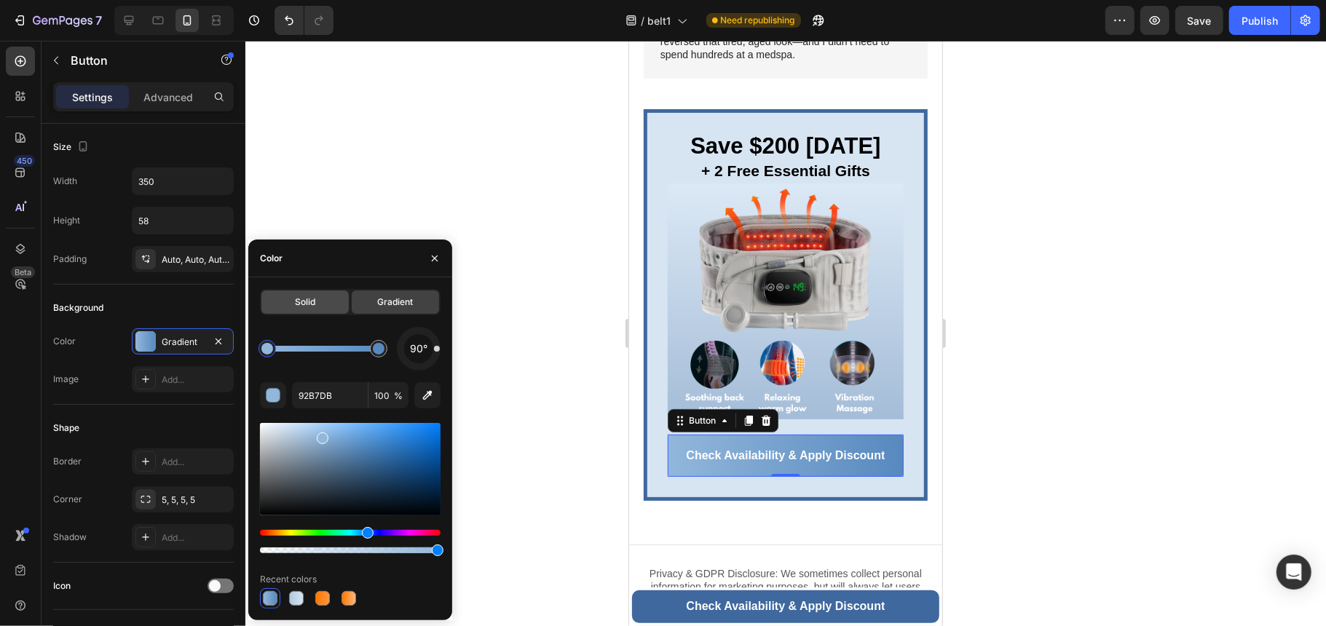
click at [293, 297] on div "Solid" at bounding box center [304, 302] width 87 height 23
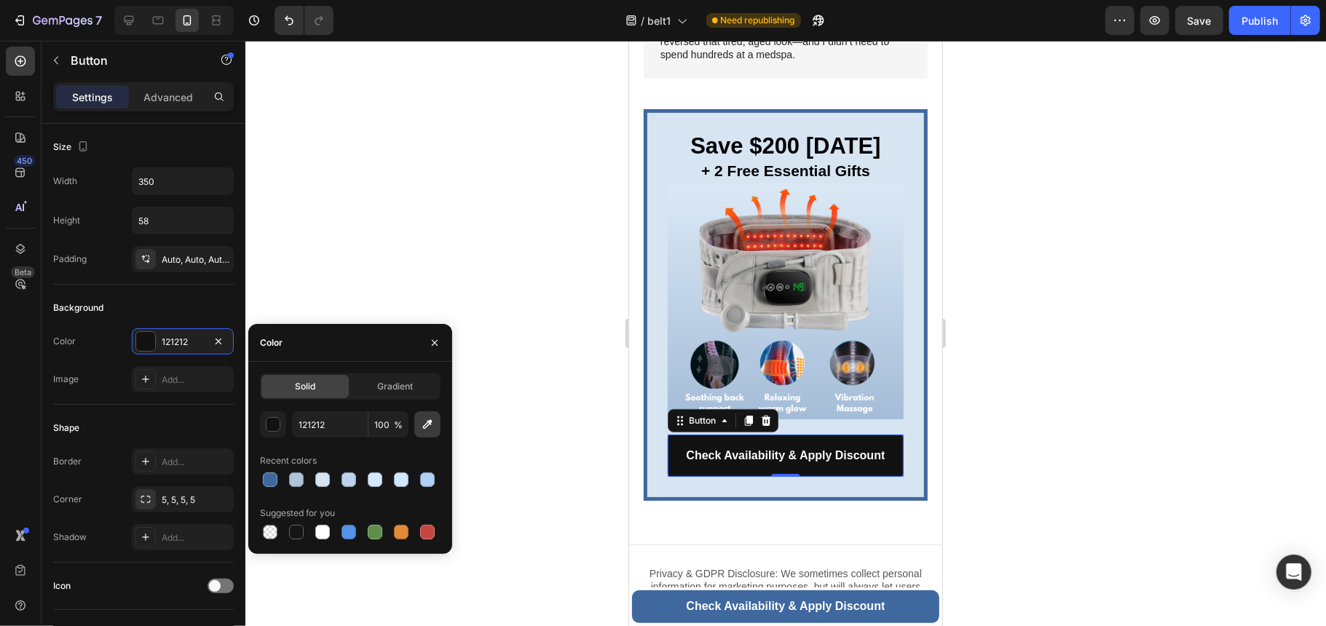
click at [415, 427] on button "button" at bounding box center [427, 424] width 26 height 26
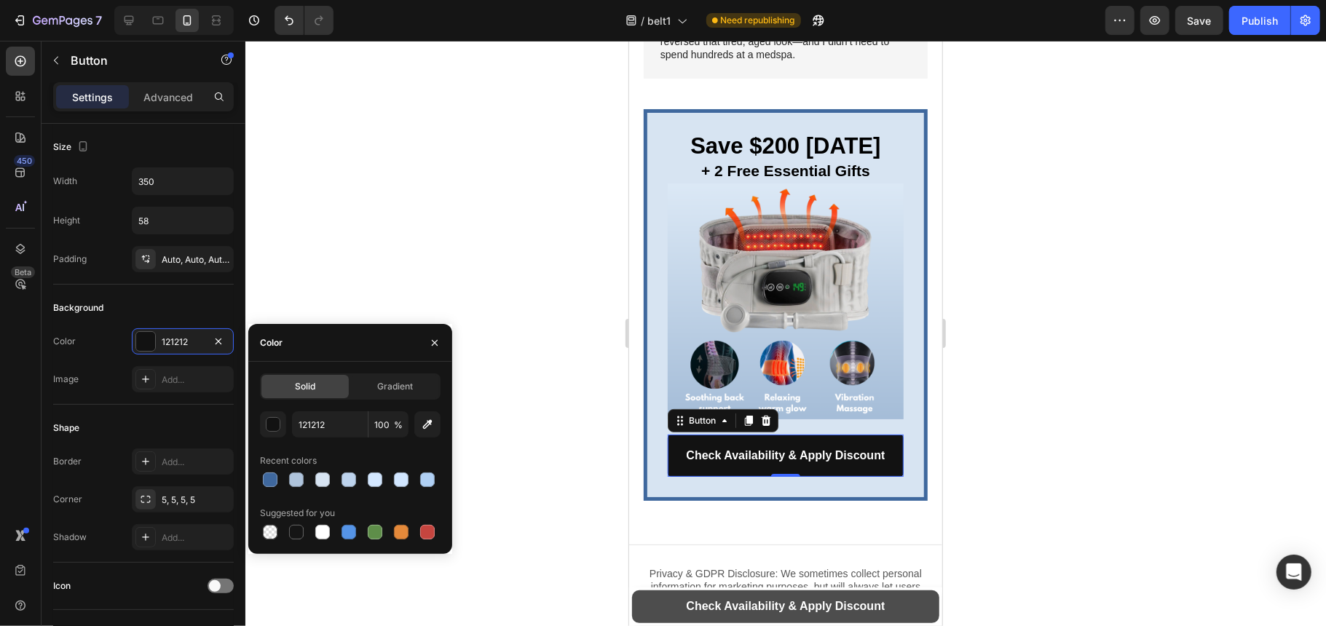
type input "3F689E"
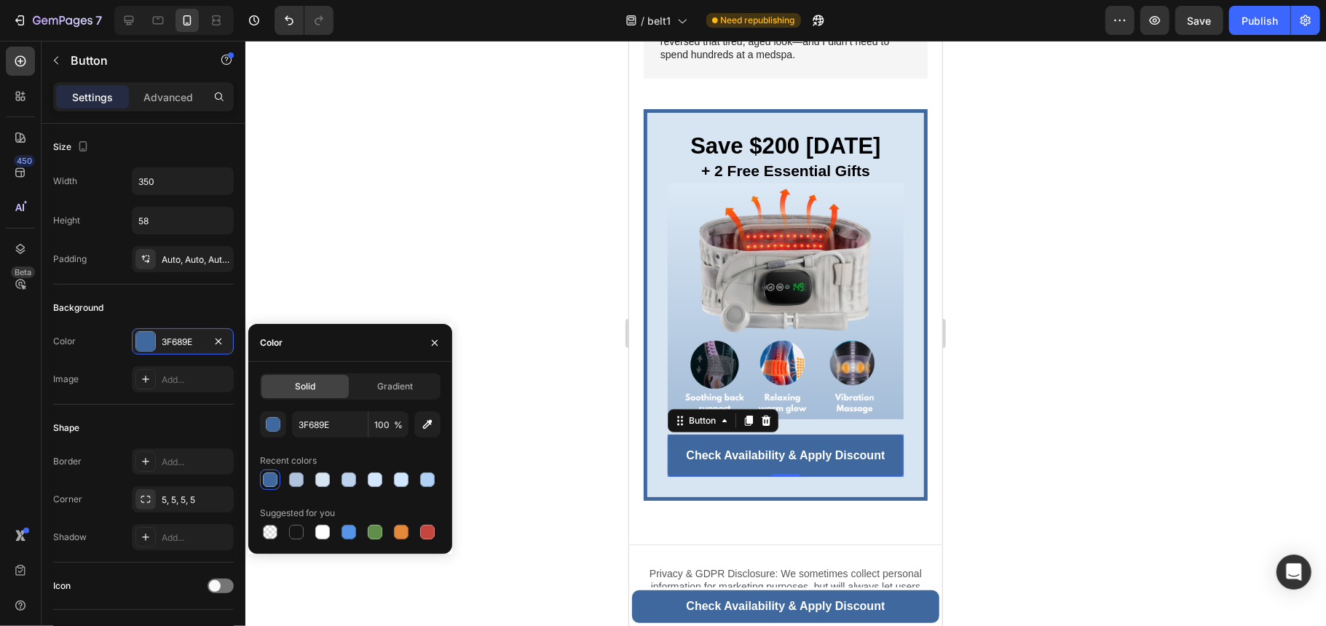
click at [1002, 475] on div at bounding box center [785, 333] width 1080 height 585
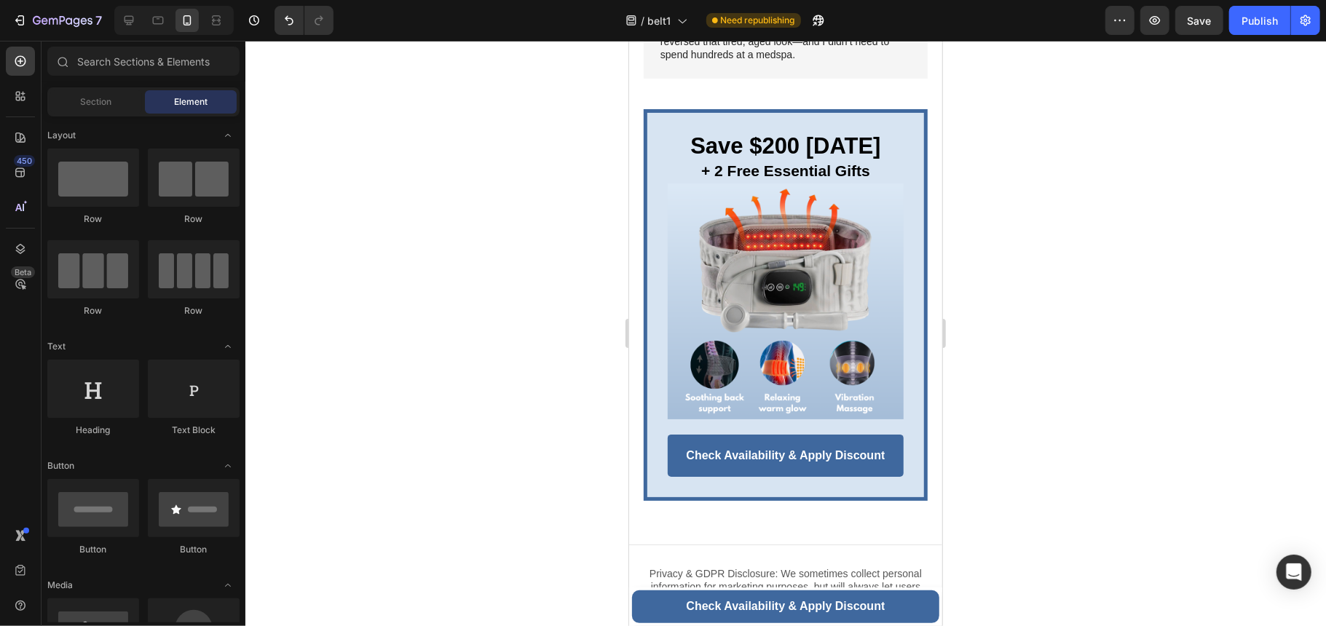
click at [1002, 475] on div at bounding box center [785, 333] width 1080 height 585
click at [747, 232] on img at bounding box center [785, 301] width 236 height 236
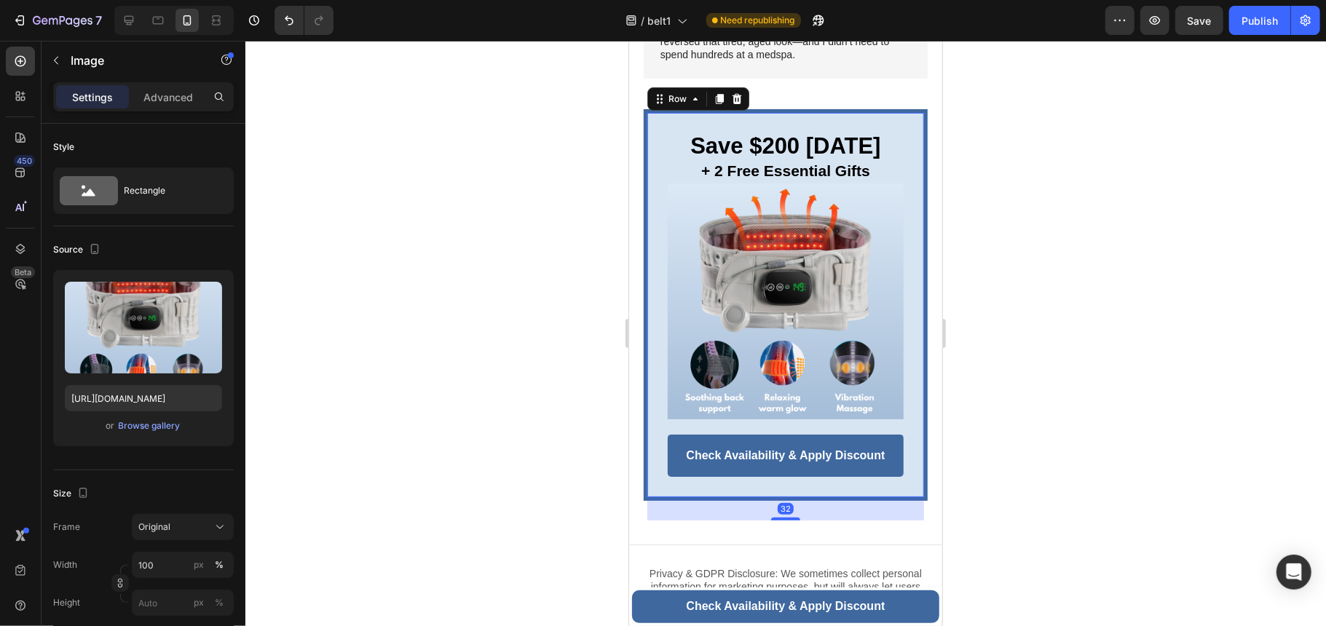
click at [909, 108] on div "⁠⁠⁠⁠⁠⁠⁠ Save $200 TODAY + 2 Free Essential Gifts Heading Image Row Check Availa…" at bounding box center [785, 304] width 284 height 392
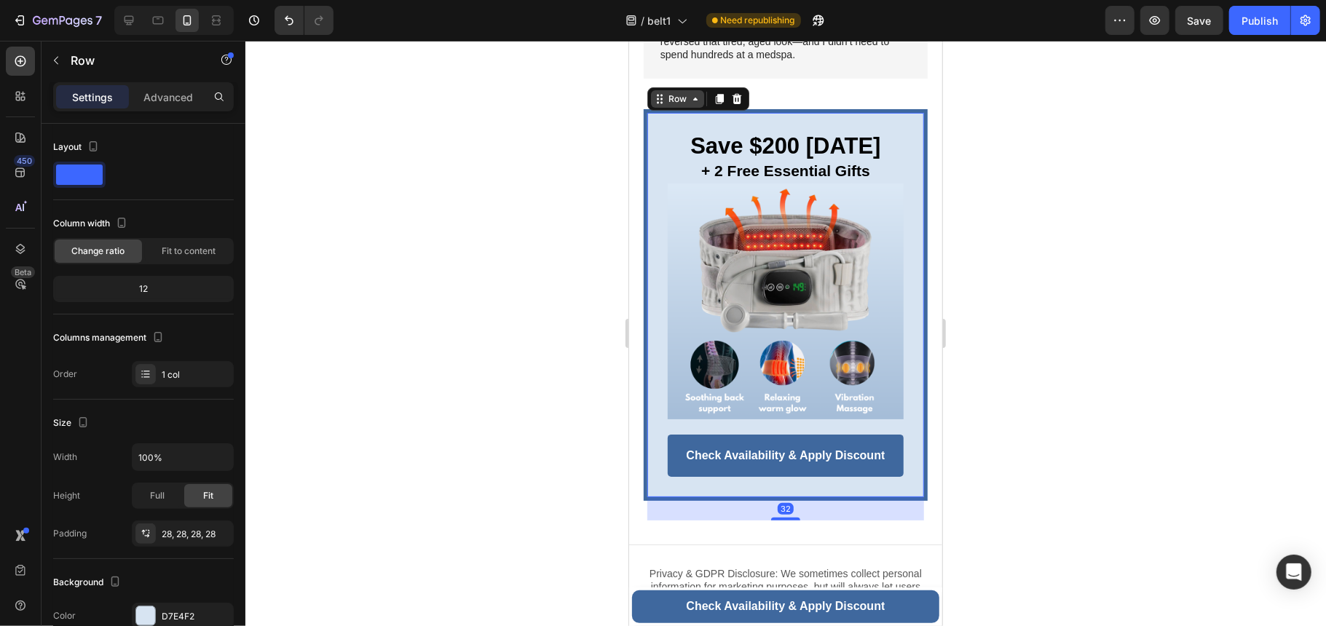
click at [693, 97] on icon at bounding box center [695, 98] width 12 height 12
click at [693, 97] on icon at bounding box center [694, 98] width 4 height 3
click at [656, 99] on icon at bounding box center [659, 98] width 12 height 12
click at [720, 102] on icon at bounding box center [719, 98] width 8 height 10
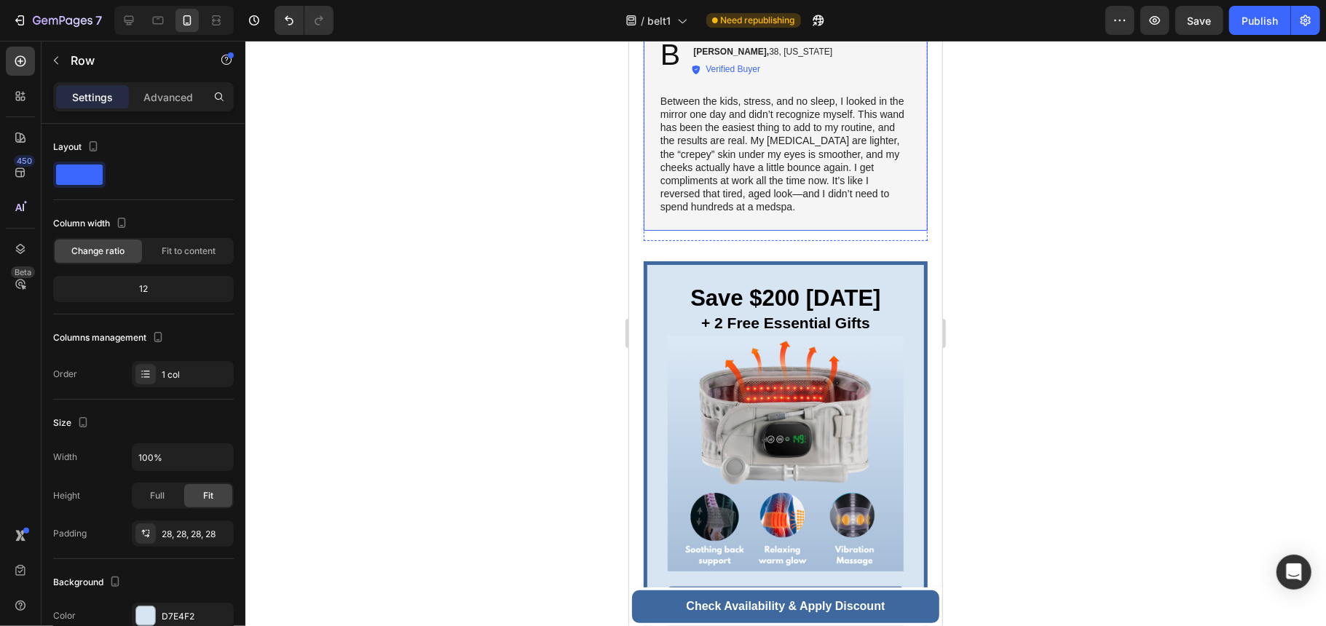
scroll to position [7838, 0]
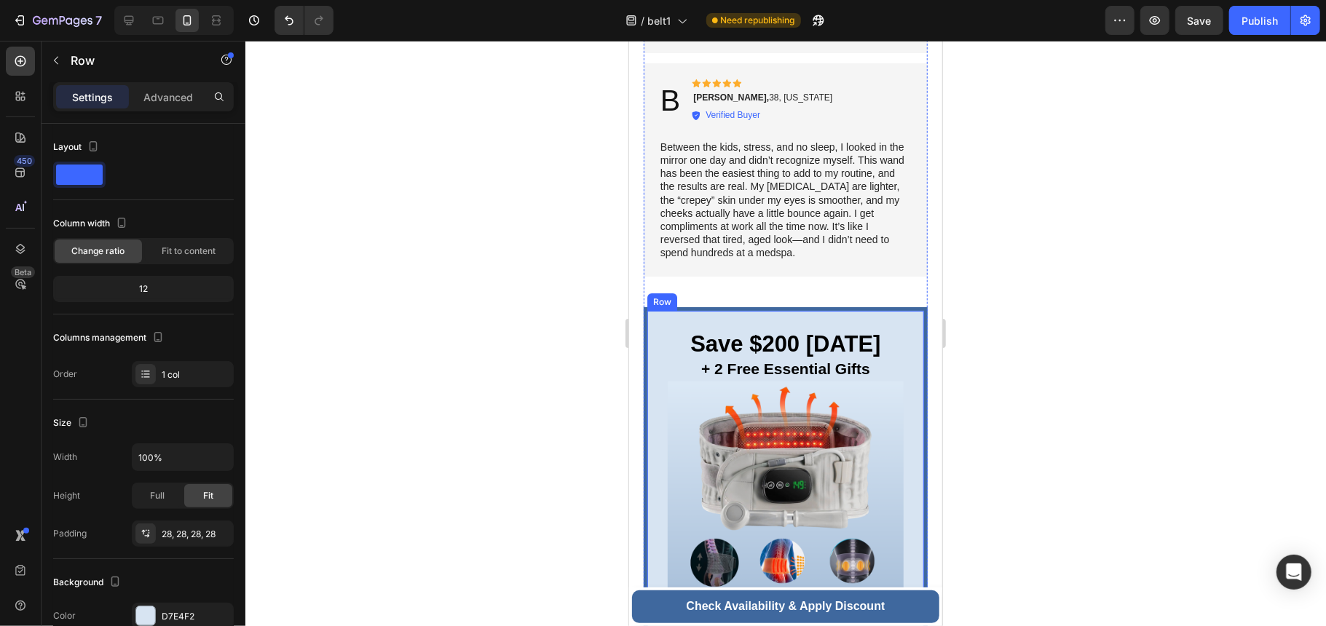
click at [653, 300] on div "Row" at bounding box center [661, 301] width 24 height 13
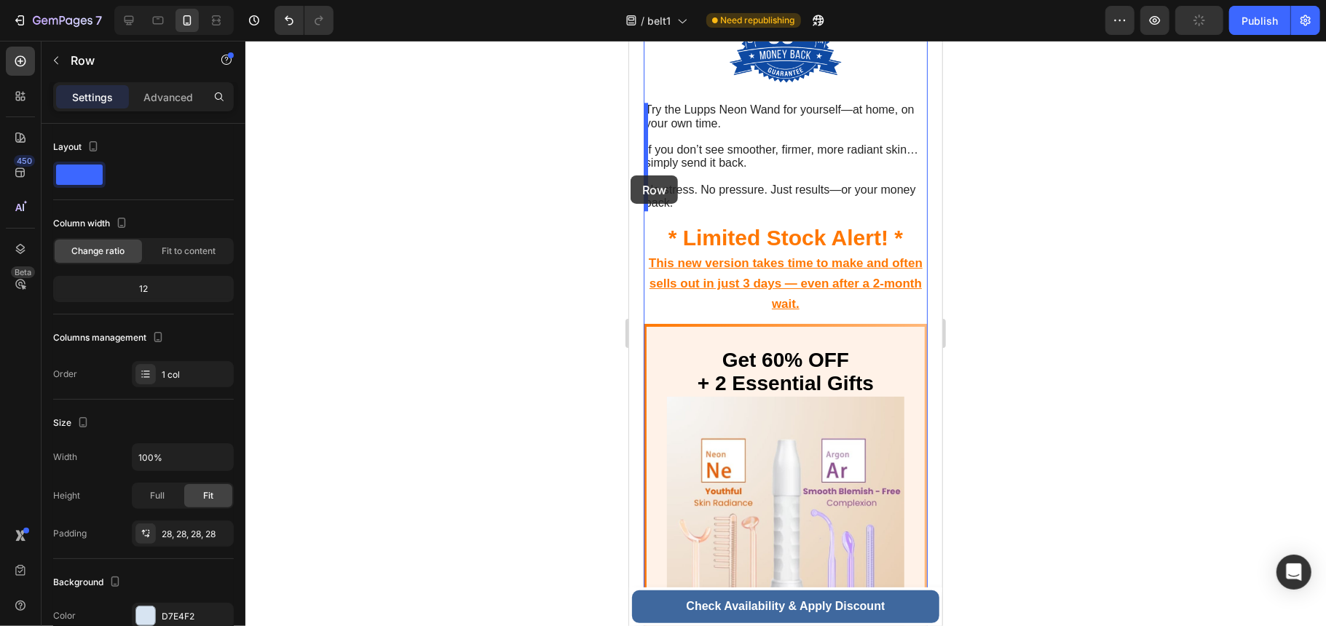
scroll to position [6425, 0]
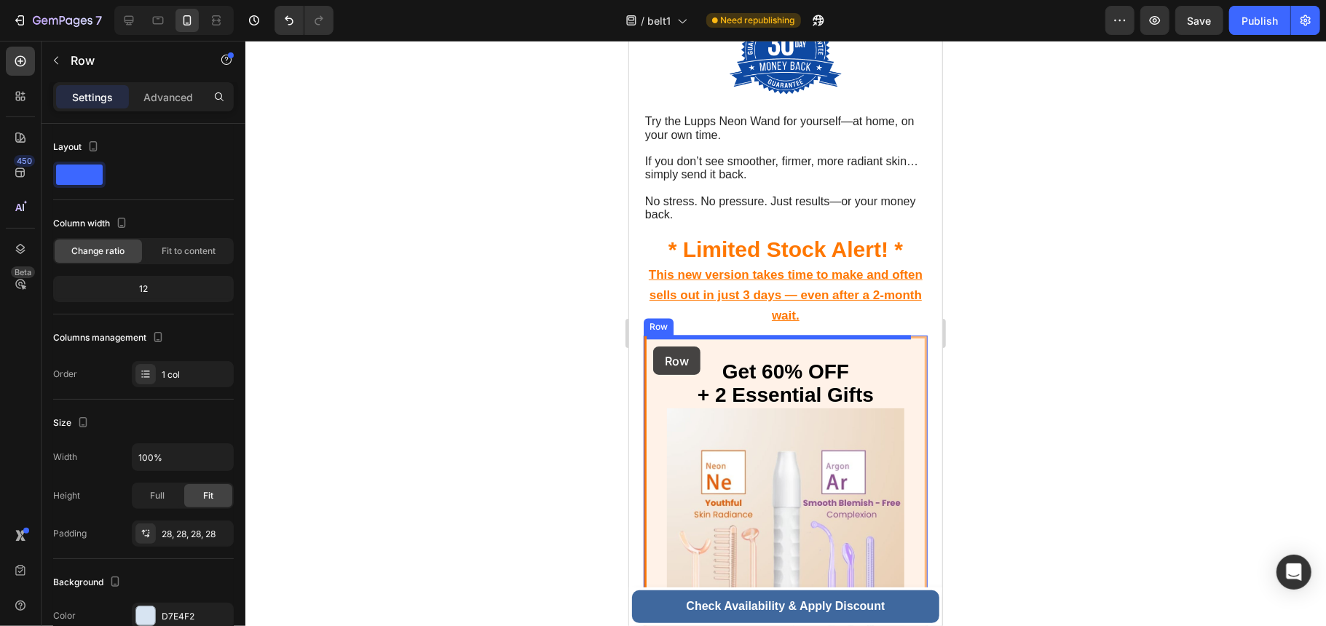
drag, startPoint x: 656, startPoint y: 296, endPoint x: 652, endPoint y: 346, distance: 49.6
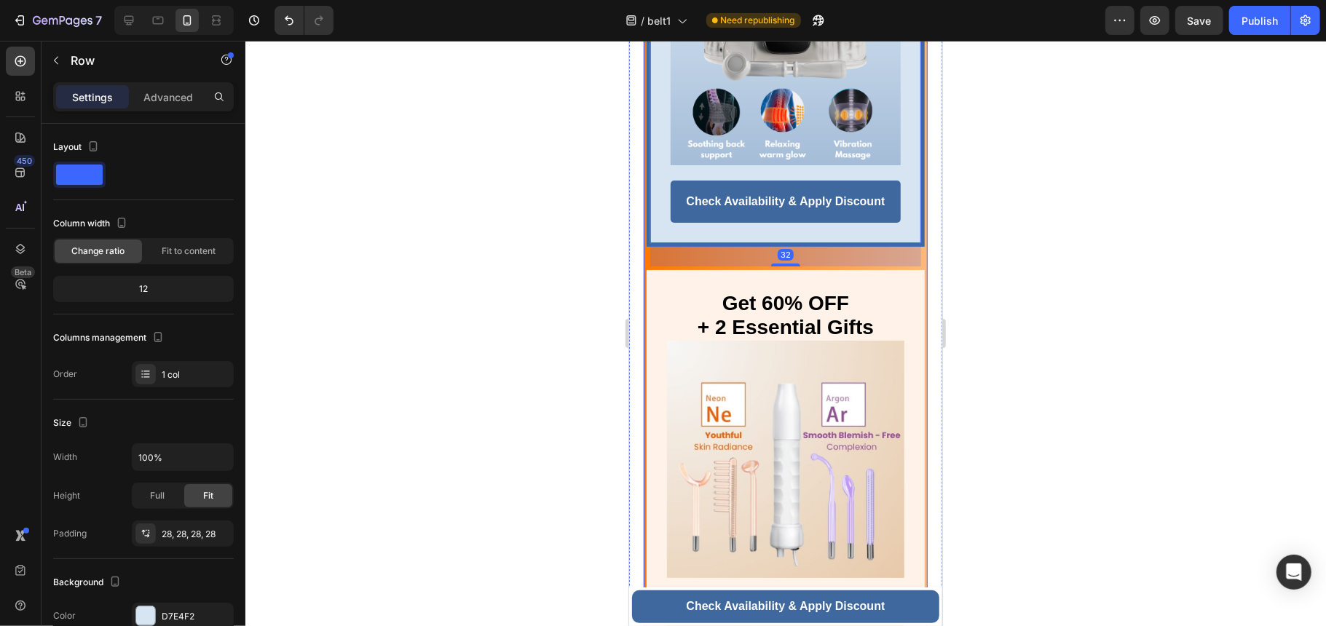
scroll to position [6911, 0]
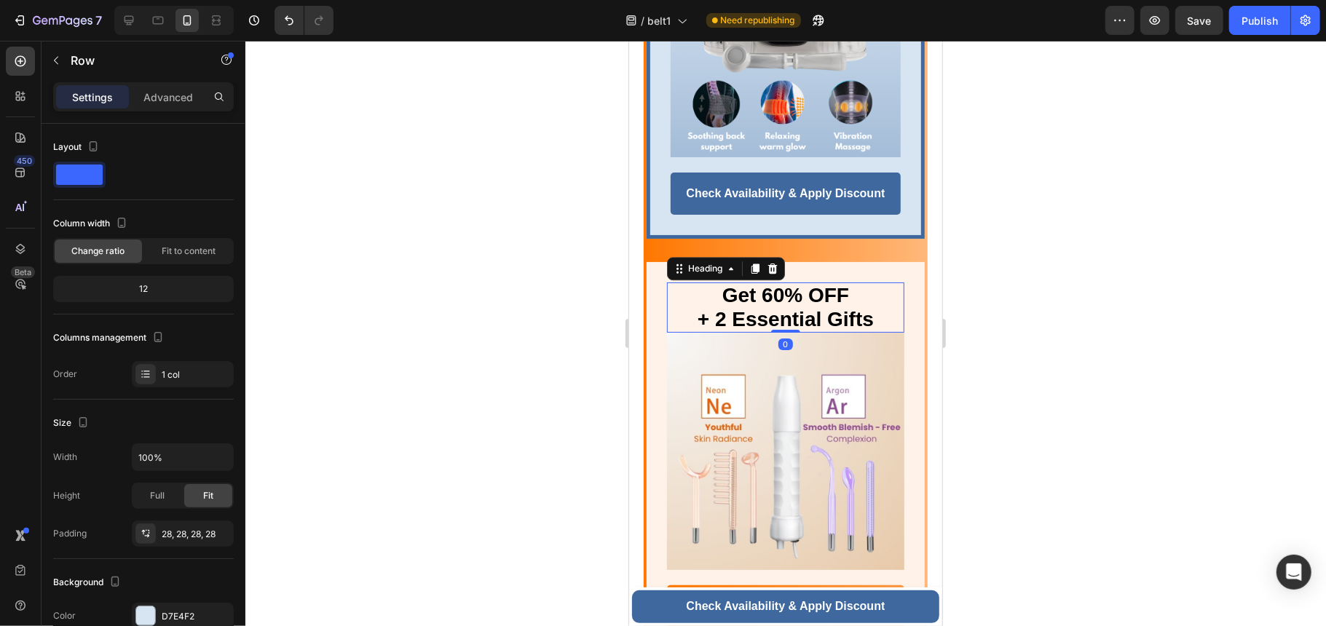
click at [888, 283] on h2 "Get 60% OFF + 2 Essential Gifts" at bounding box center [784, 307] width 237 height 50
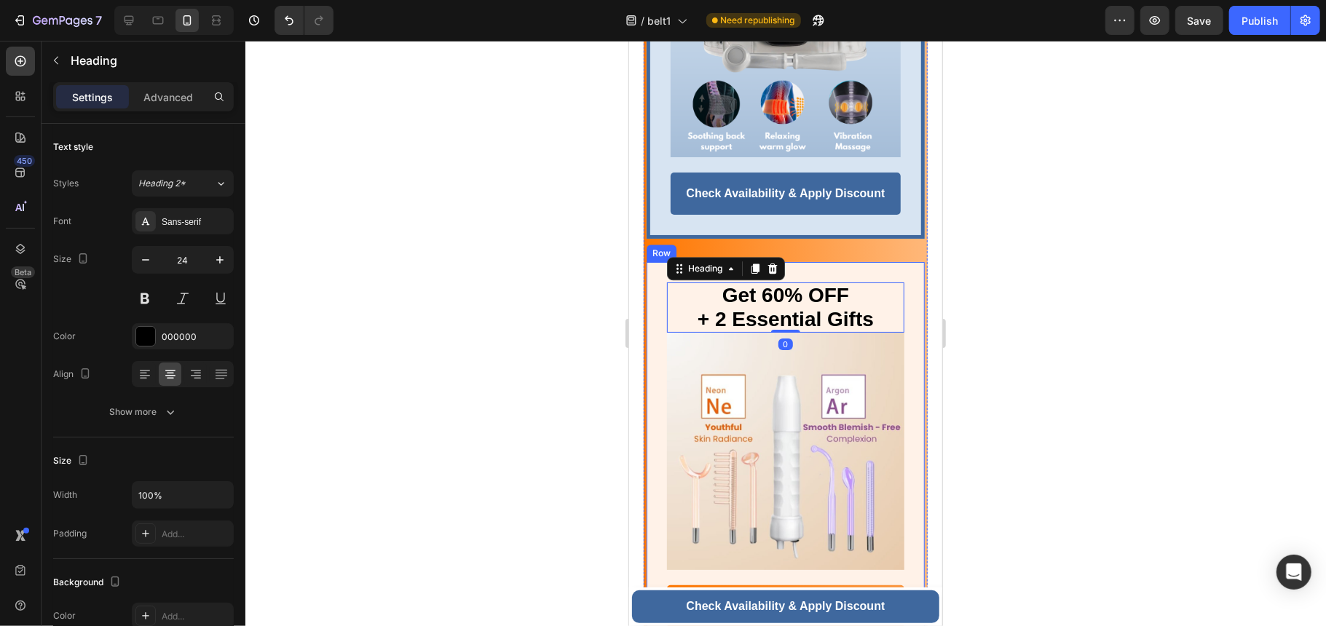
click at [898, 268] on div "Get 60% OFF + 2 Essential Gifts Heading 0 Image Row YES, I WANT 60% OFF >> Butt…" at bounding box center [785, 453] width 278 height 385
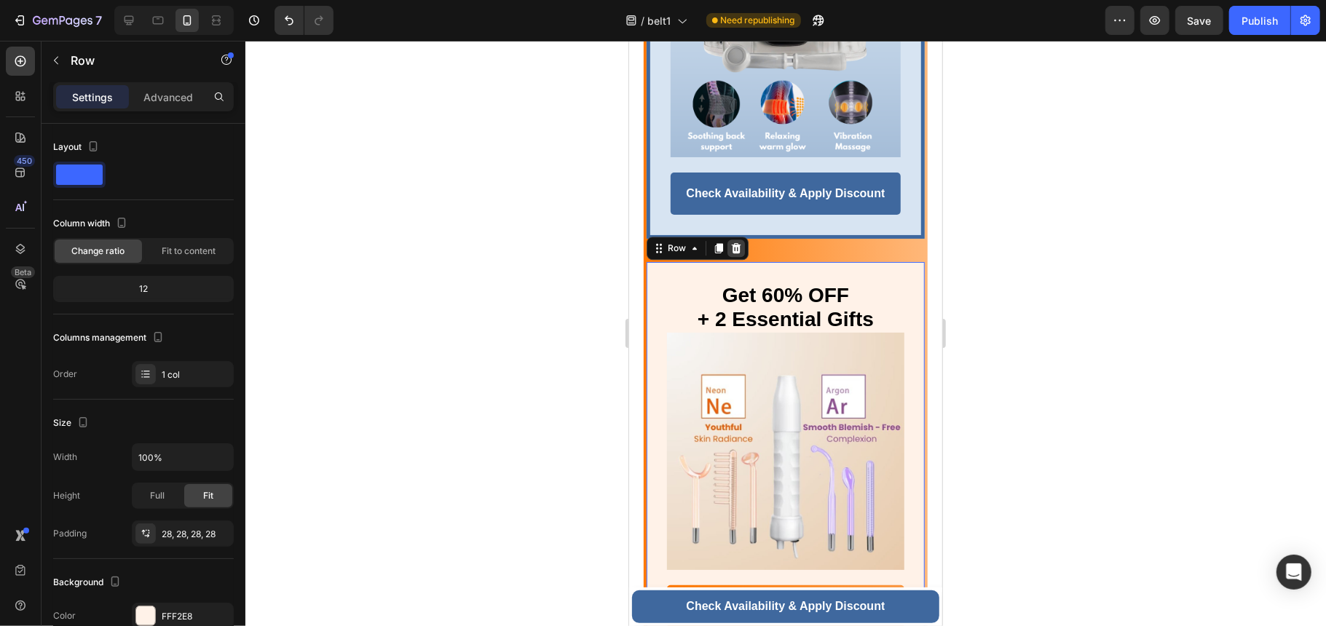
click at [741, 239] on div at bounding box center [735, 247] width 17 height 17
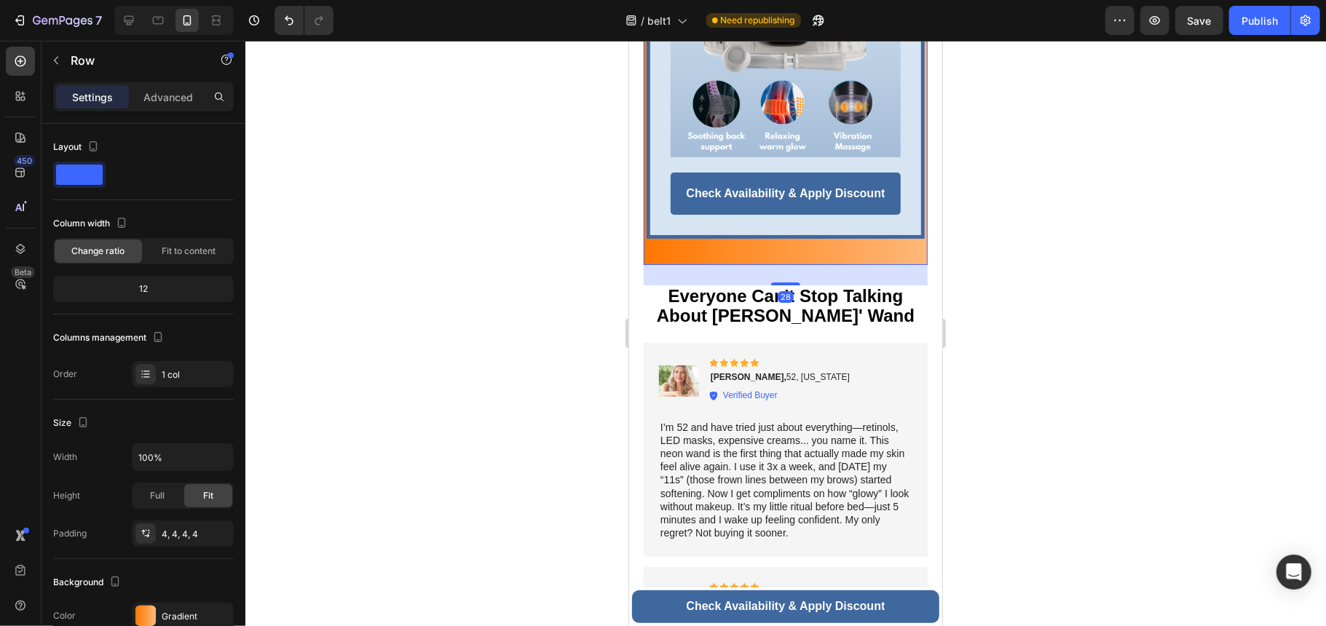
click at [775, 236] on div "Save $200 TODAY + 2 Free Essential Gifts Heading Image Row Check Availability &…" at bounding box center [785, 56] width 278 height 409
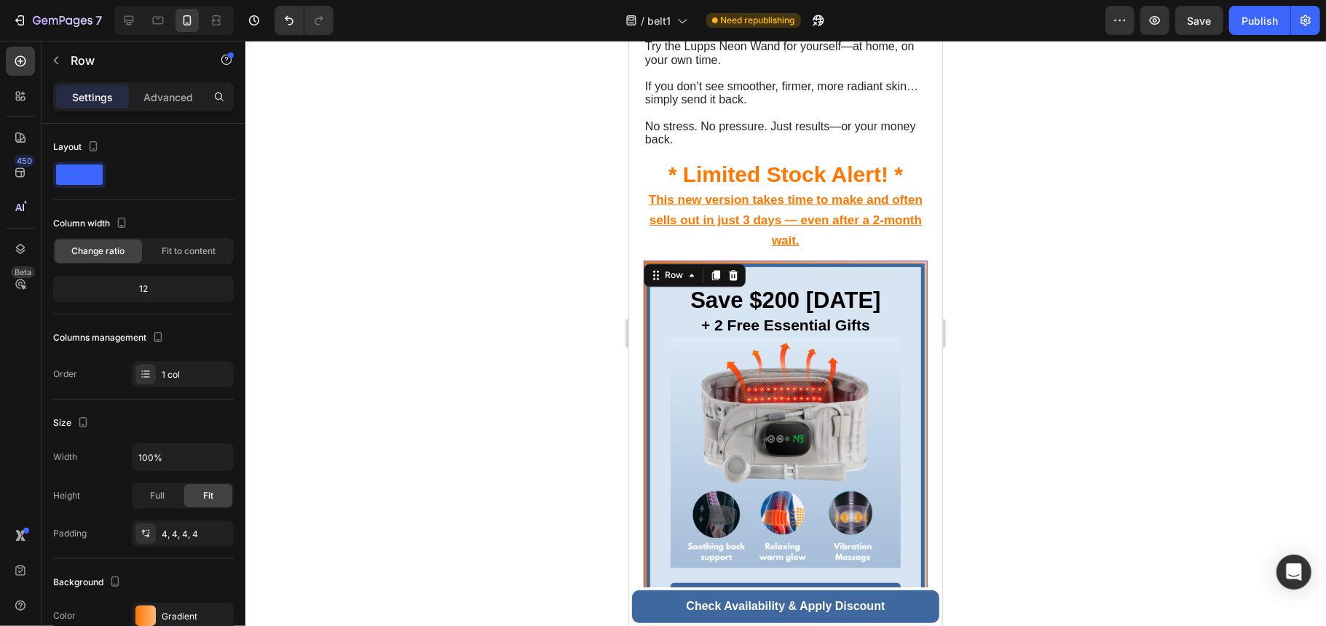
scroll to position [6425, 0]
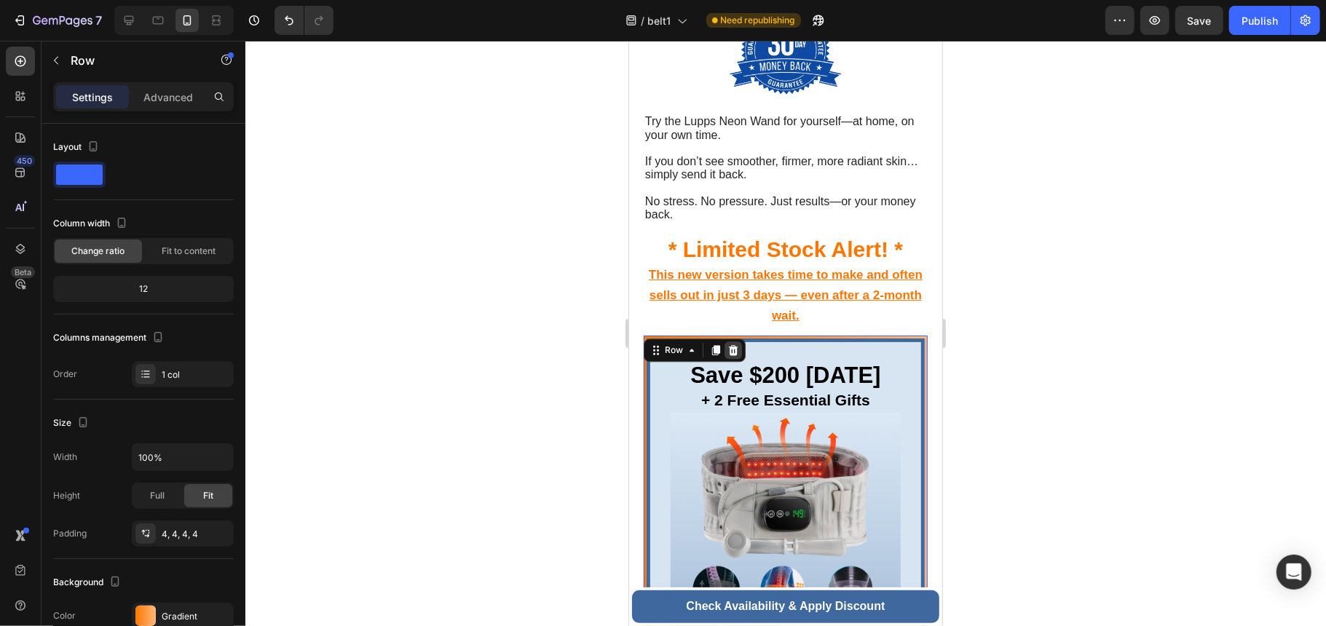
click at [729, 349] on icon at bounding box center [732, 349] width 9 height 10
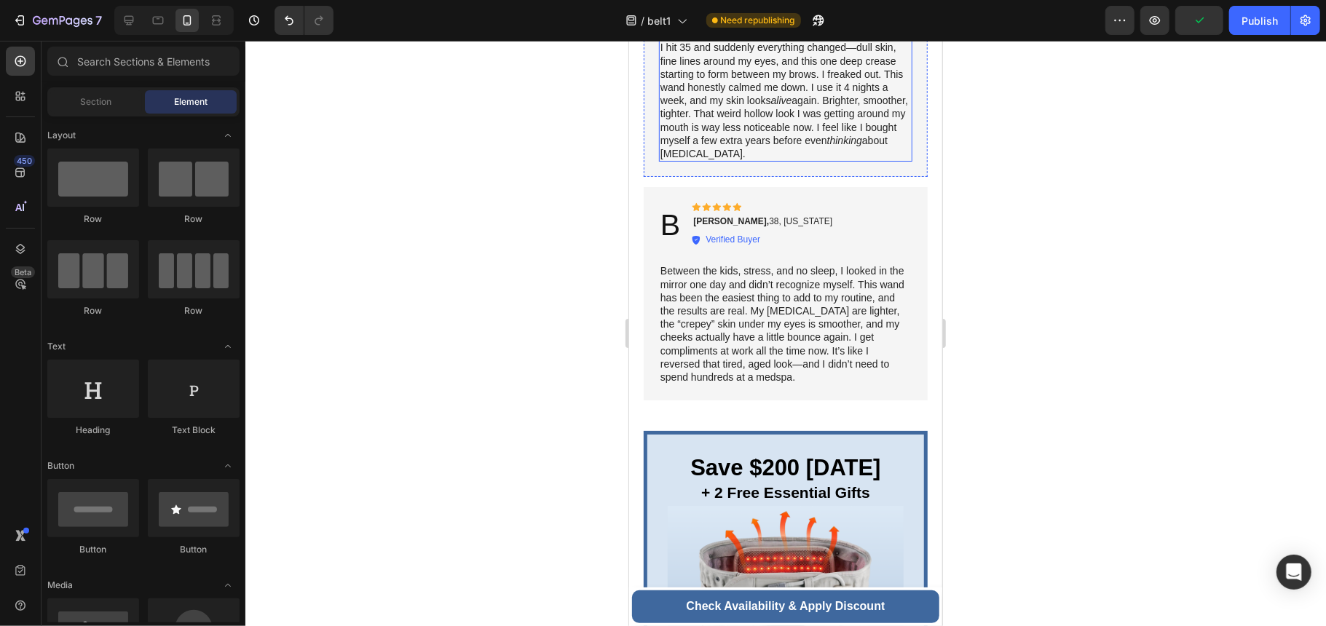
scroll to position [7493, 0]
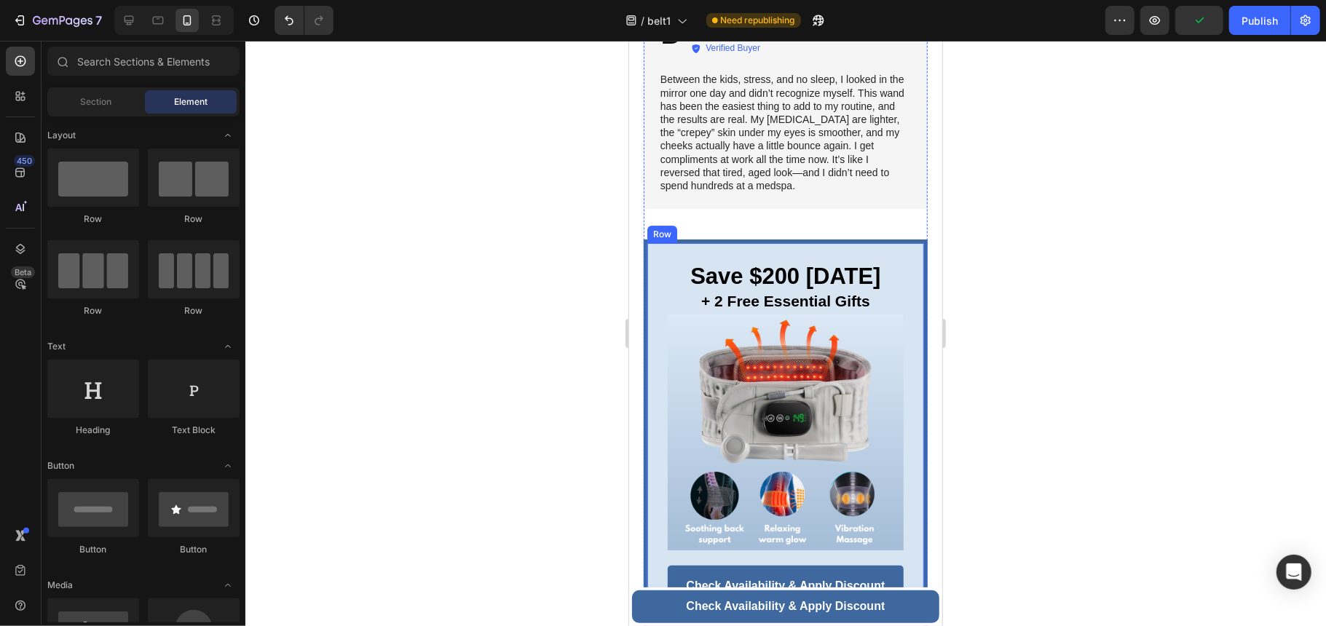
click at [655, 272] on div "Save $200 TODAY + 2 Free Essential Gifts Heading Image Row Check Availability &…" at bounding box center [785, 435] width 284 height 392
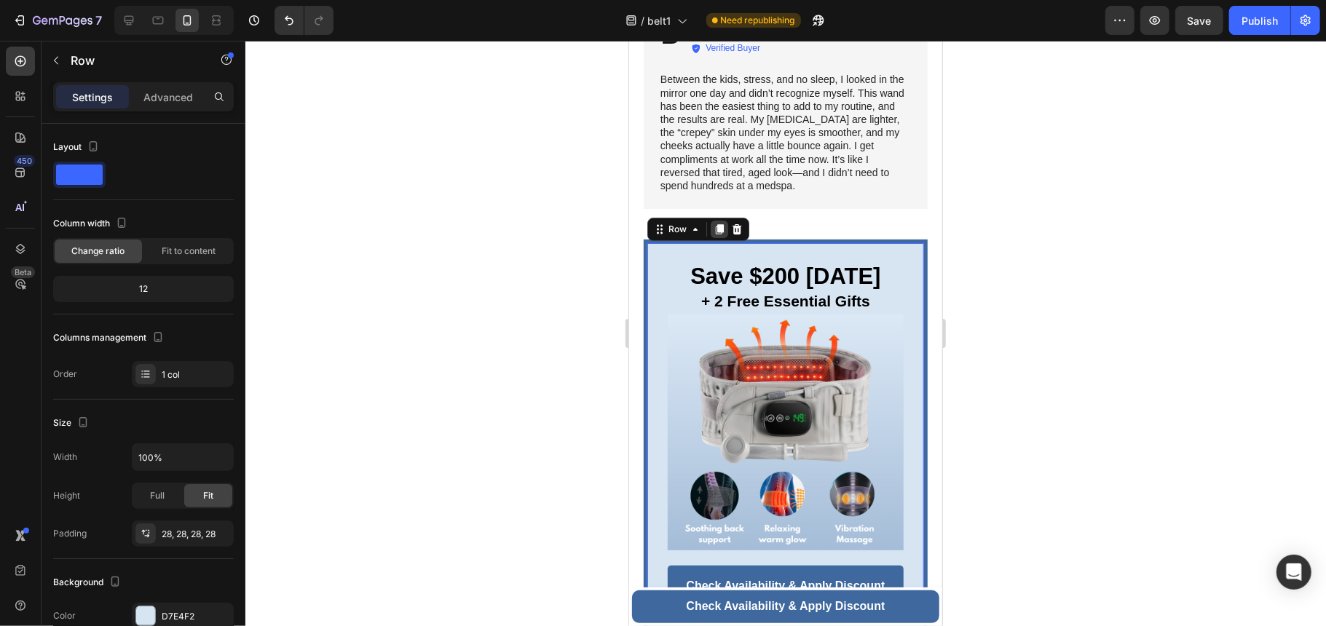
click at [714, 234] on icon at bounding box center [719, 229] width 12 height 12
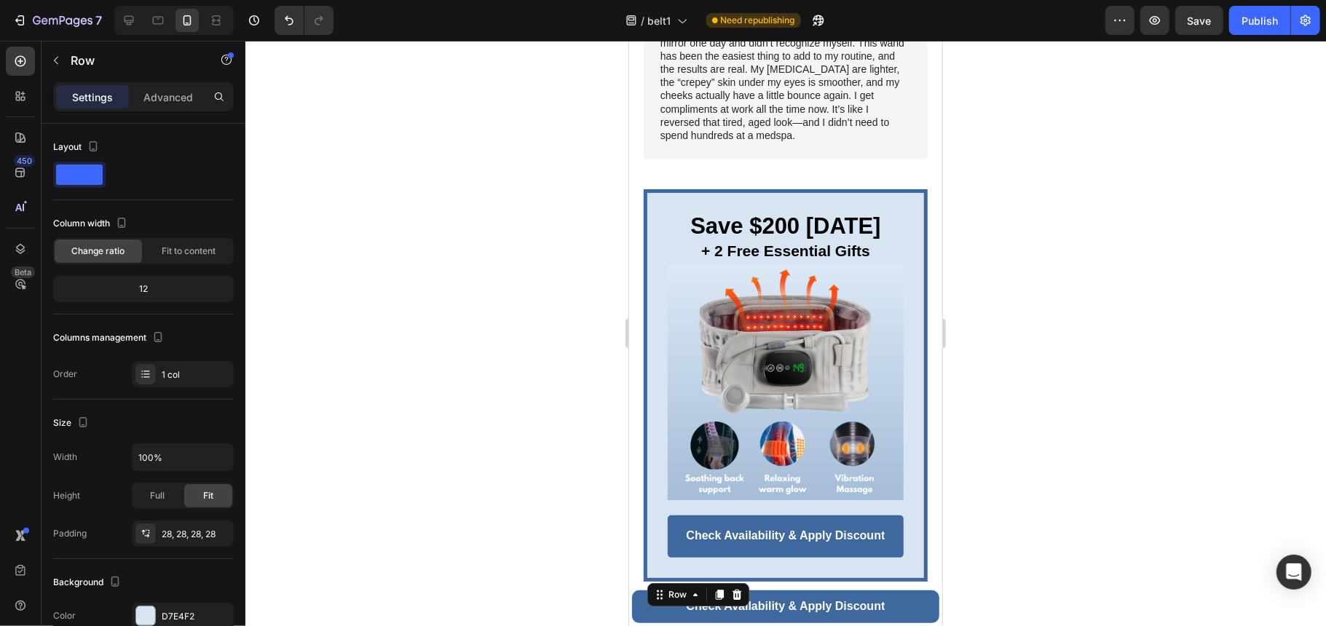
scroll to position [7471, 0]
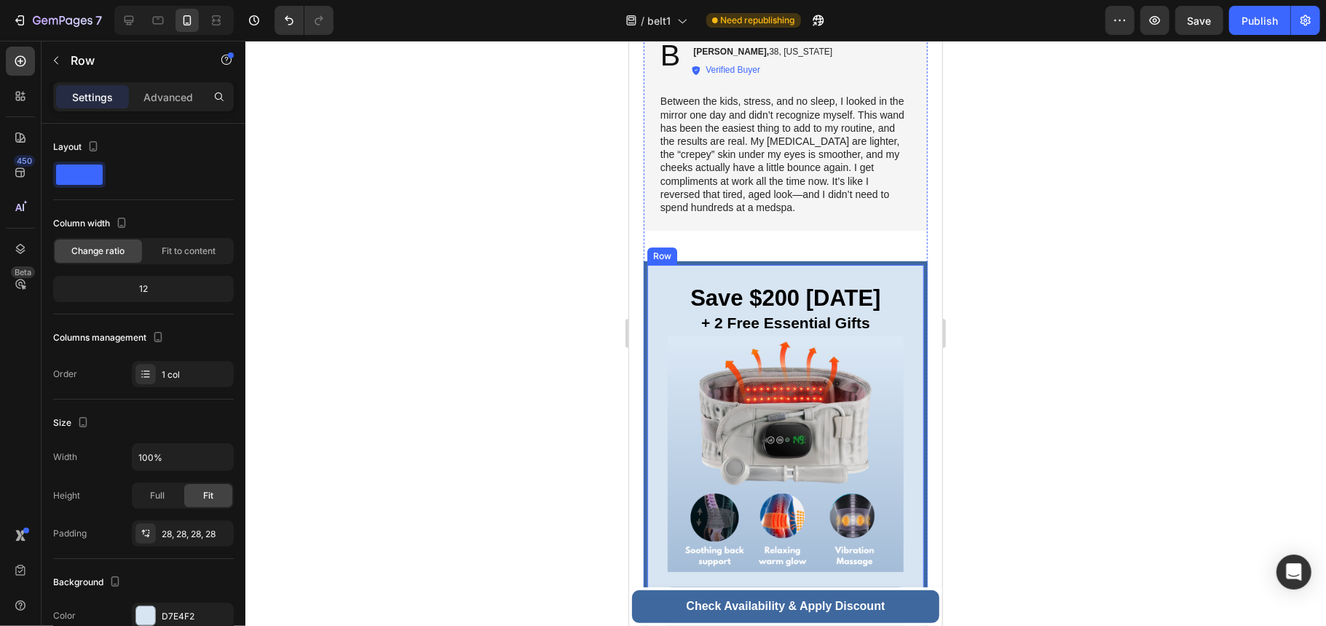
click at [661, 285] on div "Save $200 TODAY + 2 Free Essential Gifts Heading Image Row Check Availability &…" at bounding box center [785, 457] width 284 height 392
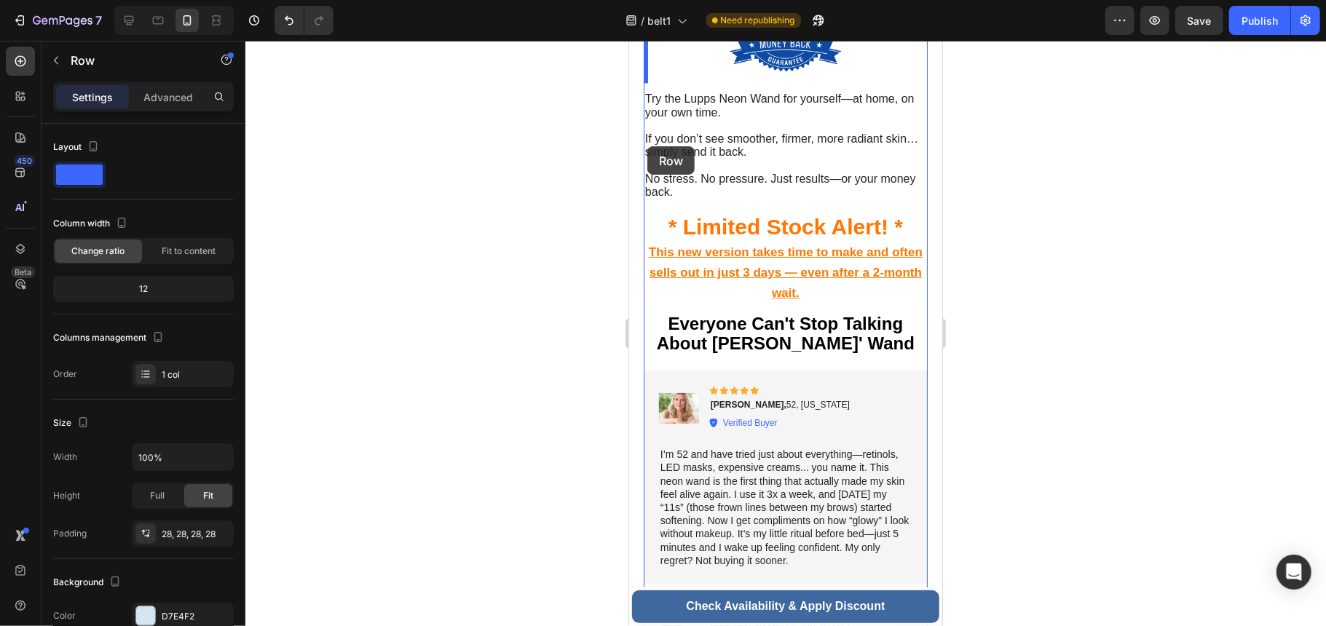
scroll to position [6427, 0]
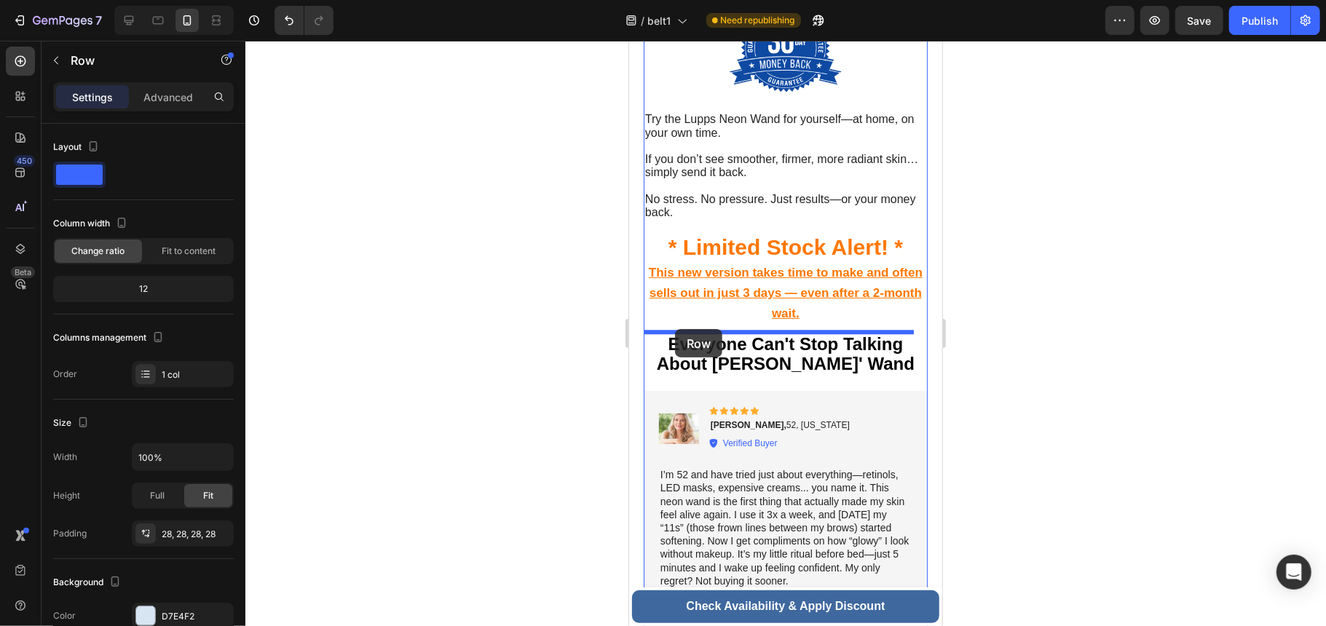
drag, startPoint x: 656, startPoint y: 262, endPoint x: 674, endPoint y: 328, distance: 68.7
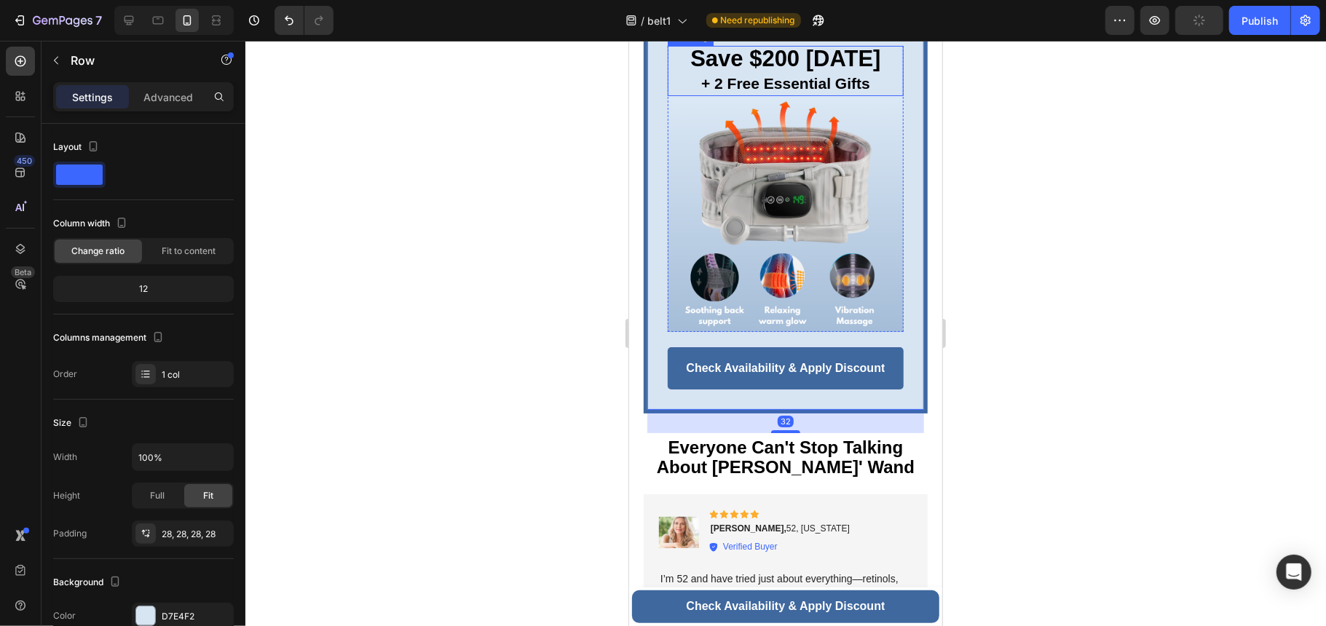
scroll to position [6719, 0]
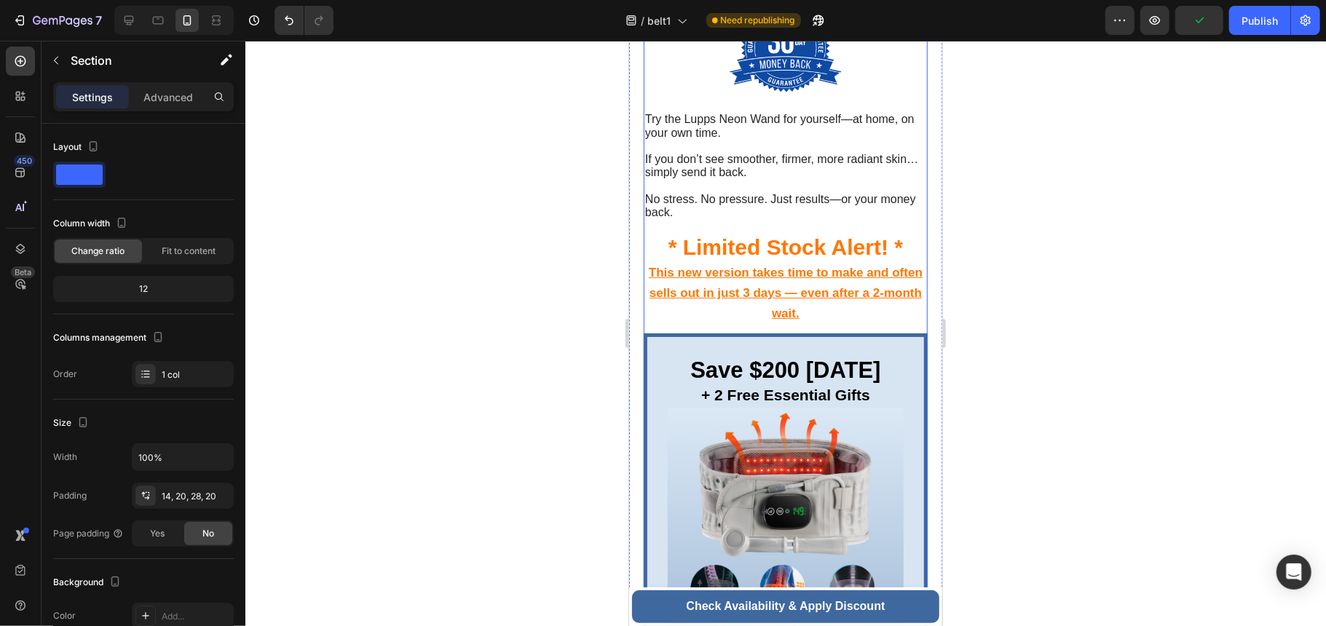
scroll to position [6330, 0]
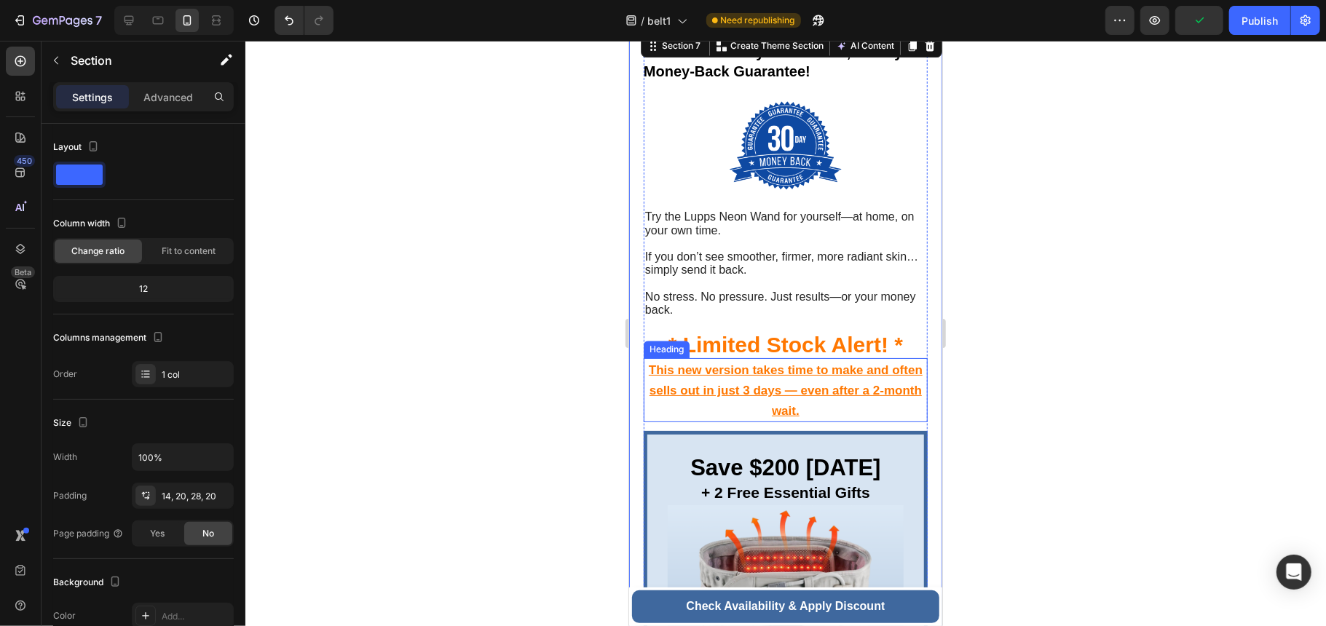
click at [802, 390] on u "This new version takes time to make and often sells out in just 3 days — even a…" at bounding box center [785, 390] width 274 height 55
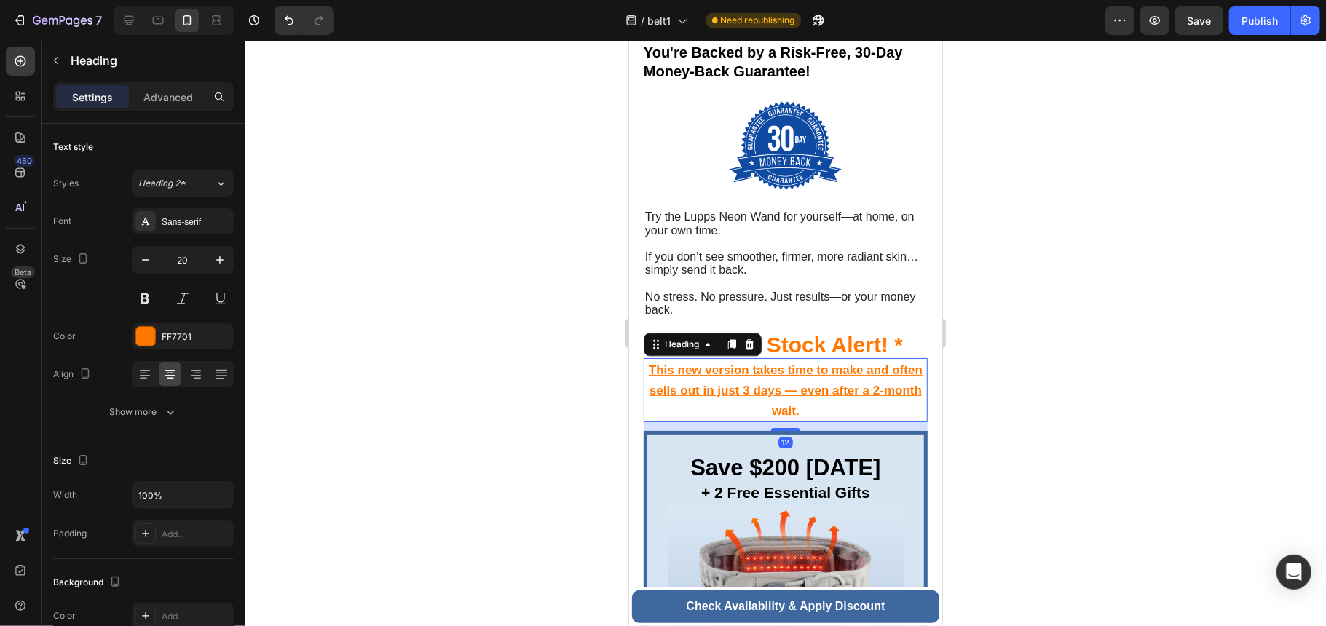
click at [858, 405] on h2 "This new version takes time to make and often sells out in just 3 days — even a…" at bounding box center [785, 389] width 284 height 64
click at [858, 405] on p "This new version takes time to make and often sells out in just 3 days — even a…" at bounding box center [784, 389] width 281 height 61
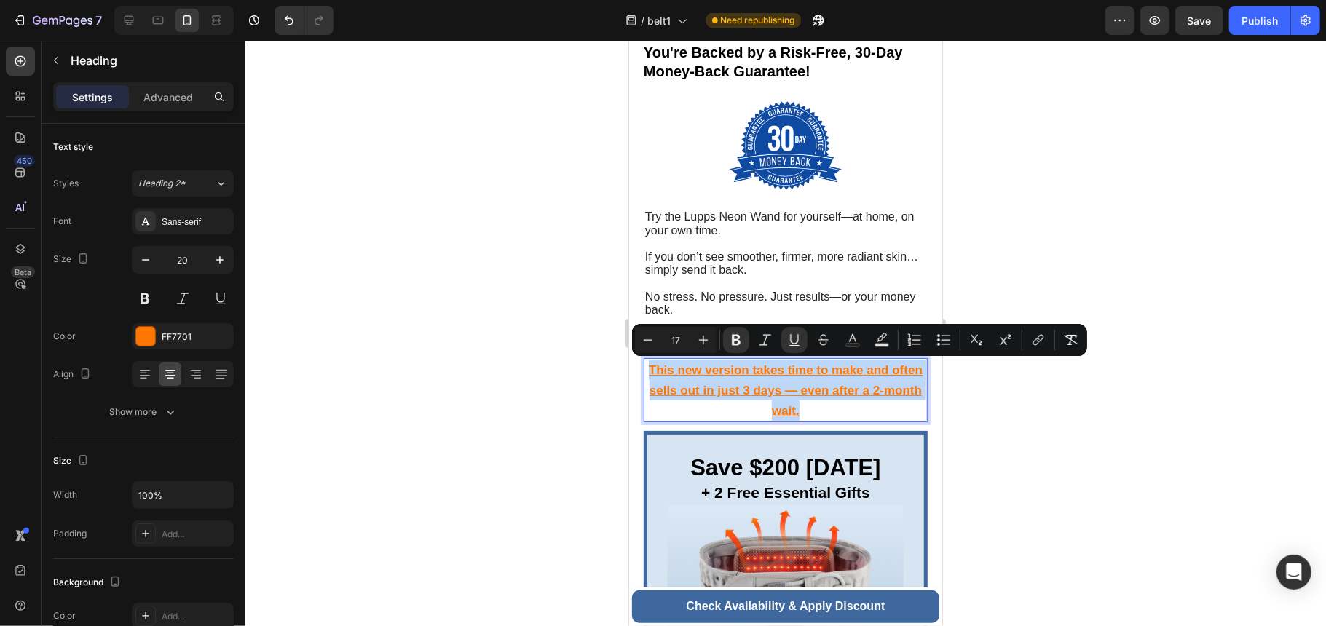
drag, startPoint x: 858, startPoint y: 406, endPoint x: 711, endPoint y: 394, distance: 147.5
click at [711, 394] on p "This new version takes time to make and often sells out in just 3 days — even a…" at bounding box center [784, 389] width 281 height 61
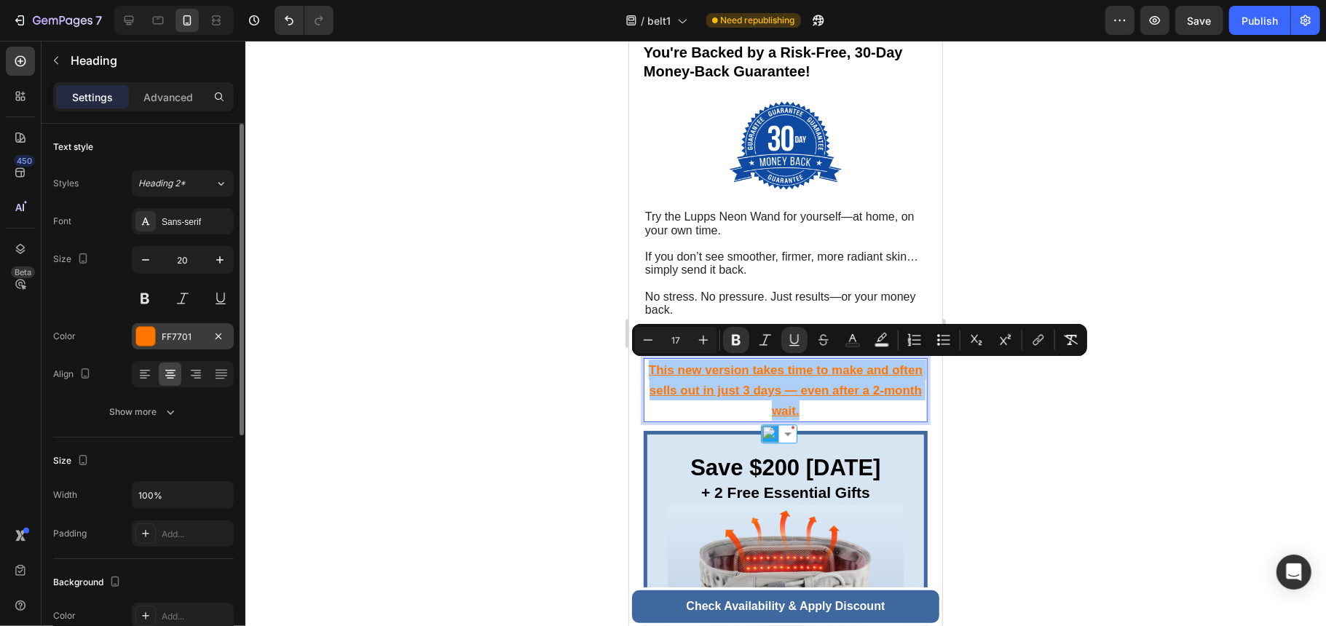
click at [192, 339] on div "FF7701" at bounding box center [183, 337] width 42 height 13
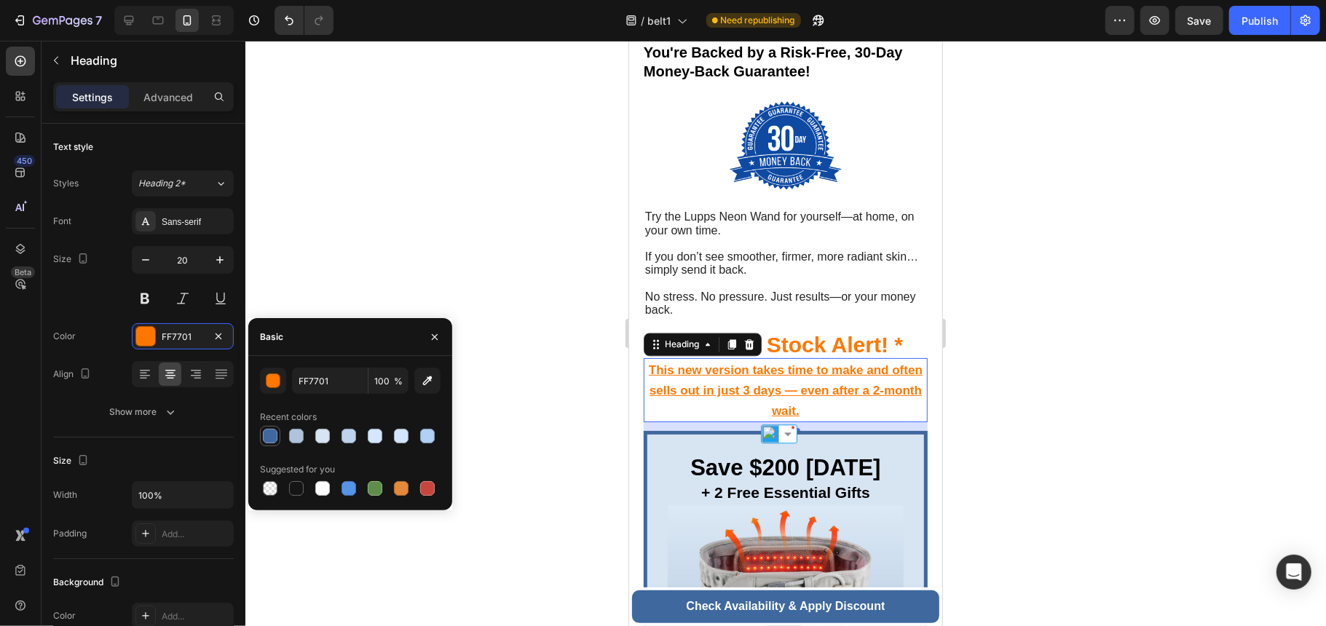
click at [275, 441] on div at bounding box center [270, 436] width 15 height 15
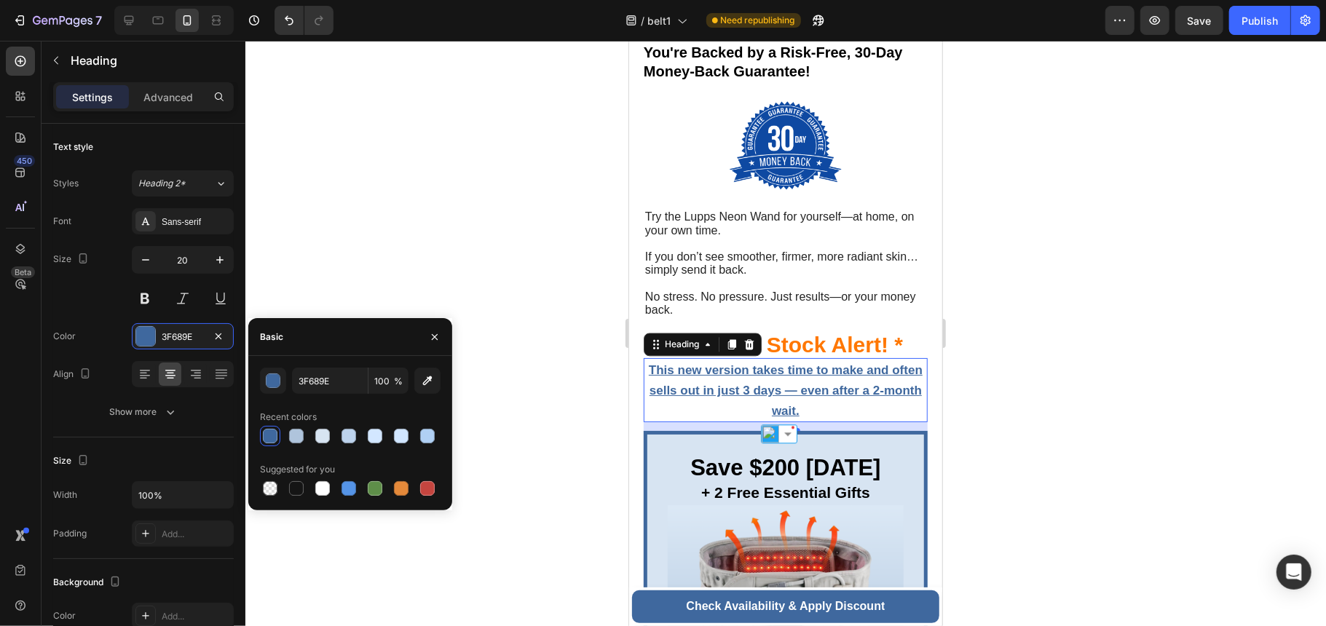
click at [268, 432] on div at bounding box center [270, 436] width 15 height 15
click at [280, 390] on button "button" at bounding box center [273, 381] width 26 height 26
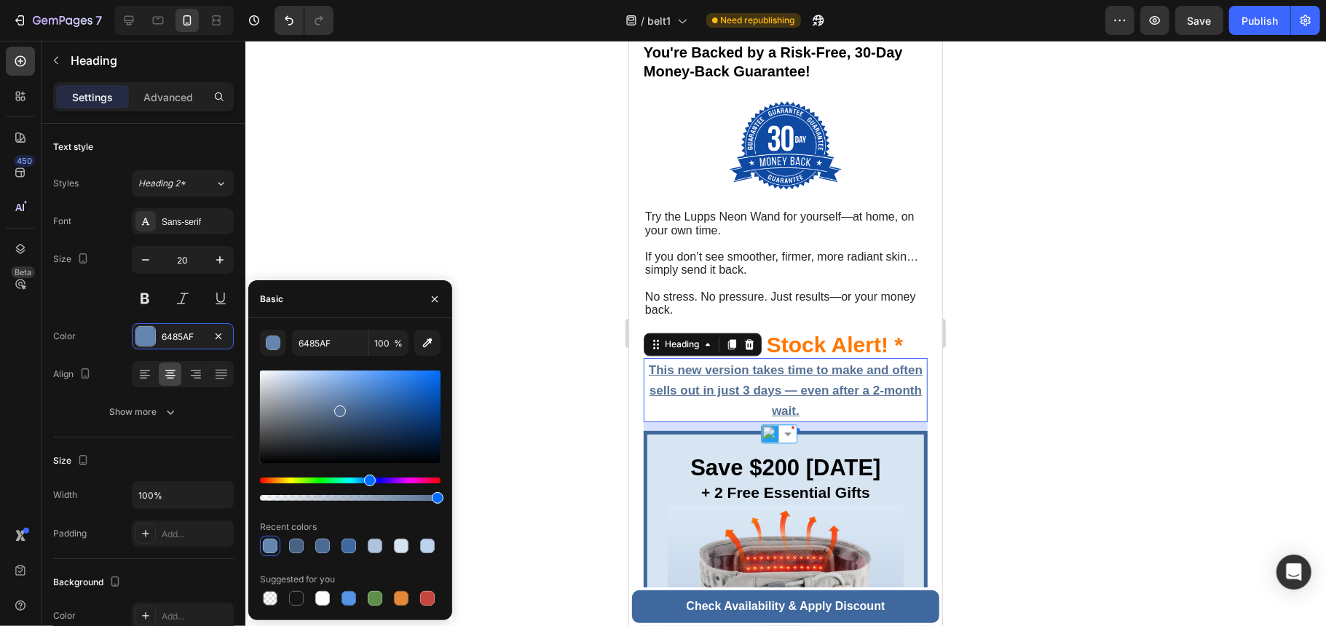
type input "557196"
drag, startPoint x: 367, startPoint y: 408, endPoint x: 339, endPoint y: 408, distance: 28.4
click at [339, 408] on div at bounding box center [340, 412] width 12 height 12
click at [828, 349] on span "* Limited Stock Alert! *" at bounding box center [785, 344] width 234 height 24
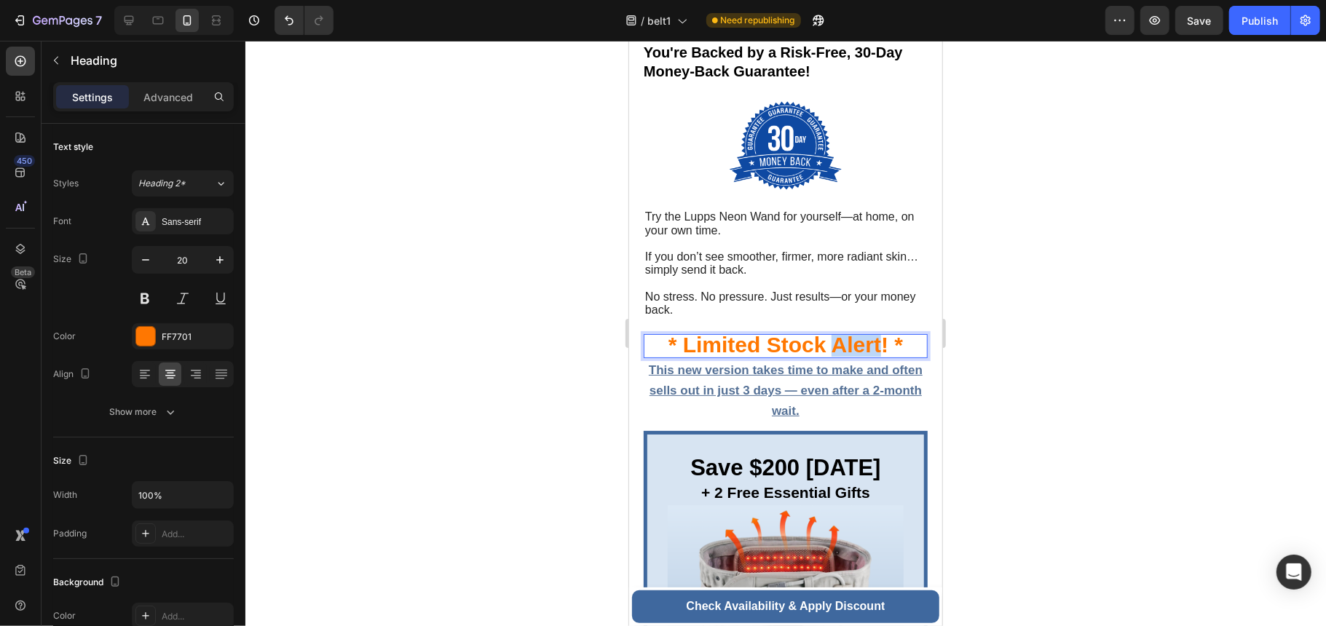
click at [827, 349] on span "* Limited Stock Alert! *" at bounding box center [785, 344] width 234 height 24
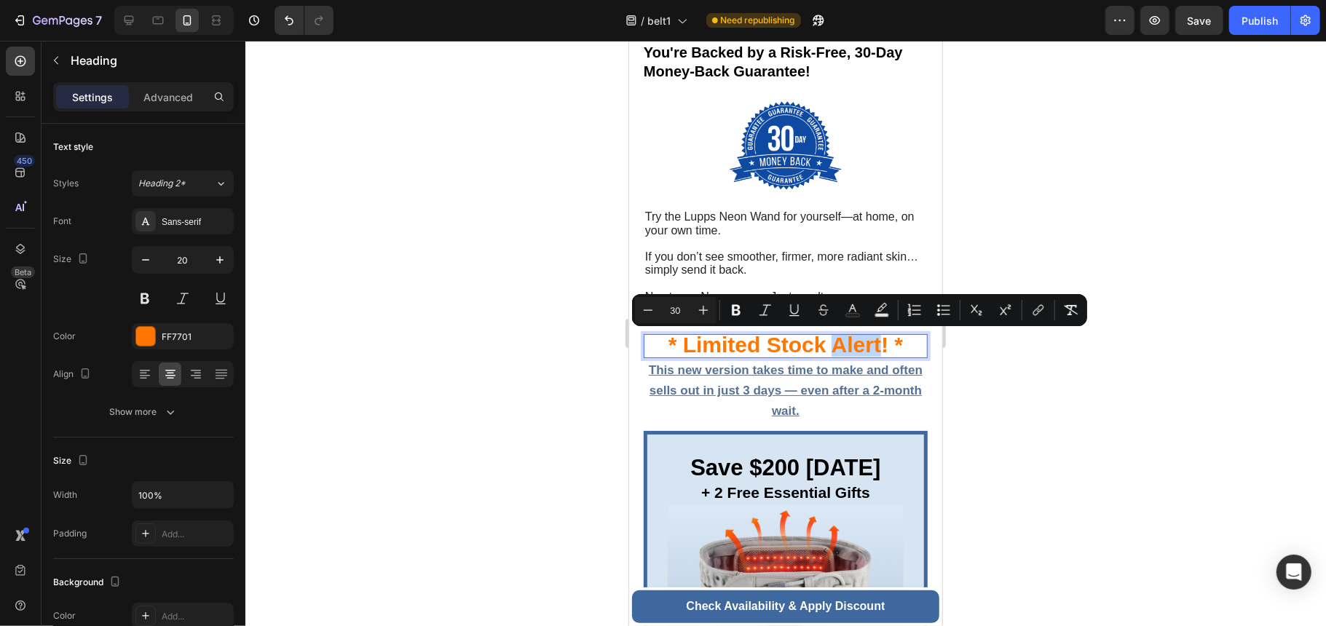
click at [854, 347] on span "* Limited Stock Alert! *" at bounding box center [785, 344] width 234 height 24
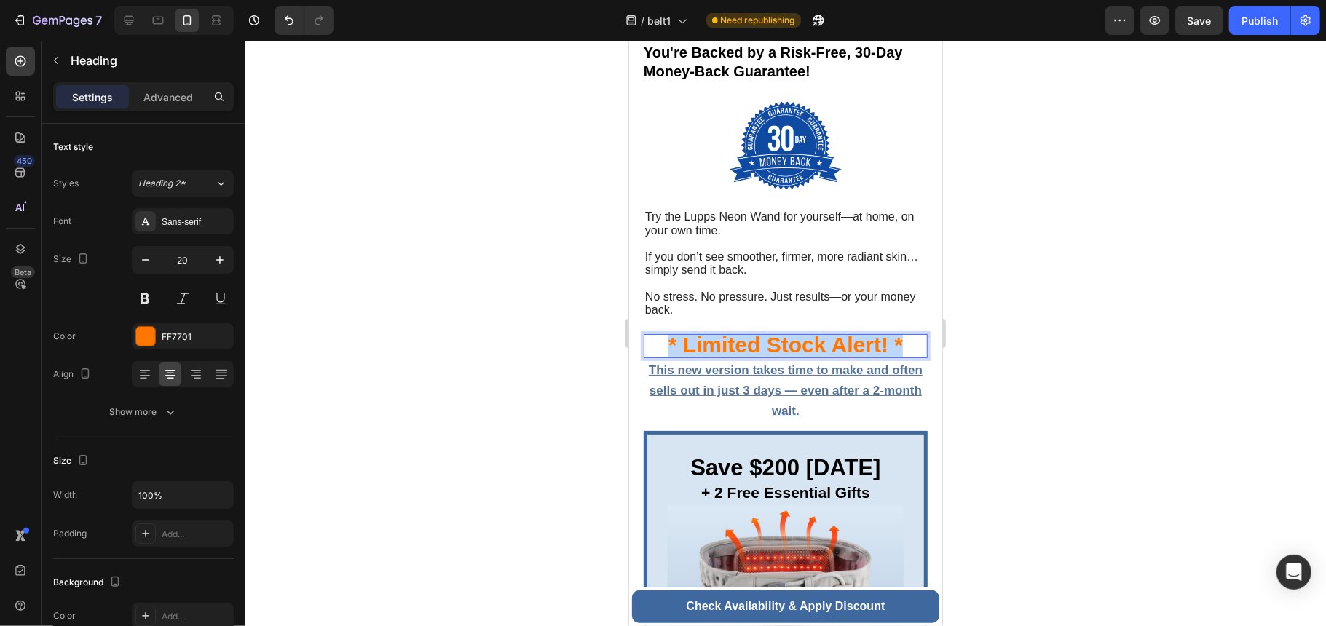
drag, startPoint x: 901, startPoint y: 347, endPoint x: 636, endPoint y: 353, distance: 264.4
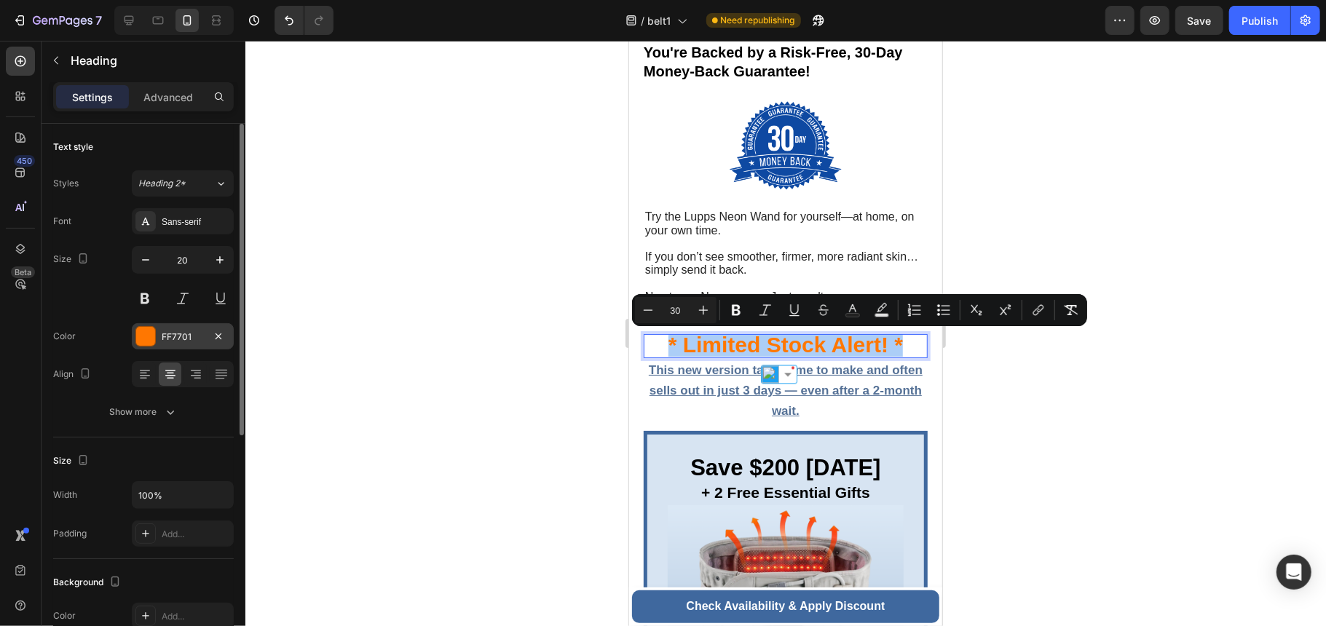
click at [193, 333] on div "FF7701" at bounding box center [183, 337] width 42 height 13
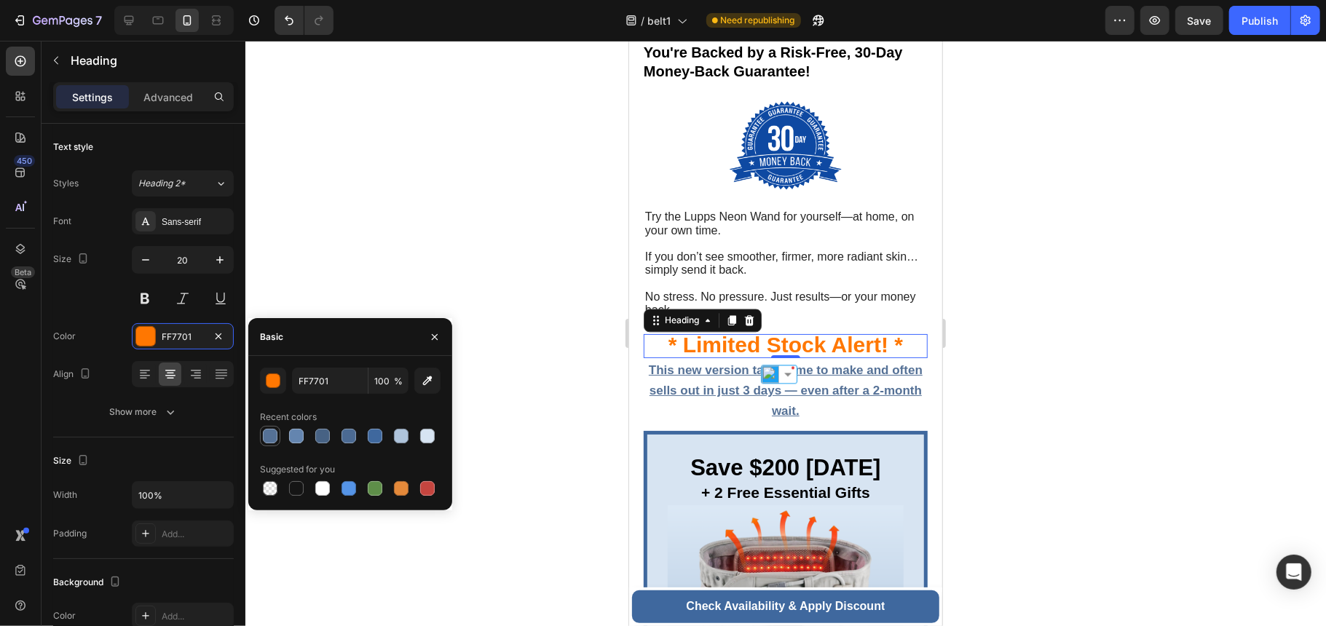
click at [271, 437] on div at bounding box center [270, 436] width 15 height 15
click at [299, 490] on div at bounding box center [296, 488] width 15 height 15
type input "151515"
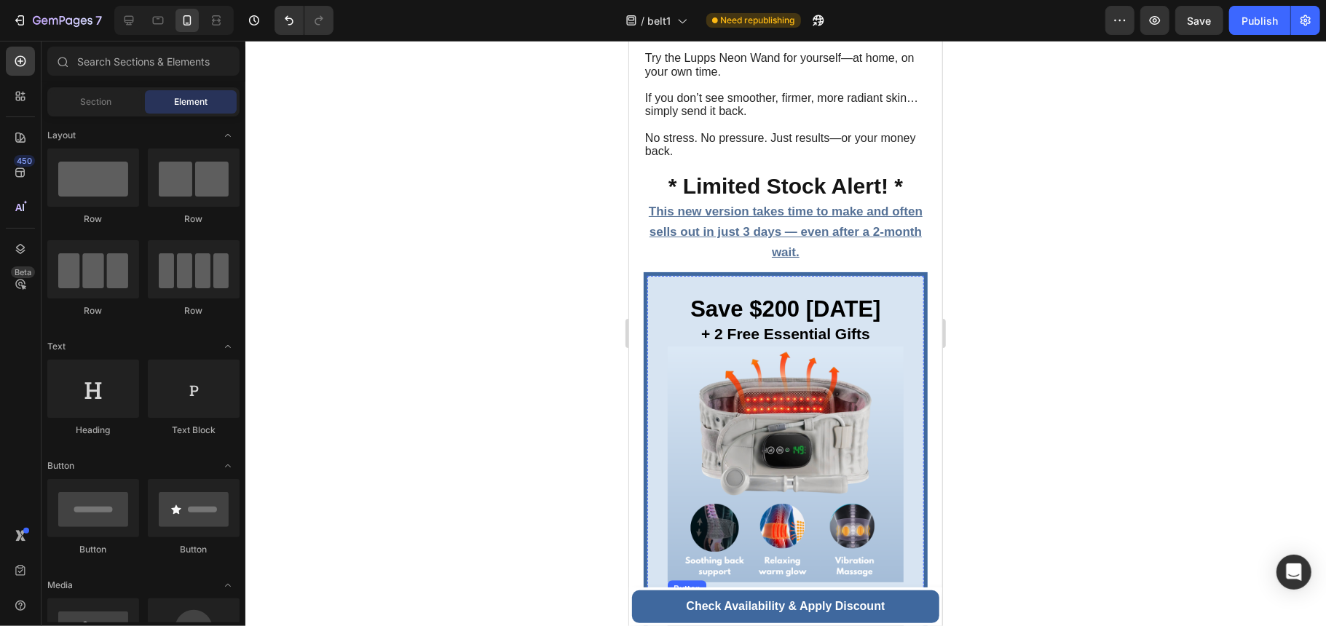
scroll to position [6391, 0]
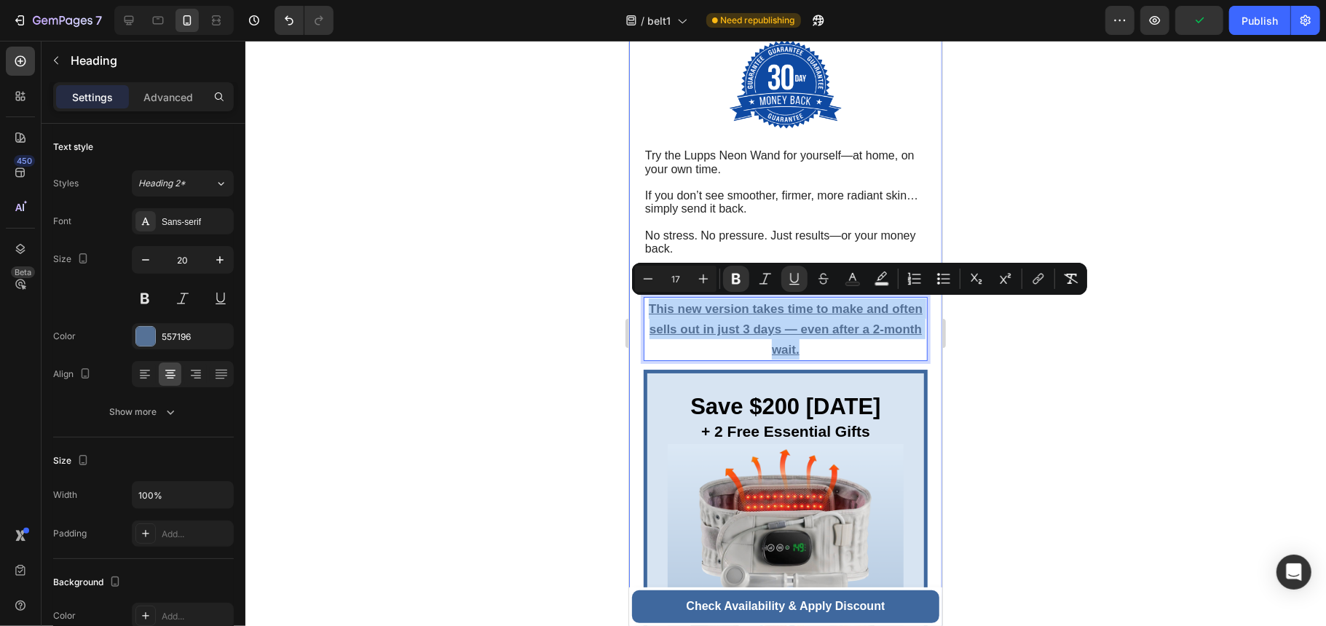
drag, startPoint x: 820, startPoint y: 346, endPoint x: 638, endPoint y: 298, distance: 188.3
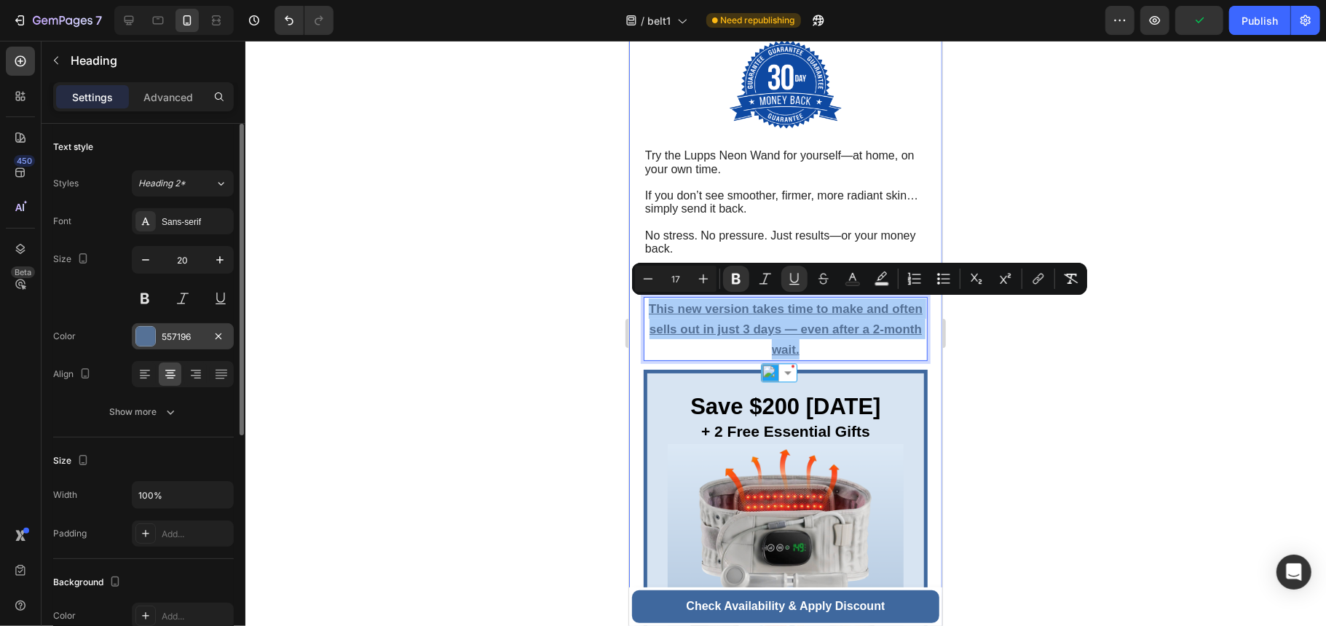
click at [181, 333] on div "557196" at bounding box center [183, 337] width 42 height 13
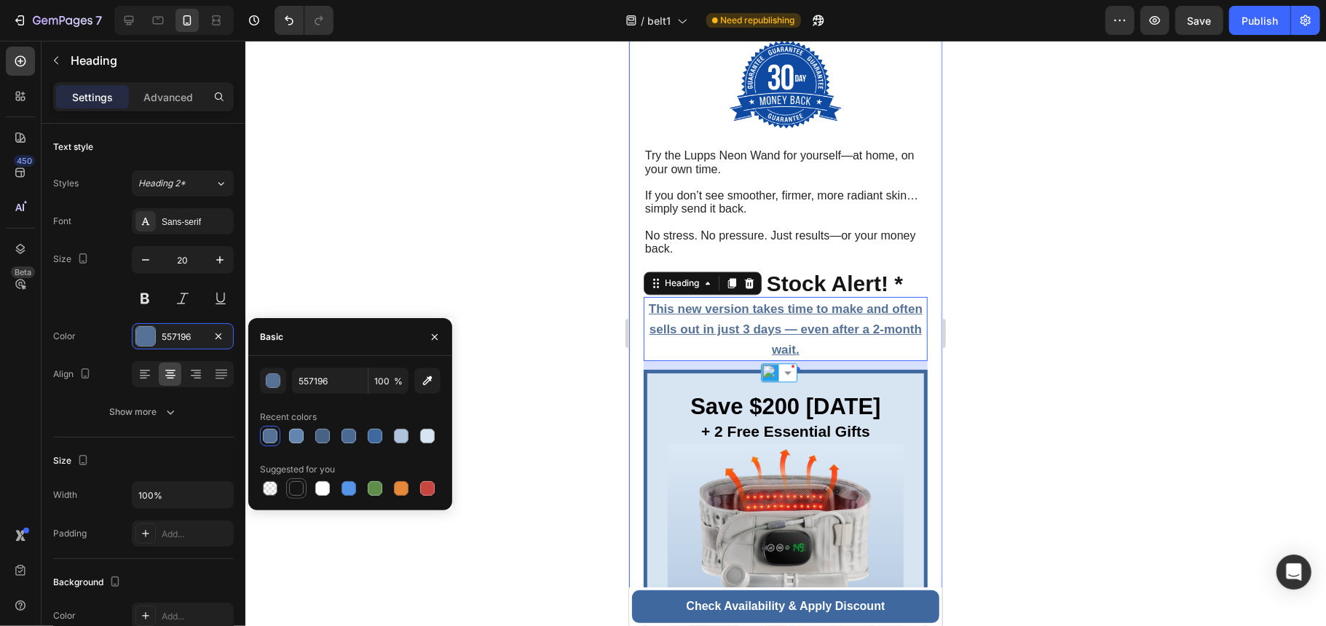
click at [290, 483] on div at bounding box center [296, 488] width 15 height 15
type input "151515"
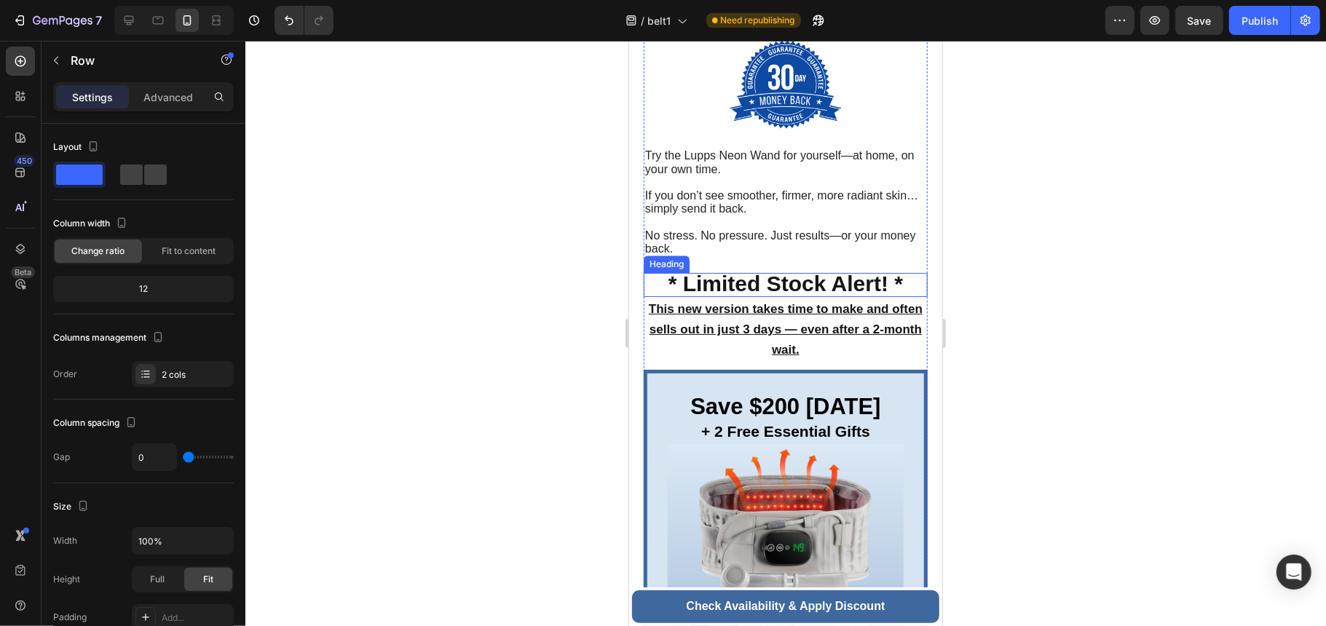
click at [805, 276] on span "* Limited Stock Alert! *" at bounding box center [785, 283] width 234 height 24
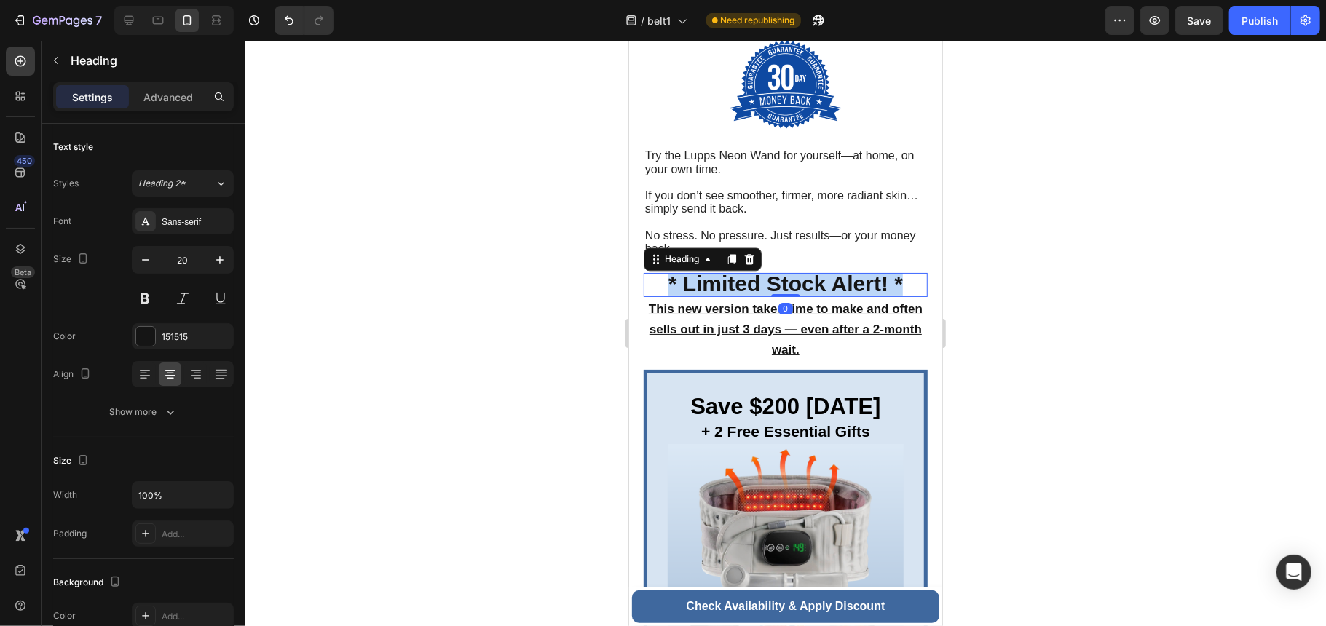
click at [805, 276] on span "* Limited Stock Alert! *" at bounding box center [785, 283] width 234 height 24
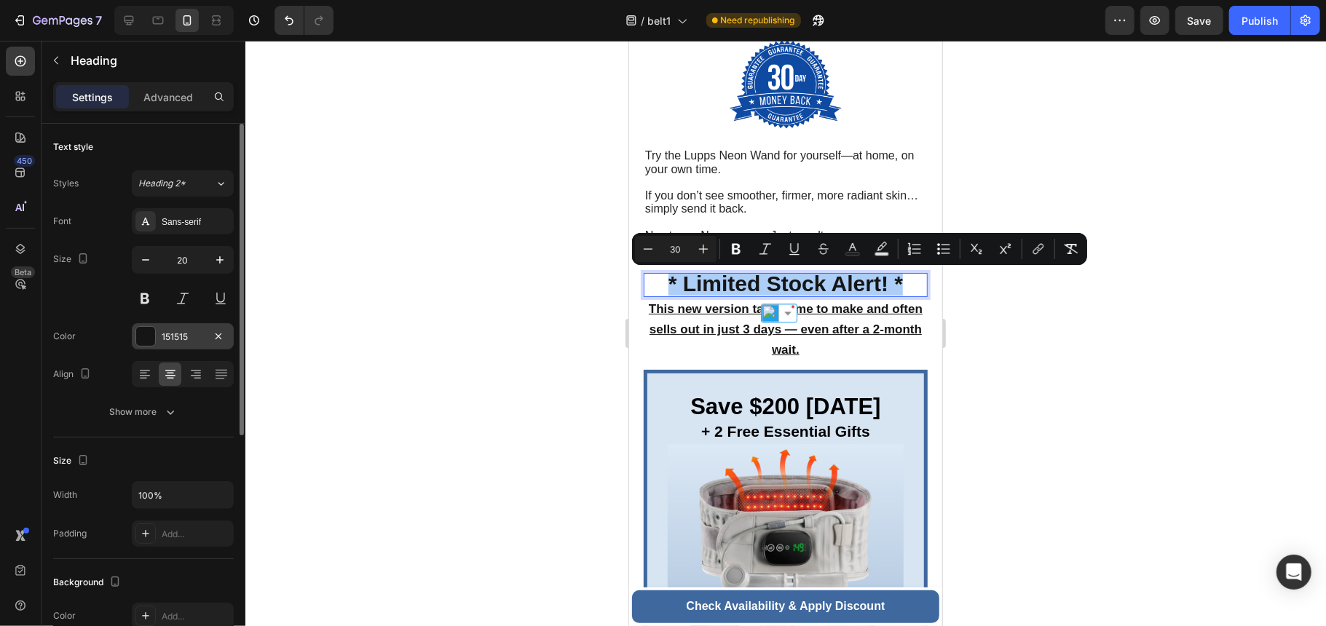
click at [146, 339] on div at bounding box center [145, 336] width 19 height 19
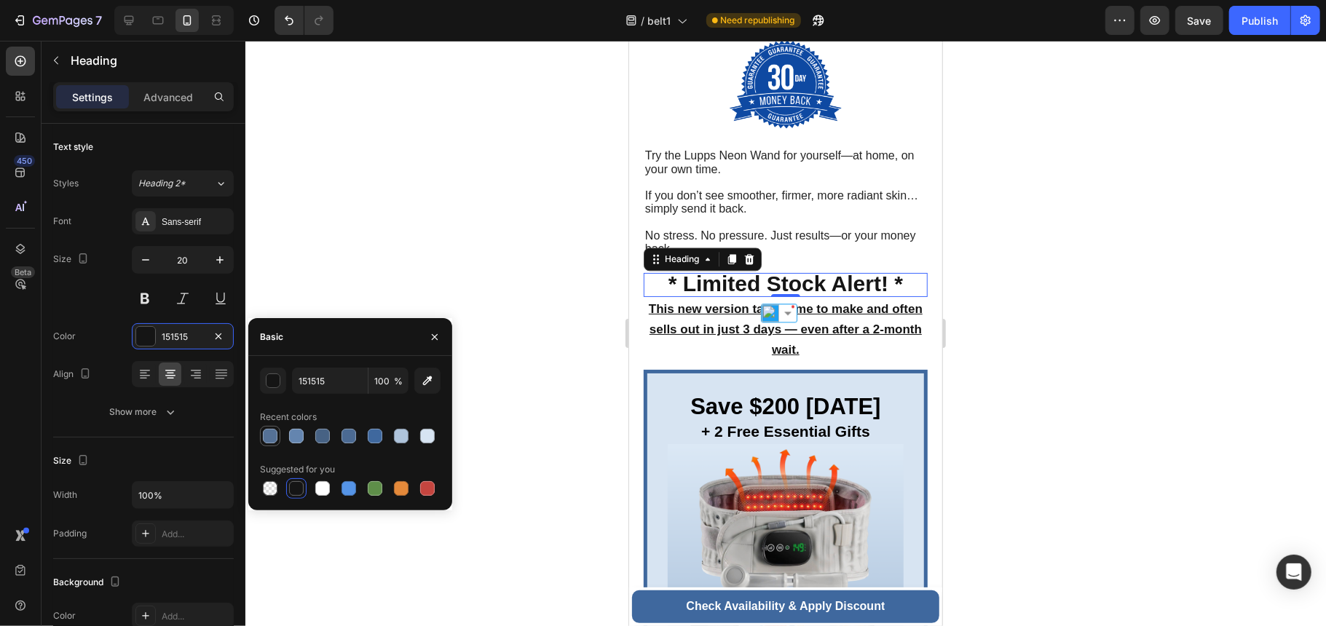
click at [274, 435] on div at bounding box center [270, 436] width 15 height 15
click at [289, 435] on div at bounding box center [296, 436] width 15 height 15
click at [368, 435] on div at bounding box center [375, 436] width 15 height 15
type input "3F689E"
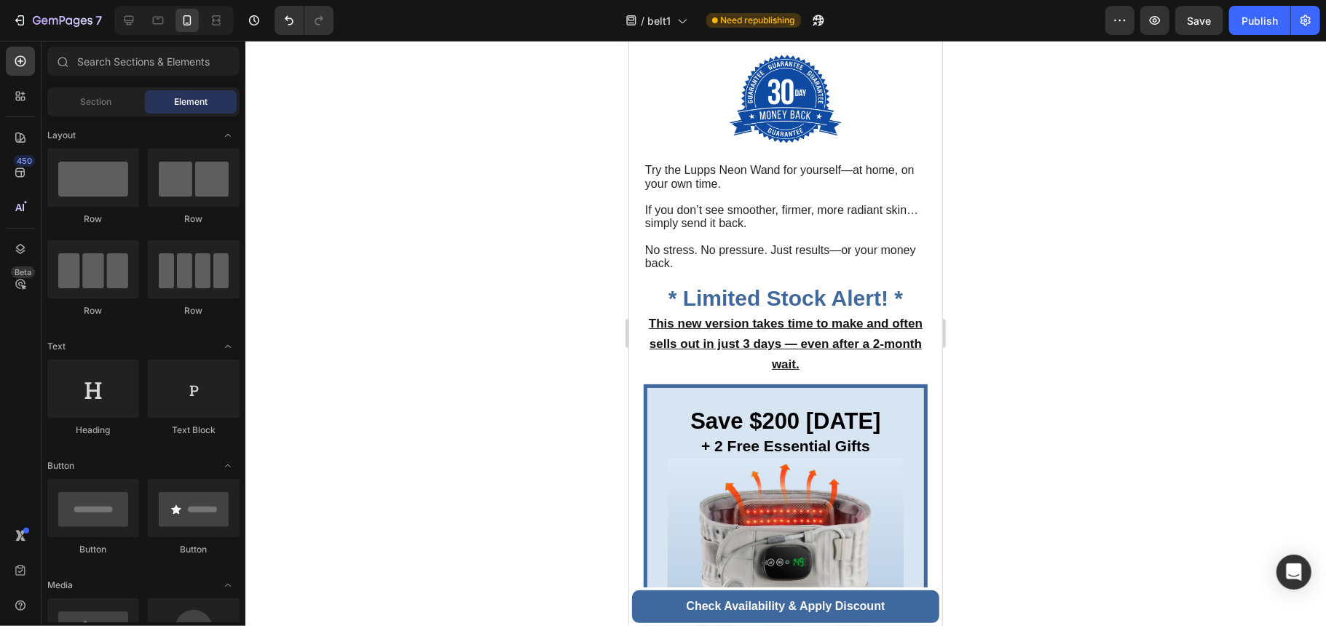
scroll to position [6365, 0]
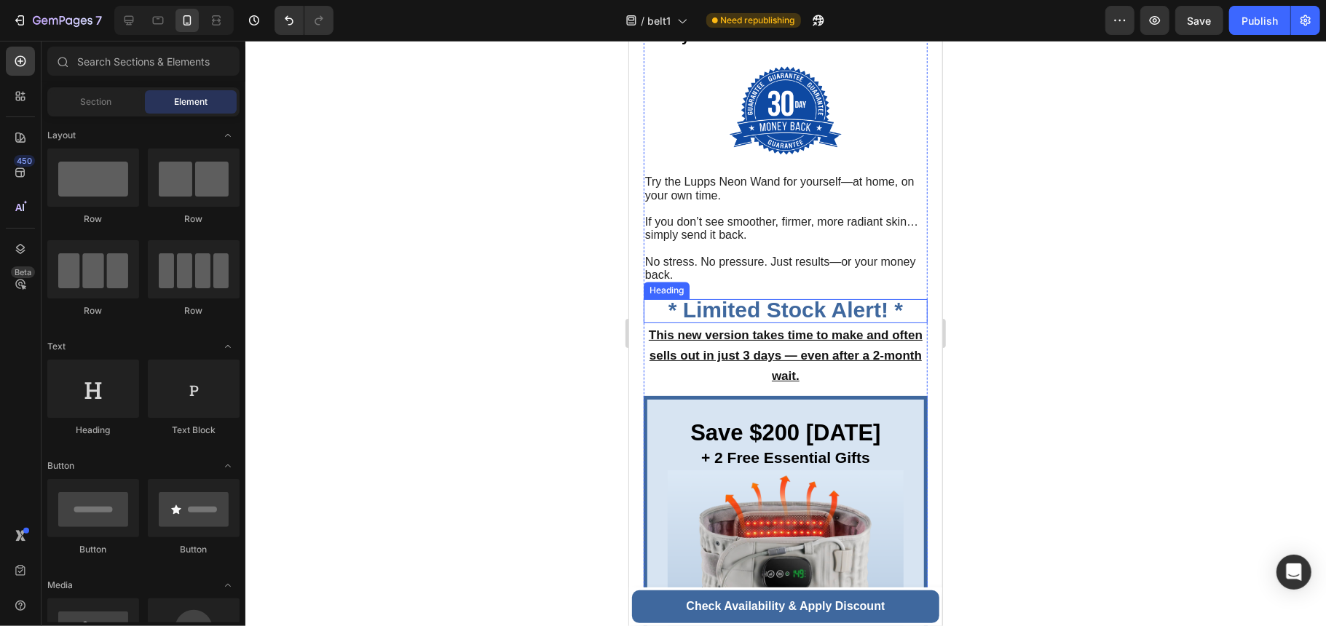
click at [799, 317] on span "* Limited Stock Alert! *" at bounding box center [785, 309] width 234 height 24
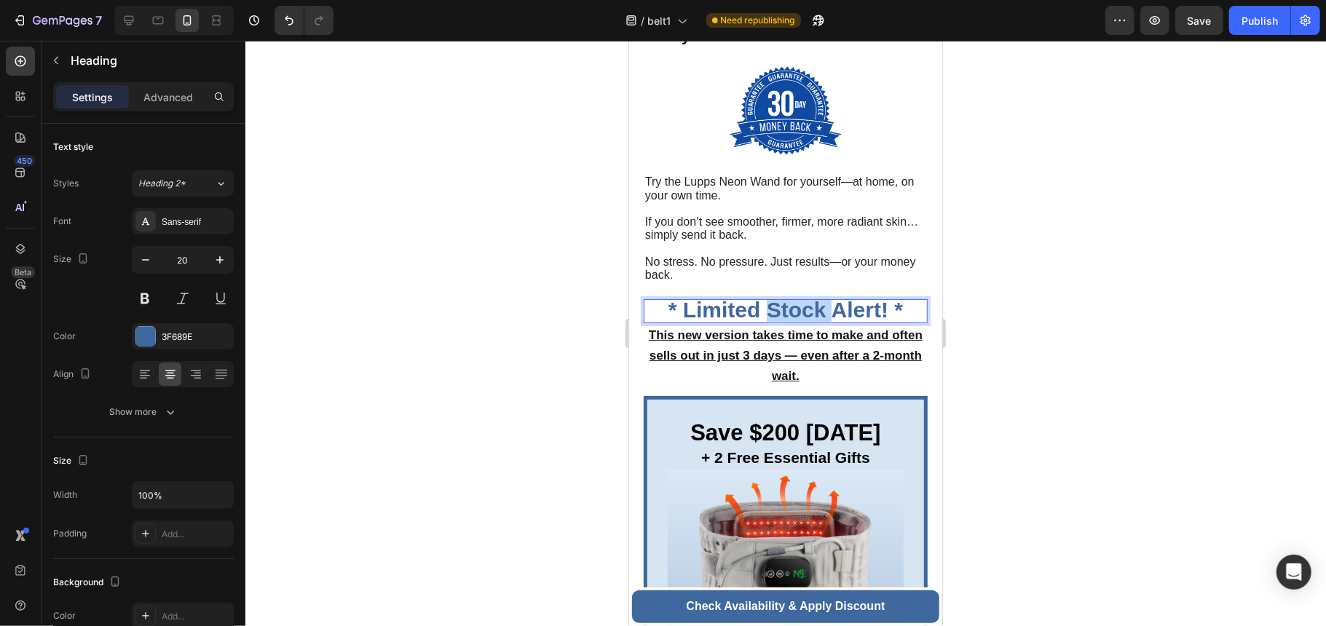
click at [799, 317] on span "* Limited Stock Alert! *" at bounding box center [785, 309] width 234 height 24
click at [887, 312] on span "* Limited Stock Alert! *" at bounding box center [785, 309] width 234 height 24
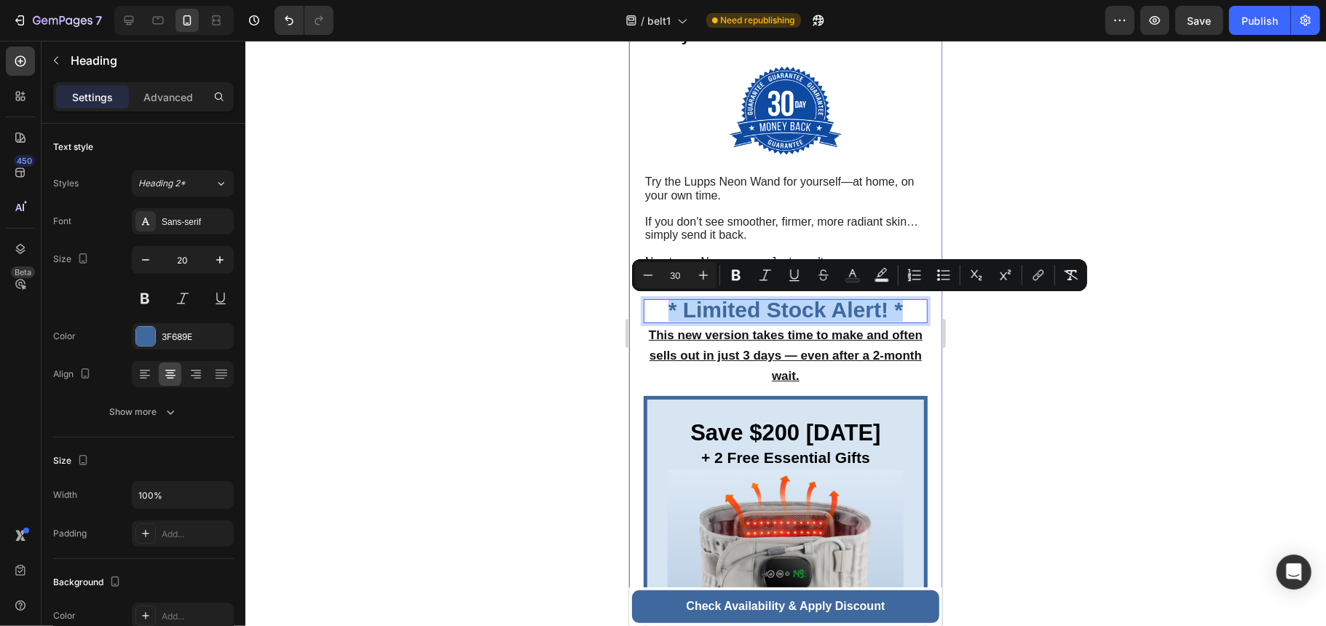
drag, startPoint x: 896, startPoint y: 308, endPoint x: 633, endPoint y: 299, distance: 262.3
click at [737, 277] on icon "Editor contextual toolbar" at bounding box center [736, 275] width 15 height 15
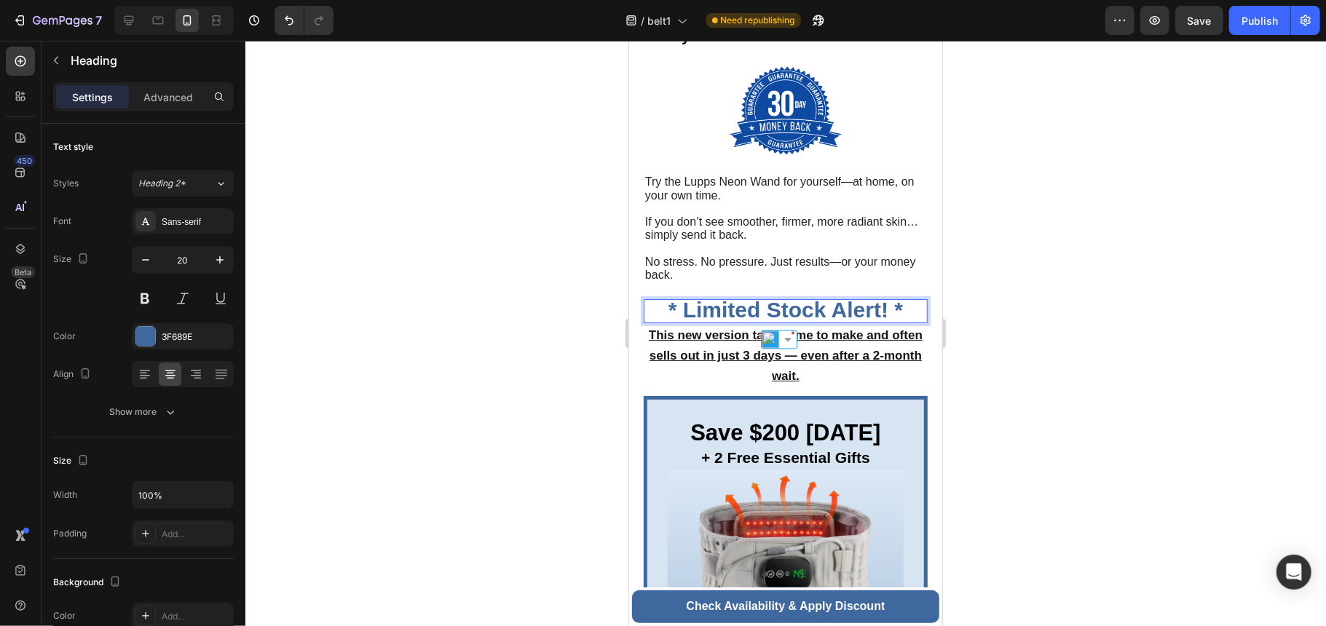
click at [892, 317] on strong "* Limited Stock Alert! *" at bounding box center [785, 309] width 234 height 24
drag, startPoint x: 900, startPoint y: 311, endPoint x: 631, endPoint y: 305, distance: 269.5
click at [676, 306] on strong "* Limited Stock Alert! *" at bounding box center [785, 309] width 234 height 24
click at [825, 379] on p "⁠⁠⁠⁠⁠⁠⁠ This new version takes time to make and often sells out in just 3 days …" at bounding box center [784, 354] width 281 height 61
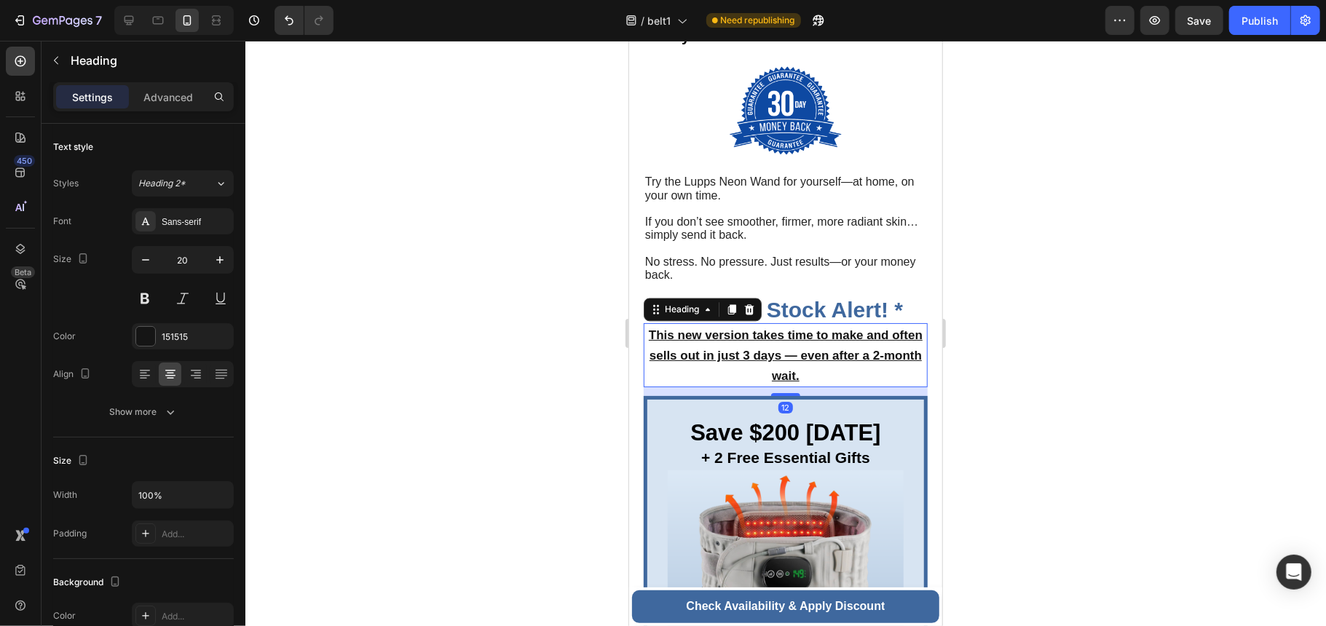
click at [855, 312] on strong "* Limited Stock Alert! *" at bounding box center [785, 309] width 234 height 24
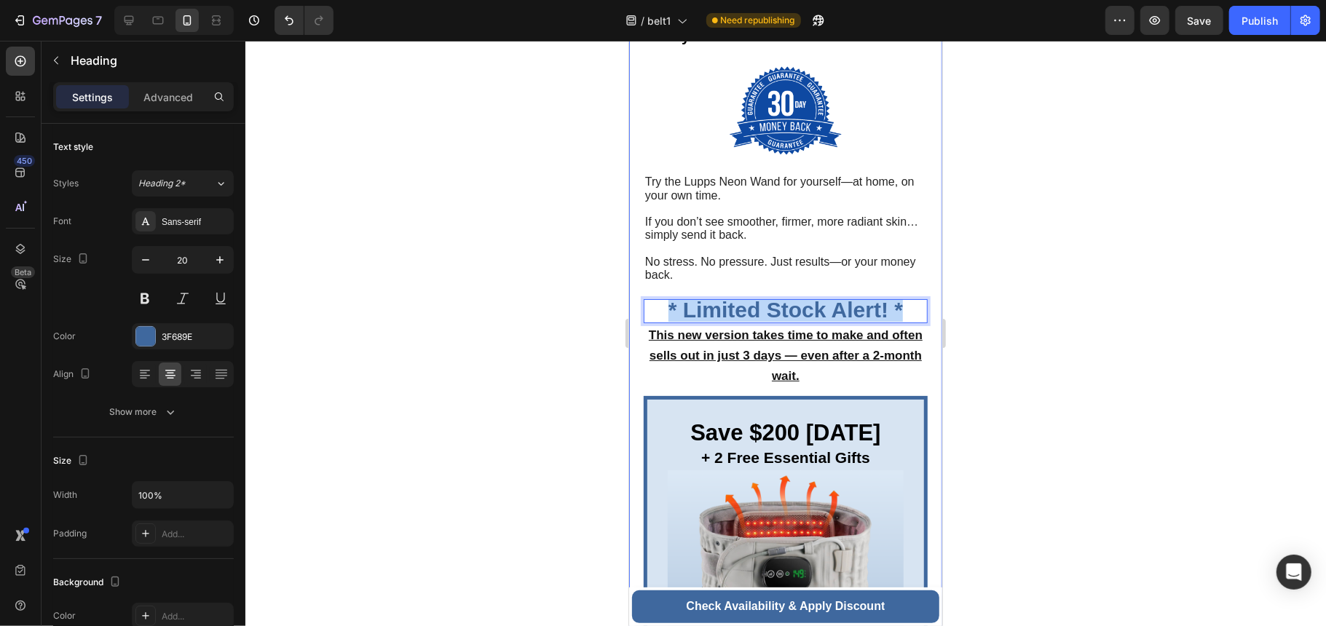
drag, startPoint x: 898, startPoint y: 312, endPoint x: 641, endPoint y: 311, distance: 257.0
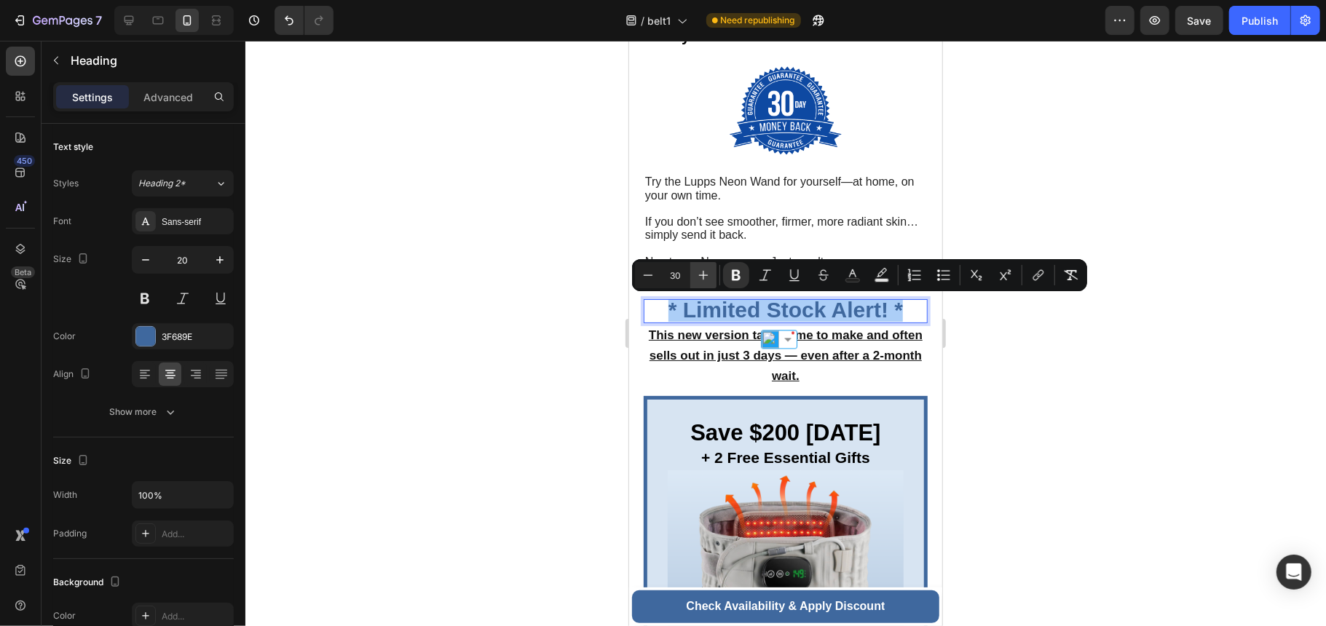
click at [706, 272] on icon "Editor contextual toolbar" at bounding box center [703, 275] width 15 height 15
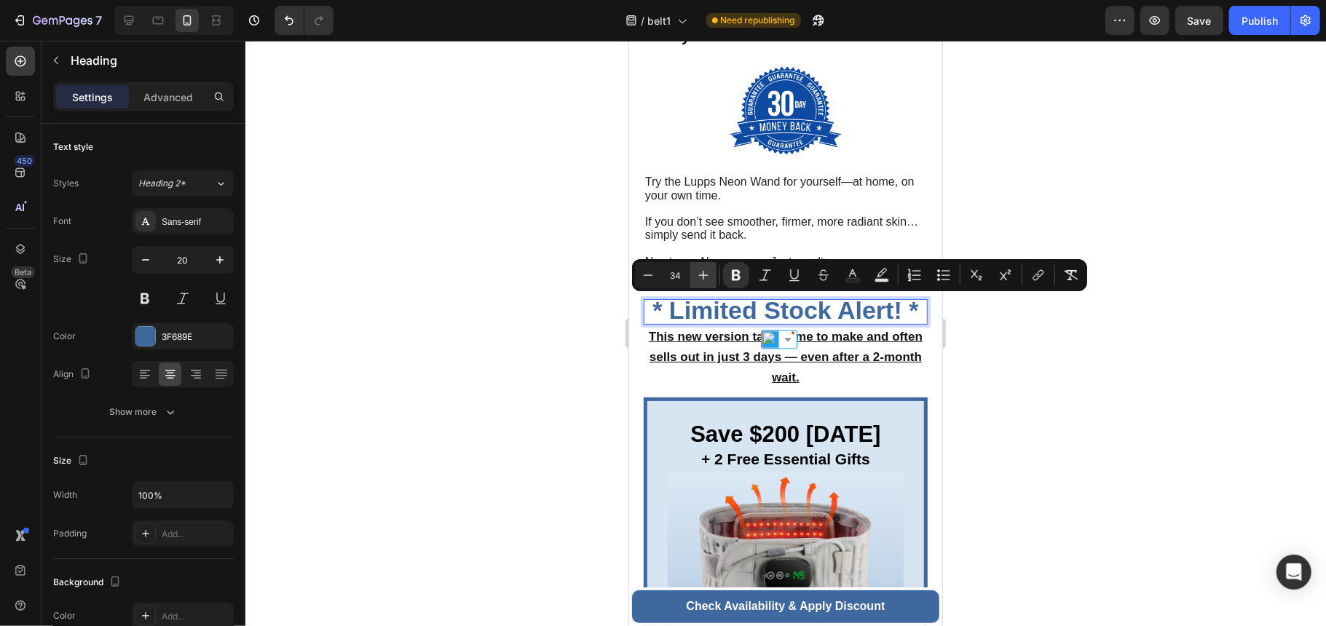
click at [706, 272] on icon "Editor contextual toolbar" at bounding box center [703, 275] width 15 height 15
click at [656, 274] on button "Minus" at bounding box center [648, 275] width 26 height 26
type input "34"
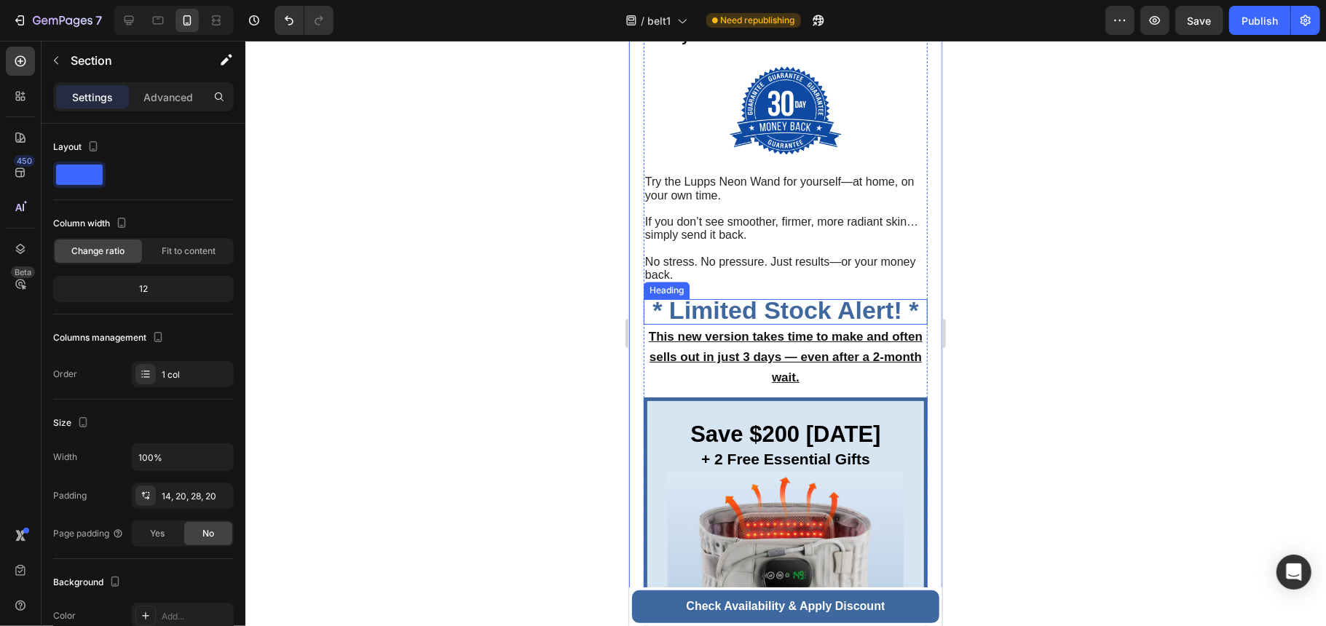
click at [818, 301] on strong "* Limited Stock Alert! *" at bounding box center [785, 310] width 266 height 28
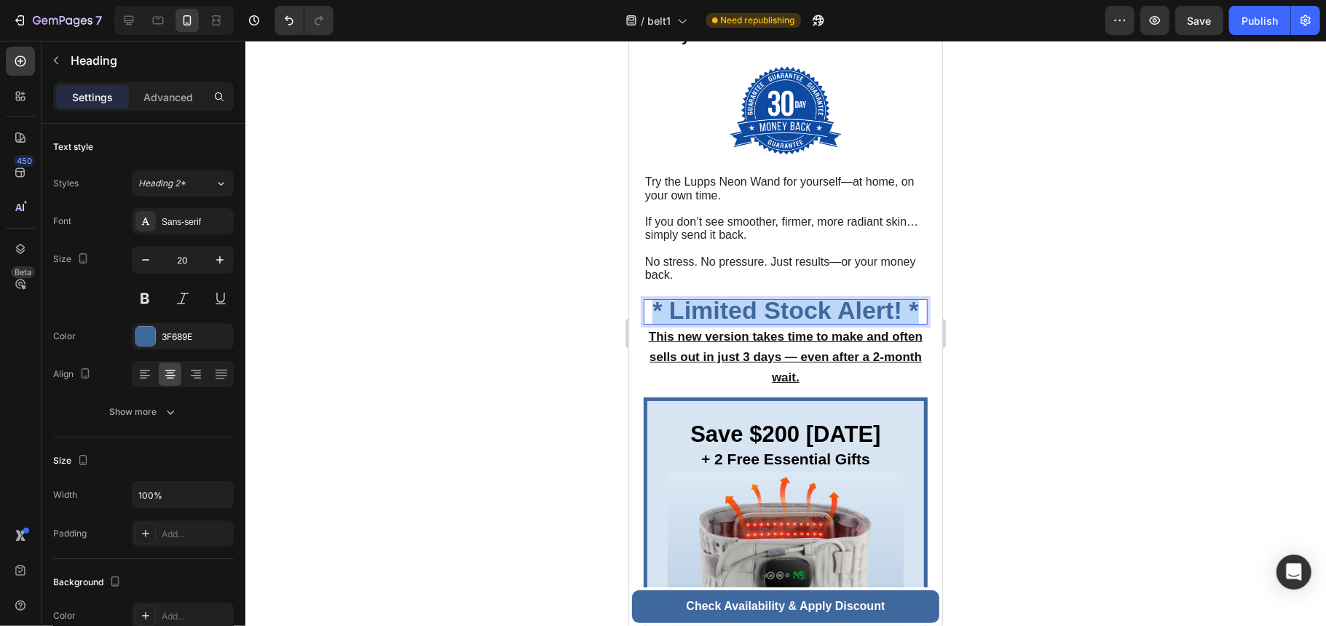
drag, startPoint x: 910, startPoint y: 309, endPoint x: 1246, endPoint y: 337, distance: 336.8
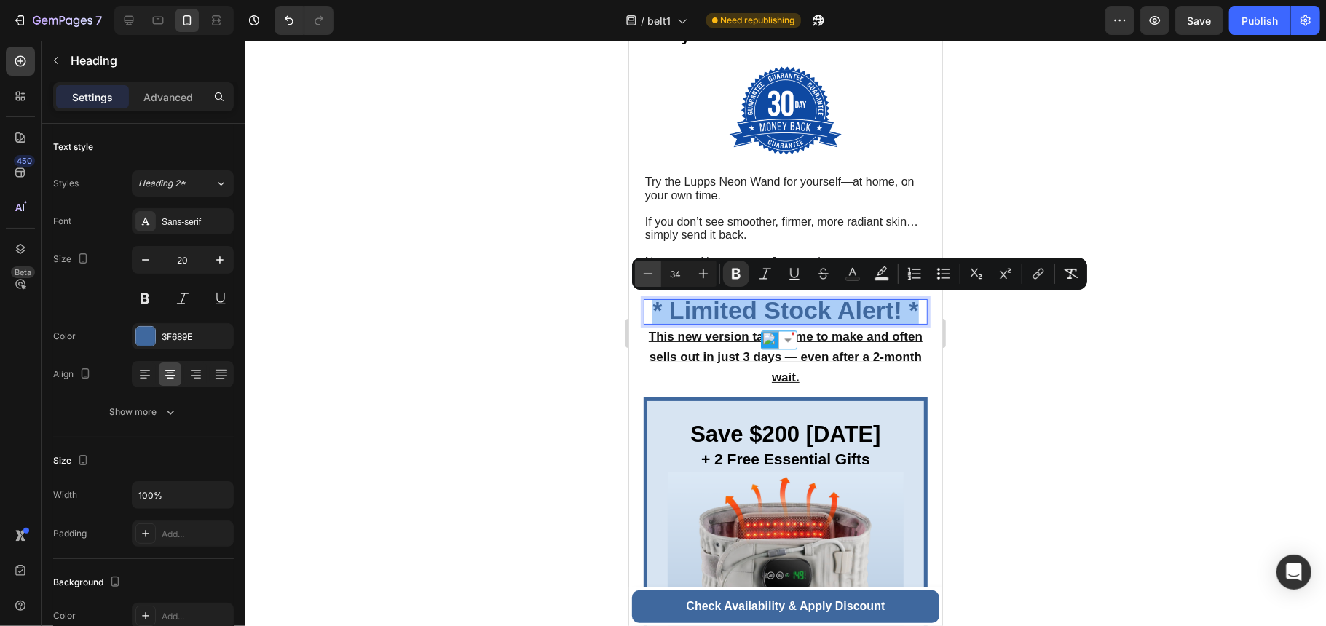
click at [652, 275] on icon "Editor contextual toolbar" at bounding box center [648, 273] width 15 height 15
click at [647, 275] on icon "Editor contextual toolbar" at bounding box center [648, 273] width 15 height 15
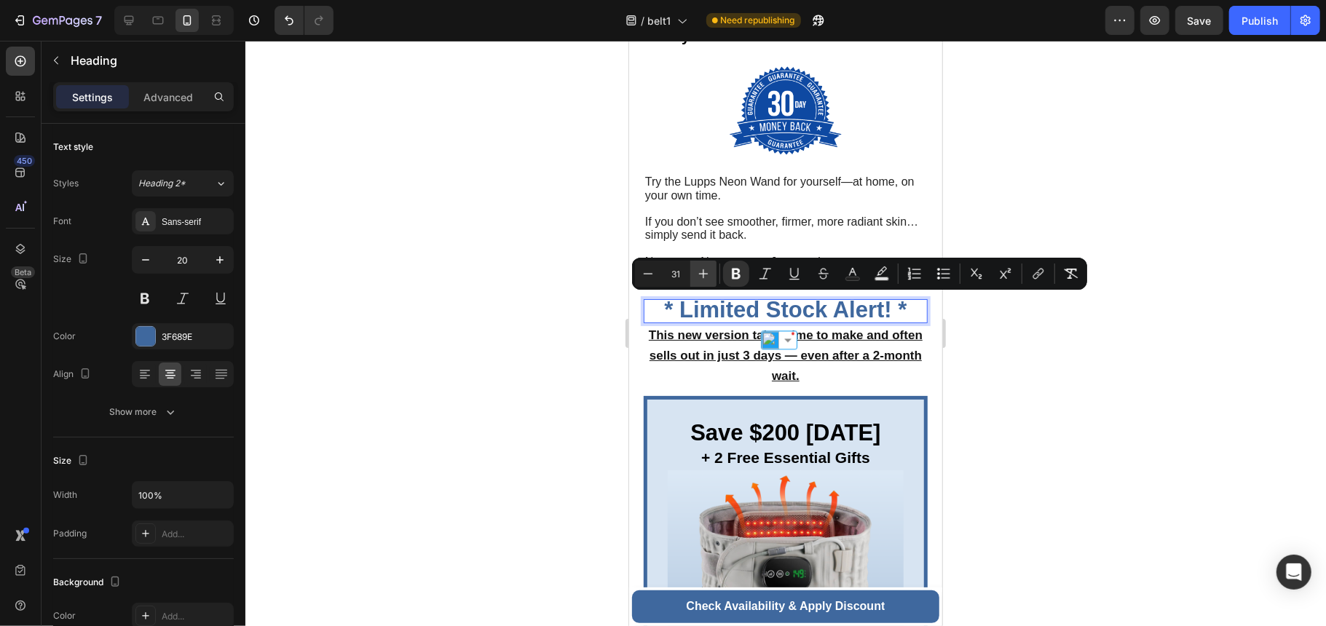
click at [694, 274] on button "Plus" at bounding box center [703, 274] width 26 height 26
type input "32"
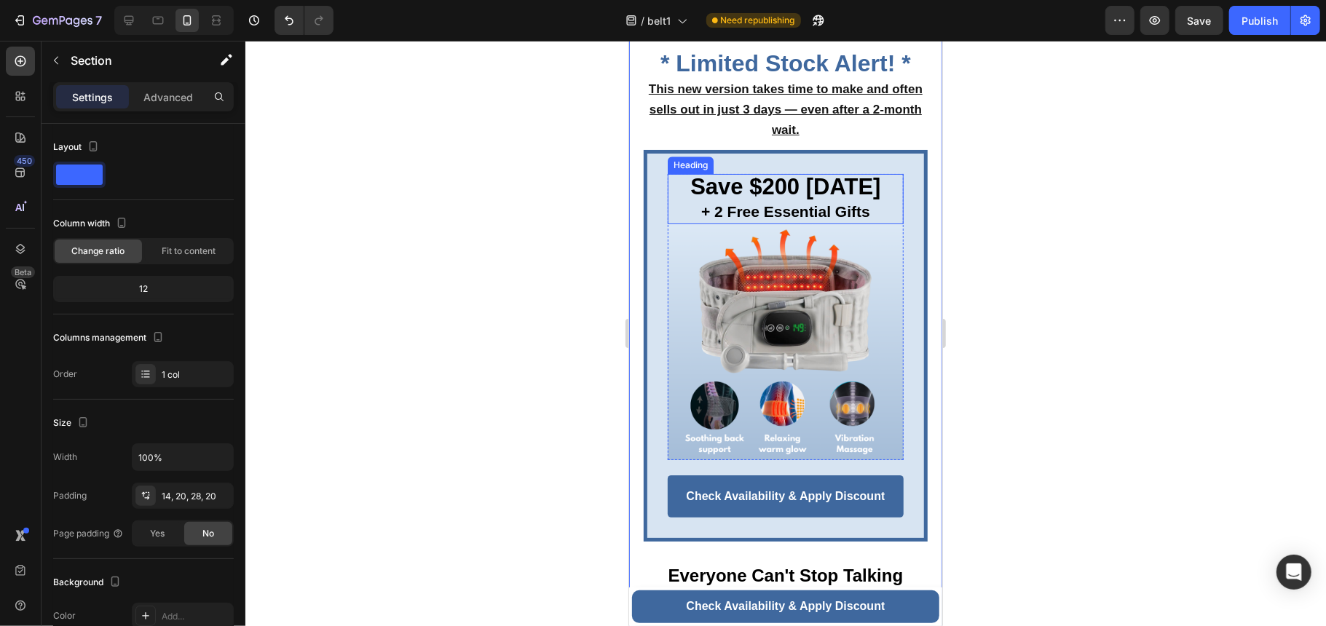
scroll to position [6656, 0]
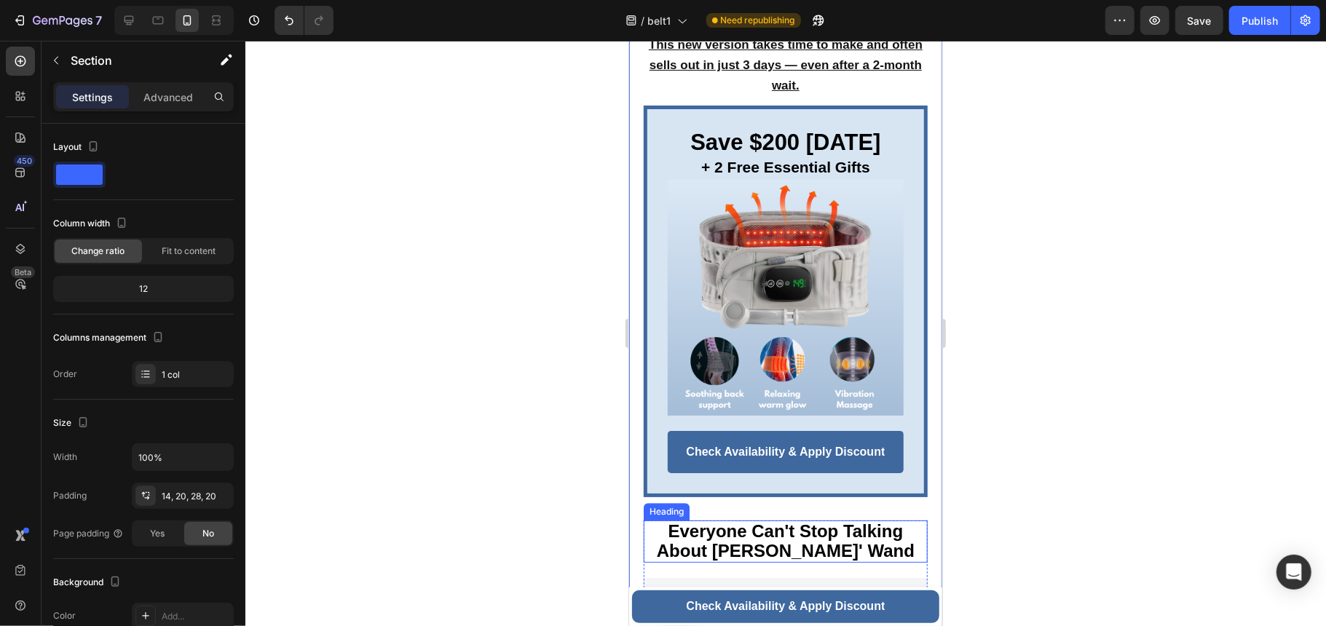
click at [874, 521] on span "Everyone Can't Stop Talking About Lupps' Wand" at bounding box center [785, 540] width 258 height 39
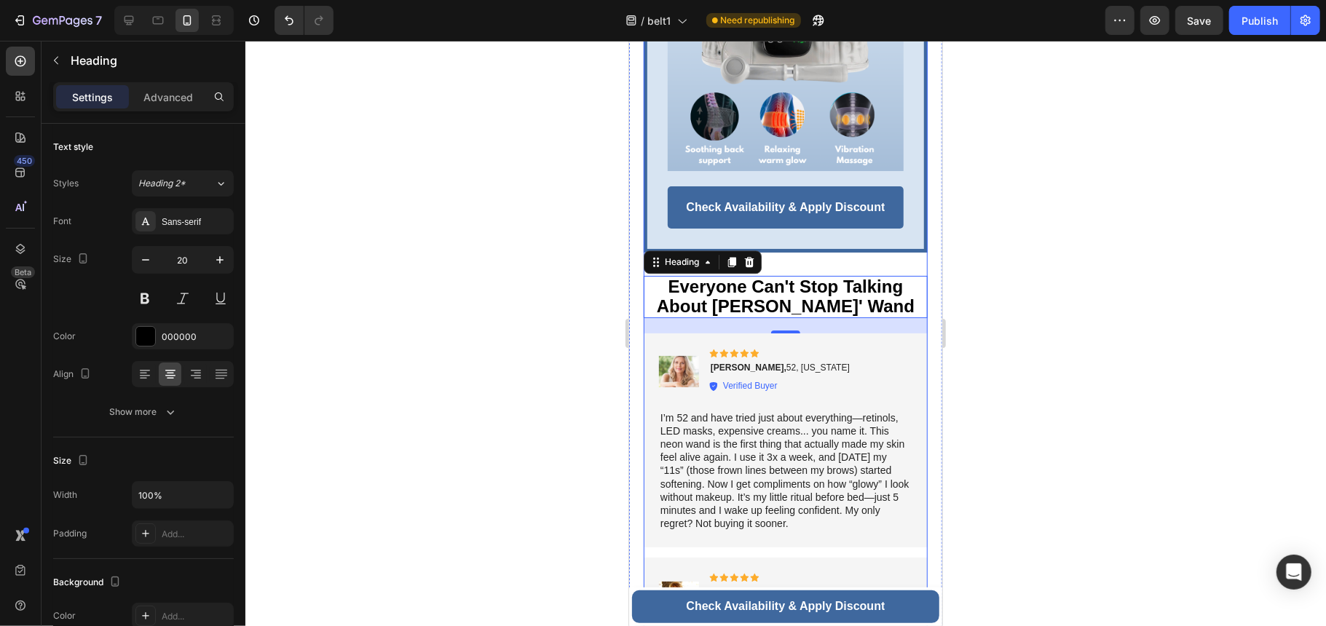
scroll to position [6947, 0]
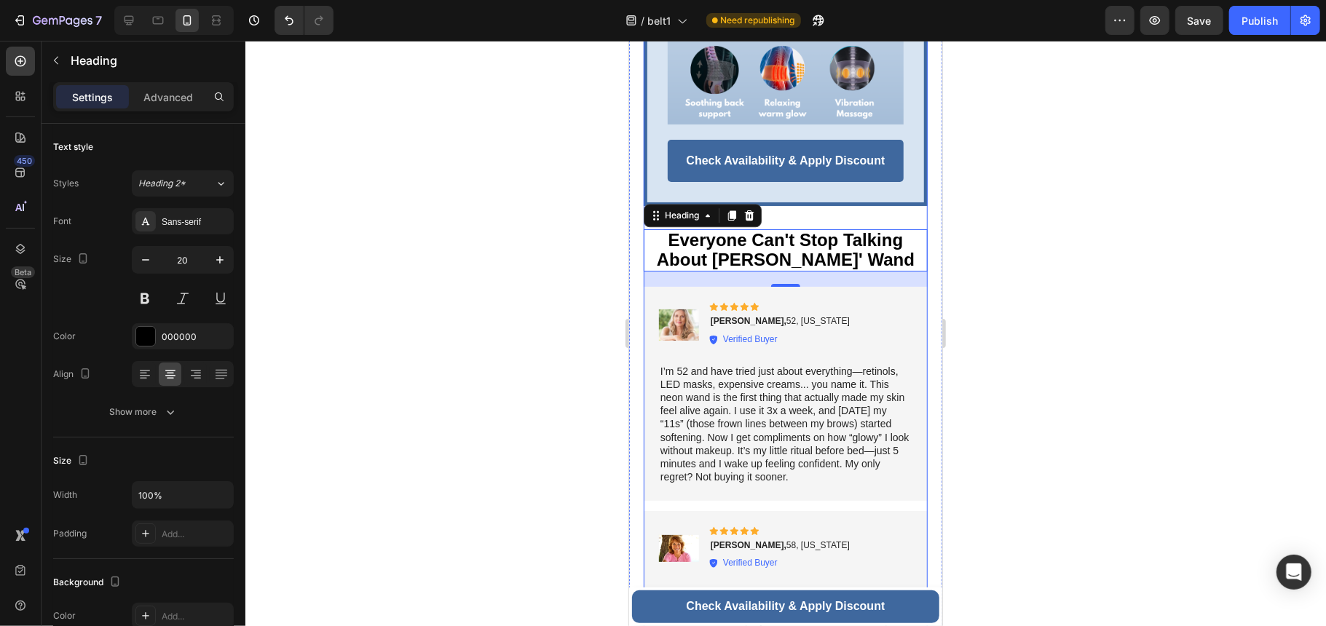
click at [878, 484] on div "Image Icon Icon Icon Icon Icon Icon List Michelle T., 52, Arizona Text Block Ve…" at bounding box center [785, 392] width 284 height 213
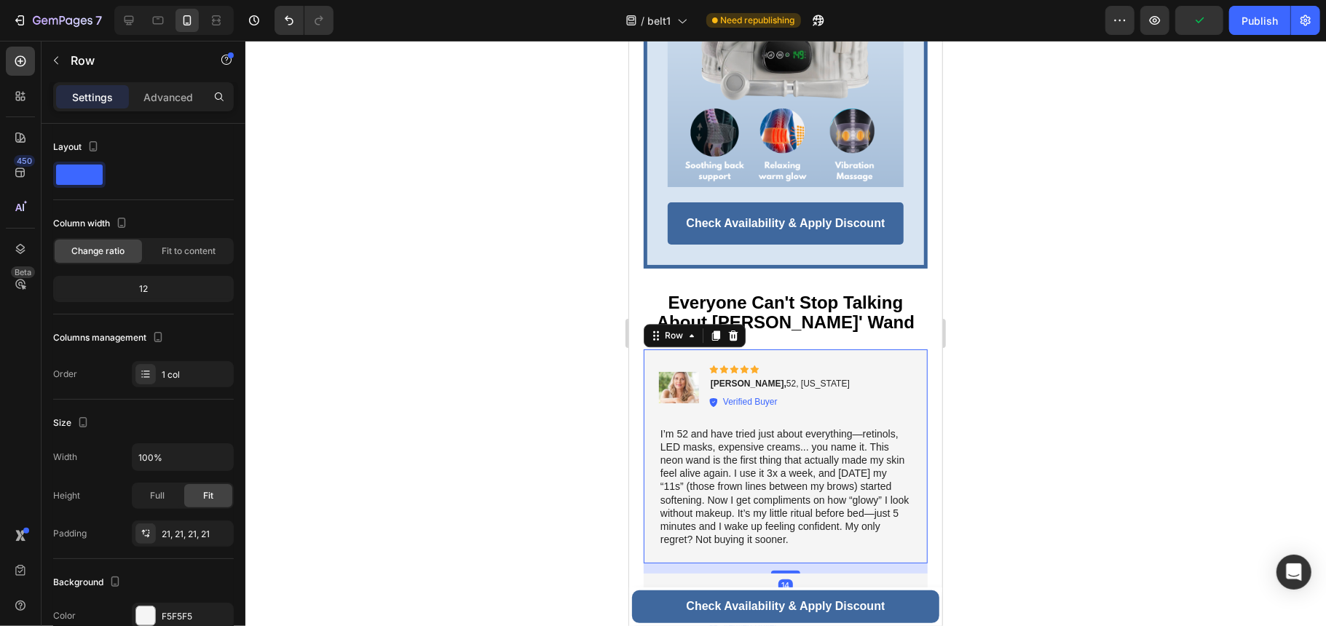
scroll to position [6850, 0]
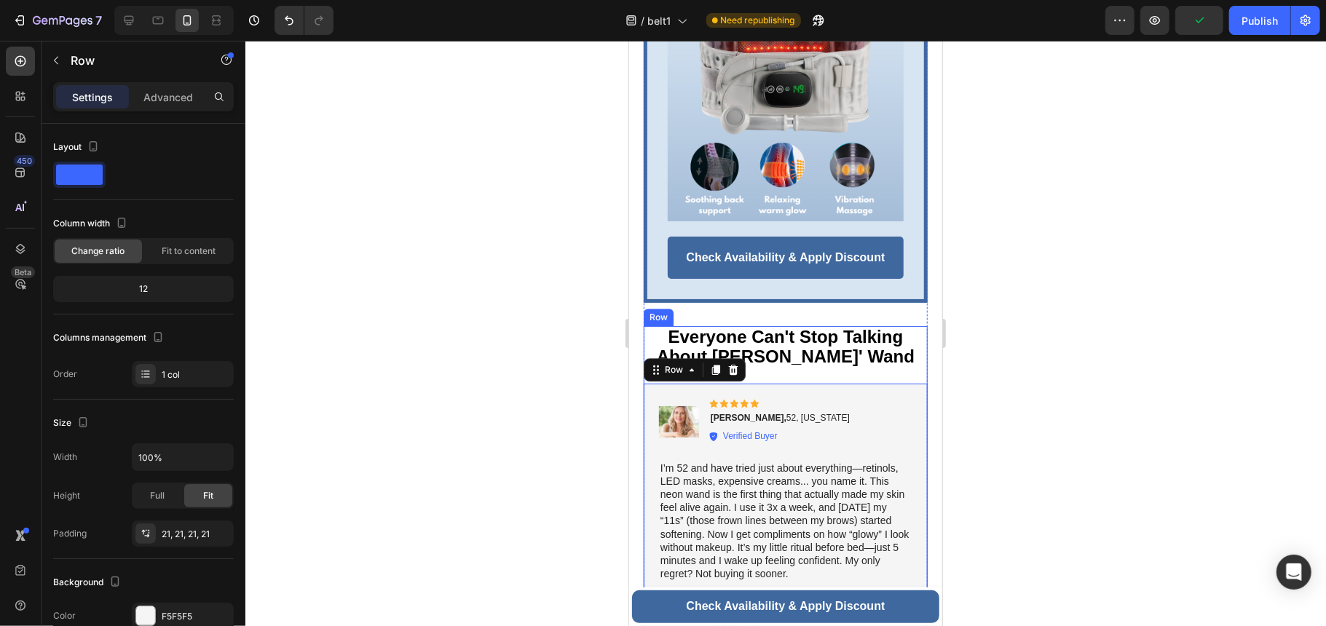
click at [839, 341] on span "Everyone Can't Stop Talking About Lupps' Wand" at bounding box center [785, 345] width 258 height 39
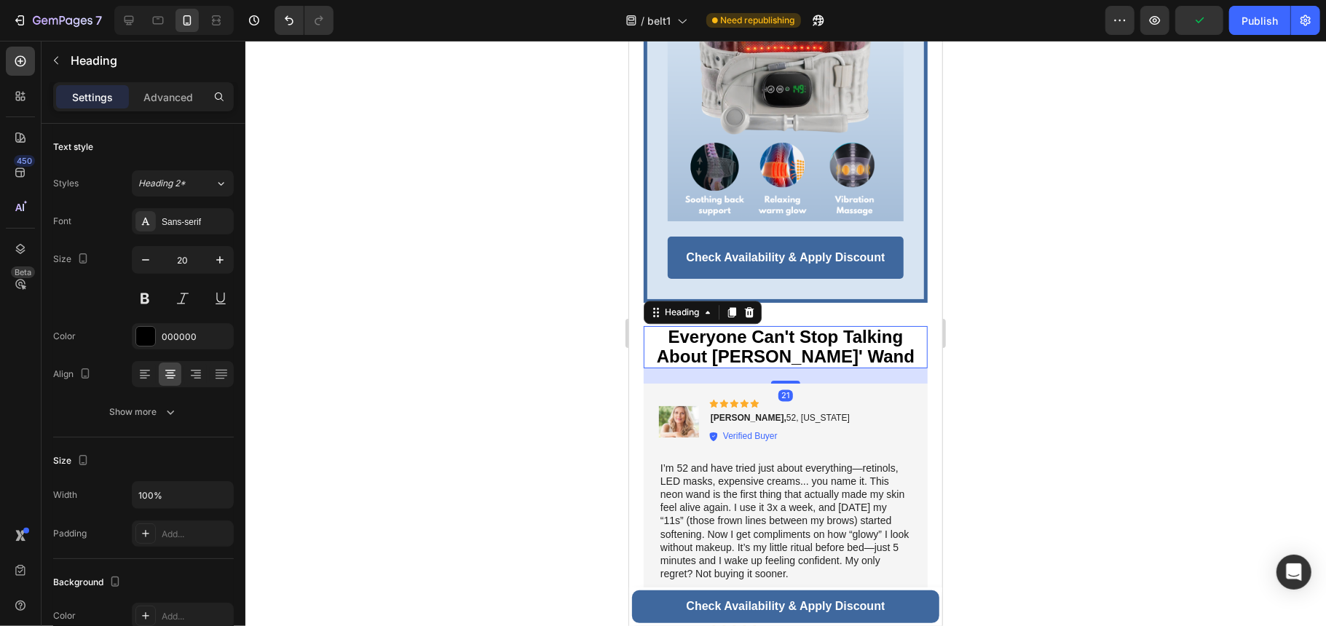
click at [861, 338] on h2 "Everyone Can't Stop Talking About Lupps' Wand" at bounding box center [785, 346] width 284 height 42
click at [861, 338] on p "Everyone Can't Stop Talking About Lupps' Wand" at bounding box center [785, 346] width 284 height 39
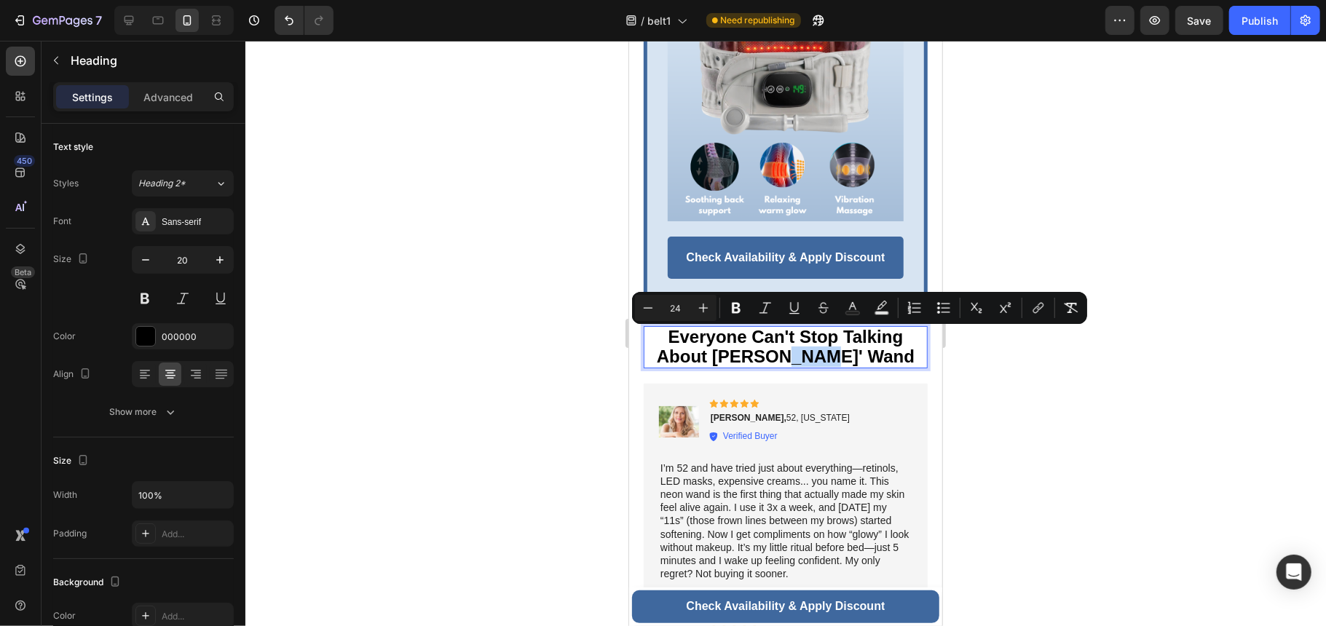
drag, startPoint x: 865, startPoint y: 338, endPoint x: 814, endPoint y: 341, distance: 51.0
click at [814, 341] on p "Everyone Can't Stop Talking About Lupps' Wand" at bounding box center [785, 346] width 284 height 39
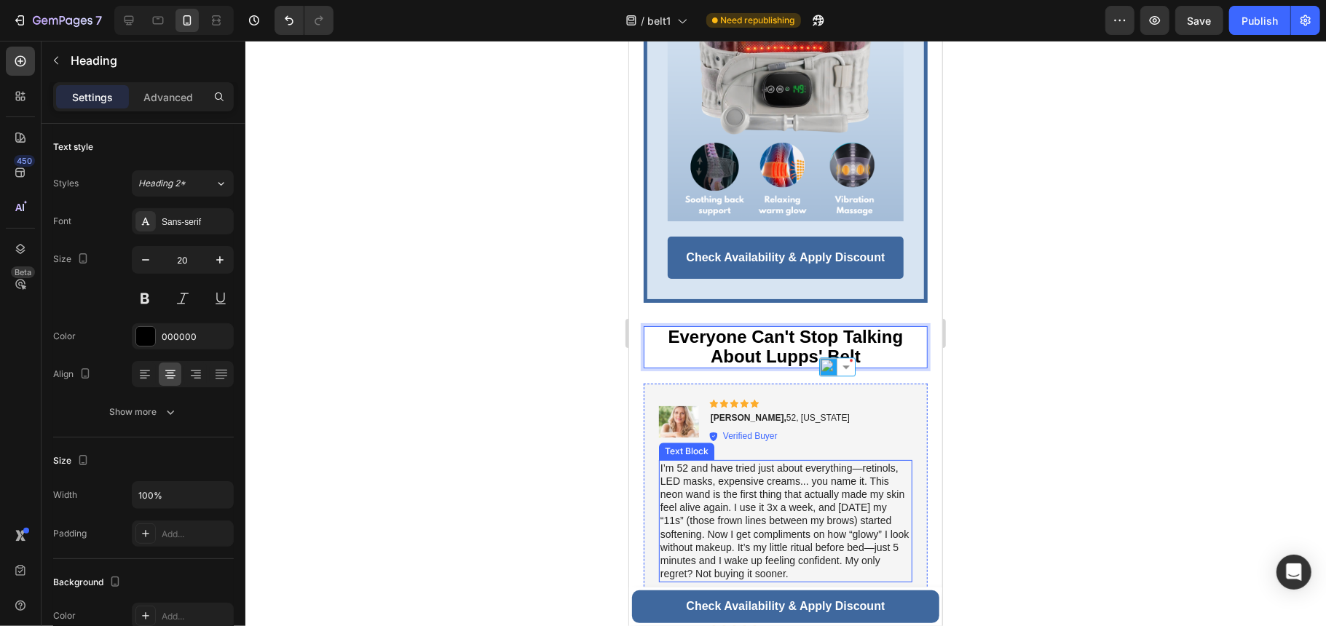
click at [773, 486] on p "I’m 52 and have tried just about everything—retinols, LED masks, expensive crea…" at bounding box center [785, 520] width 250 height 119
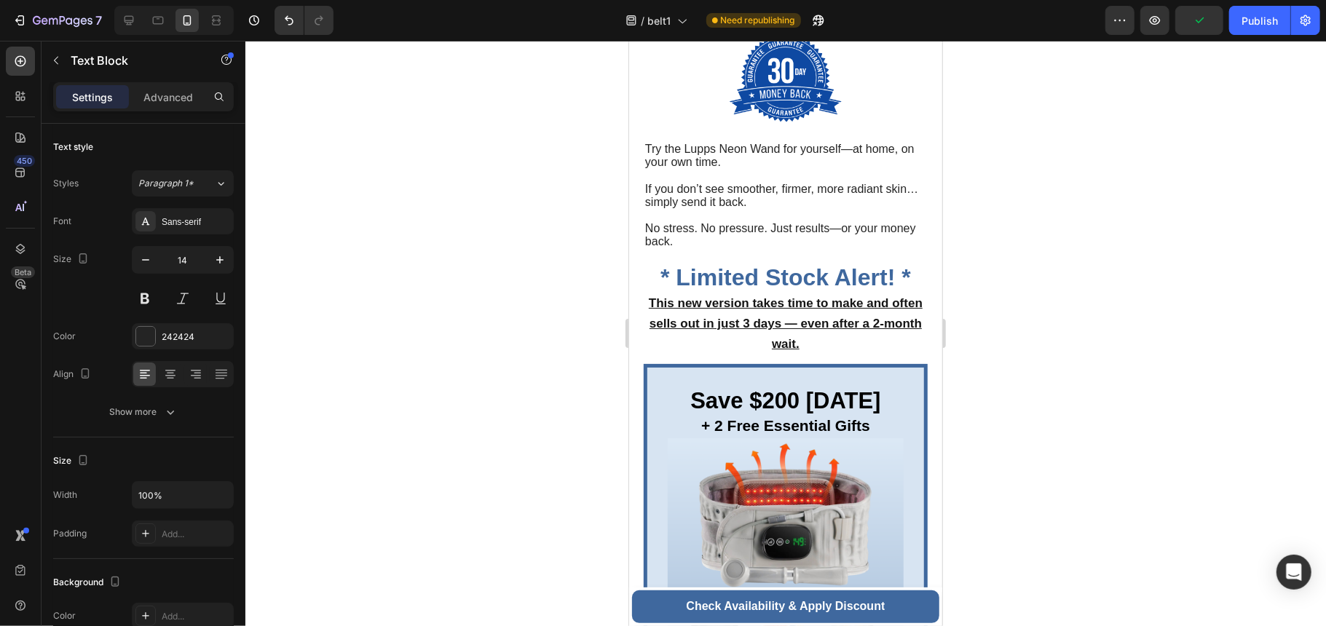
scroll to position [6149, 0]
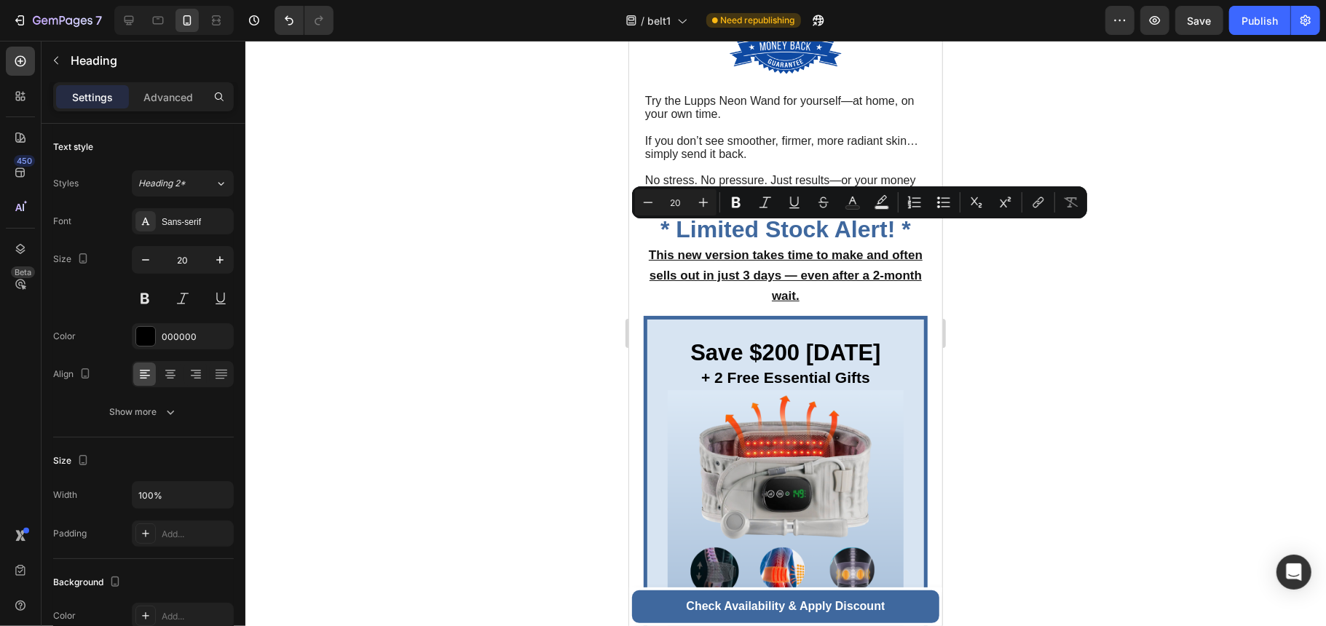
drag, startPoint x: 872, startPoint y: 254, endPoint x: 1256, endPoint y: 261, distance: 384.5
click at [178, 376] on div at bounding box center [170, 374] width 23 height 23
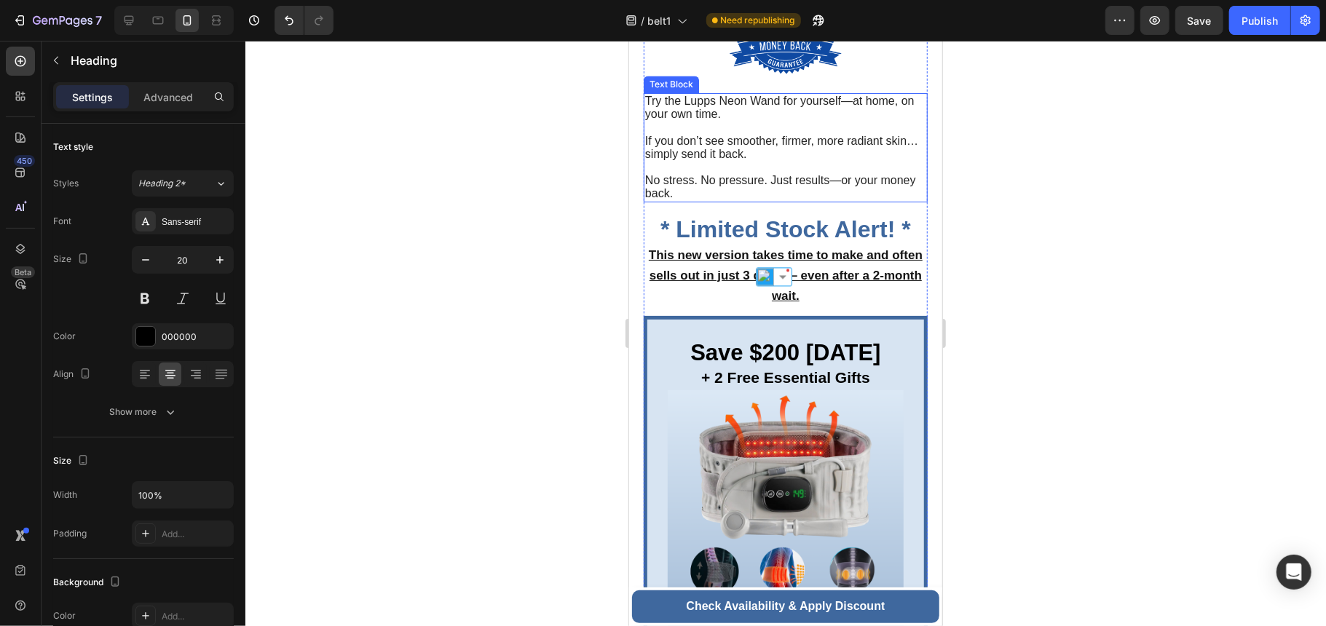
click at [871, 160] on p "If you don’t see smoother, firmer, more radiant skin… simply send it back." at bounding box center [784, 140] width 281 height 40
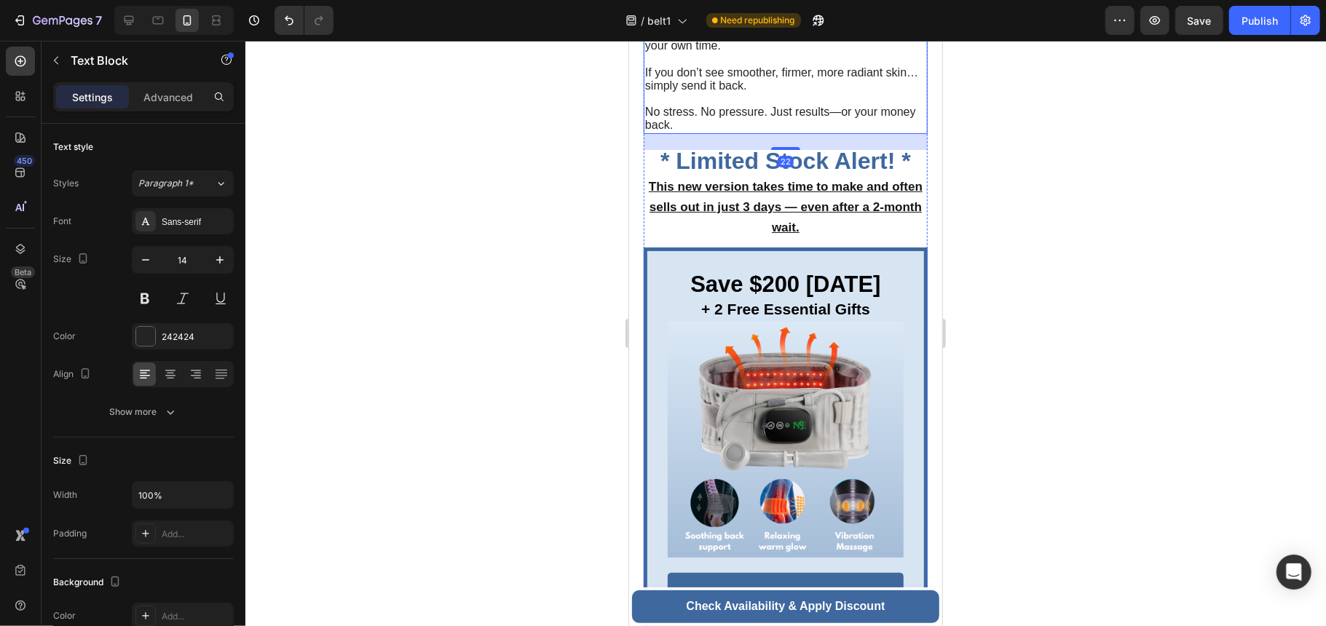
scroll to position [6247, 0]
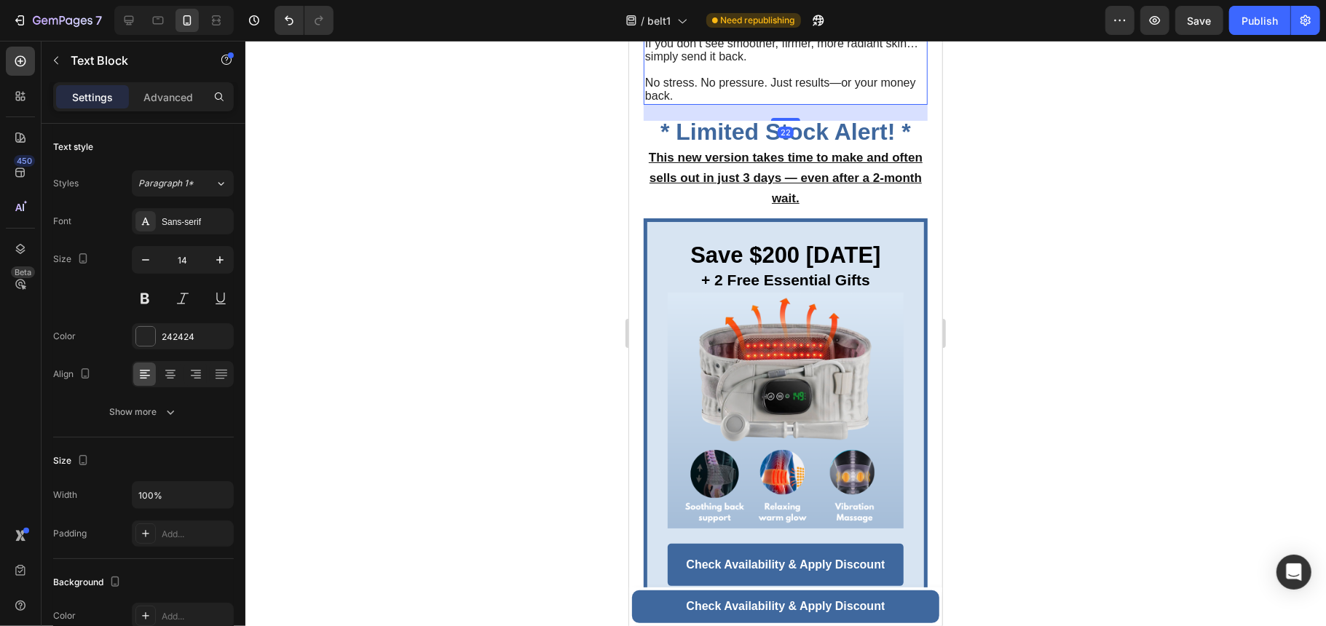
click at [874, 62] on span "If you don’t see smoother, firmer, more radiant skin… simply send it back." at bounding box center [780, 48] width 273 height 25
click at [749, 63] on p "If you don’t see smoother, firmer, more radiant skin… simply send it back." at bounding box center [784, 43] width 281 height 40
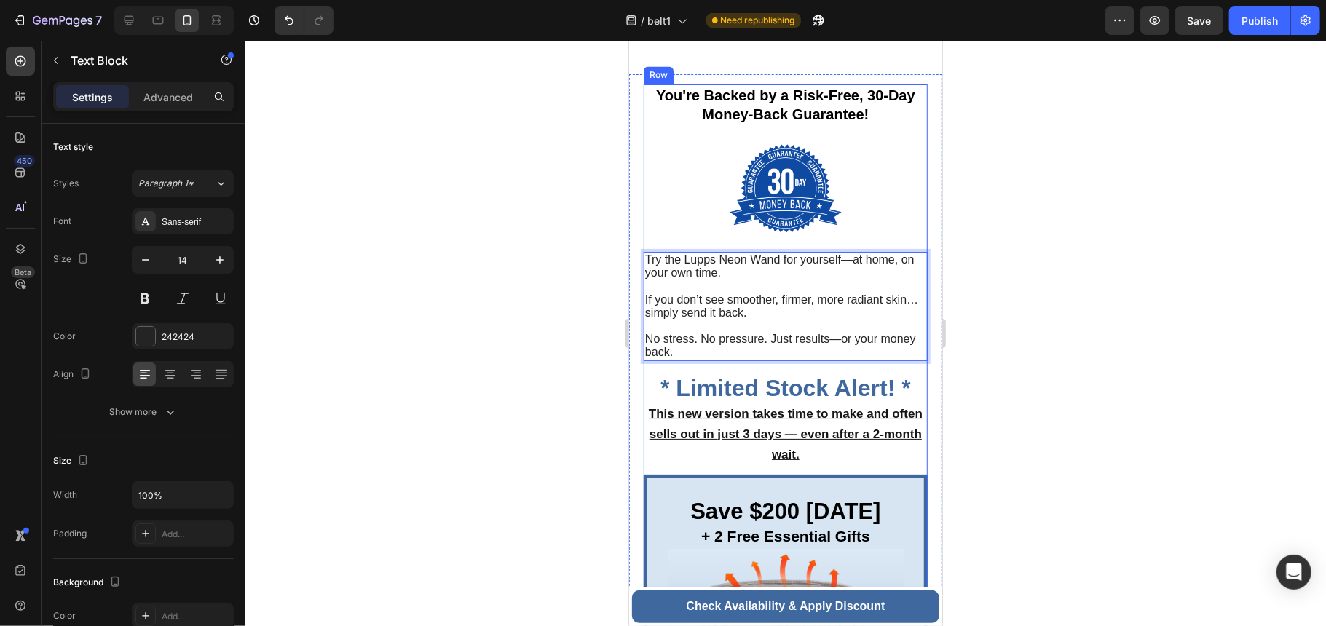
scroll to position [5956, 0]
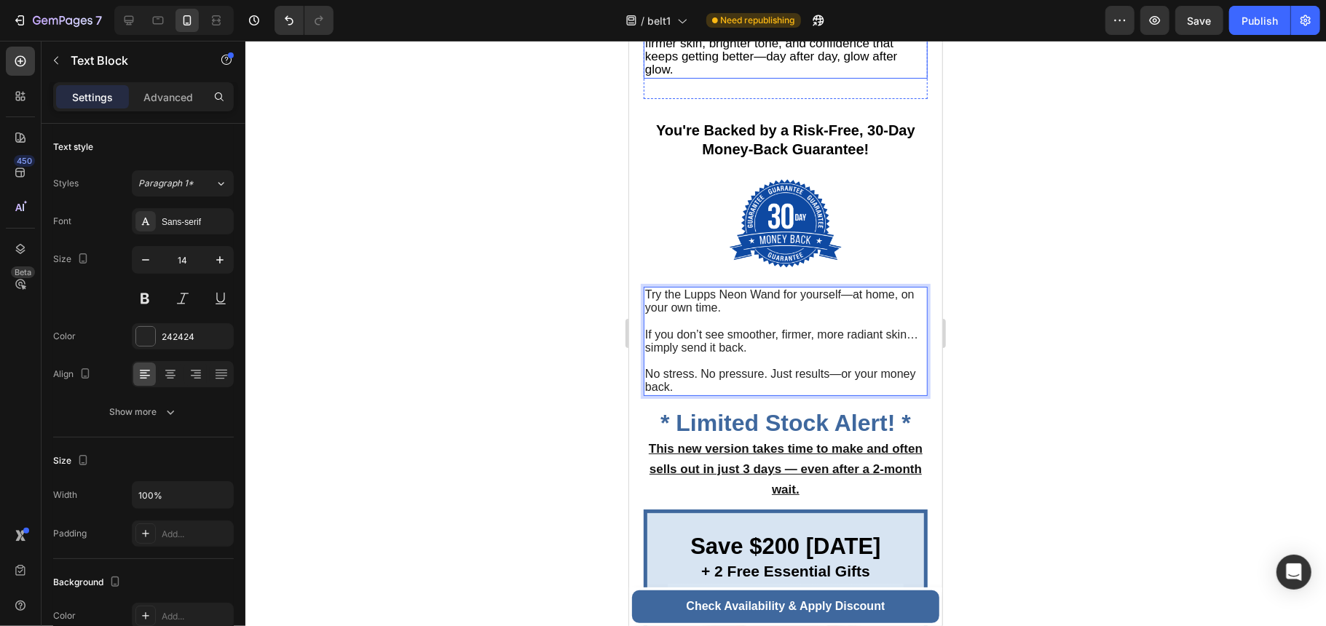
click at [829, 76] on p "Try the Lupps Wand Today and experience firmer skin, brighter tone, and confide…" at bounding box center [784, 49] width 281 height 53
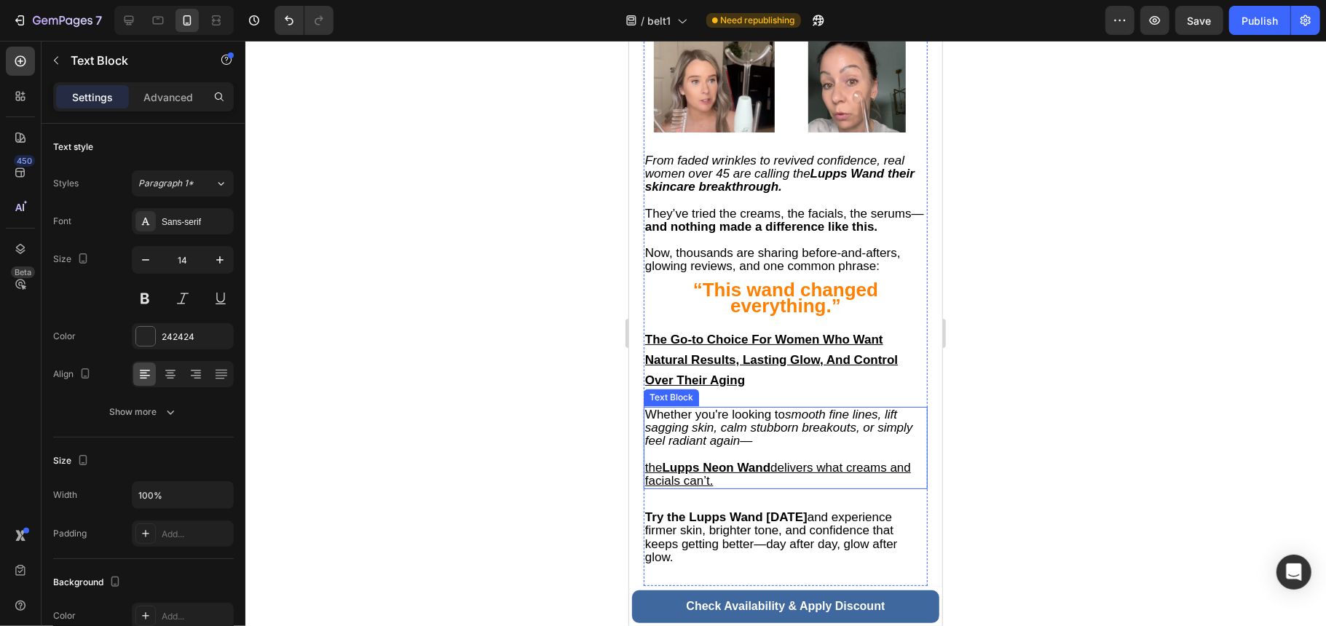
scroll to position [5664, 0]
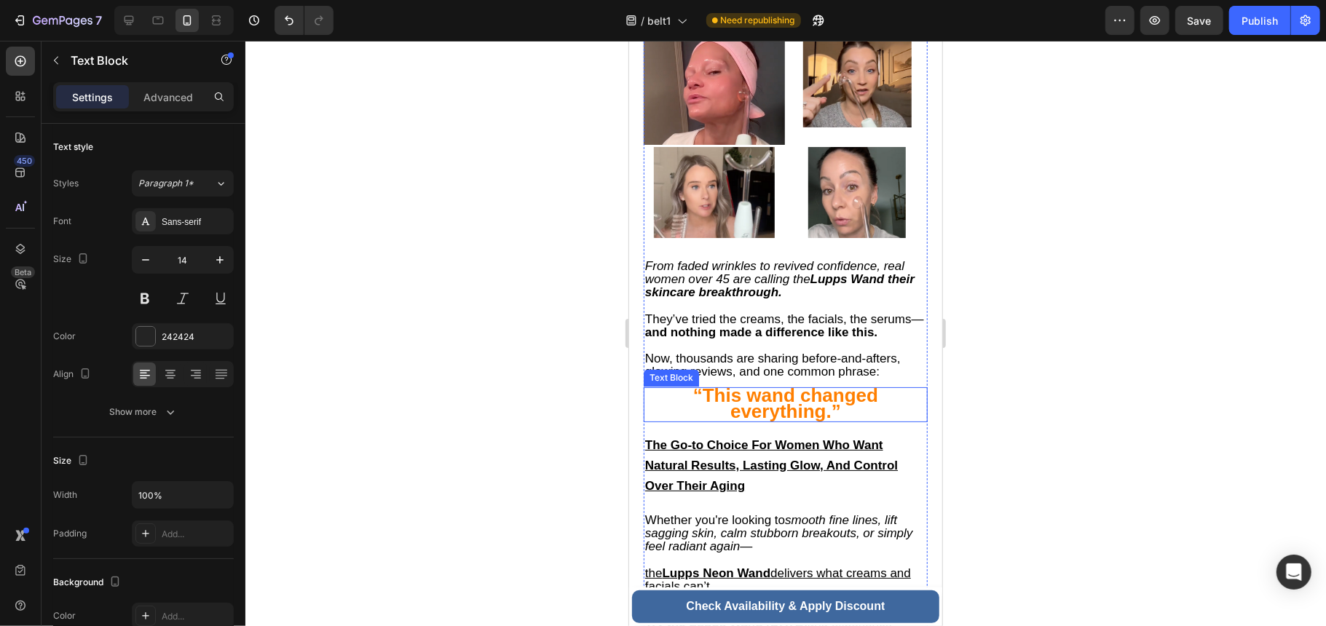
click at [807, 390] on strong "“This wand changed everything.”" at bounding box center [784, 403] width 185 height 38
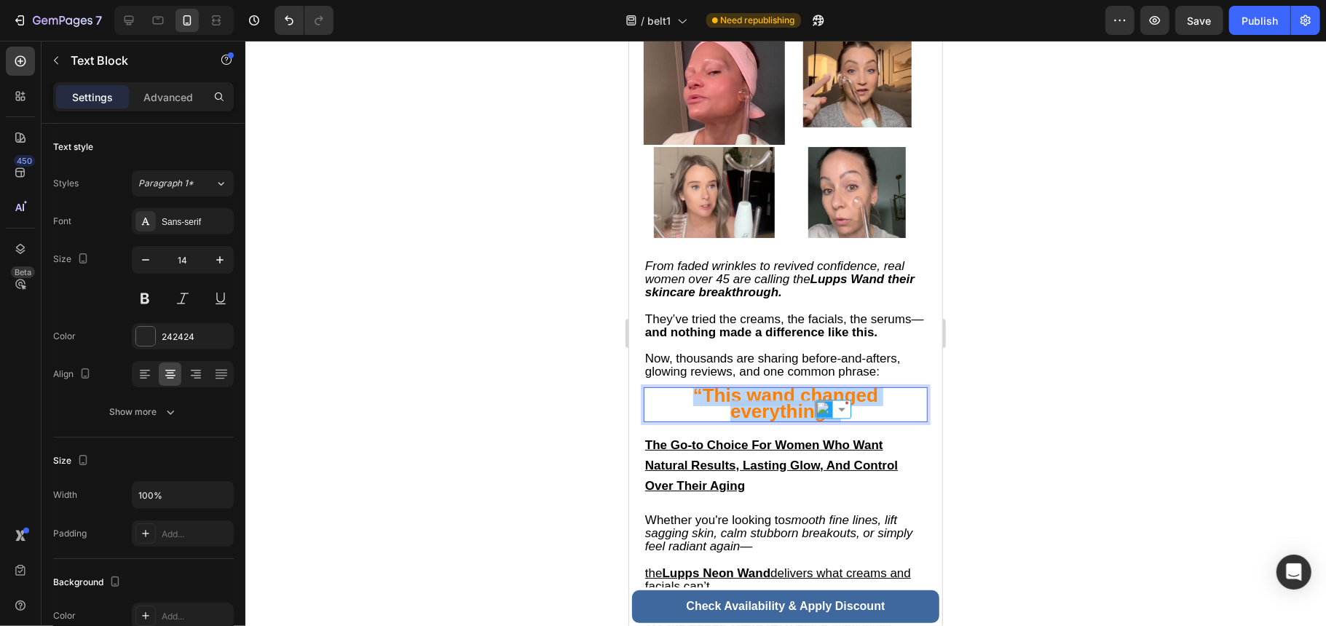
click at [807, 390] on strong "“This wand changed everything.”" at bounding box center [784, 403] width 185 height 38
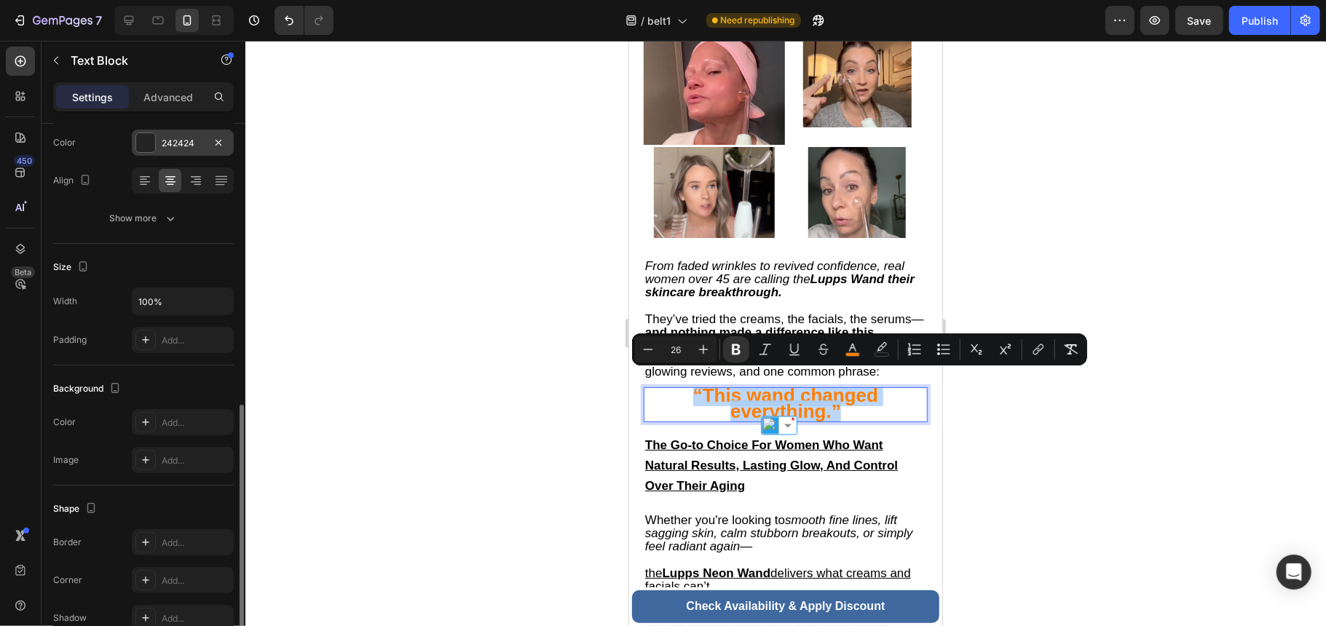
scroll to position [291, 0]
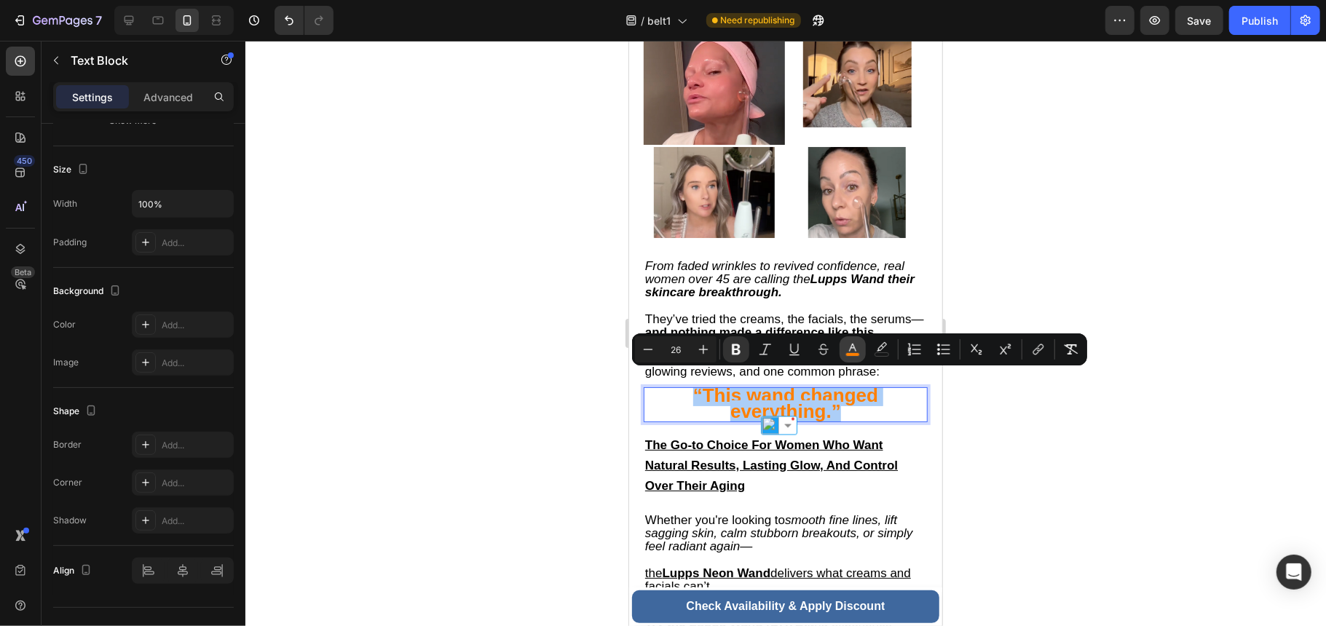
click at [856, 351] on icon "Editor contextual toolbar" at bounding box center [852, 348] width 7 height 8
type input "FF7F00"
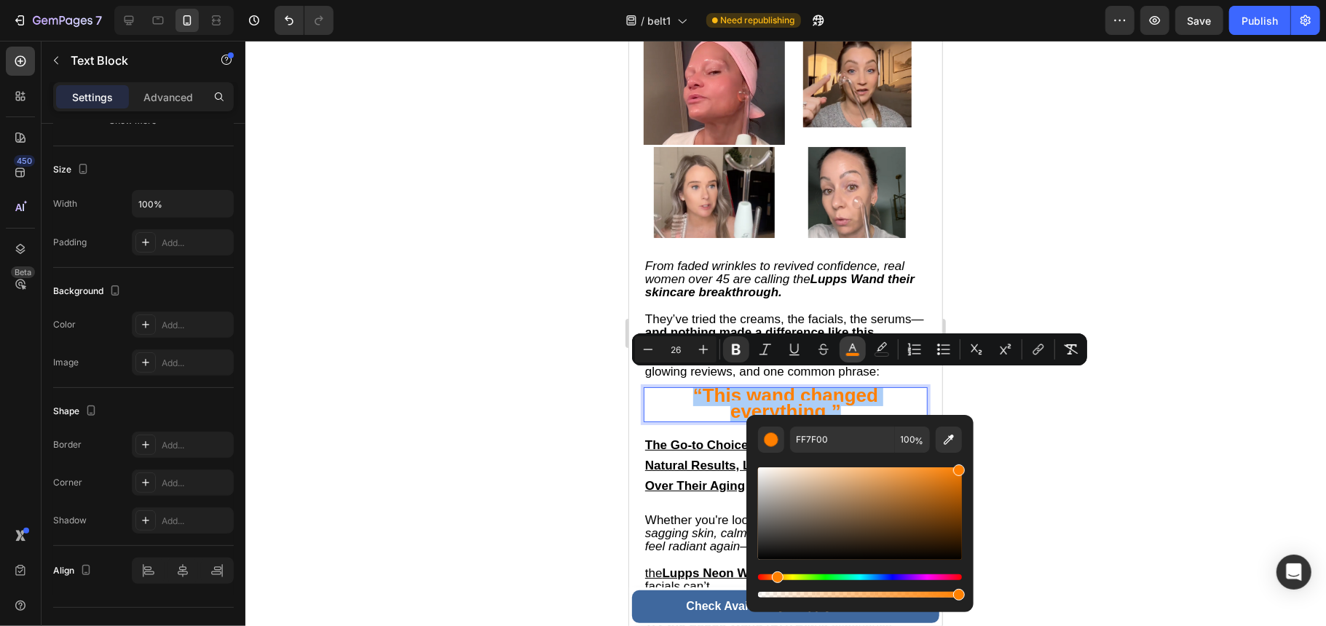
click at [856, 351] on icon "Editor contextual toolbar" at bounding box center [852, 348] width 7 height 8
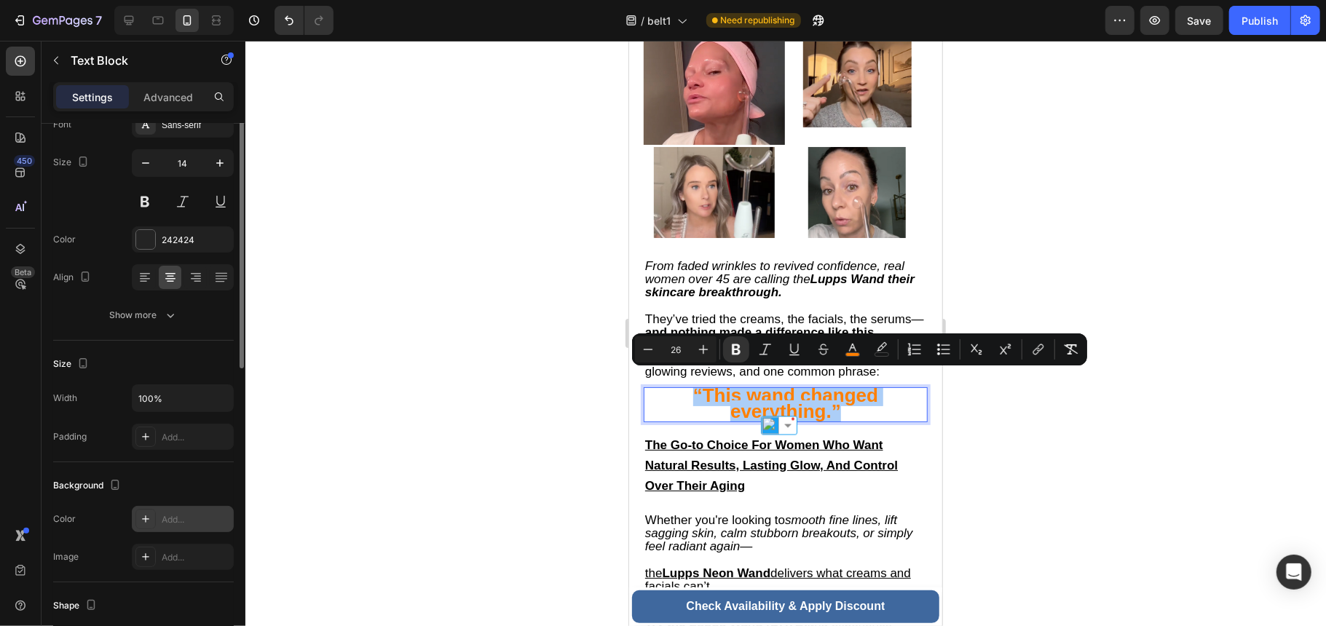
scroll to position [0, 0]
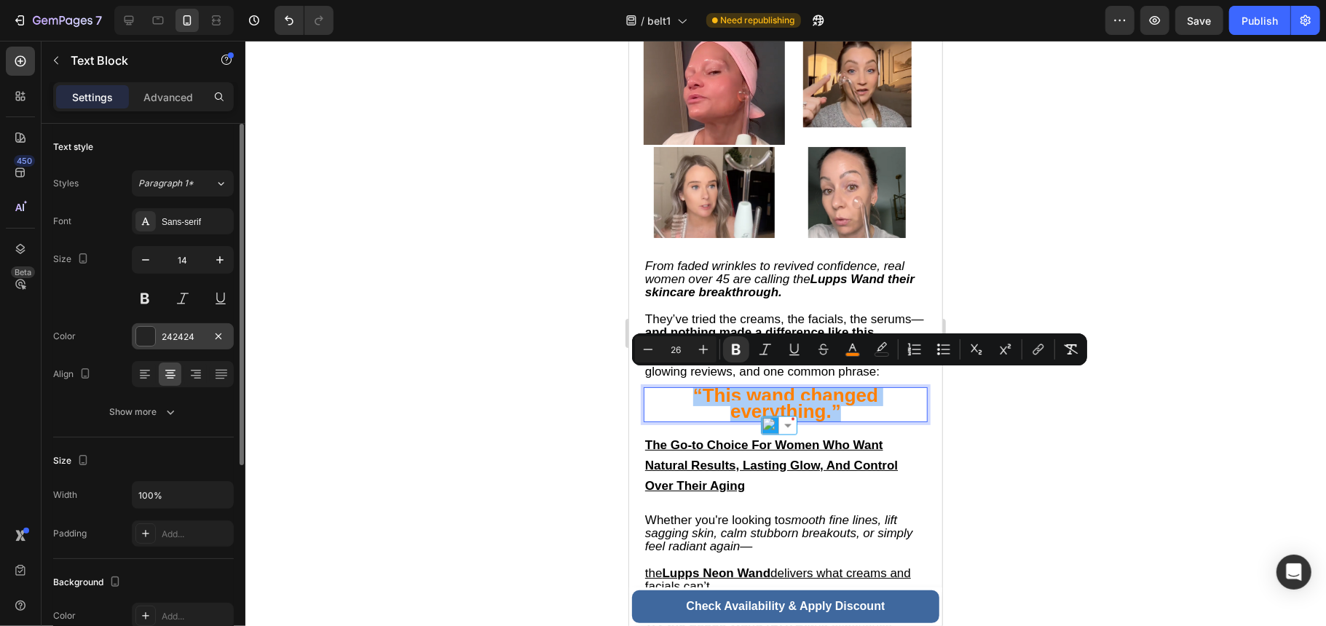
click at [160, 336] on div "242424" at bounding box center [183, 336] width 102 height 26
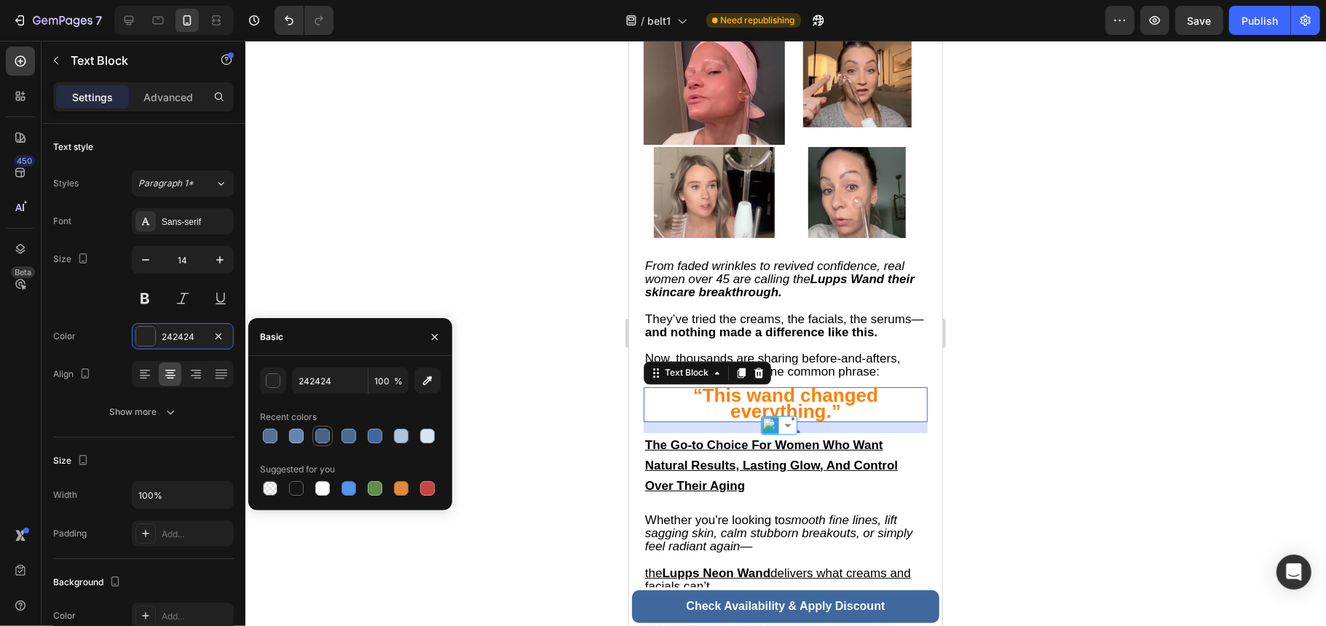
click at [319, 440] on div at bounding box center [322, 436] width 15 height 15
type input "476284"
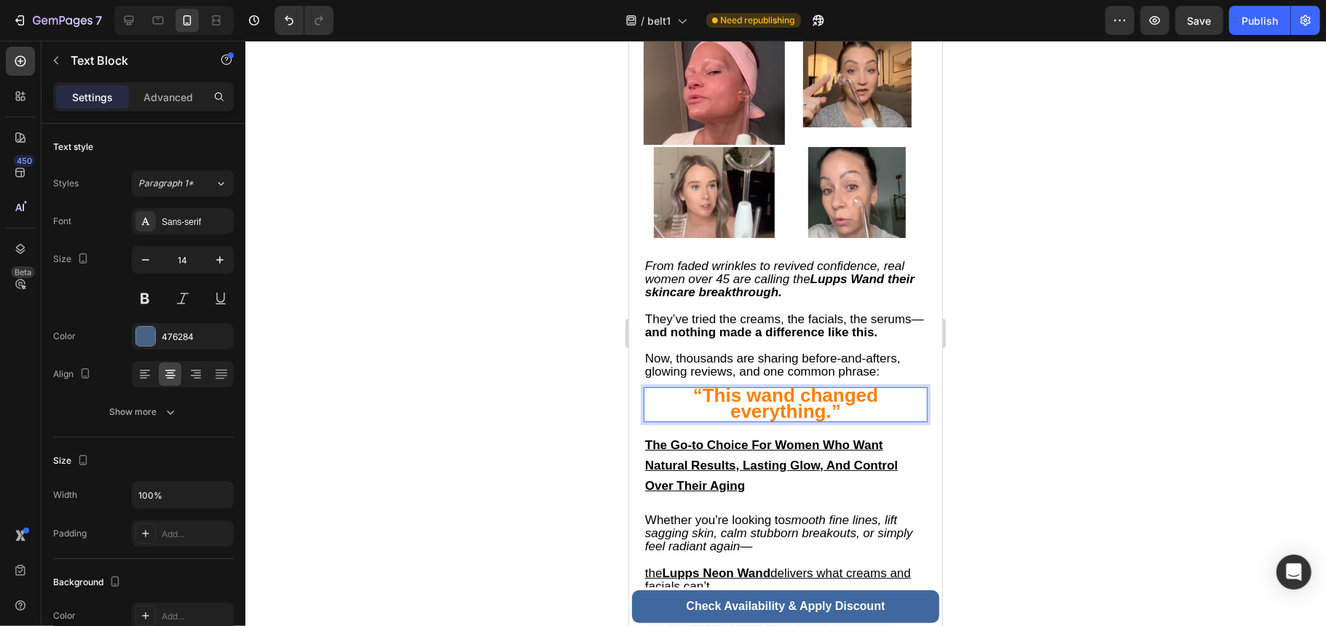
click at [865, 398] on p "“This wand changed everything.”" at bounding box center [784, 404] width 281 height 32
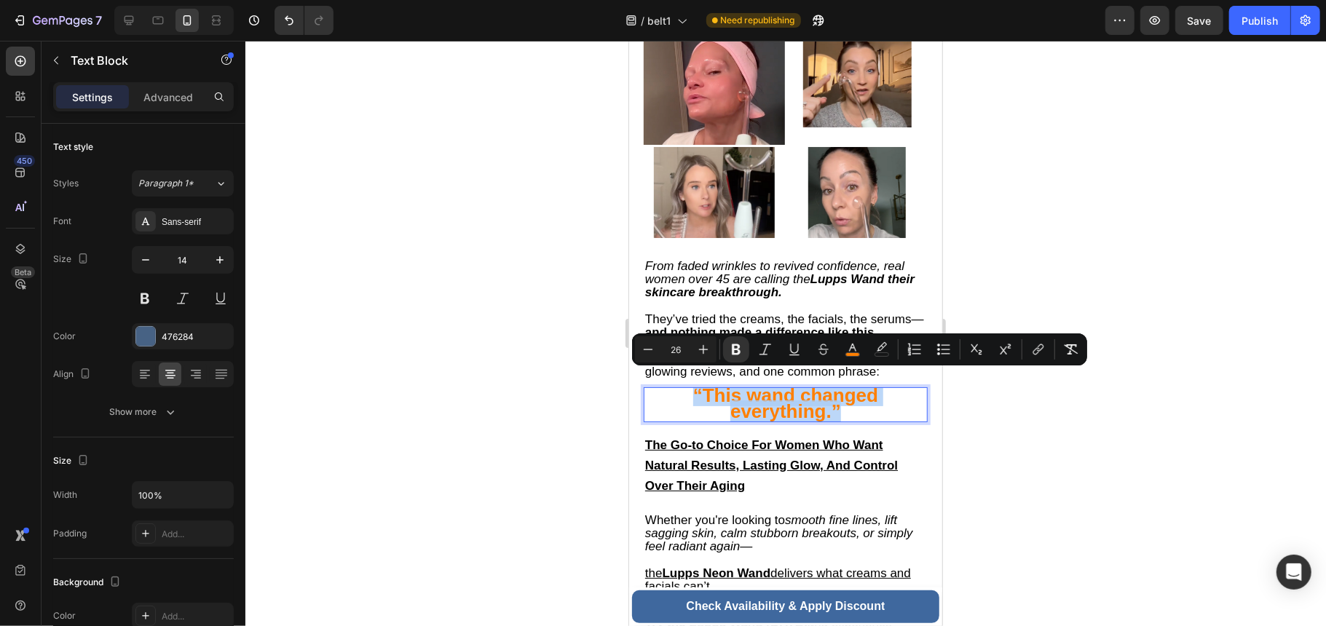
drag, startPoint x: 863, startPoint y: 398, endPoint x: 685, endPoint y: 388, distance: 178.7
click at [685, 388] on p "“This wand changed everything.”" at bounding box center [784, 404] width 281 height 32
click at [191, 338] on div "476284" at bounding box center [183, 337] width 42 height 13
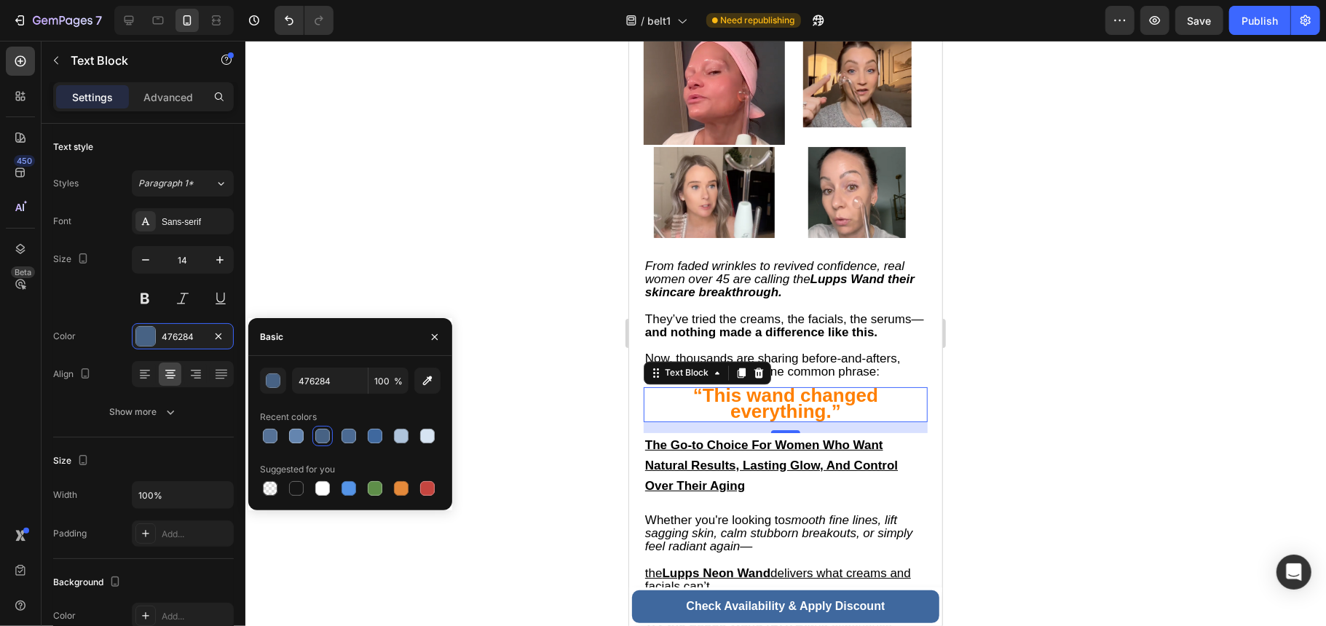
click at [854, 422] on div "15" at bounding box center [785, 427] width 284 height 11
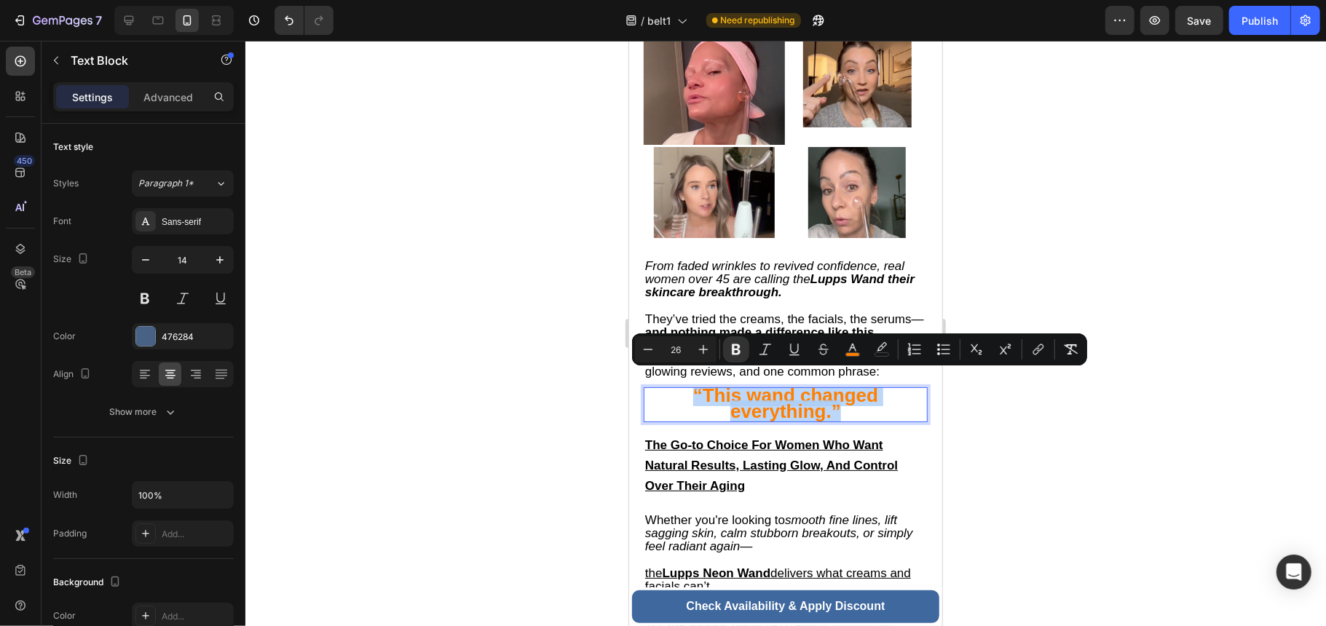
drag, startPoint x: 872, startPoint y: 393, endPoint x: 618, endPoint y: 363, distance: 255.8
click at [848, 344] on icon "Editor contextual toolbar" at bounding box center [852, 349] width 15 height 15
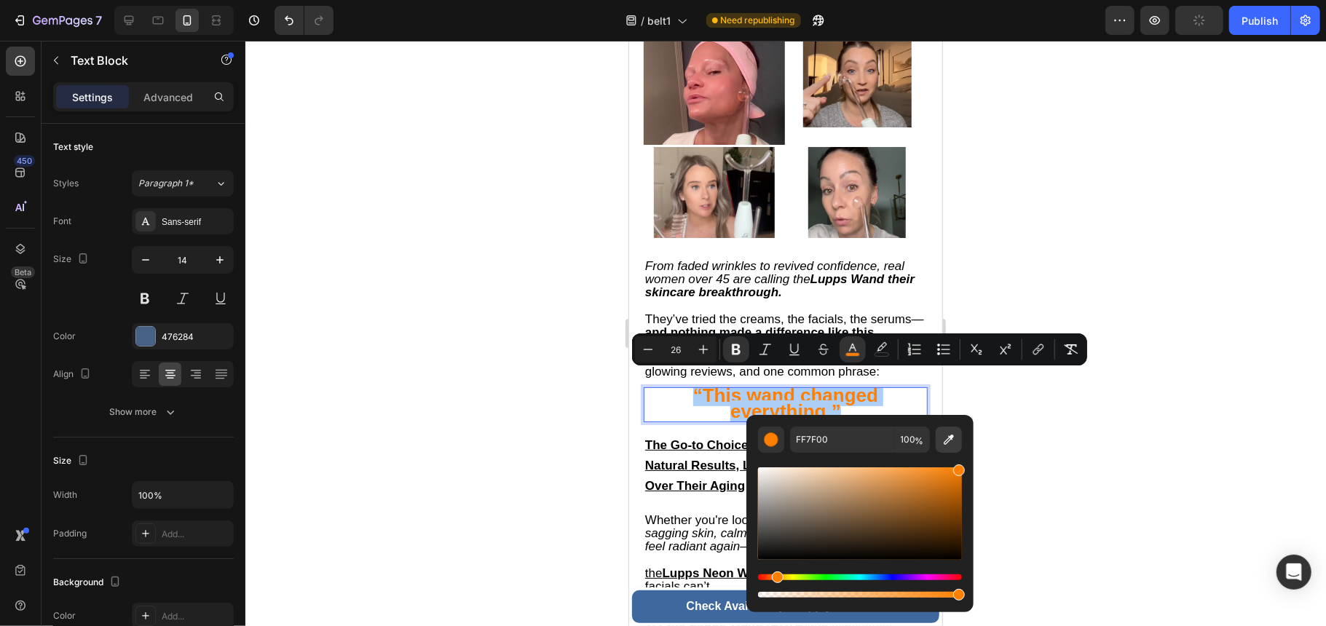
click at [947, 443] on icon "Editor contextual toolbar" at bounding box center [948, 439] width 15 height 15
type input "3F689E"
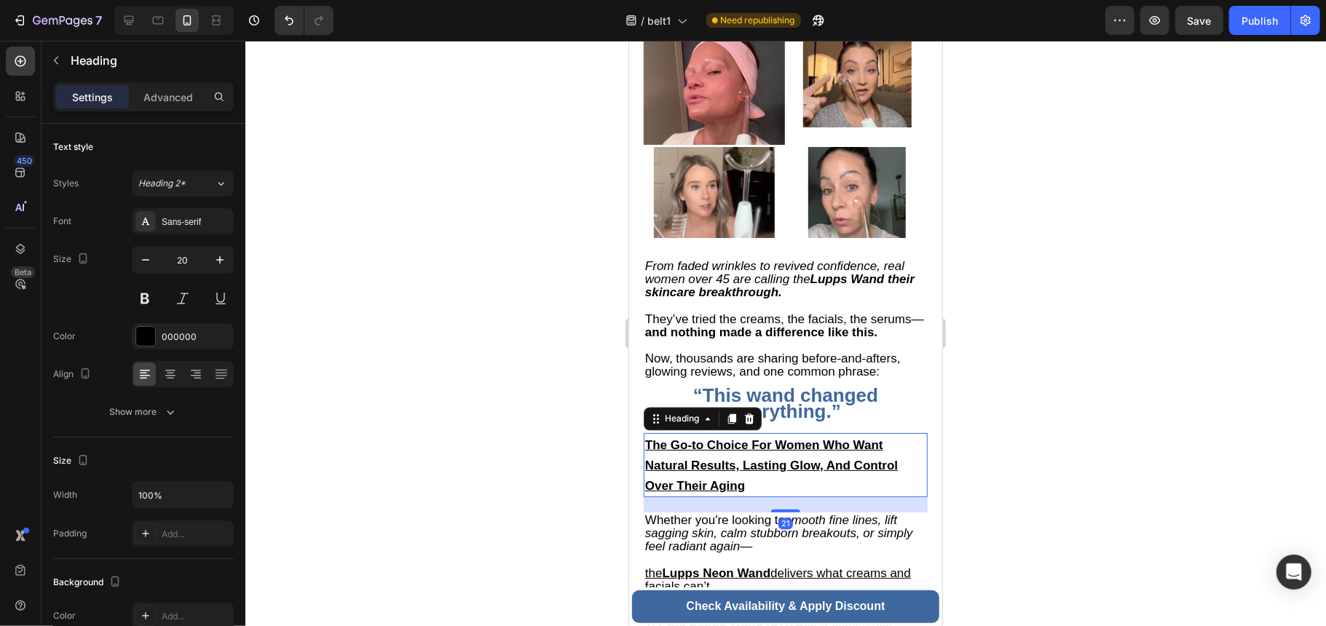
click at [703, 454] on u "The Go-to Choice For Women Who Want Natural Results, Lasting Glow, And Control …" at bounding box center [770, 465] width 253 height 55
click at [858, 384] on strong "“This wand changed everything.”" at bounding box center [784, 403] width 185 height 38
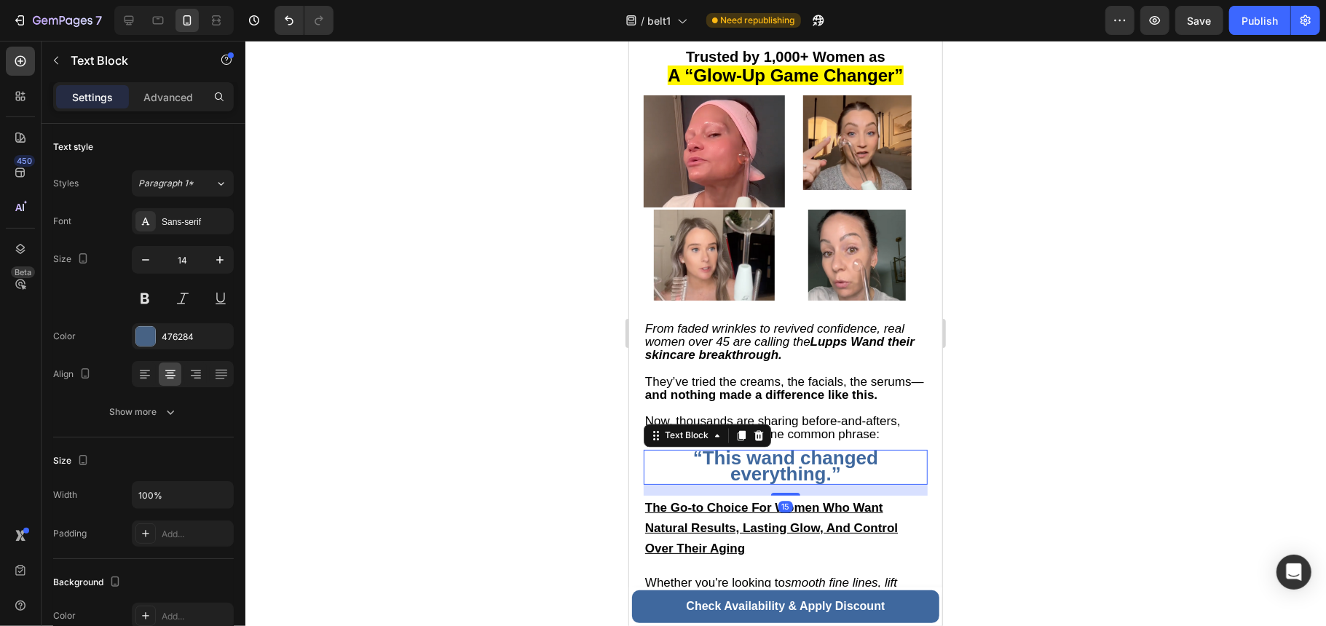
scroll to position [5567, 0]
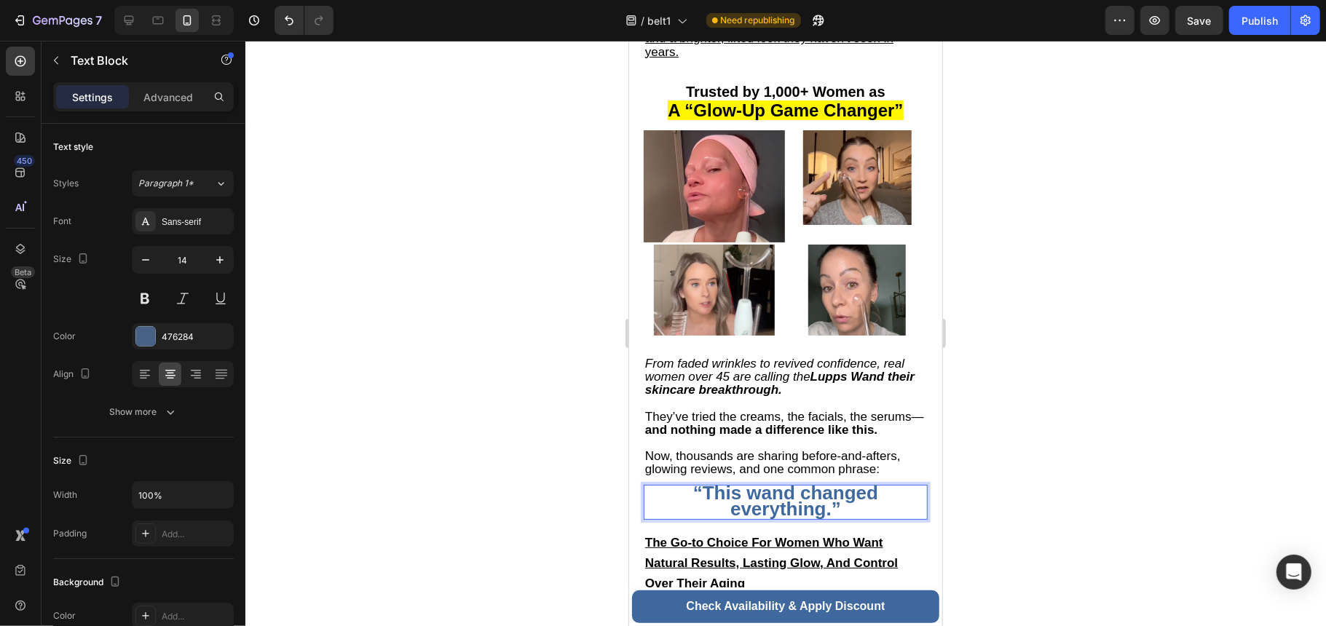
click at [784, 481] on strong "“This wand changed everything.”" at bounding box center [784, 500] width 185 height 38
click at [893, 486] on p "“This belt changed everything.”" at bounding box center [784, 502] width 281 height 32
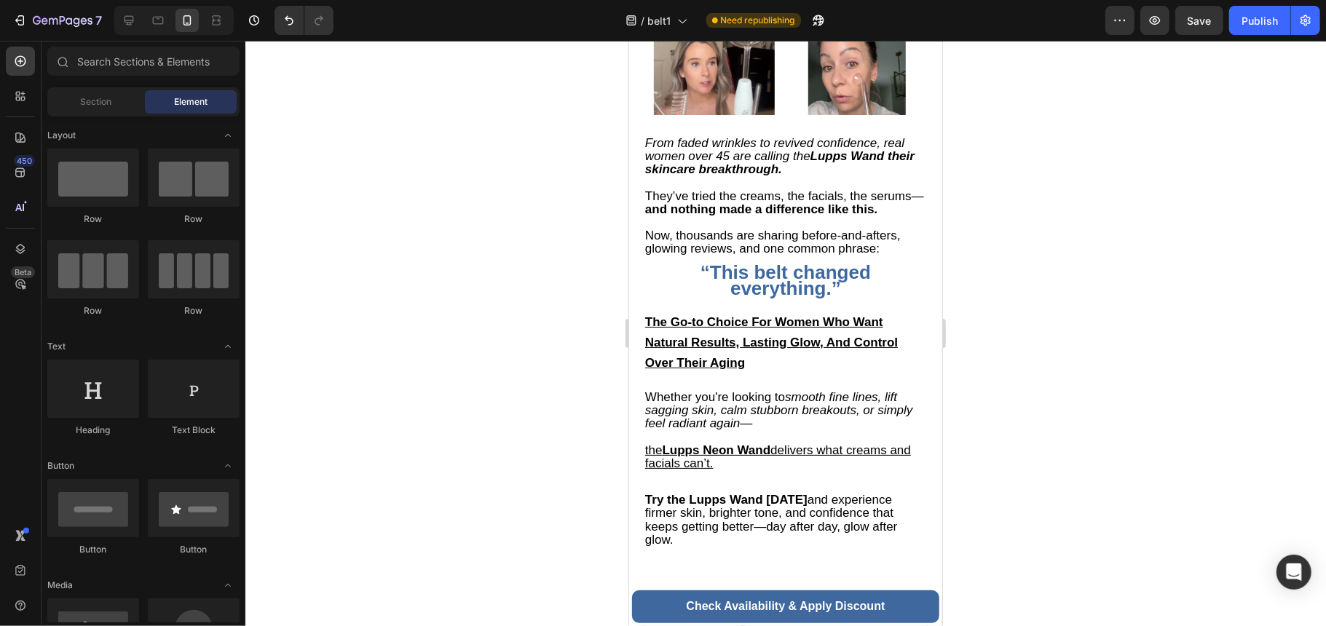
scroll to position [5691, 0]
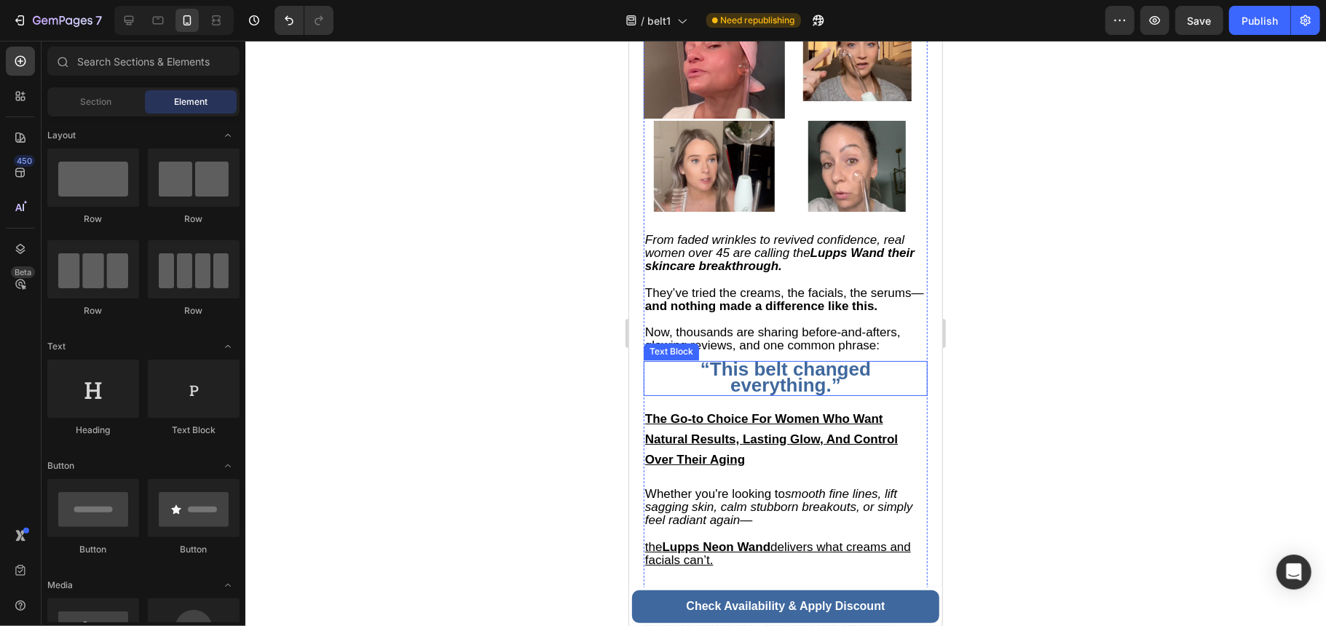
click at [790, 374] on strong "“This belt changed everything.”" at bounding box center [785, 376] width 170 height 38
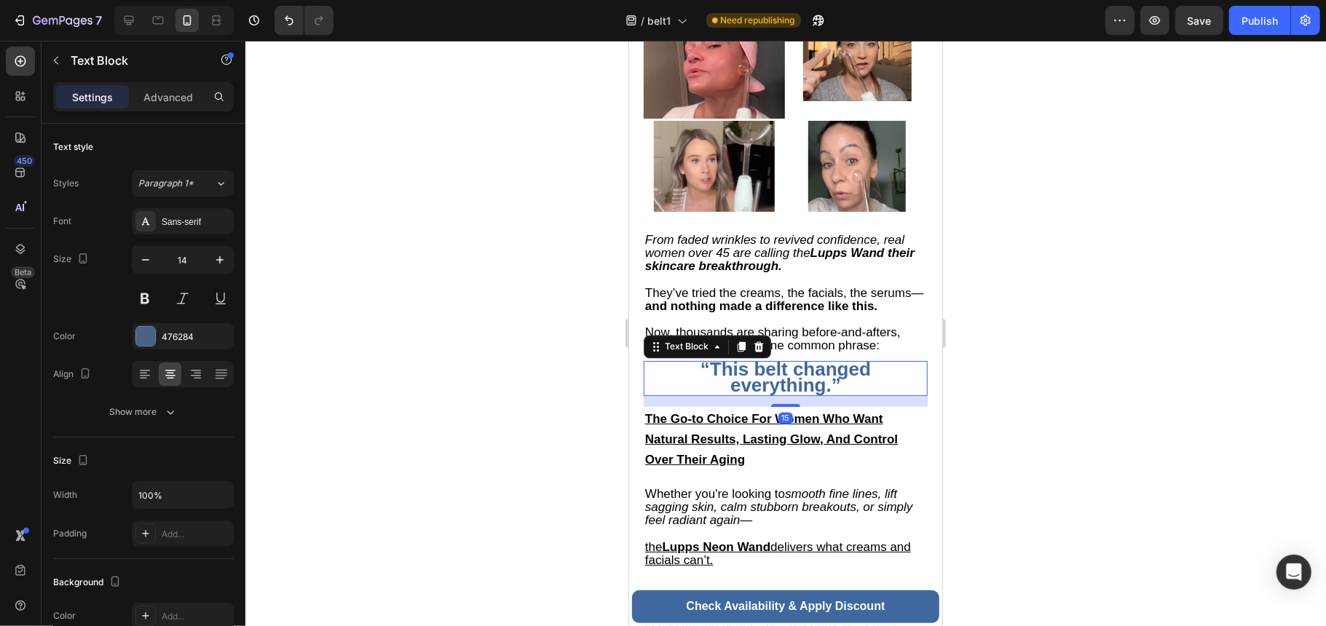
click at [682, 362] on p "“This belt changed everything.”" at bounding box center [784, 378] width 281 height 32
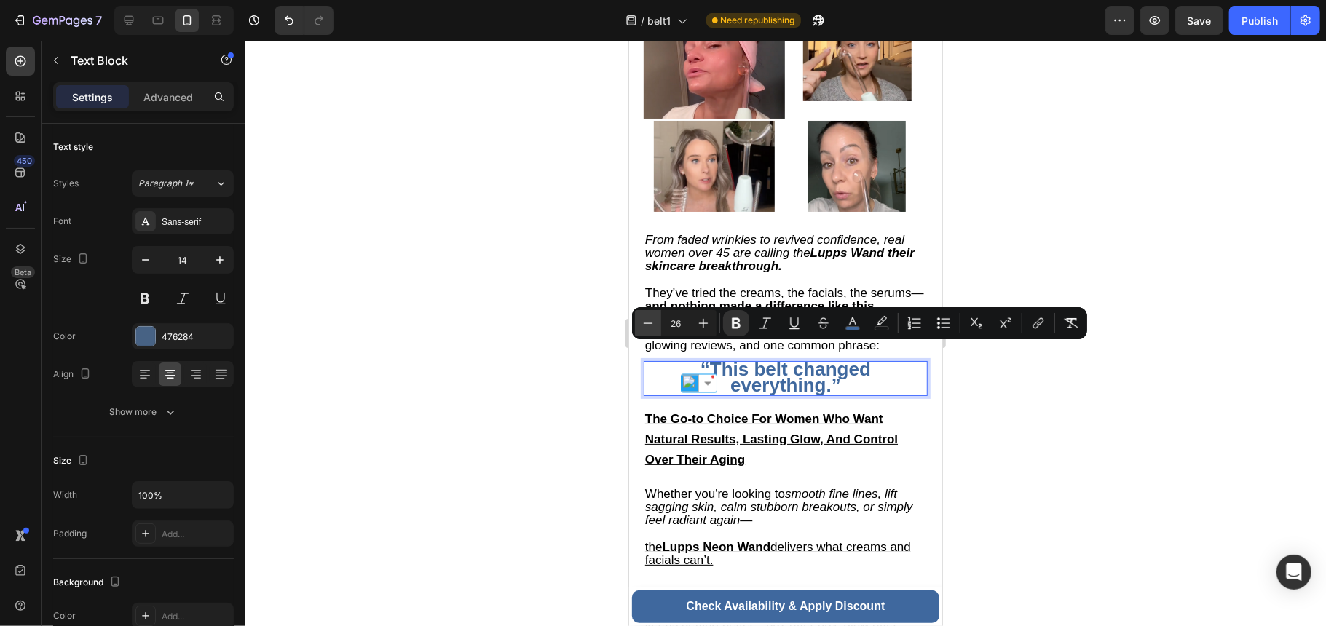
click at [650, 322] on icon "Editor contextual toolbar" at bounding box center [648, 323] width 15 height 15
click at [693, 320] on button "Plus" at bounding box center [703, 323] width 26 height 26
click at [699, 325] on icon "Editor contextual toolbar" at bounding box center [703, 323] width 15 height 15
type input "26"
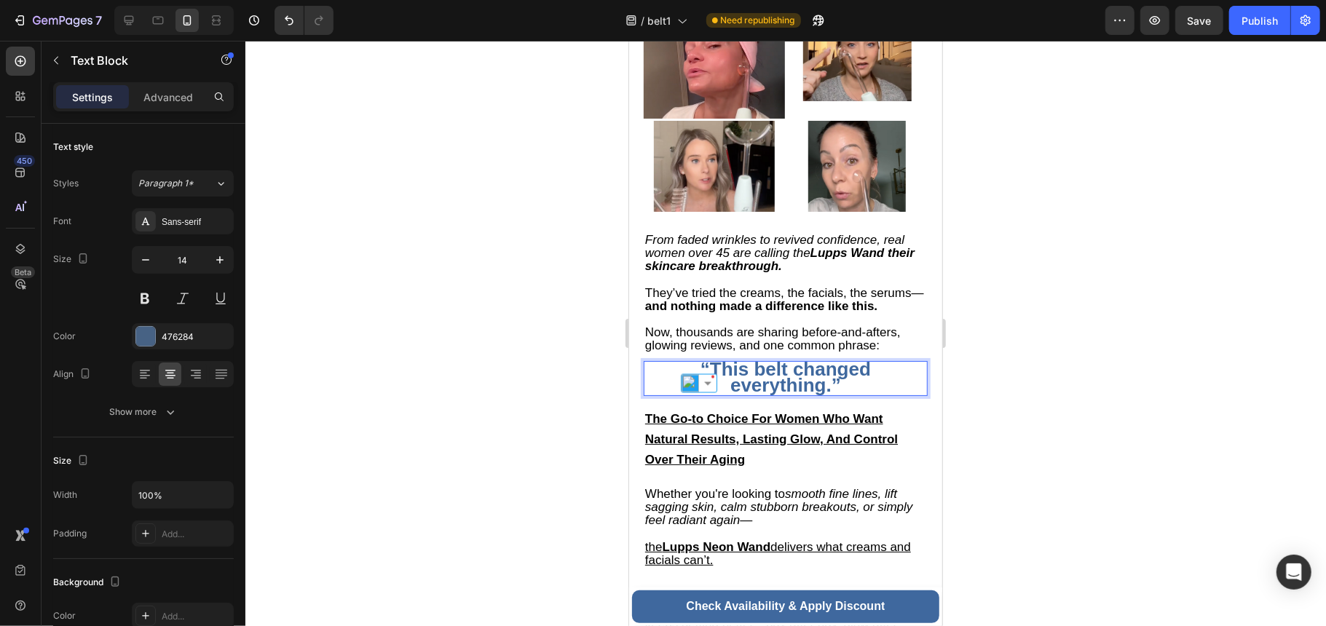
click at [836, 368] on p "“This belt changed everything.”" at bounding box center [784, 378] width 281 height 32
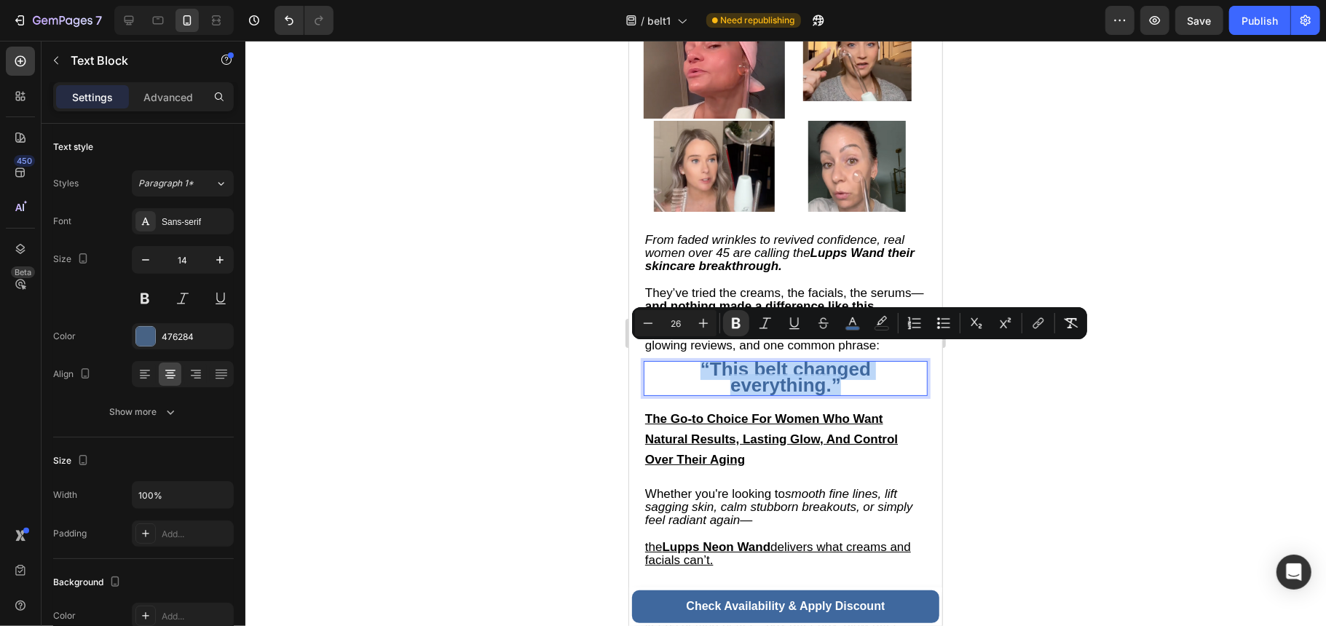
drag, startPoint x: 859, startPoint y: 373, endPoint x: 670, endPoint y: 356, distance: 190.0
click at [670, 362] on p "“This belt changed everything.”" at bounding box center [784, 378] width 281 height 32
click at [146, 382] on icon at bounding box center [145, 374] width 15 height 15
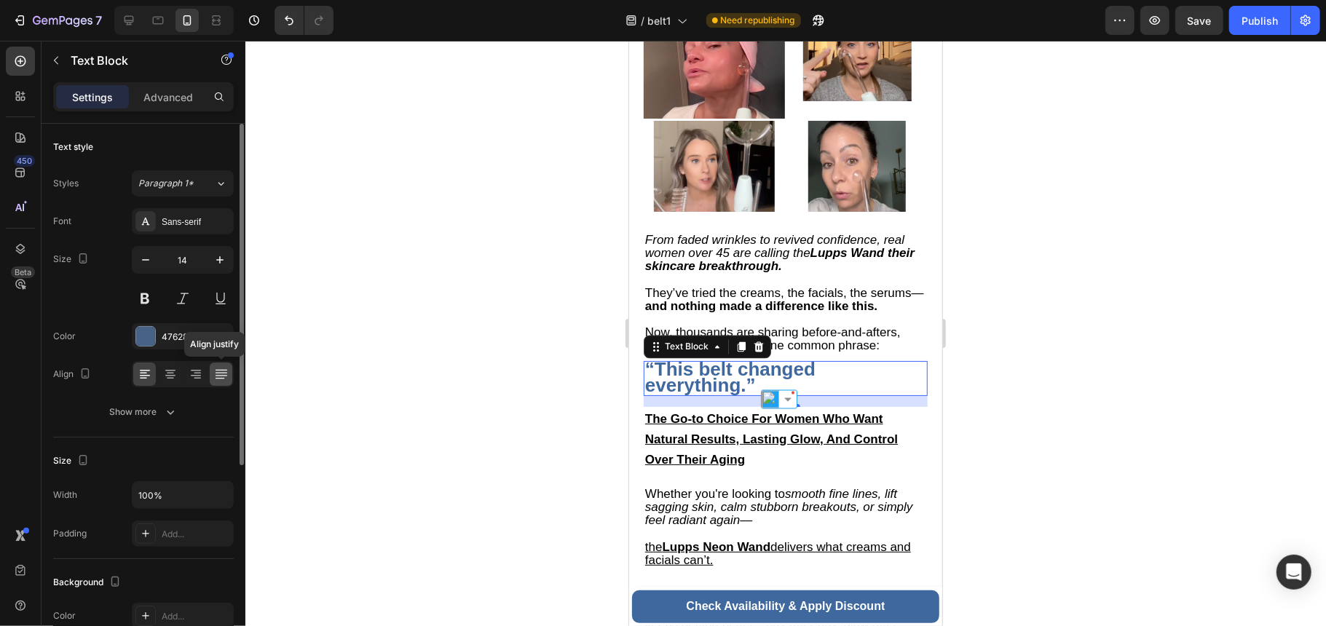
click at [223, 373] on icon at bounding box center [221, 374] width 15 height 15
click at [196, 373] on icon at bounding box center [196, 374] width 15 height 15
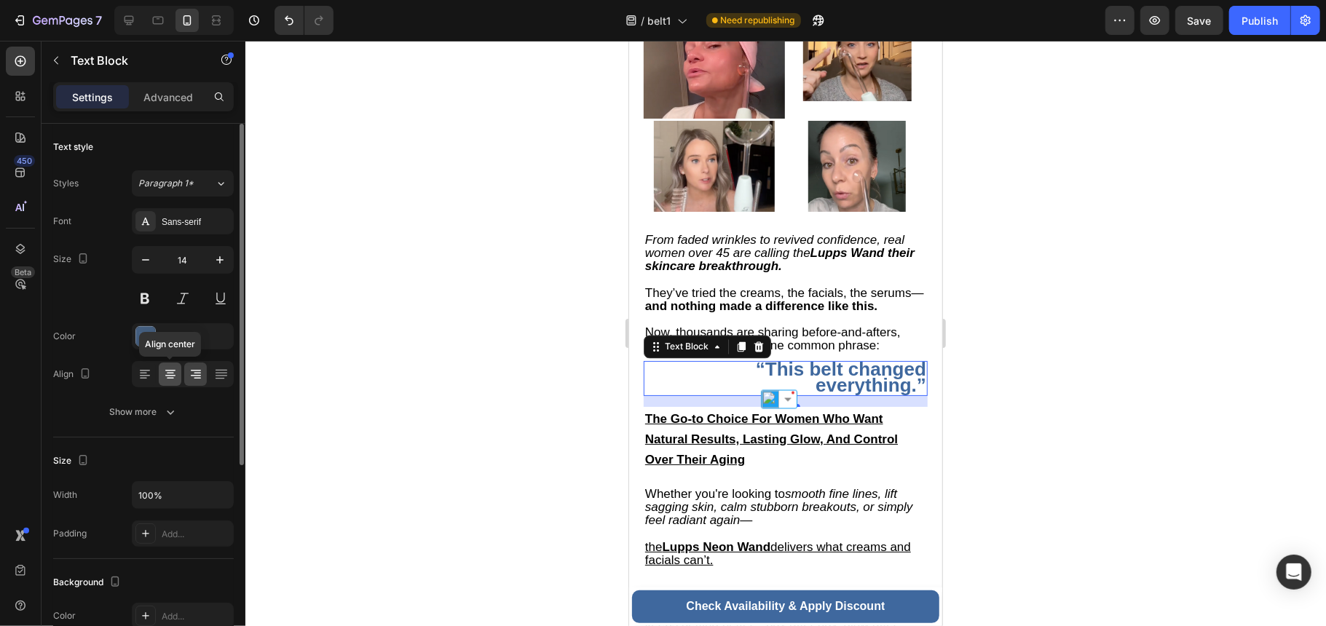
click at [178, 377] on div at bounding box center [170, 374] width 23 height 23
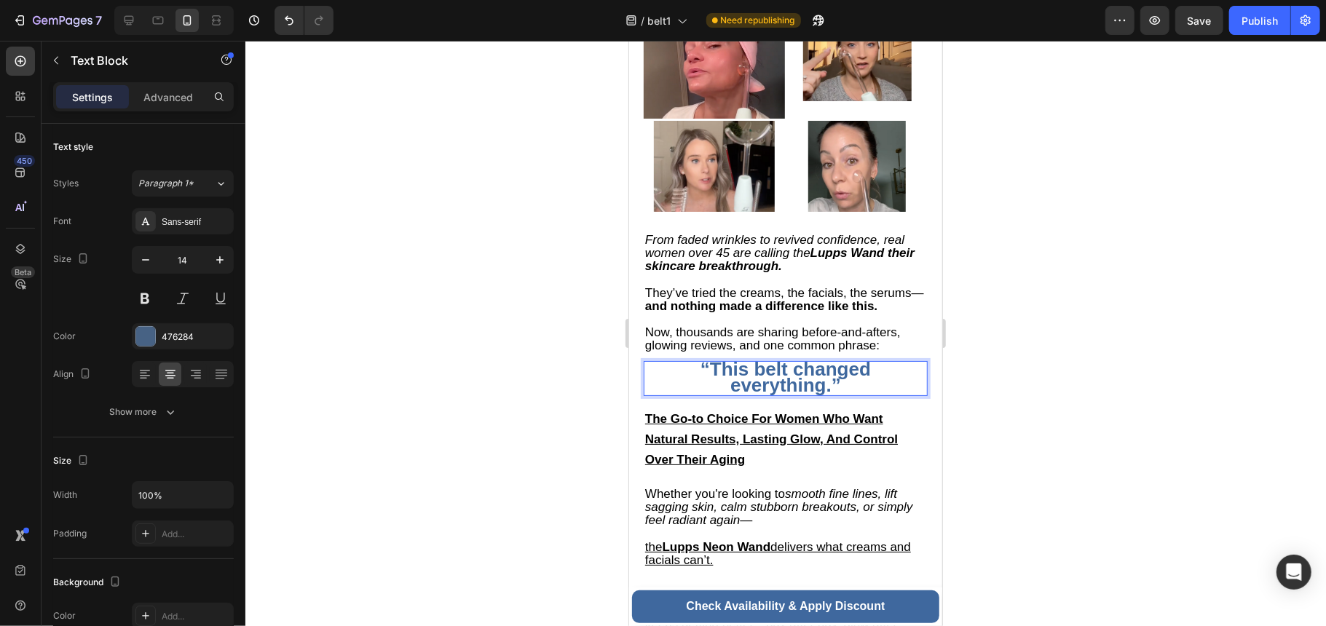
click at [751, 375] on strong "“This belt changed everything.”" at bounding box center [785, 376] width 170 height 38
drag, startPoint x: 866, startPoint y: 371, endPoint x: 668, endPoint y: 350, distance: 199.1
click at [668, 362] on p "“This belt changed everything.”" at bounding box center [784, 378] width 281 height 32
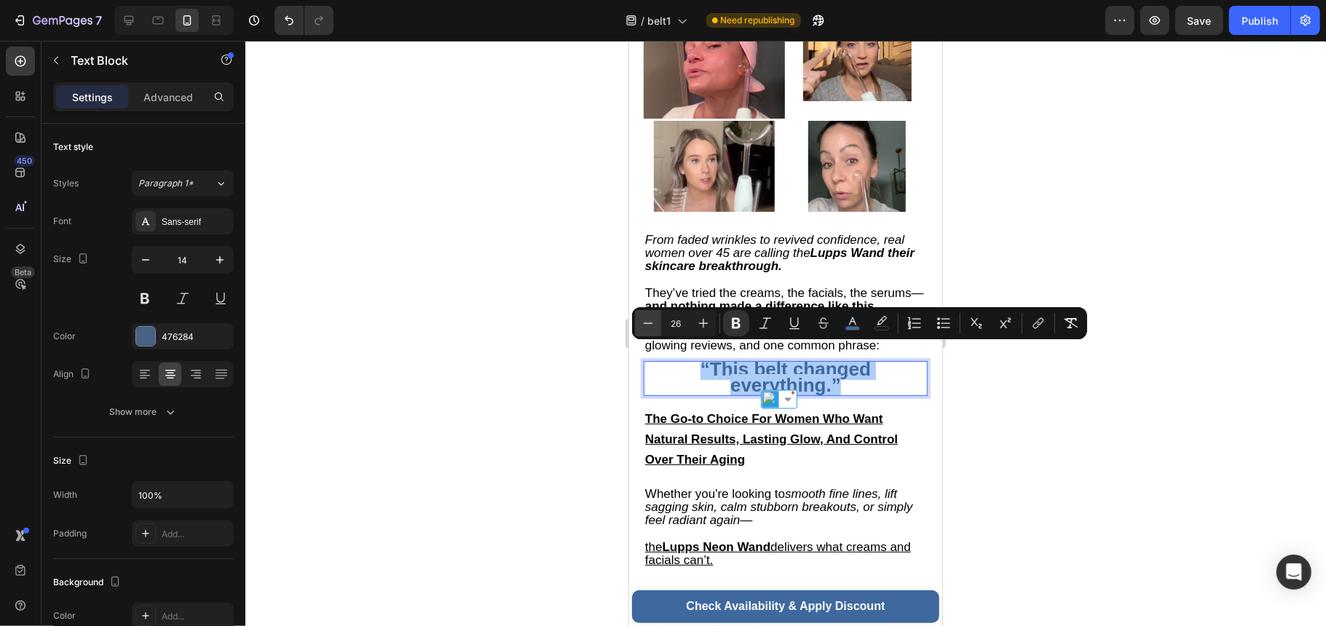
click at [636, 325] on button "Minus" at bounding box center [648, 323] width 26 height 26
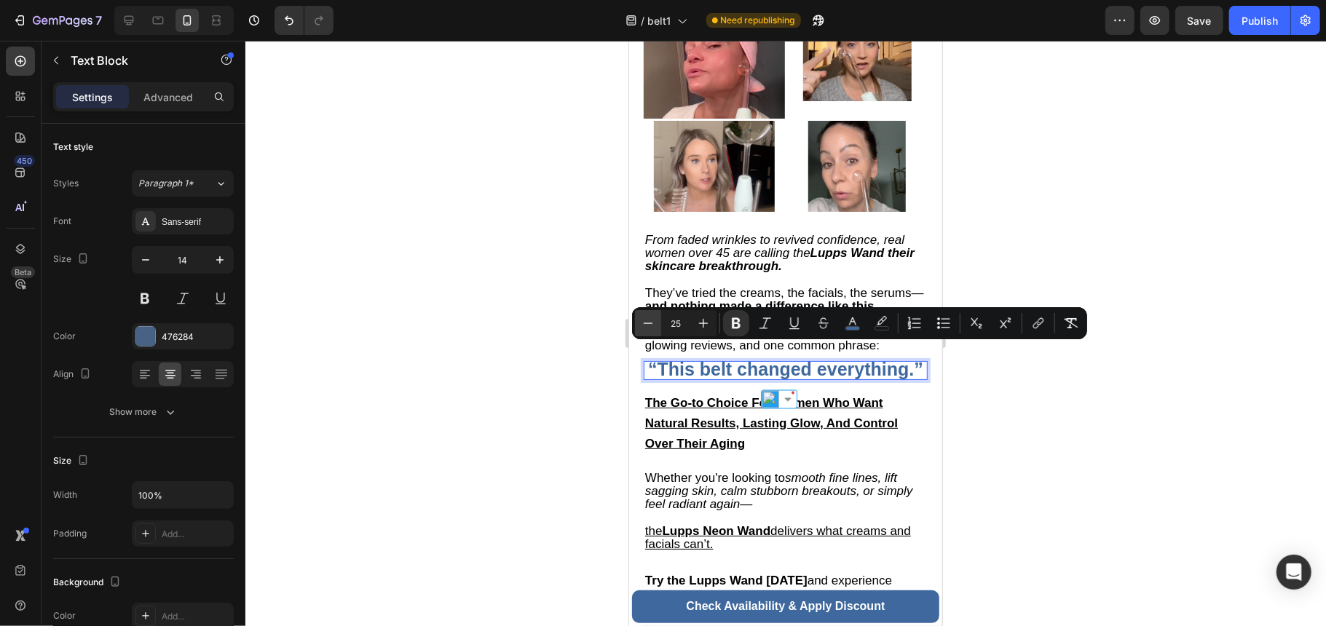
click at [636, 325] on button "Minus" at bounding box center [648, 323] width 26 height 26
type input "24"
click at [883, 416] on u "The Go-to Choice For Women Who Want Natural Results, Lasting Glow, And Control …" at bounding box center [770, 422] width 253 height 55
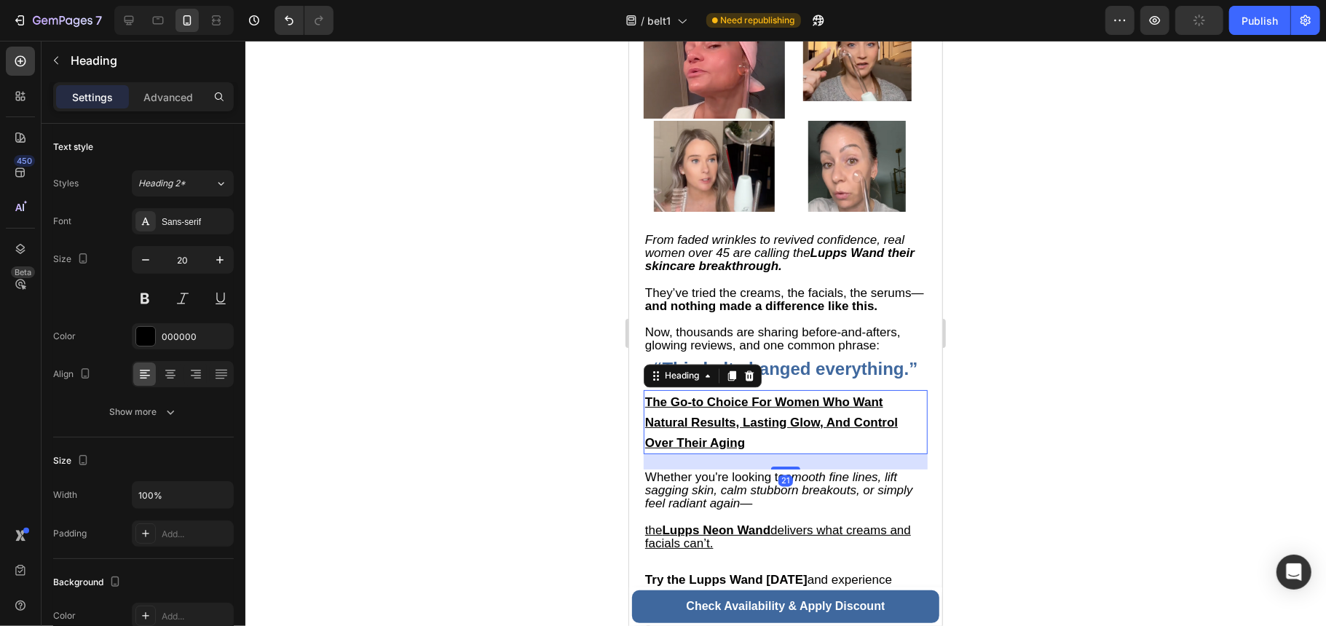
scroll to position [5787, 0]
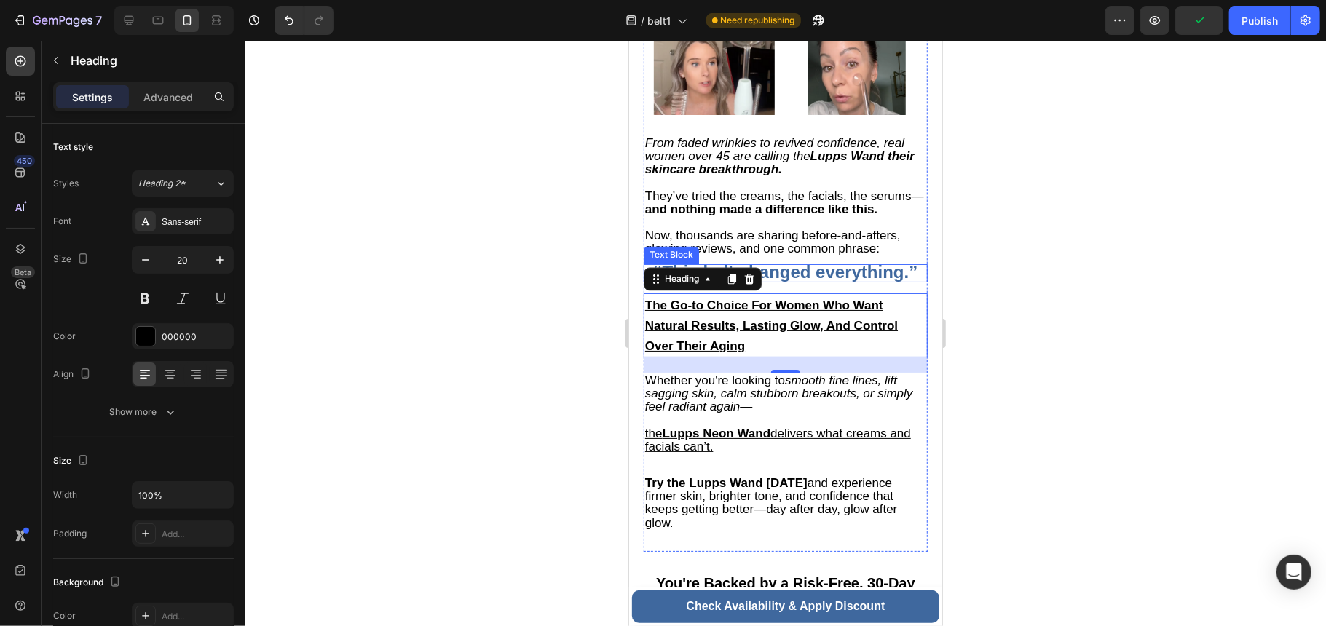
click at [852, 261] on strong "“This belt changed everything.”" at bounding box center [785, 271] width 264 height 20
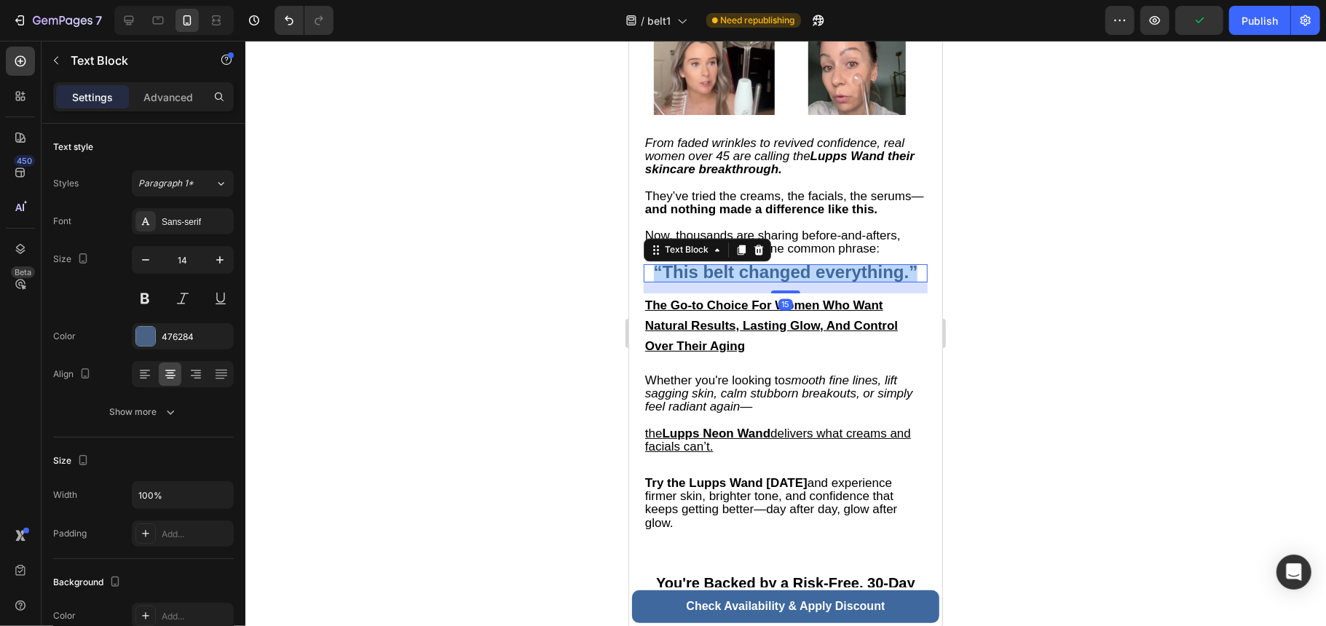
click at [852, 261] on strong "“This belt changed everything.”" at bounding box center [785, 271] width 264 height 20
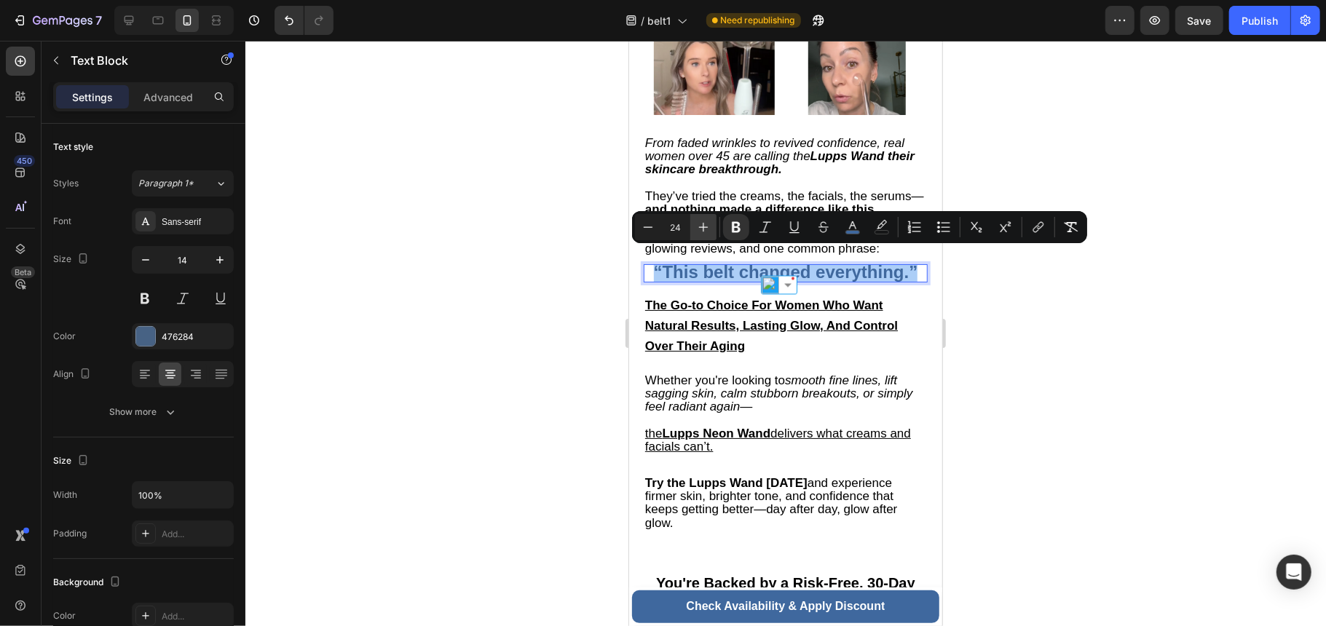
click at [702, 227] on icon "Editor contextual toolbar" at bounding box center [703, 227] width 15 height 15
type input "25"
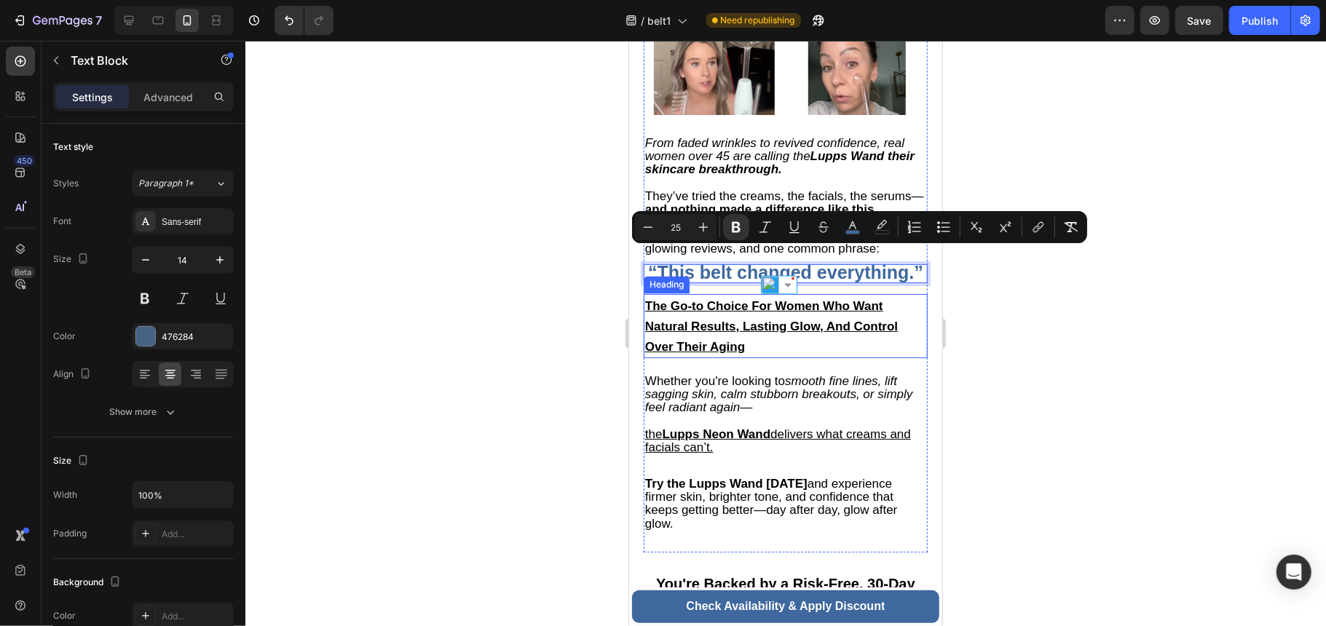
click at [813, 353] on h2 "The Go-to Choice For Women Who Want Natural Results, Lasting Glow, And Control …" at bounding box center [785, 325] width 284 height 64
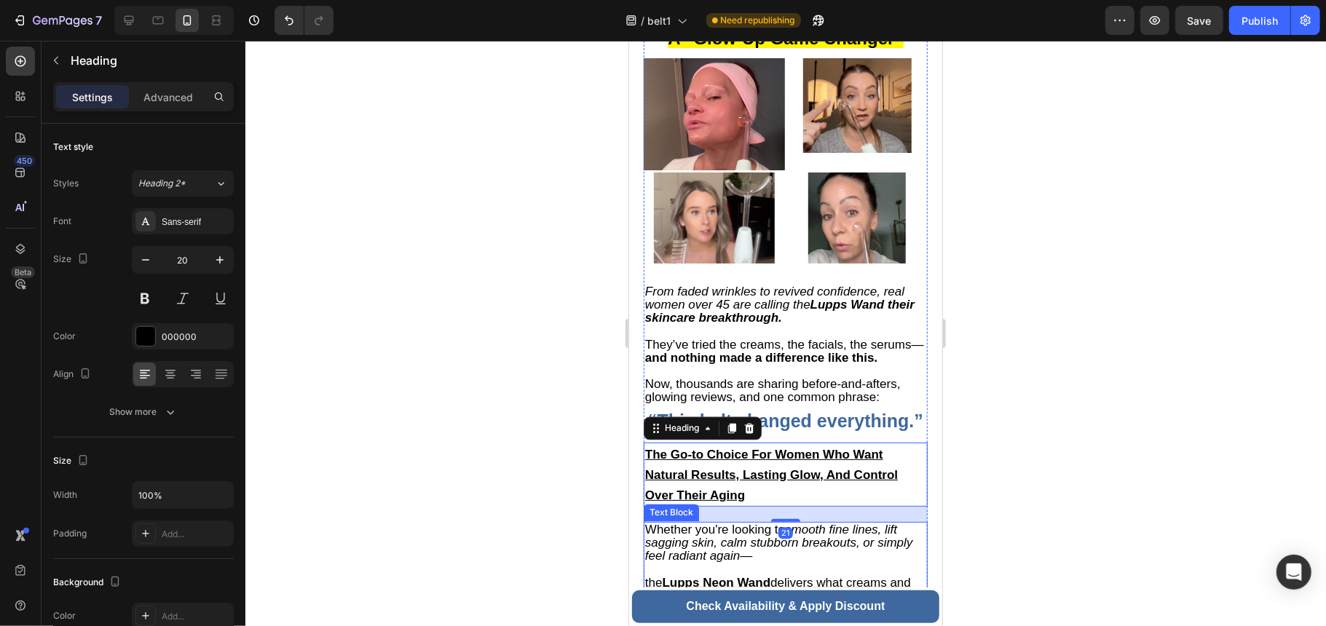
scroll to position [5593, 0]
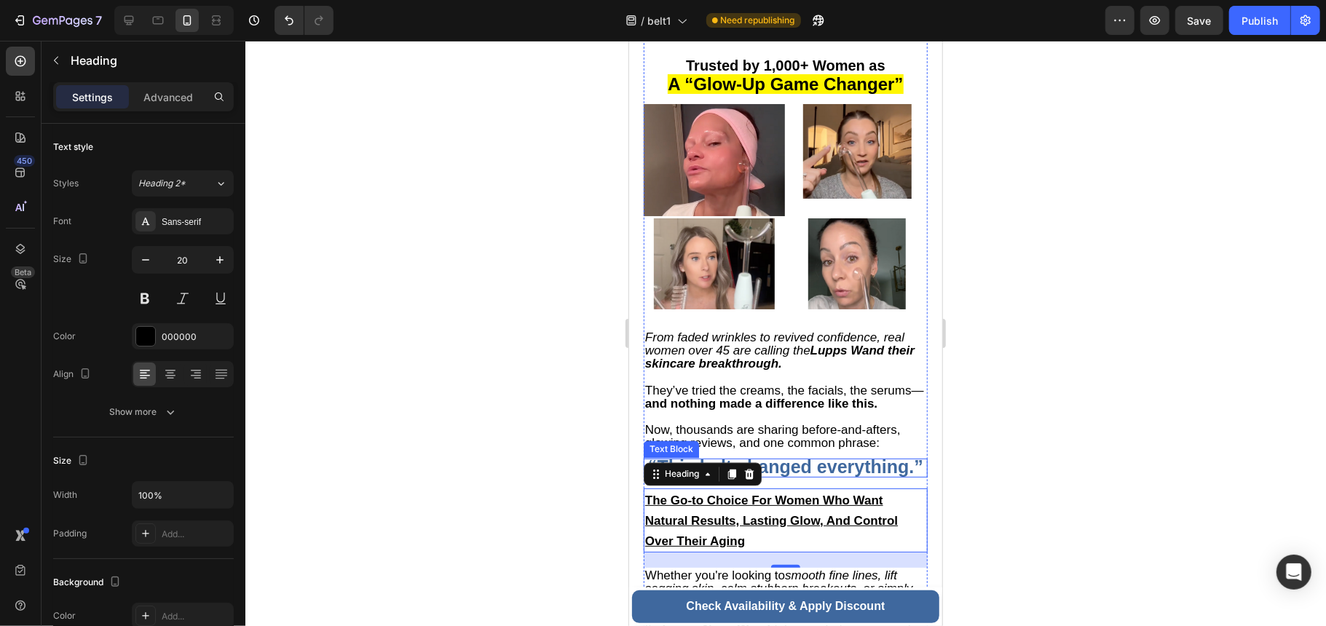
click at [821, 464] on strong "“This belt changed everything.”" at bounding box center [784, 466] width 275 height 20
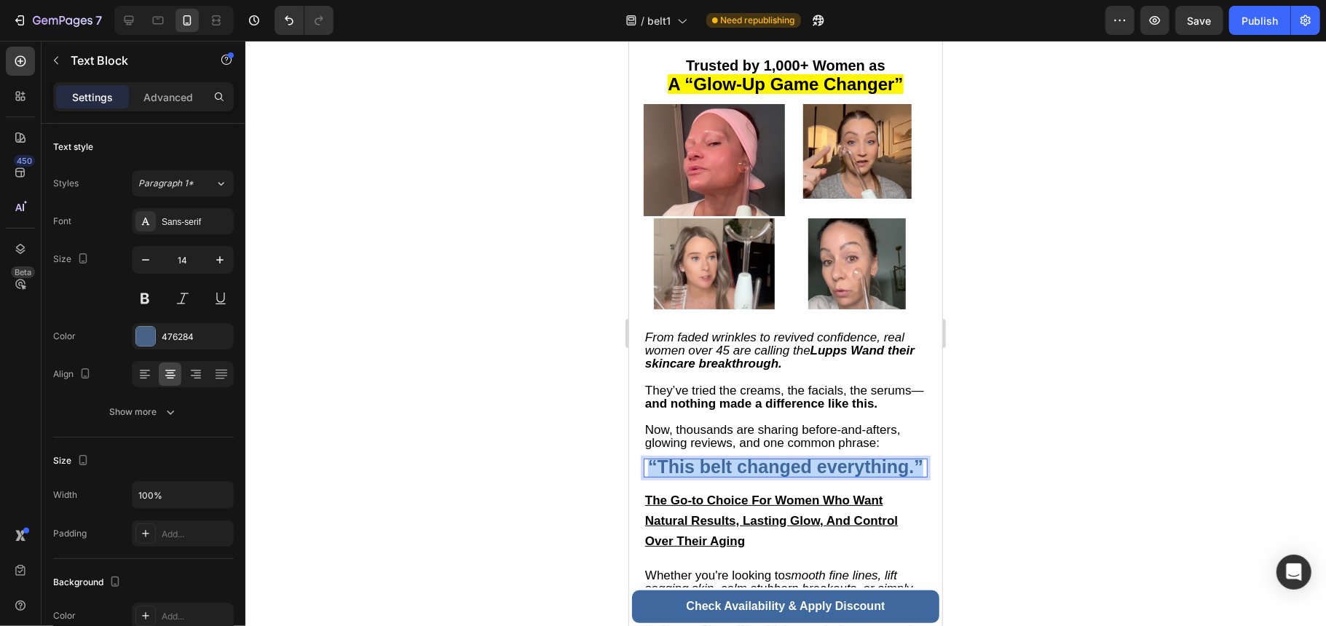
drag, startPoint x: 856, startPoint y: 474, endPoint x: 1256, endPoint y: 491, distance: 400.1
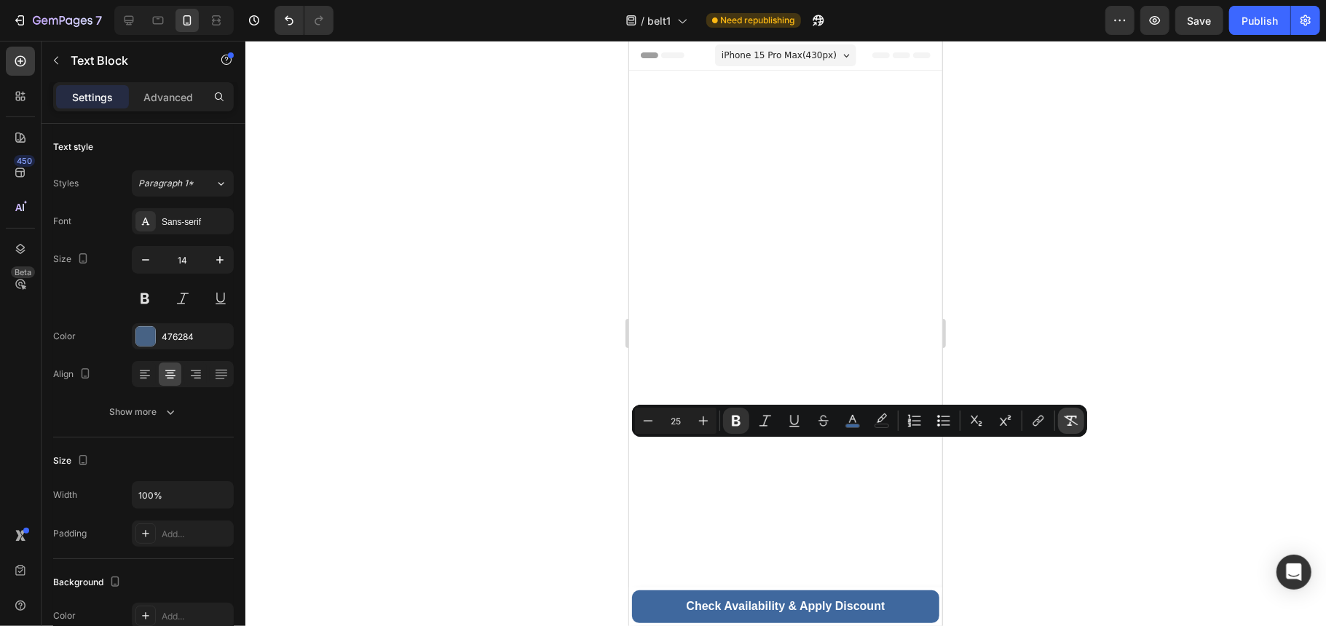
scroll to position [5593, 0]
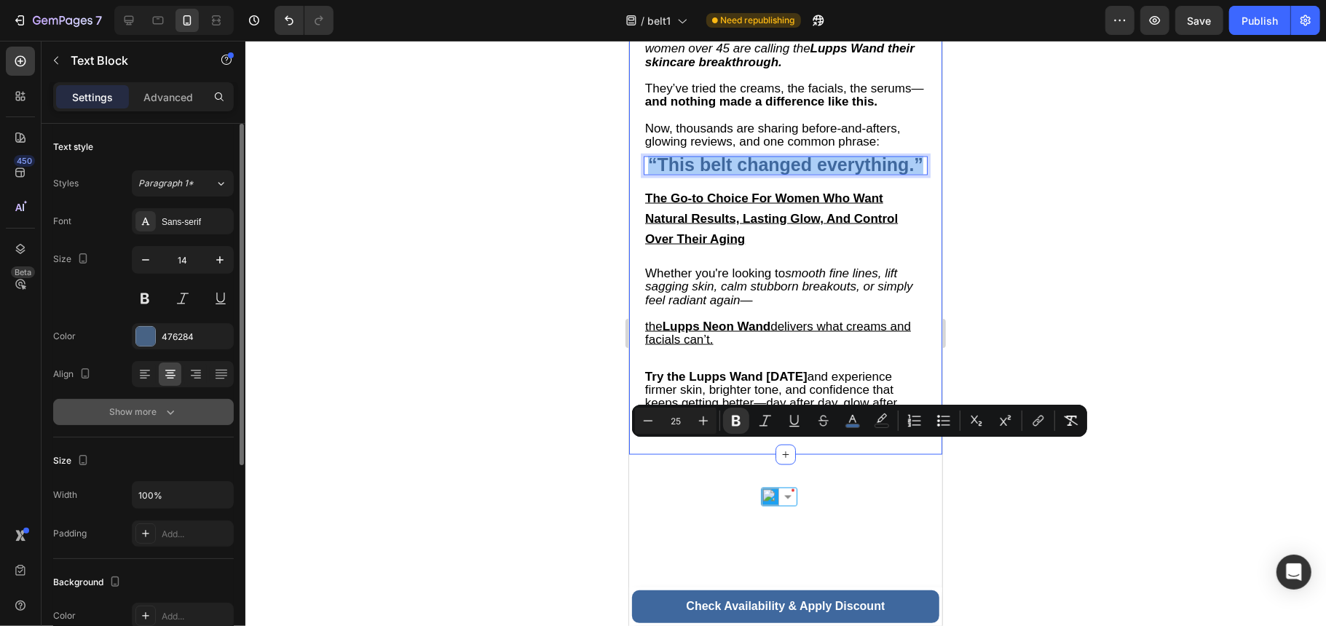
click at [159, 400] on button "Show more" at bounding box center [143, 412] width 181 height 26
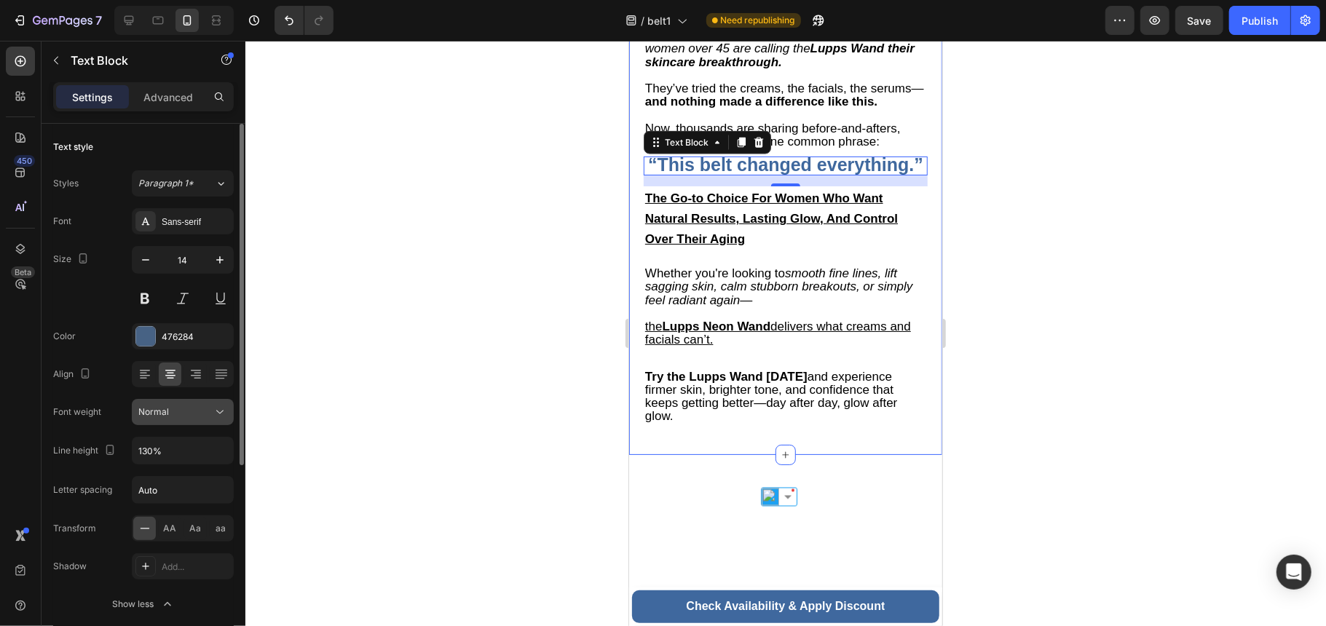
click at [198, 420] on button "Normal" at bounding box center [183, 412] width 102 height 26
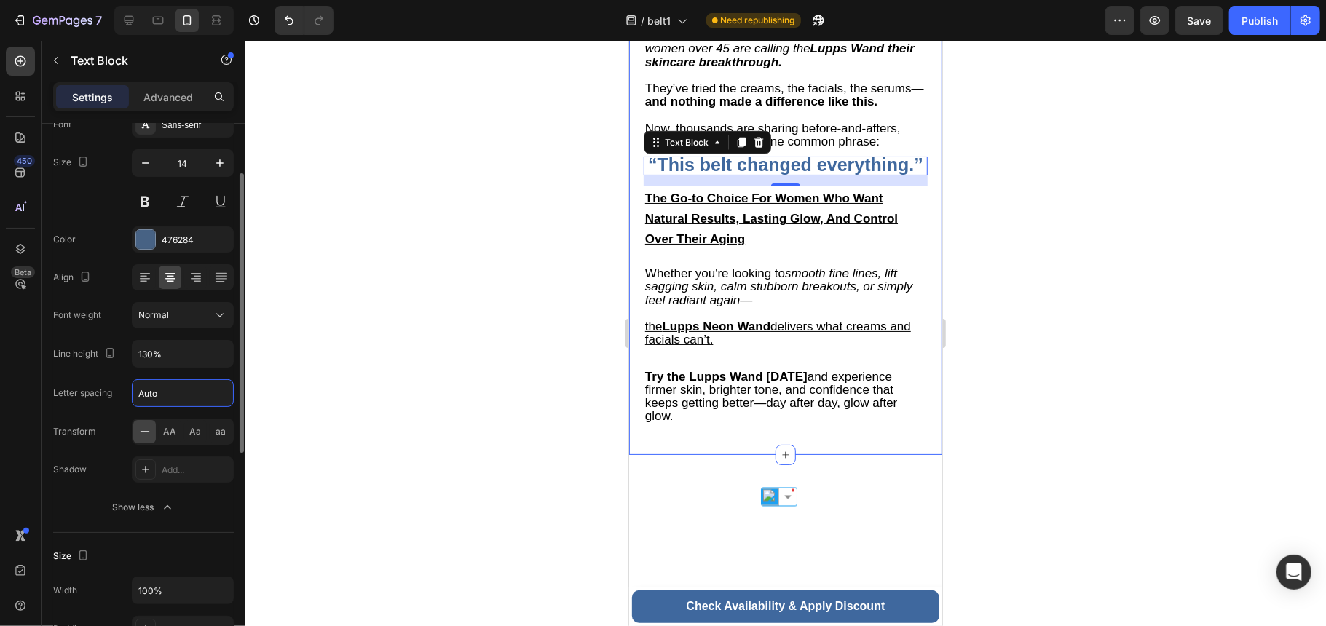
click at [193, 392] on input "Auto" at bounding box center [183, 393] width 100 height 26
click at [178, 478] on div "Add..." at bounding box center [183, 470] width 102 height 26
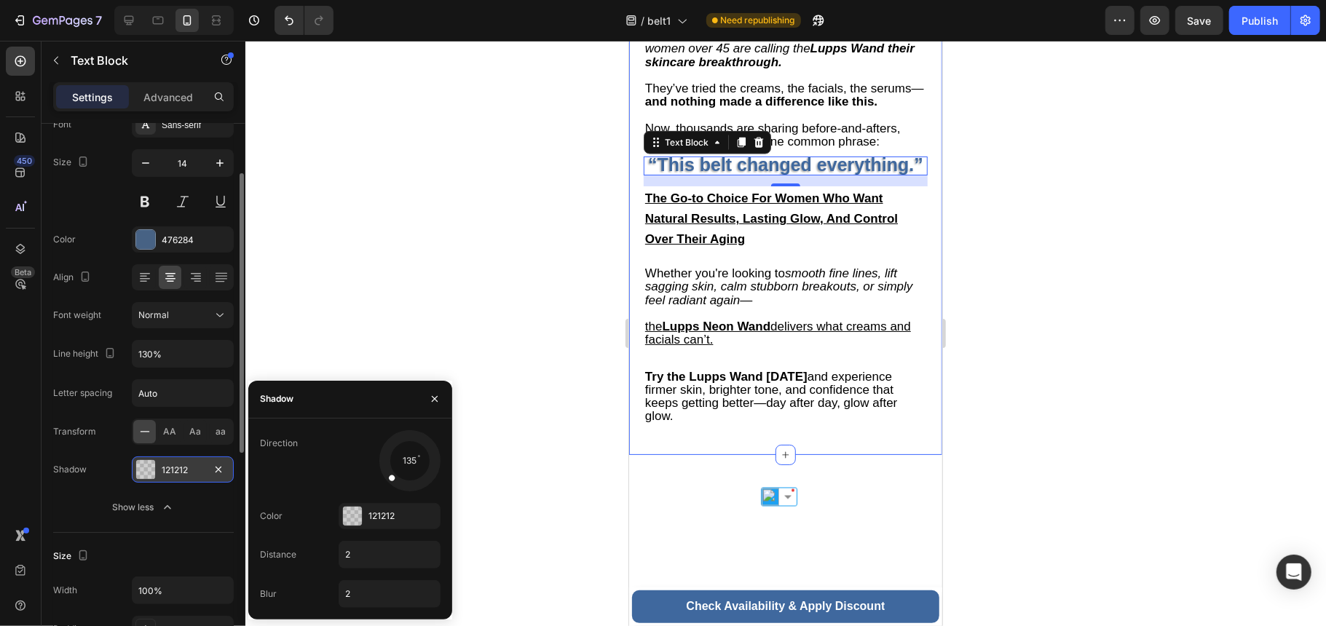
click at [178, 478] on div "121212" at bounding box center [183, 470] width 102 height 26
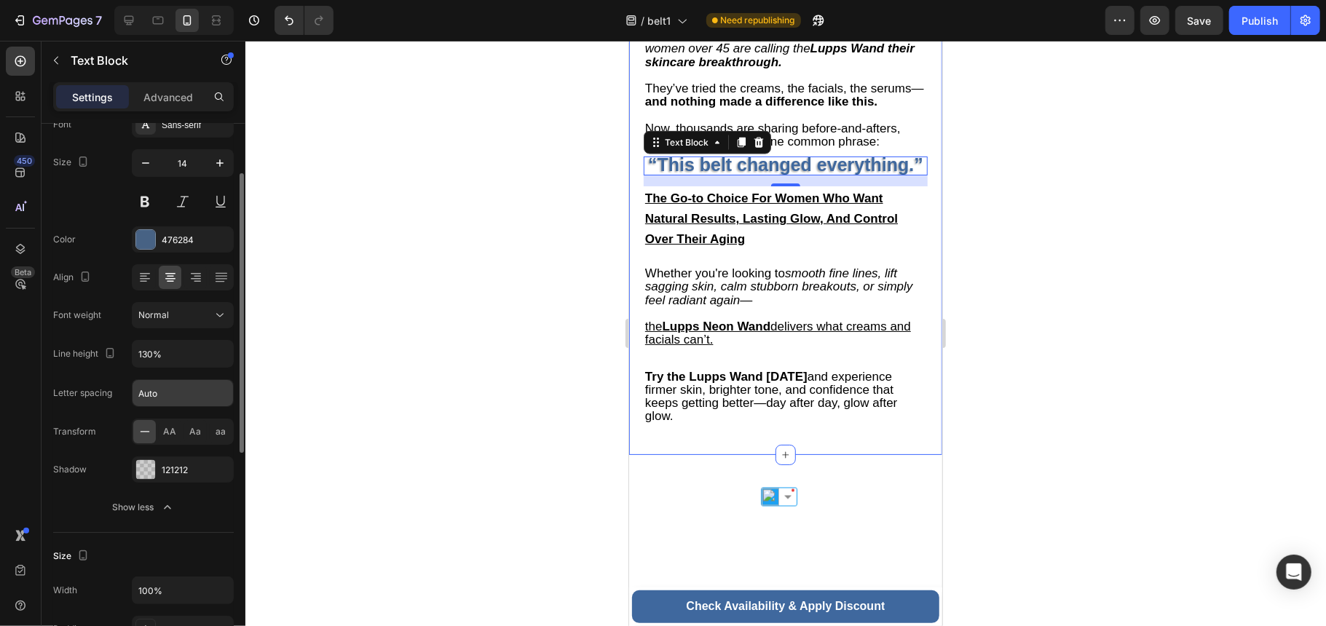
click at [173, 394] on input "Auto" at bounding box center [183, 393] width 100 height 26
type input "5"
type input "3"
type input "2"
type input "1"
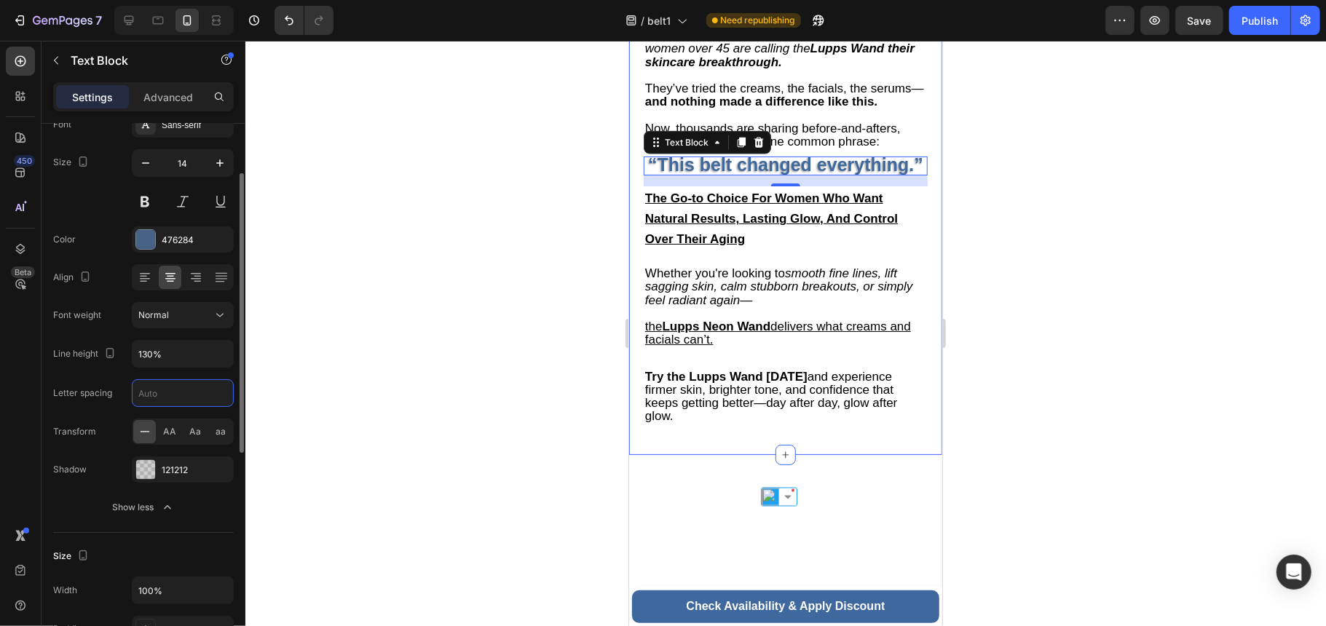
type input "3"
type input "2"
type input "1"
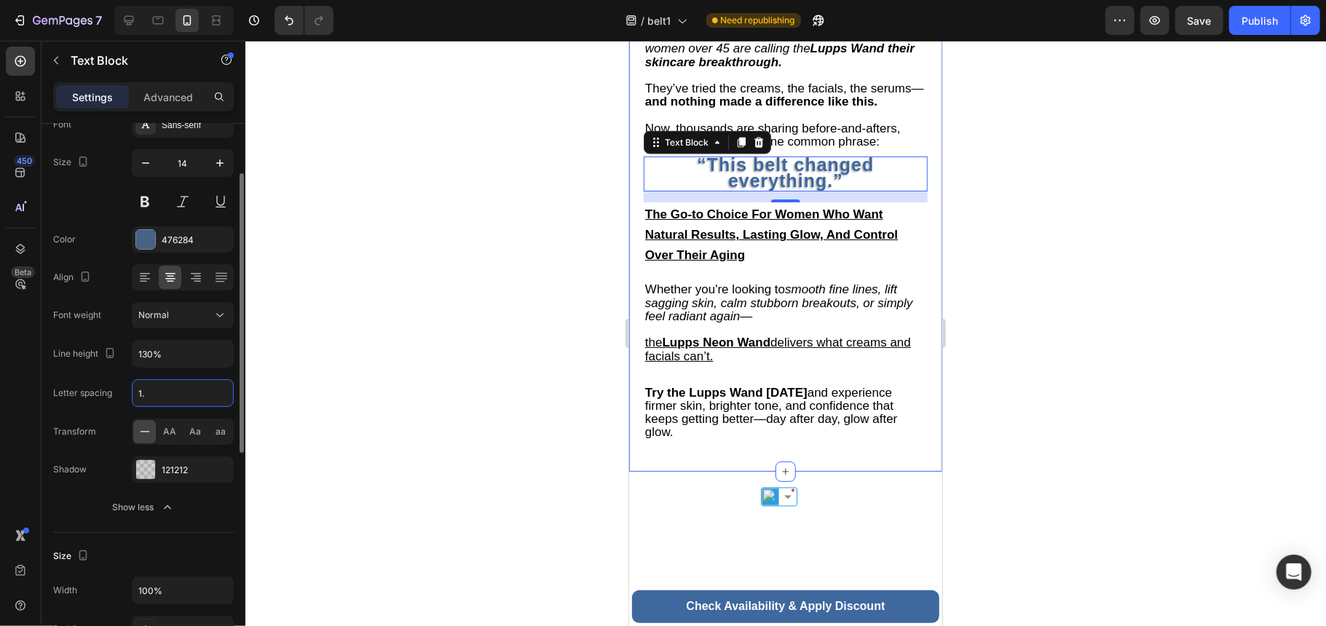
type input "1"
click at [358, 352] on div at bounding box center [785, 333] width 1080 height 585
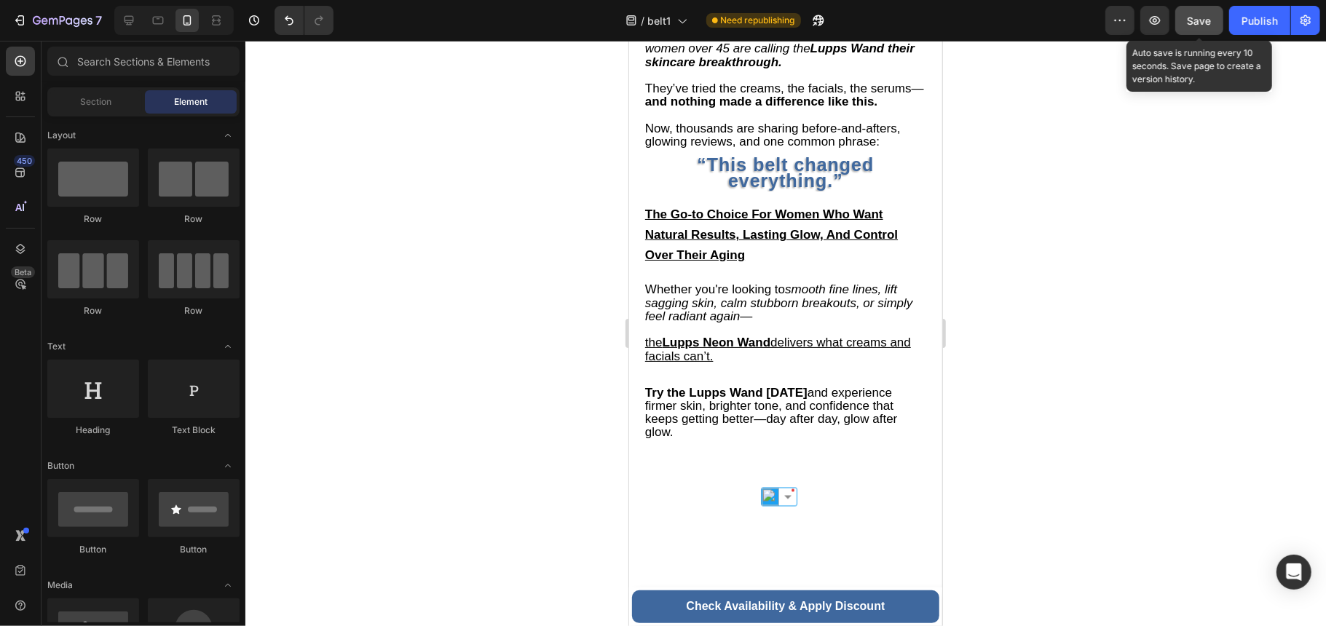
click at [1203, 24] on span "Save" at bounding box center [1199, 21] width 24 height 12
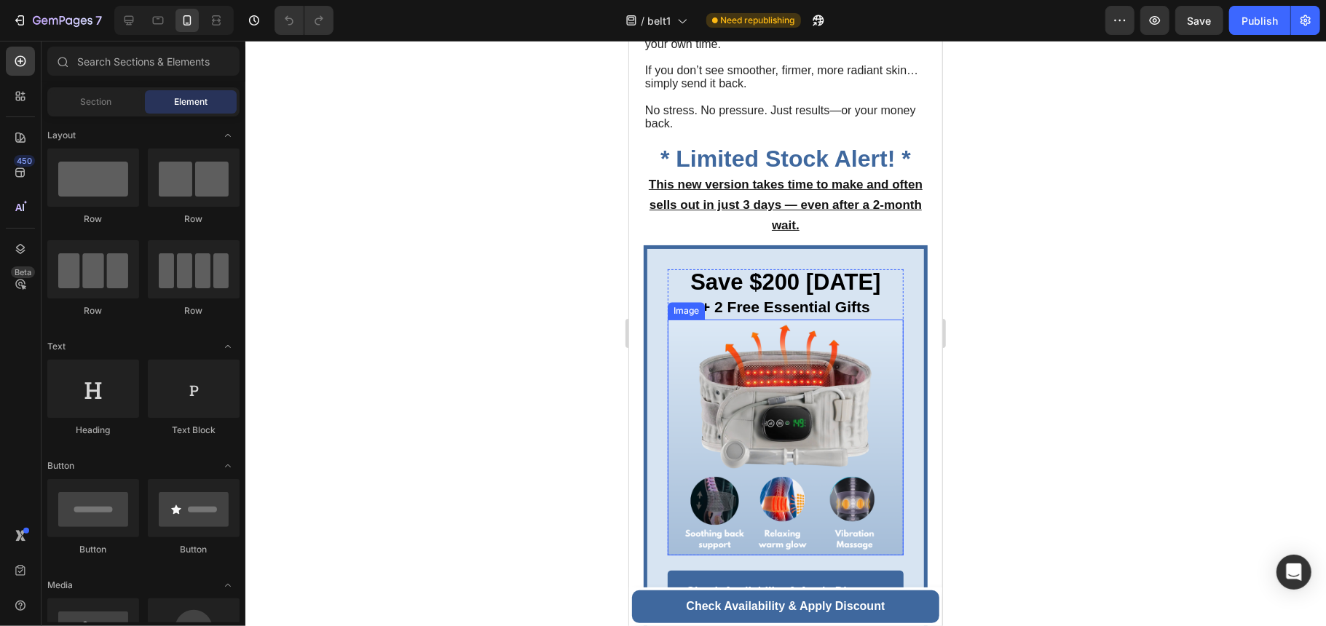
scroll to position [6504, 0]
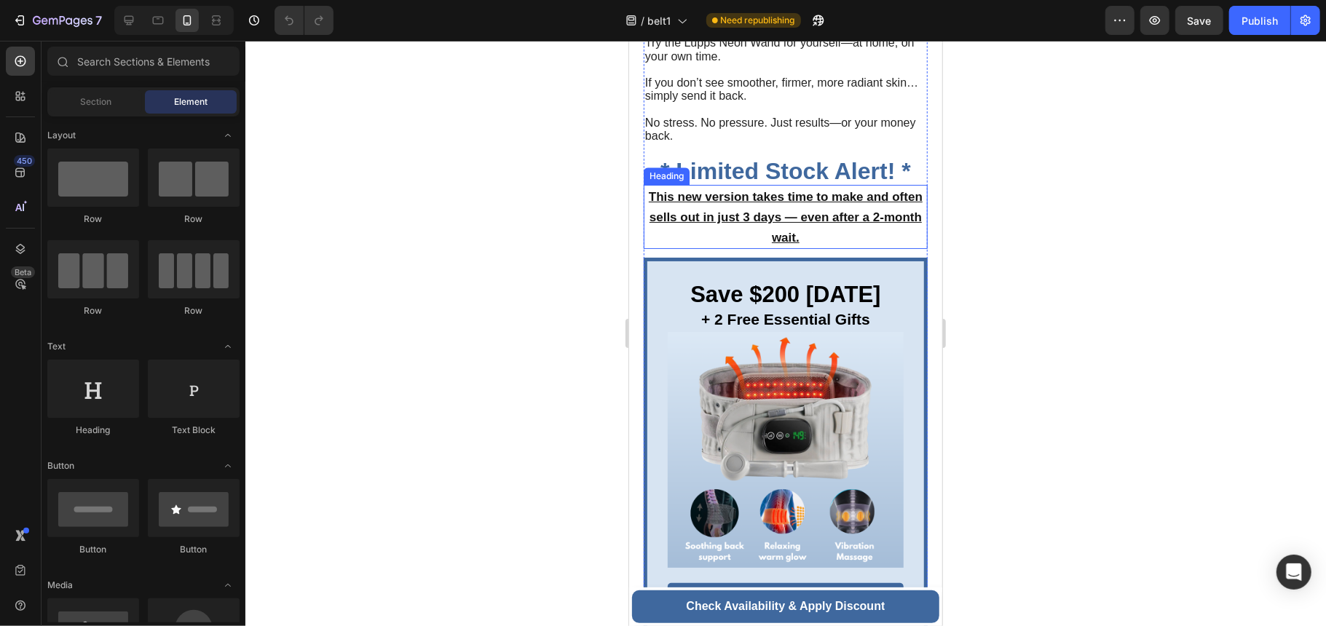
click at [819, 198] on u "This new version takes time to make and often sells out in just 3 days — even a…" at bounding box center [785, 216] width 274 height 55
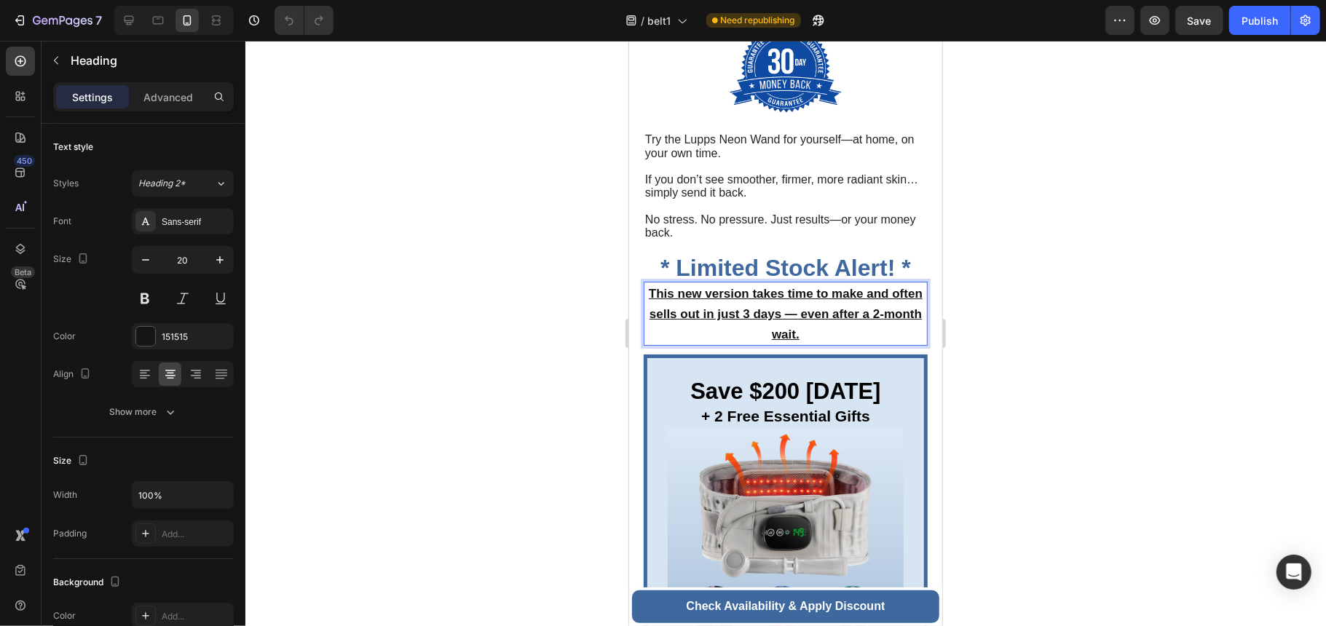
scroll to position [6040, 0]
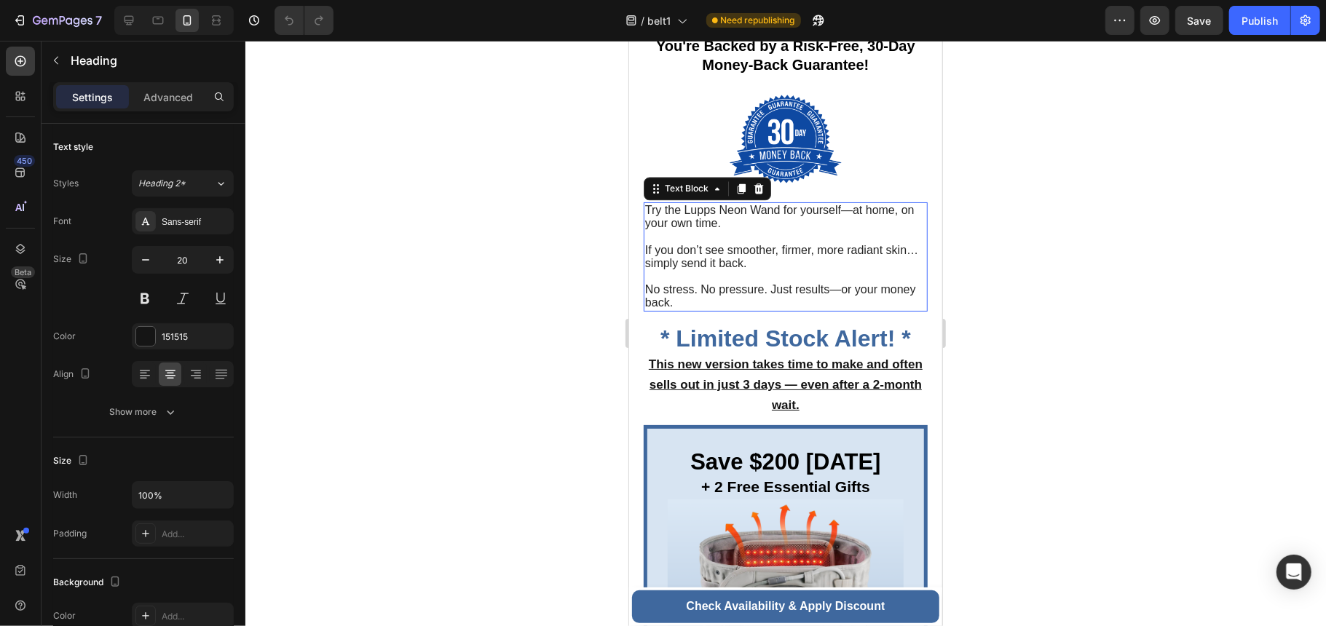
click at [821, 308] on span "No stress. No pressure. Just results—or your money back." at bounding box center [779, 294] width 271 height 25
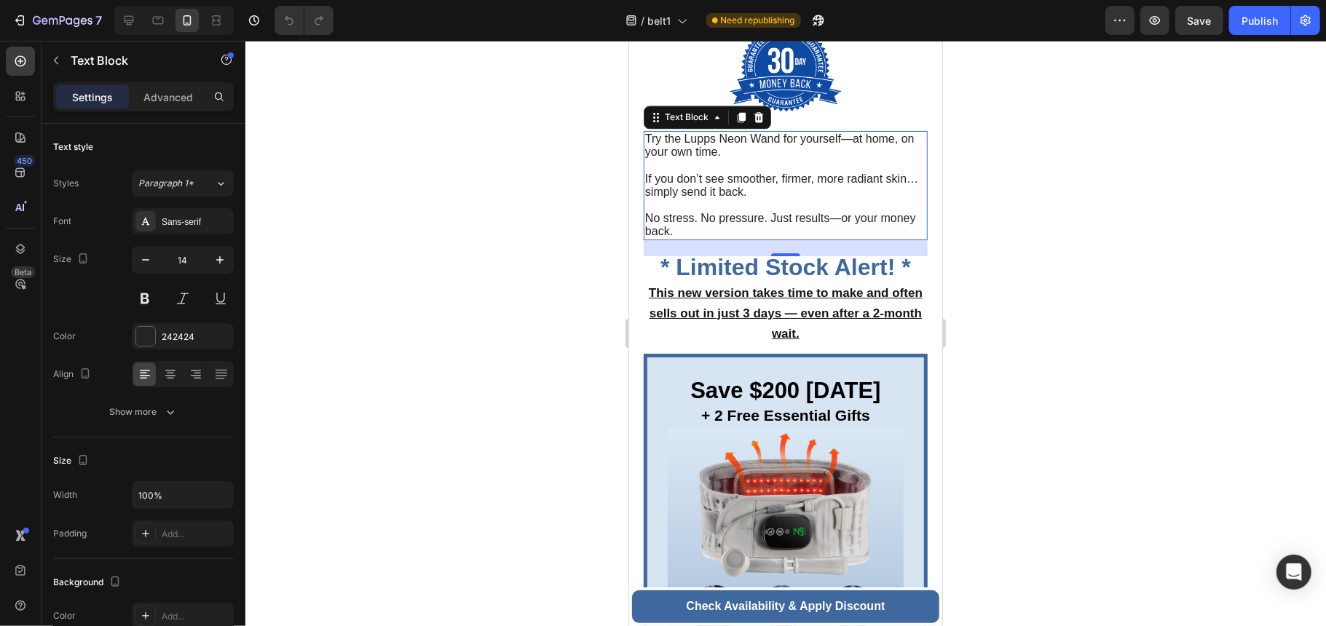
scroll to position [6309, 0]
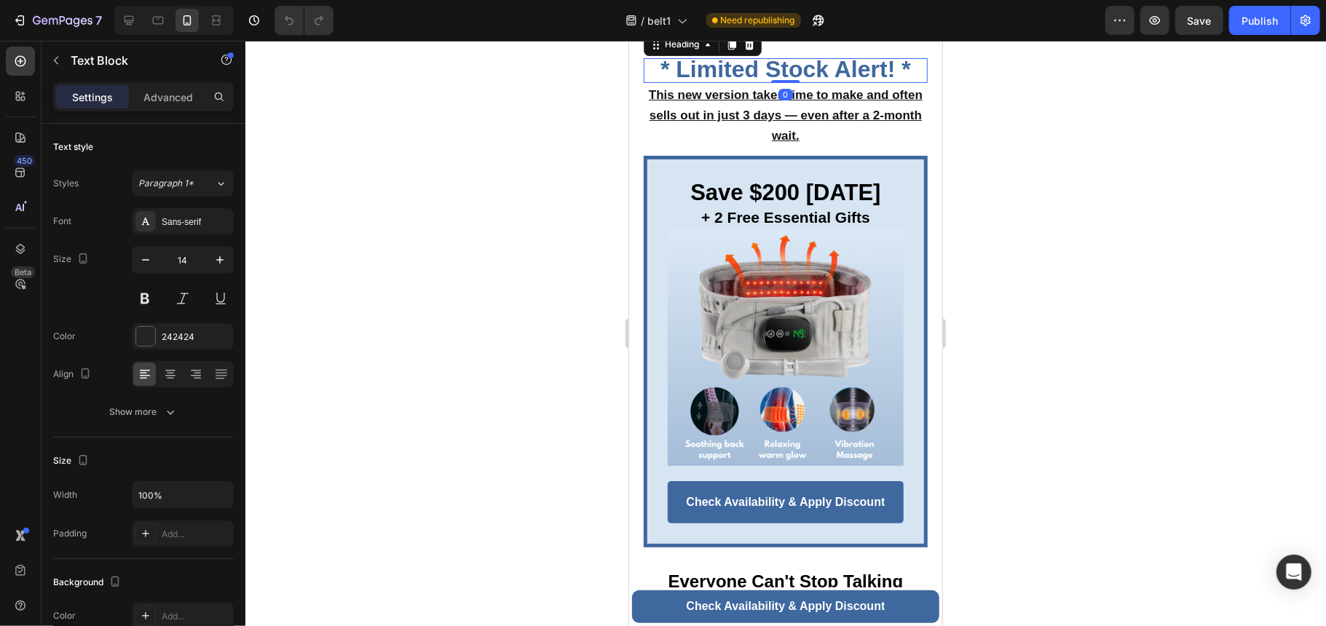
click at [785, 82] on strong "* Limited Stock Alert! *" at bounding box center [785, 68] width 250 height 26
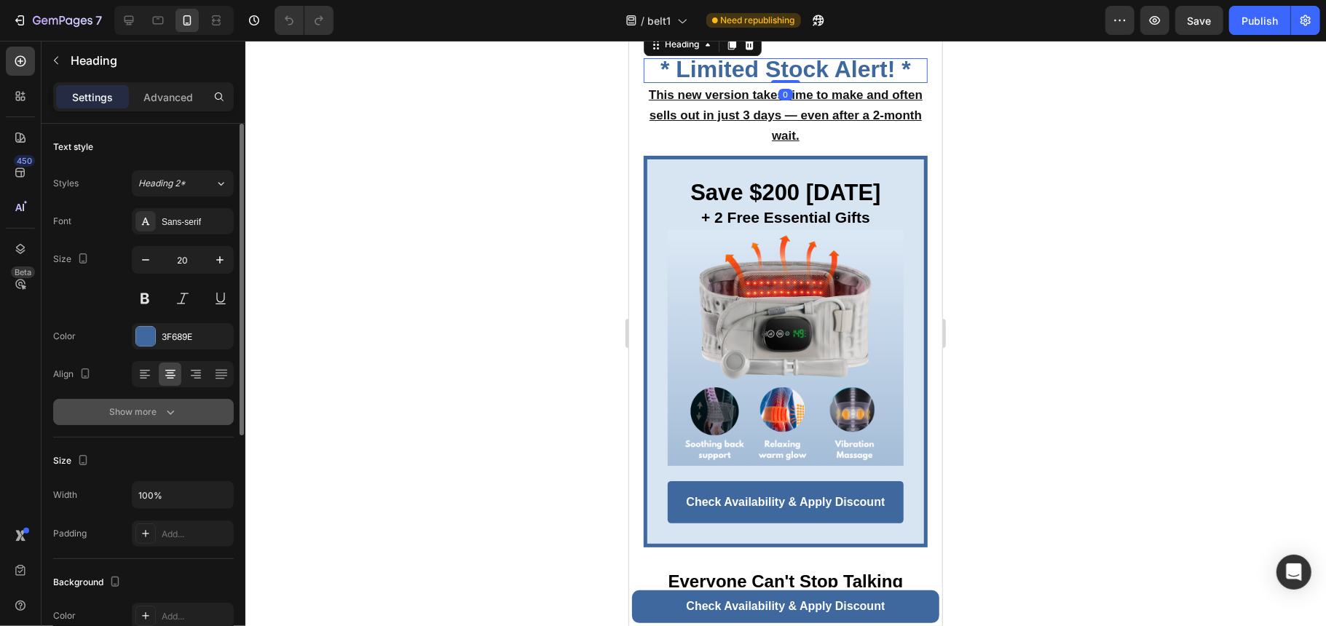
click at [167, 417] on icon "button" at bounding box center [170, 412] width 15 height 15
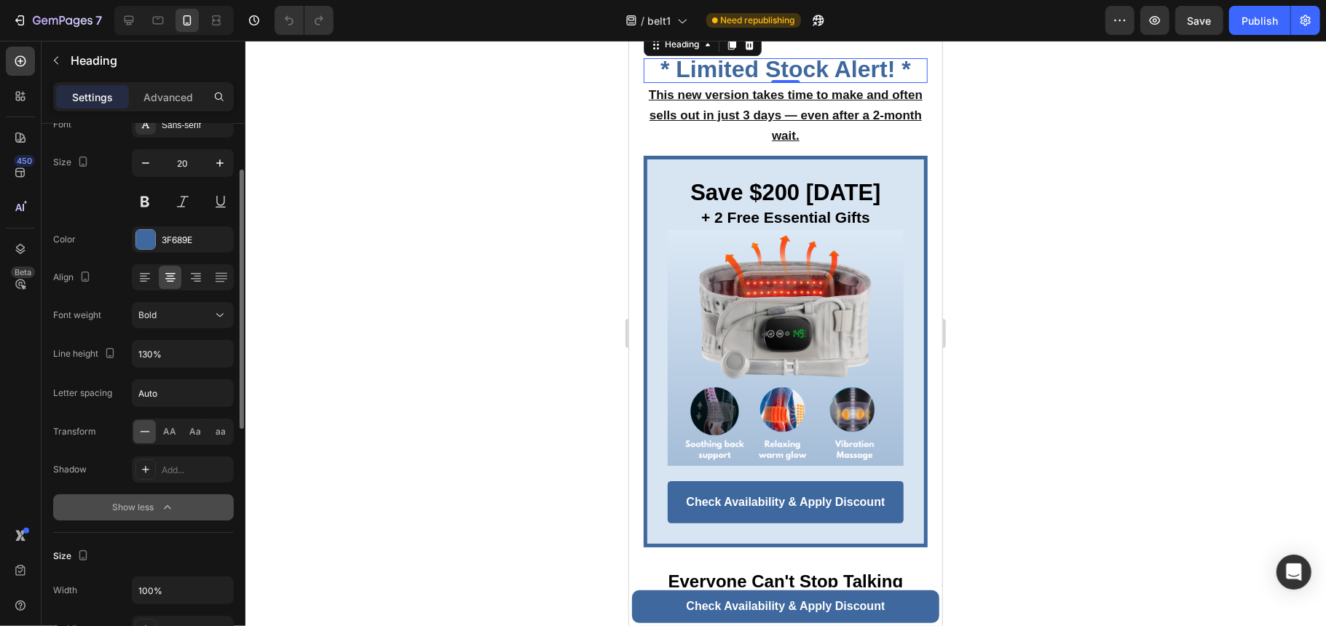
scroll to position [194, 0]
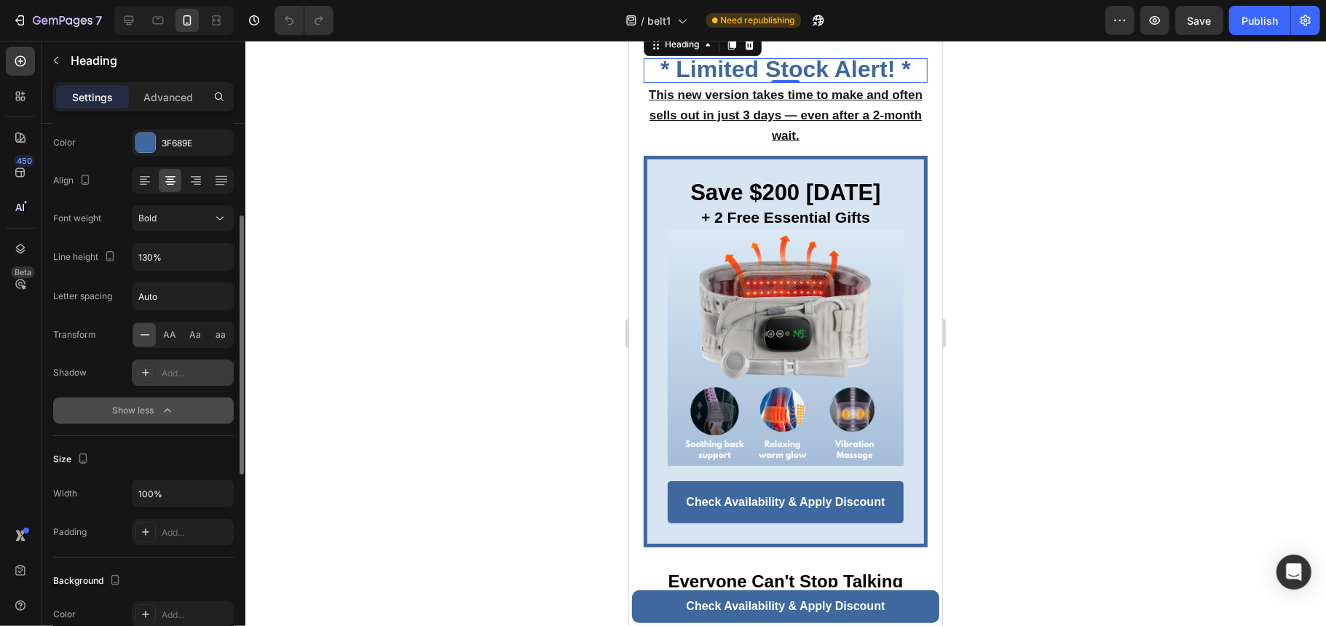
click at [164, 371] on div "Add..." at bounding box center [196, 373] width 68 height 13
click at [548, 322] on div at bounding box center [785, 333] width 1080 height 585
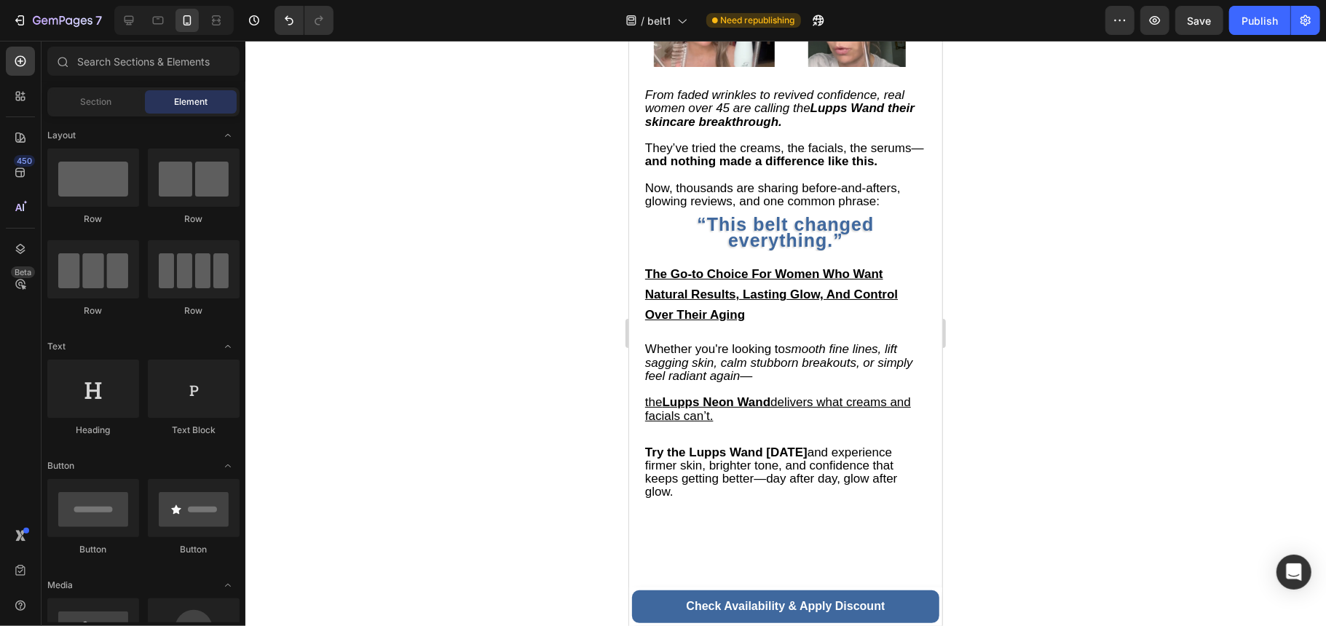
scroll to position [5630, 0]
